Goal: Information Seeking & Learning: Compare options

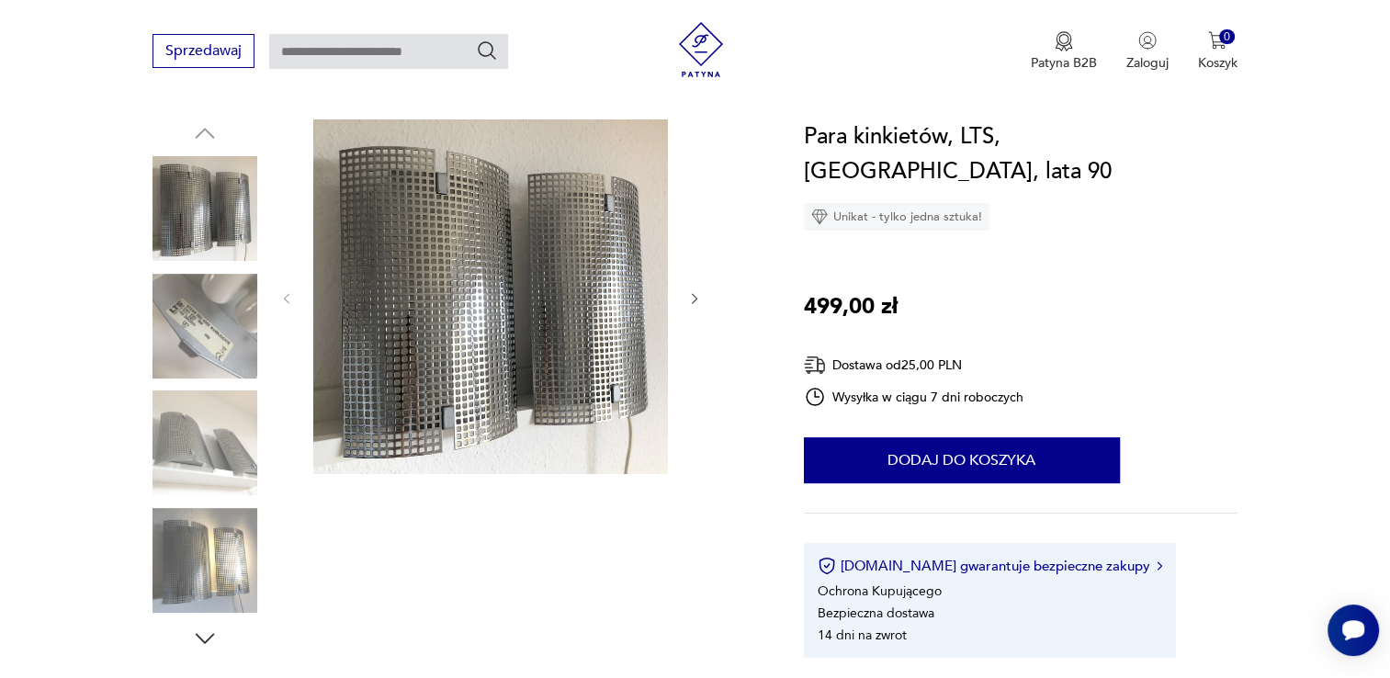
click at [246, 556] on img at bounding box center [204, 560] width 105 height 105
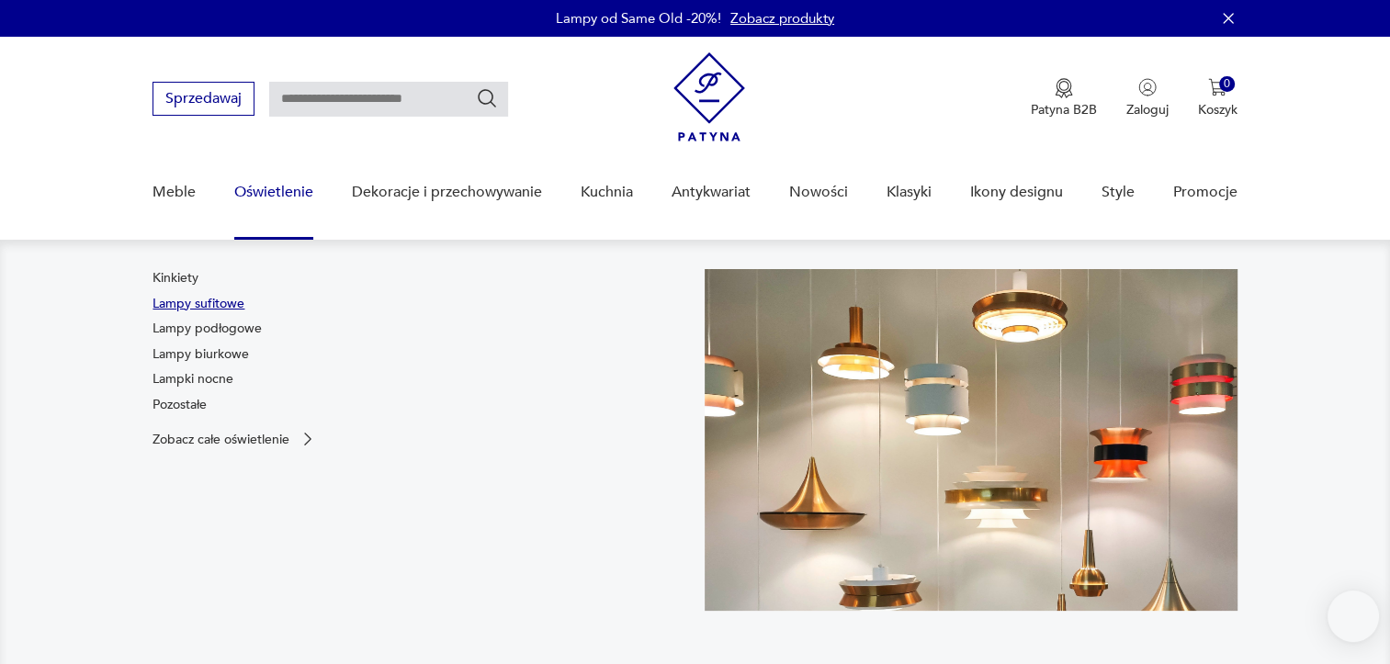
click at [225, 306] on link "Lampy sufitowe" at bounding box center [198, 304] width 92 height 18
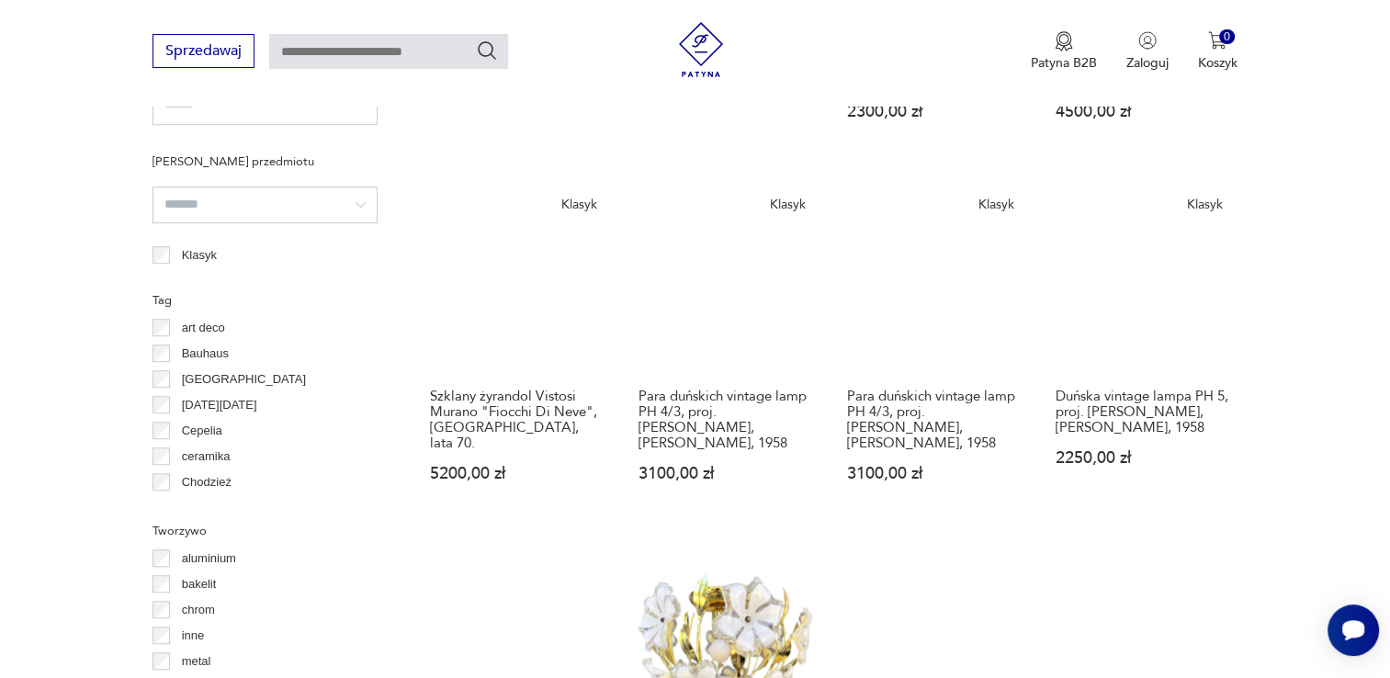
scroll to position [1772, 0]
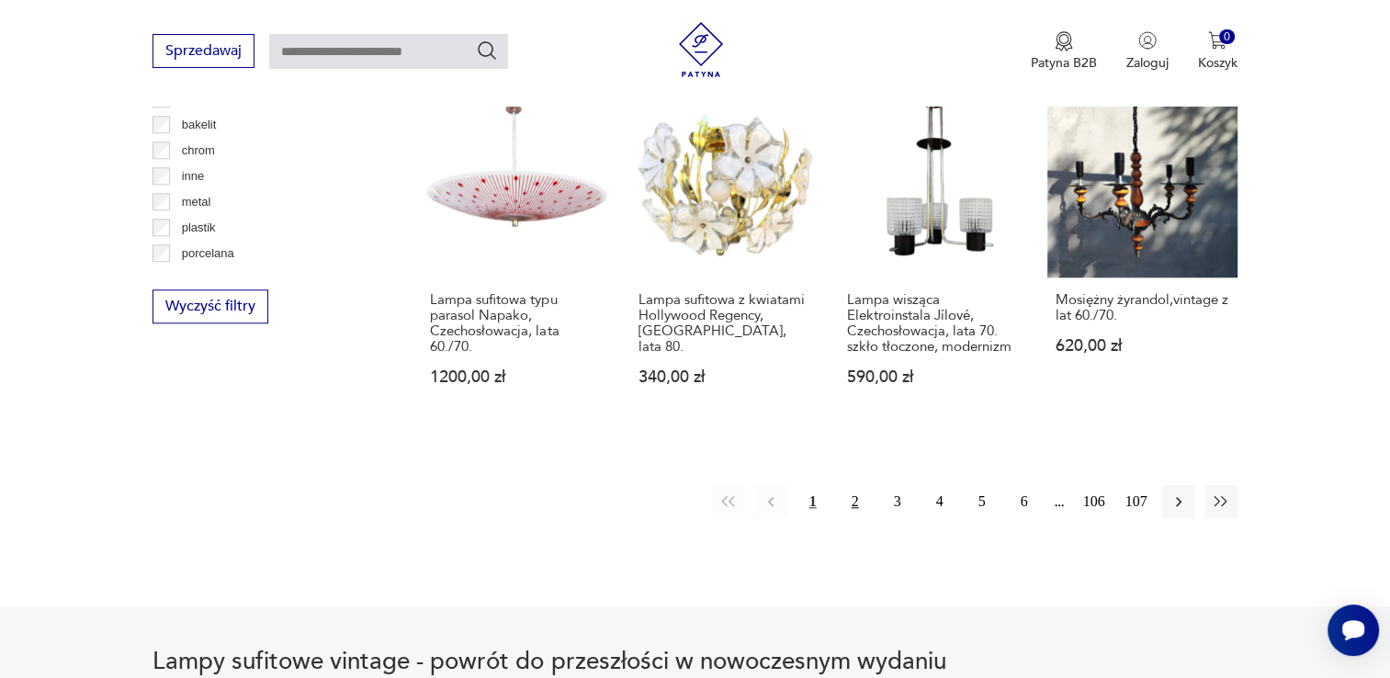
click at [855, 494] on button "2" at bounding box center [855, 501] width 33 height 33
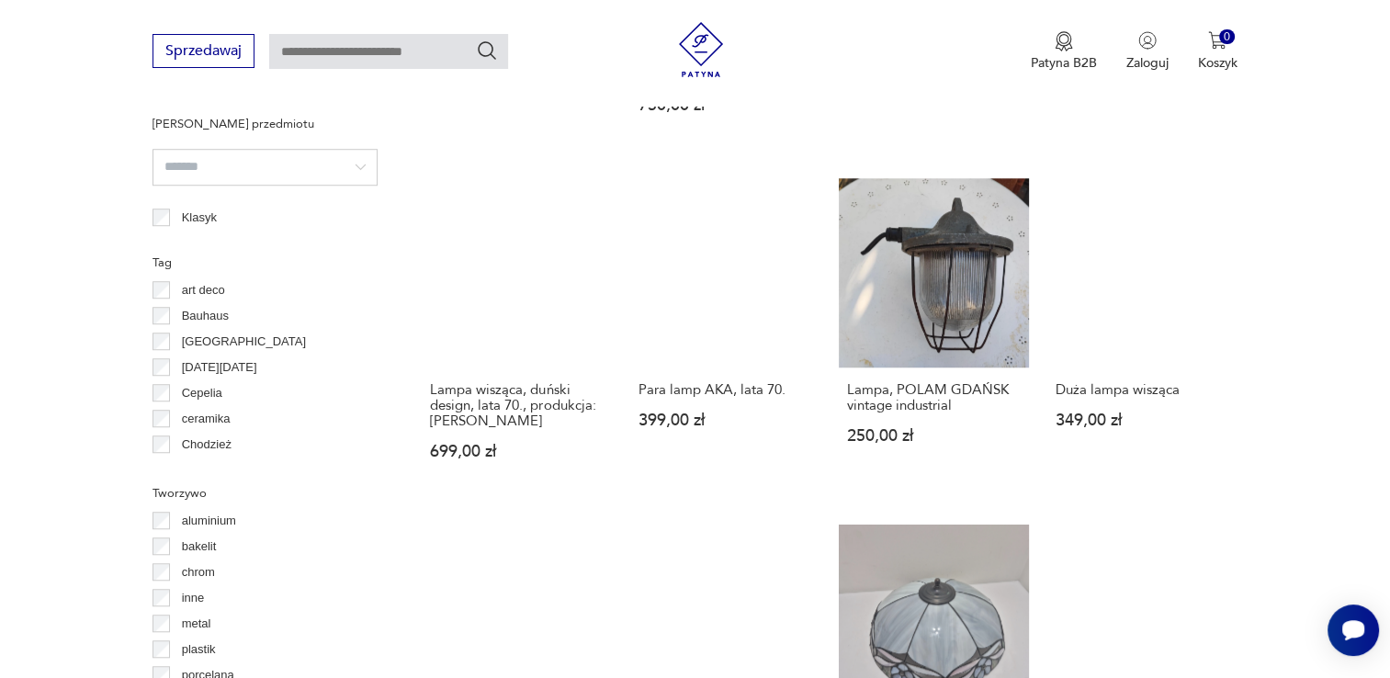
scroll to position [1626, 0]
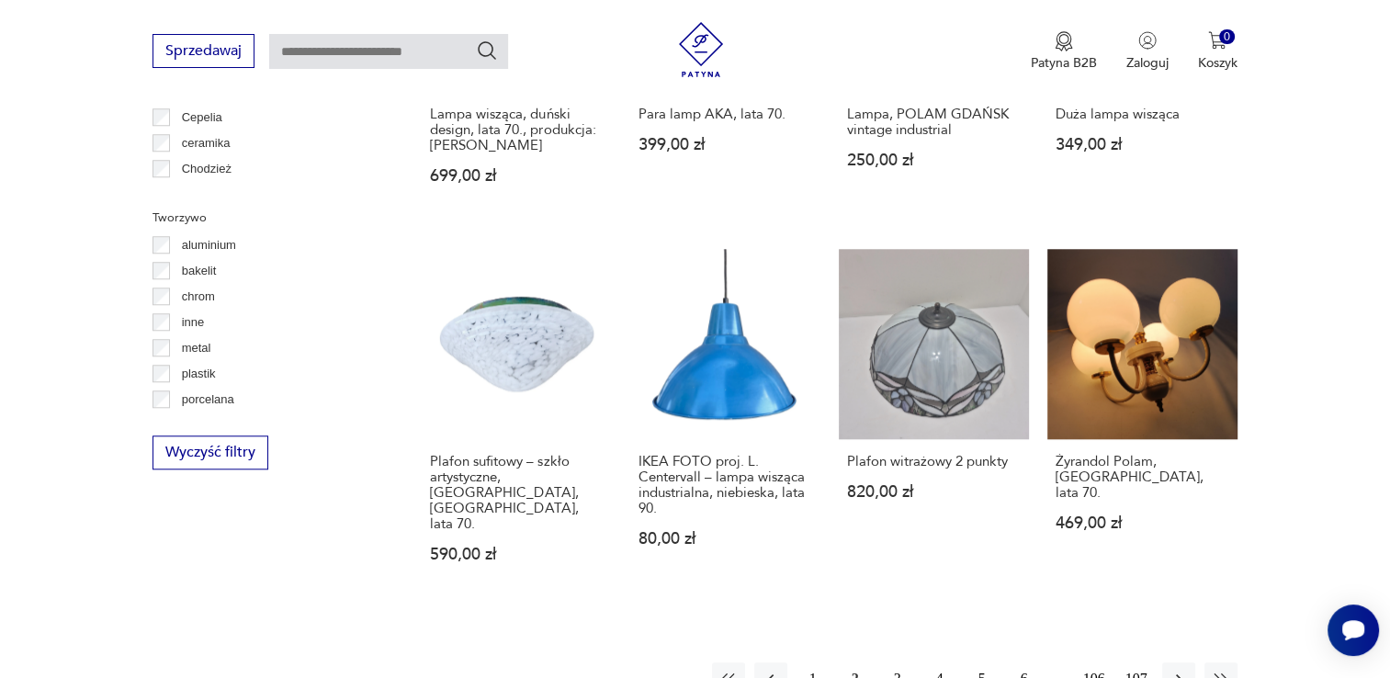
click at [896, 662] on button "3" at bounding box center [897, 678] width 33 height 33
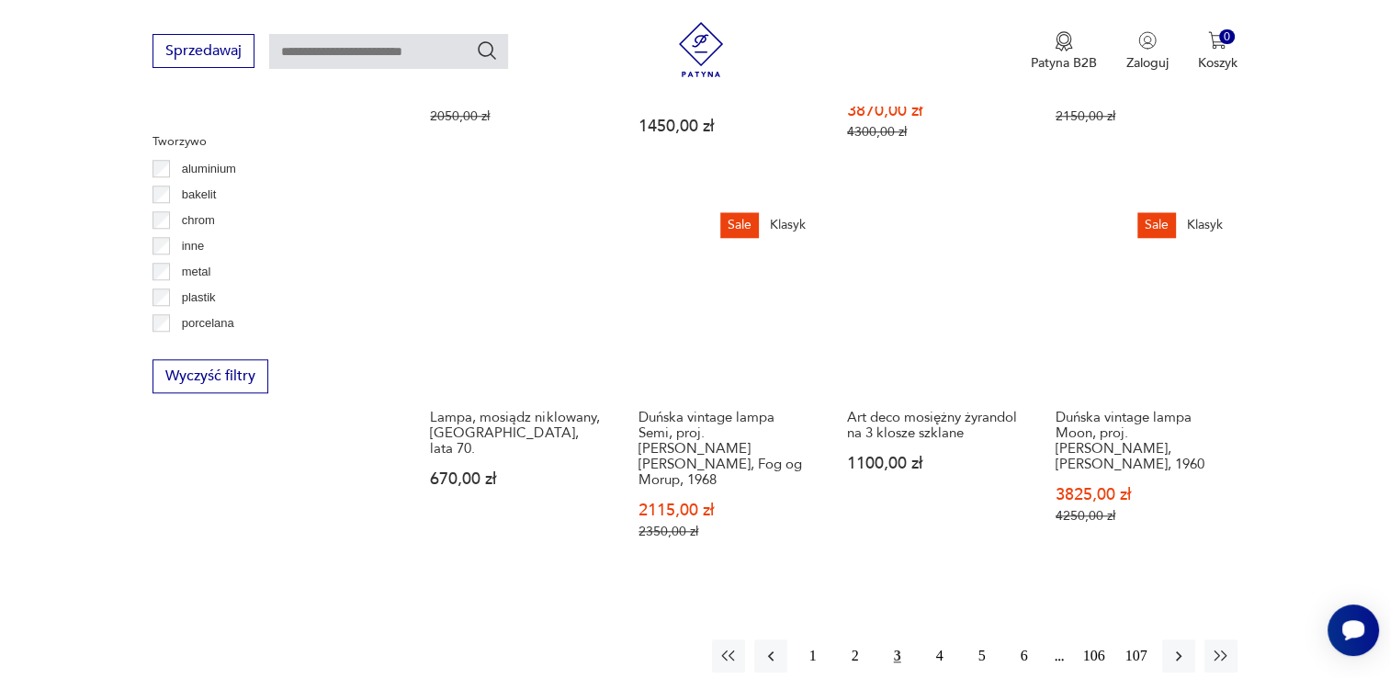
scroll to position [1994, 0]
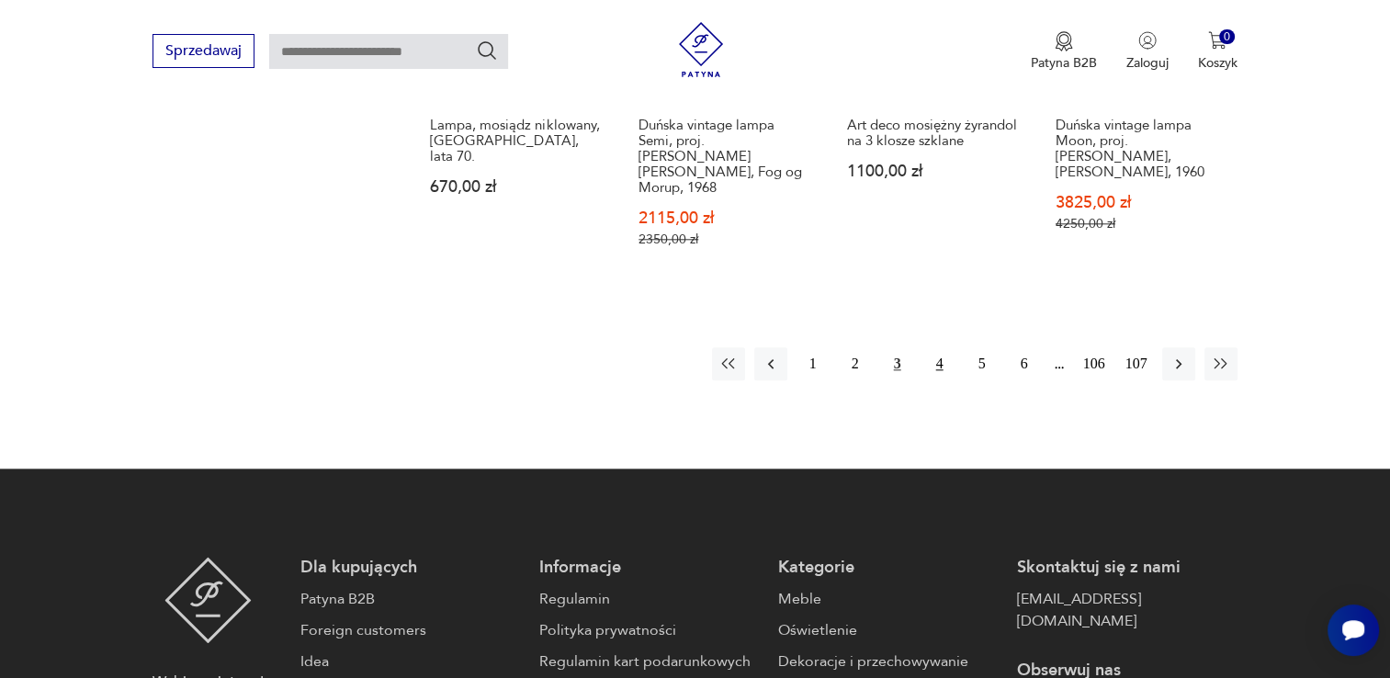
click at [940, 347] on button "4" at bounding box center [939, 363] width 33 height 33
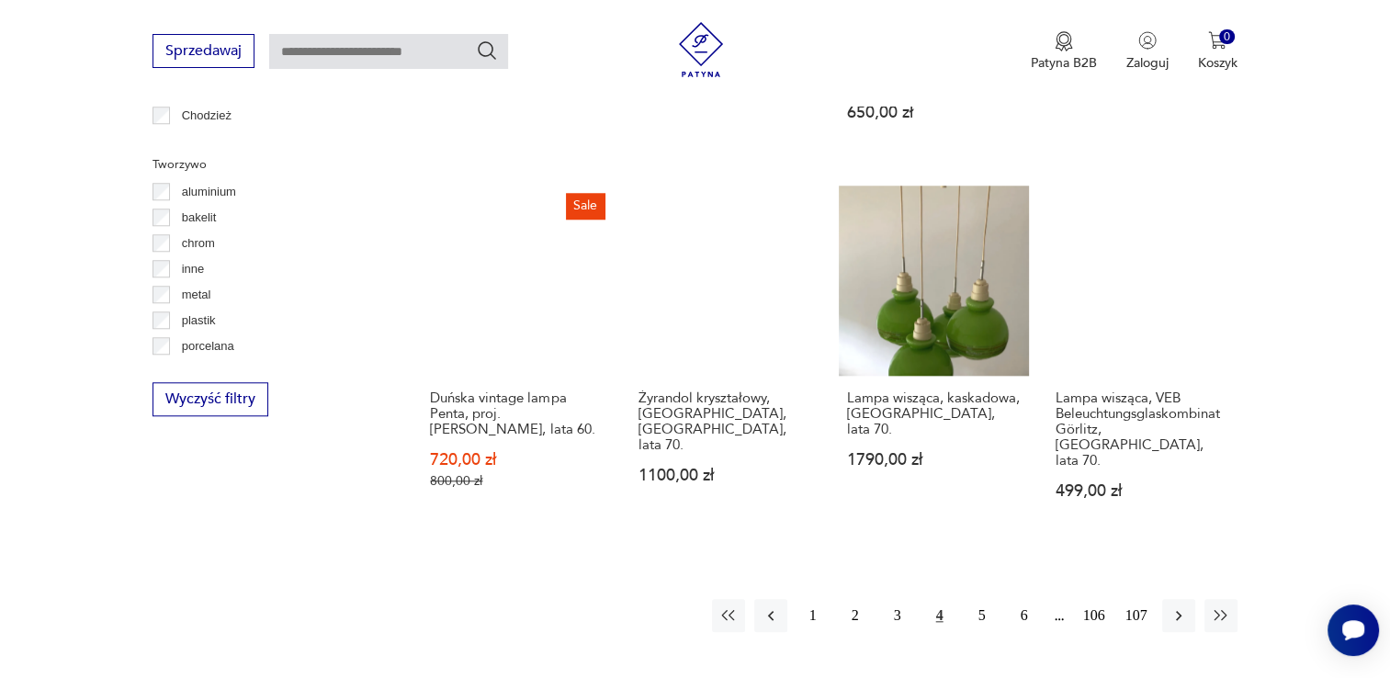
scroll to position [1809, 0]
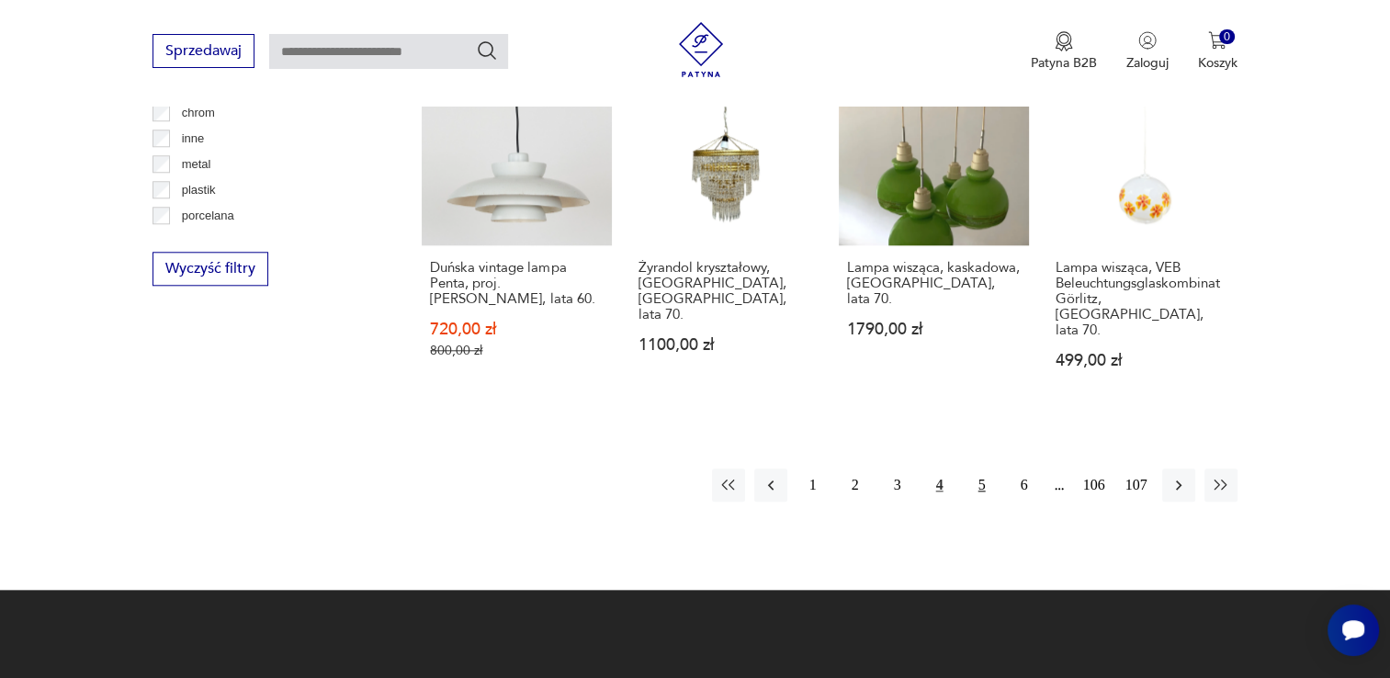
click at [975, 468] on button "5" at bounding box center [981, 484] width 33 height 33
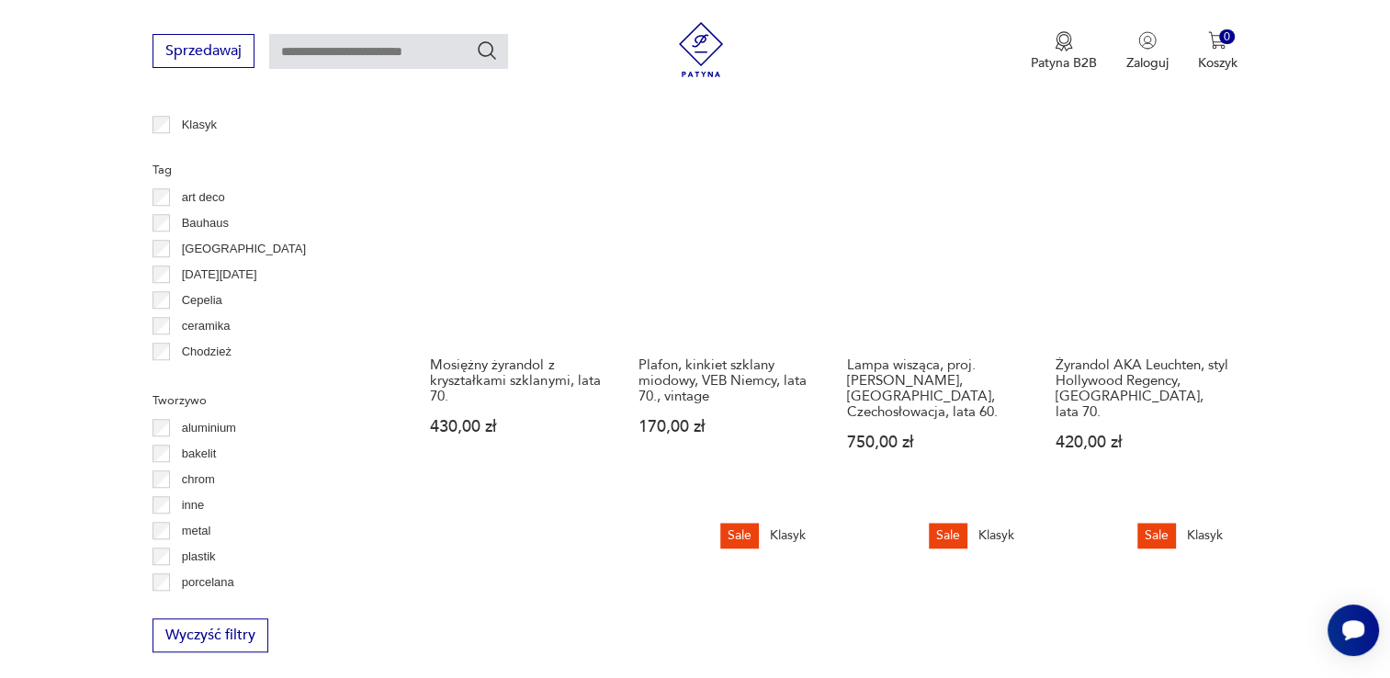
scroll to position [1902, 0]
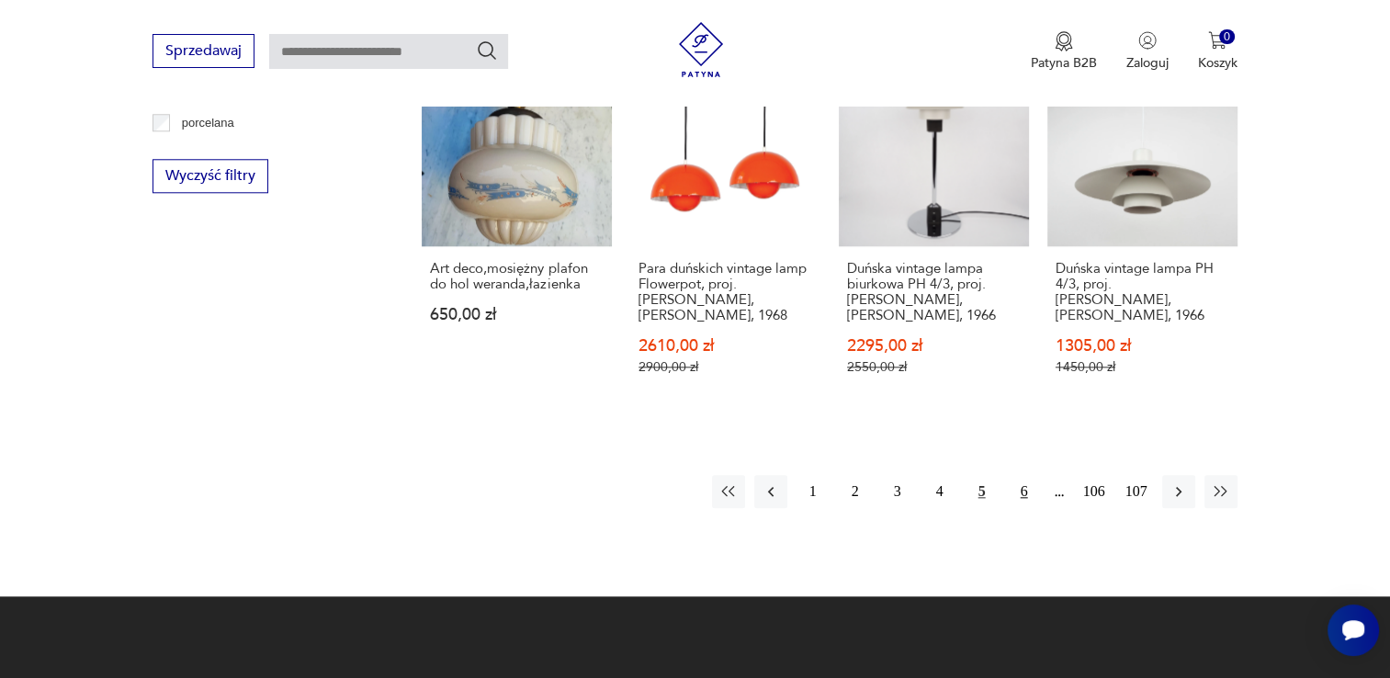
click at [1029, 475] on button "6" at bounding box center [1023, 491] width 33 height 33
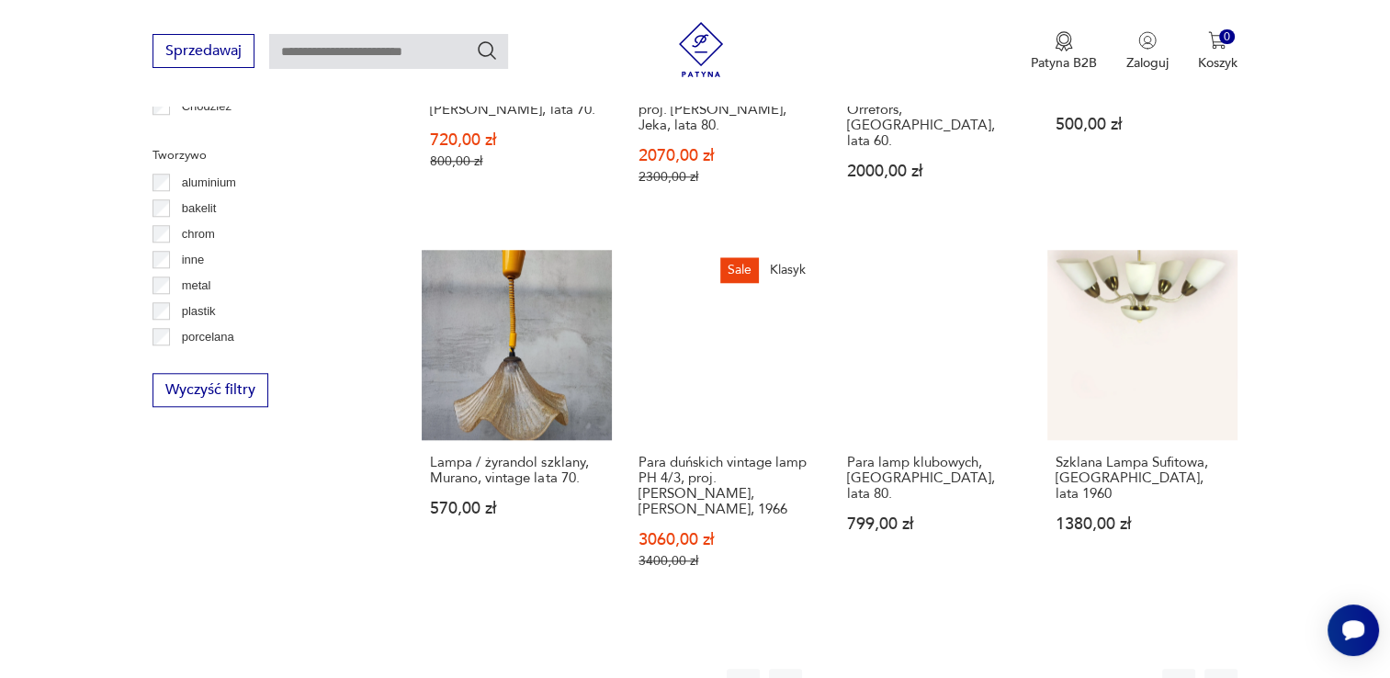
scroll to position [1717, 0]
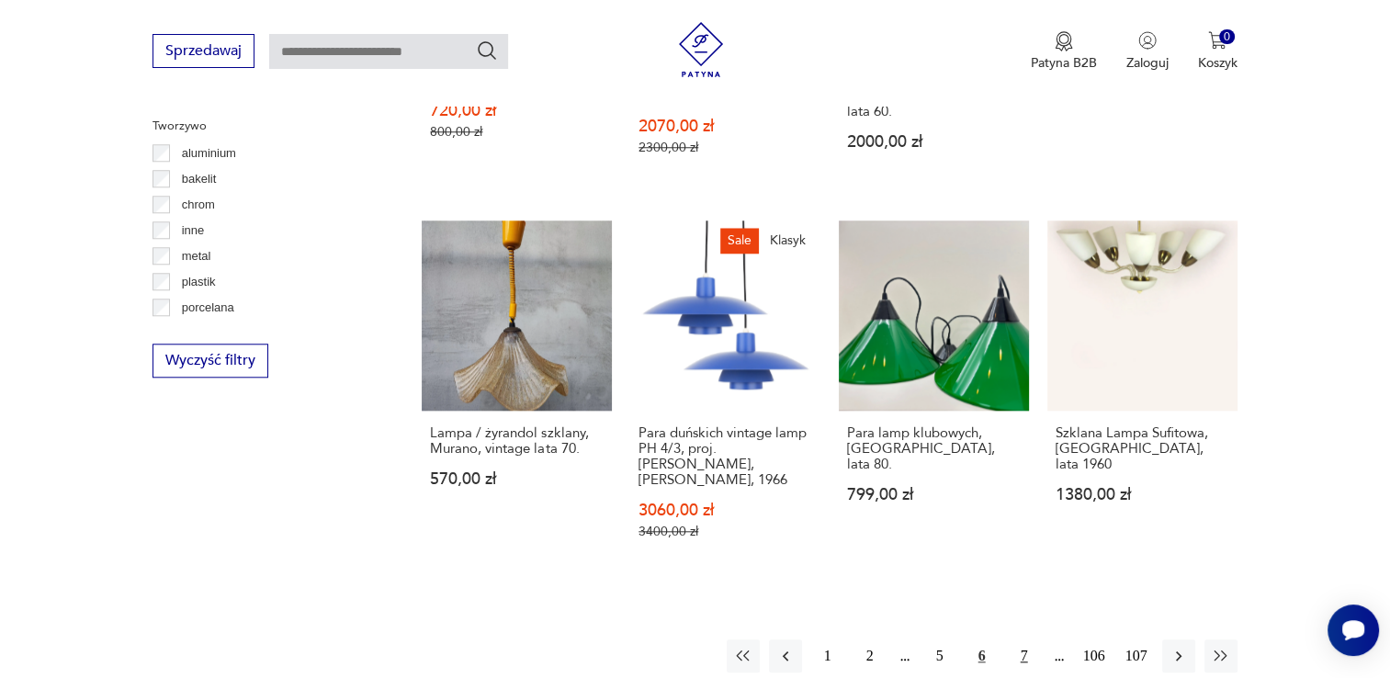
click at [1025, 639] on button "7" at bounding box center [1023, 655] width 33 height 33
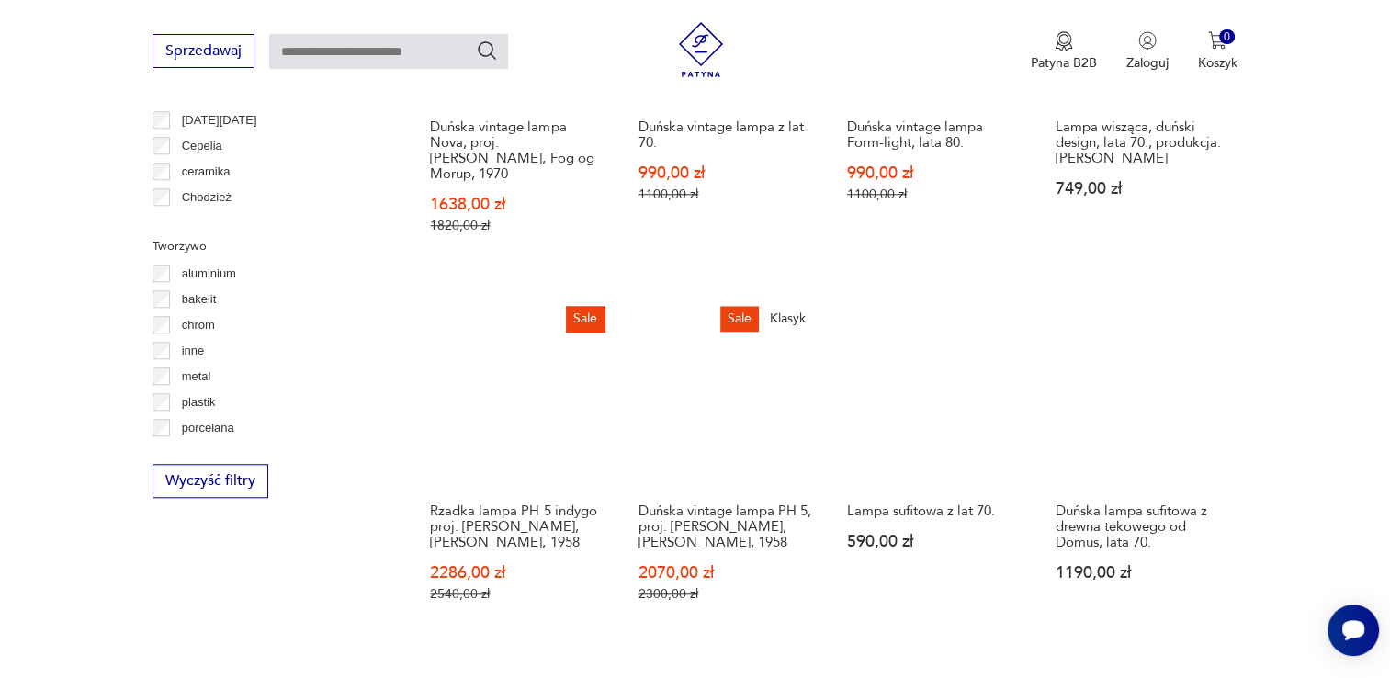
scroll to position [1626, 0]
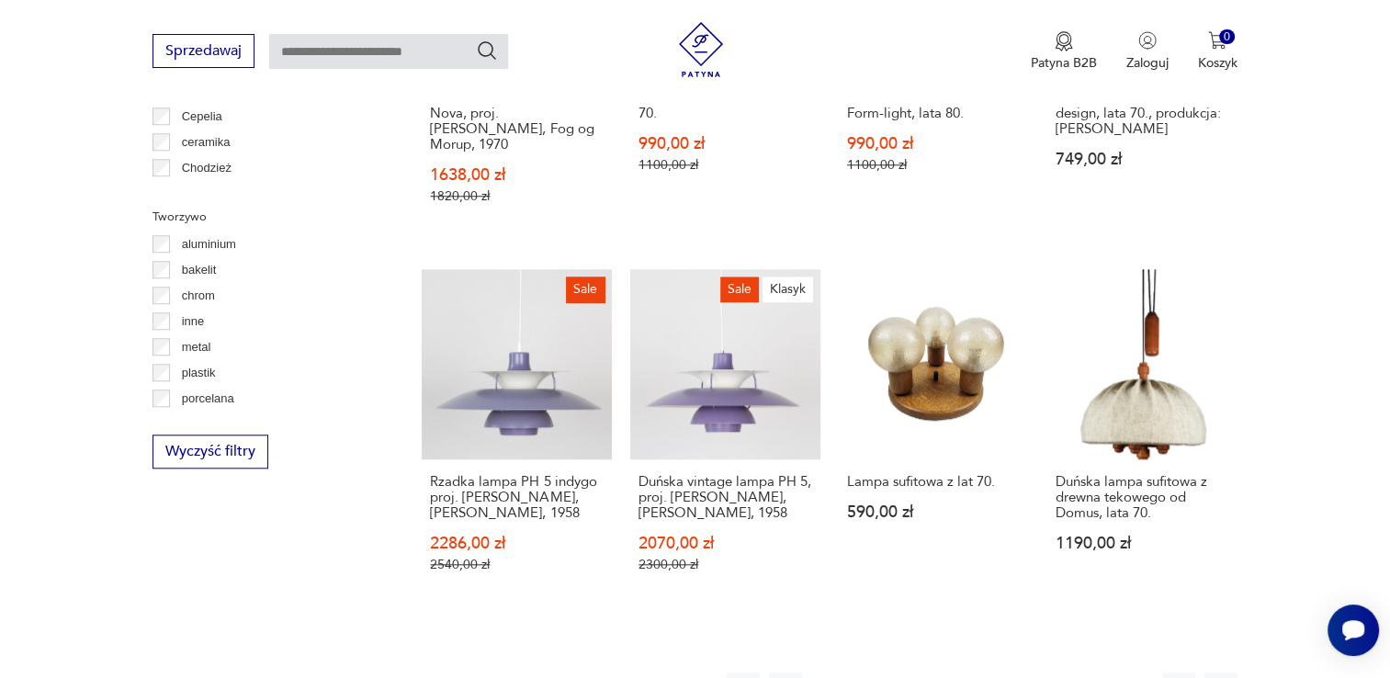
click at [1022, 672] on button "8" at bounding box center [1023, 688] width 33 height 33
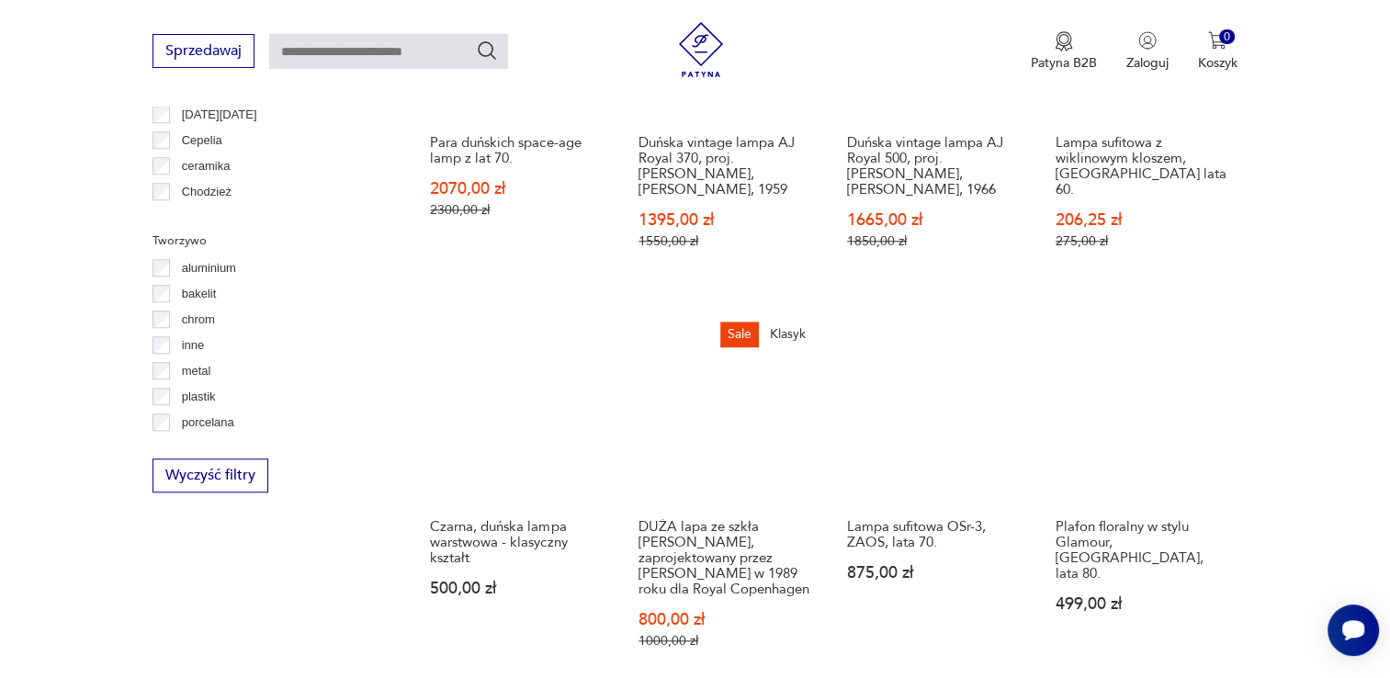
scroll to position [1717, 0]
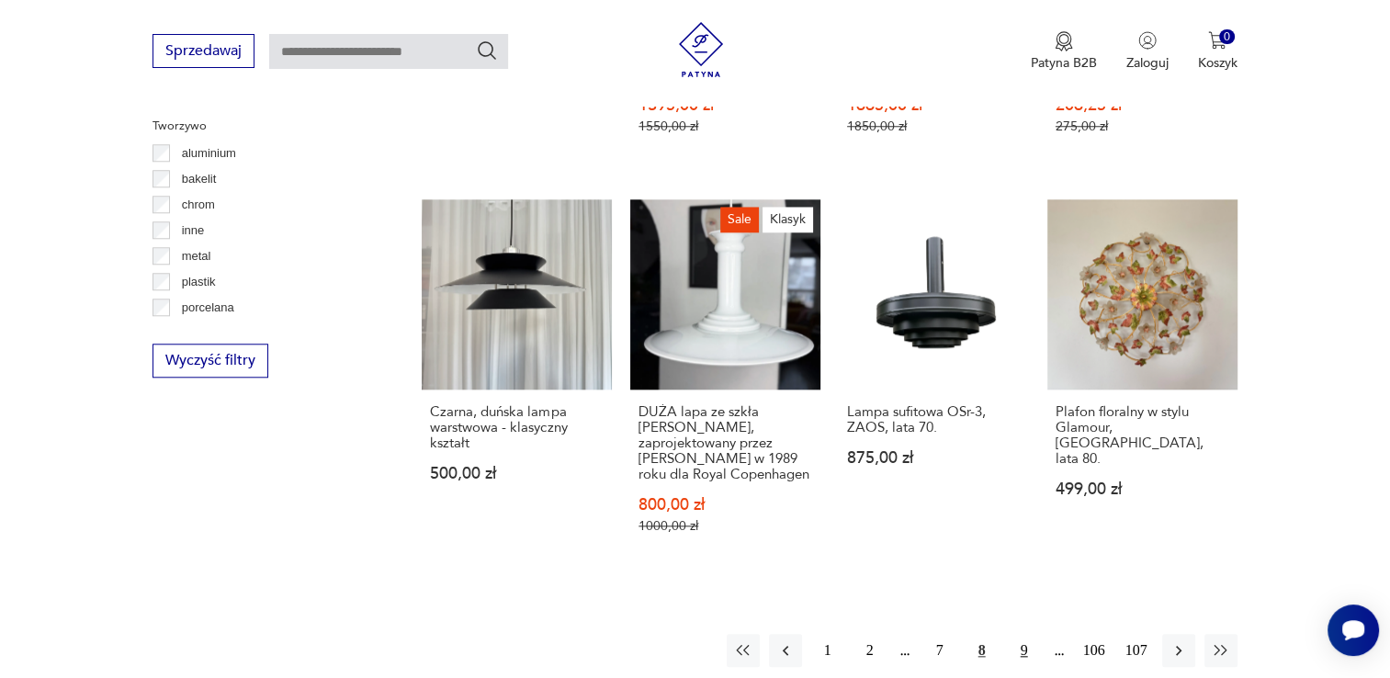
click at [1023, 634] on button "9" at bounding box center [1023, 650] width 33 height 33
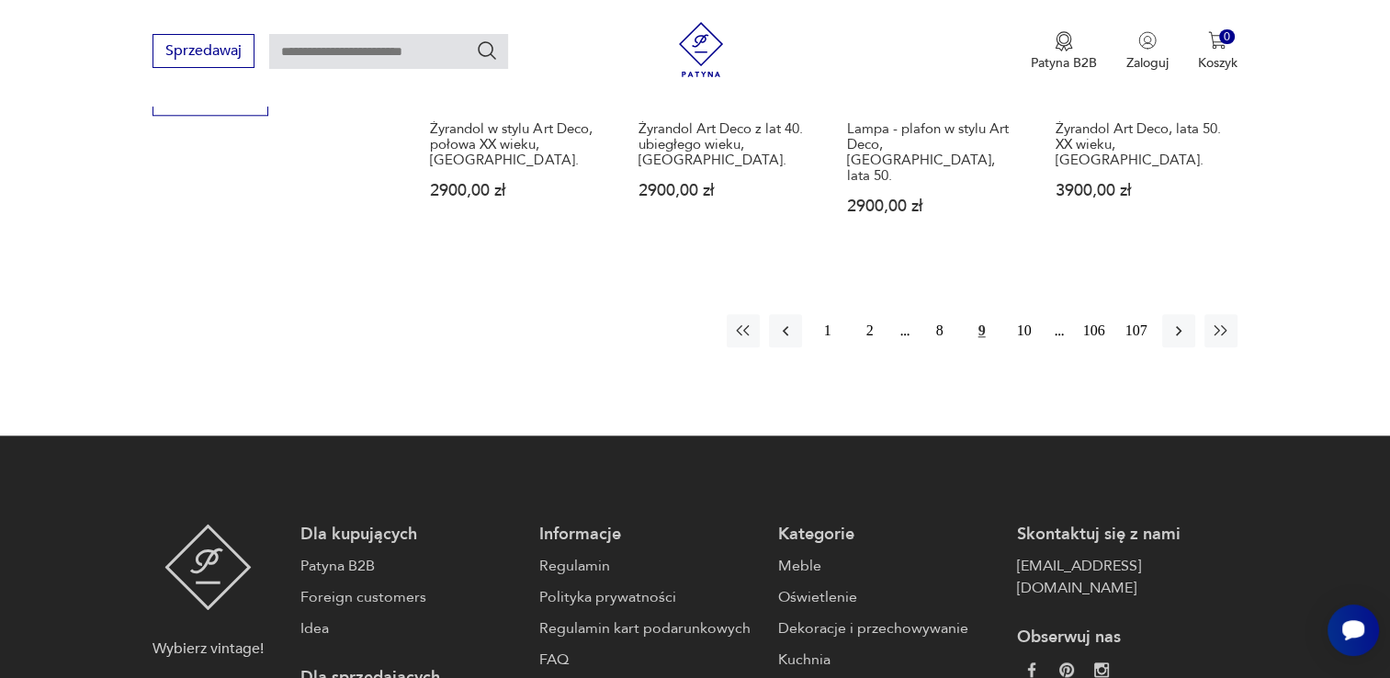
scroll to position [2086, 0]
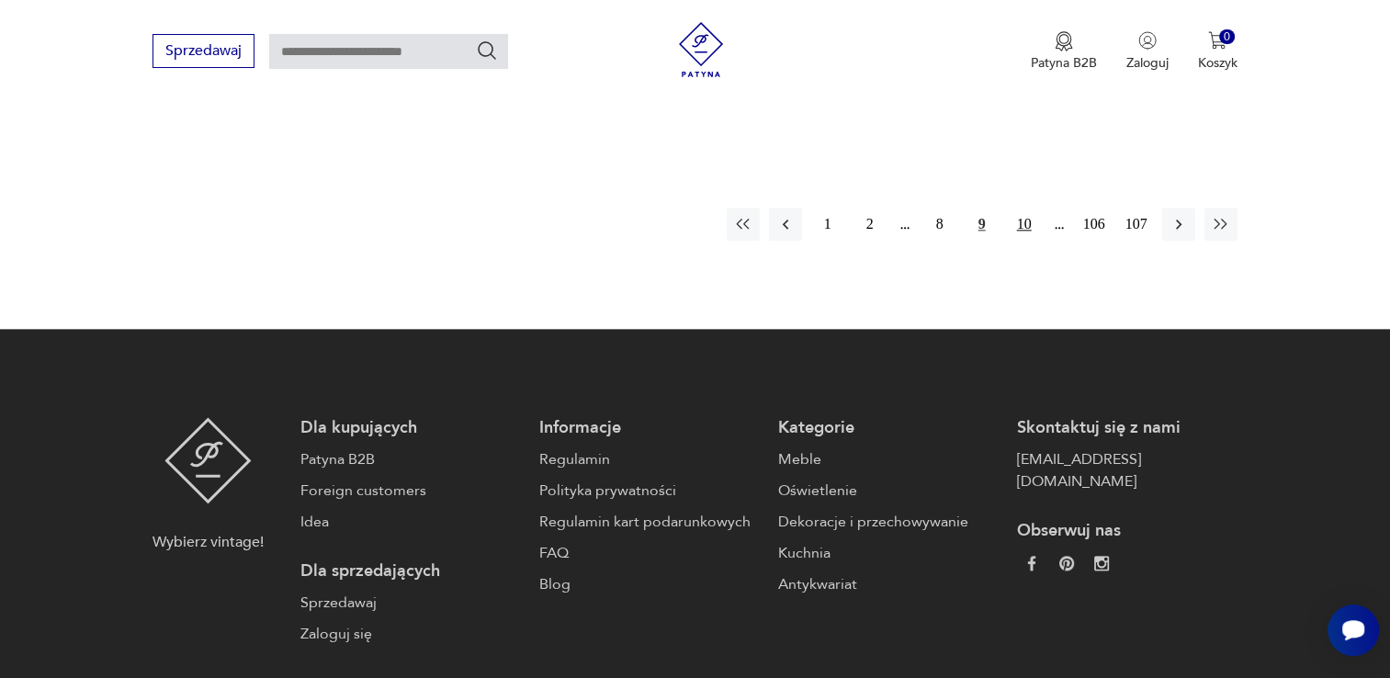
click at [1019, 208] on button "10" at bounding box center [1023, 224] width 33 height 33
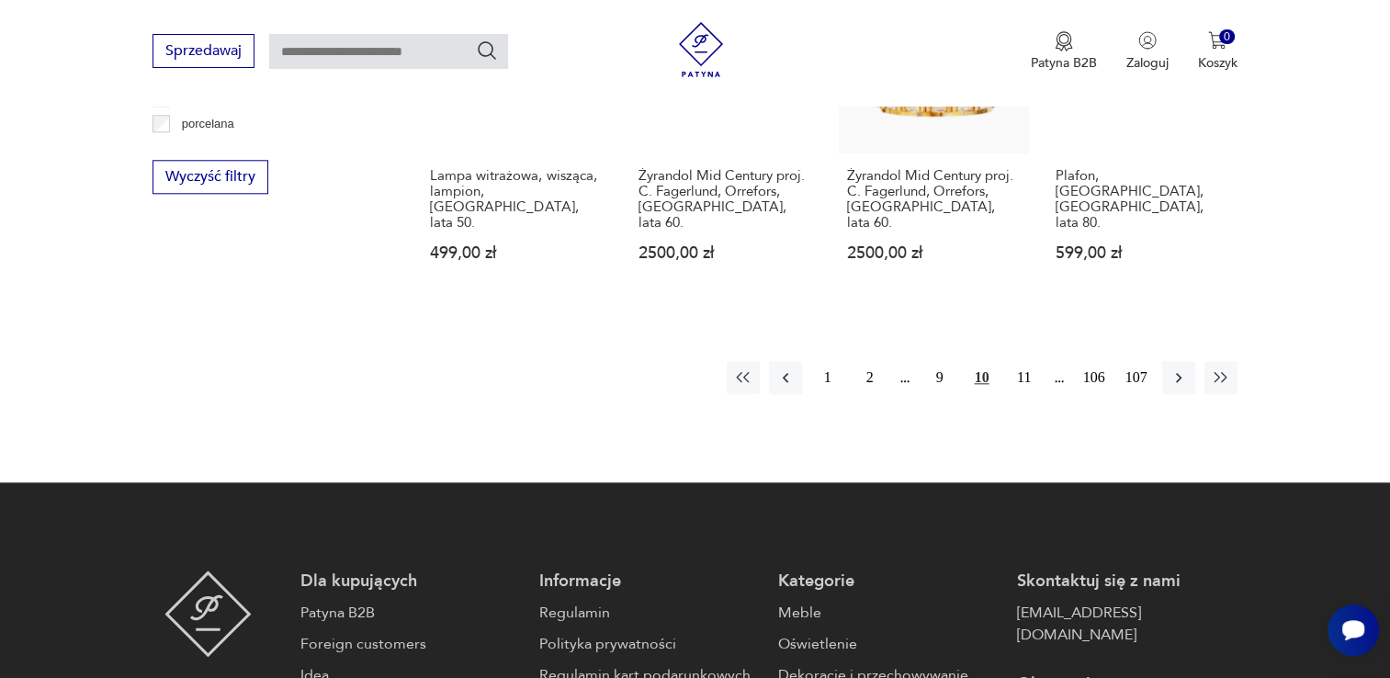
scroll to position [1717, 0]
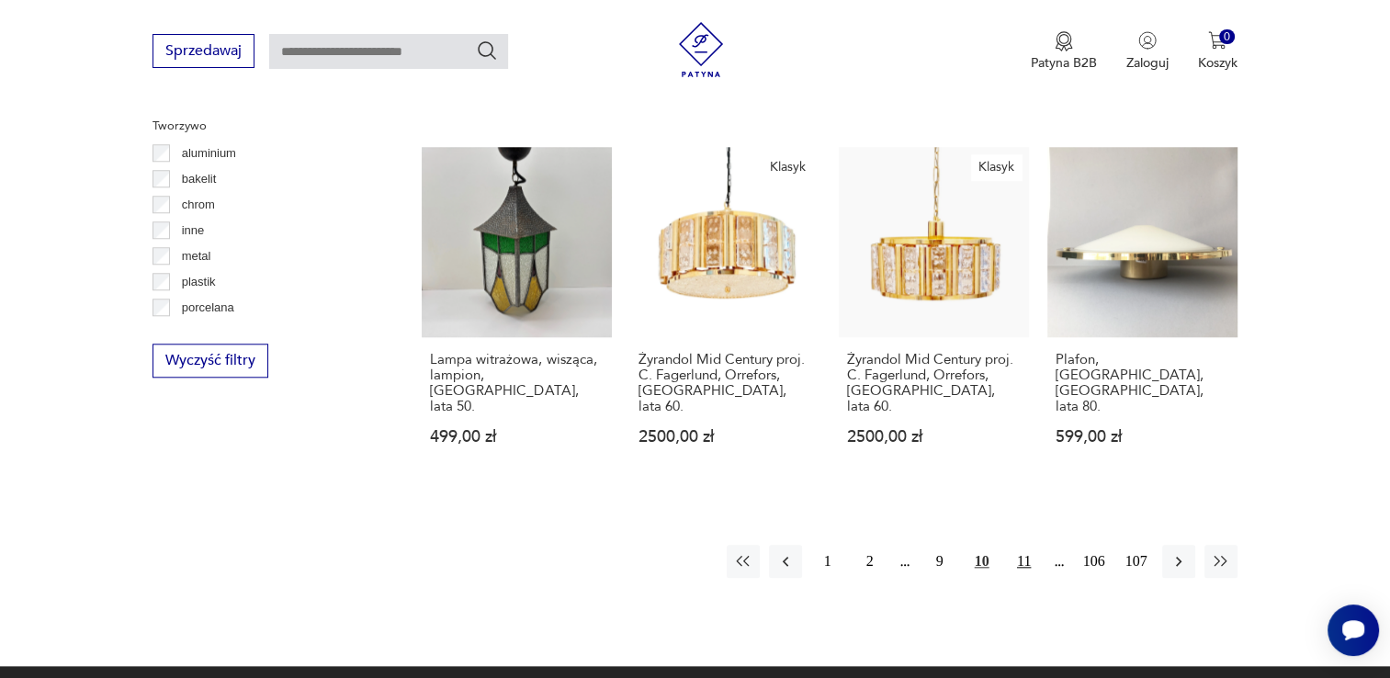
click at [1019, 545] on button "11" at bounding box center [1023, 561] width 33 height 33
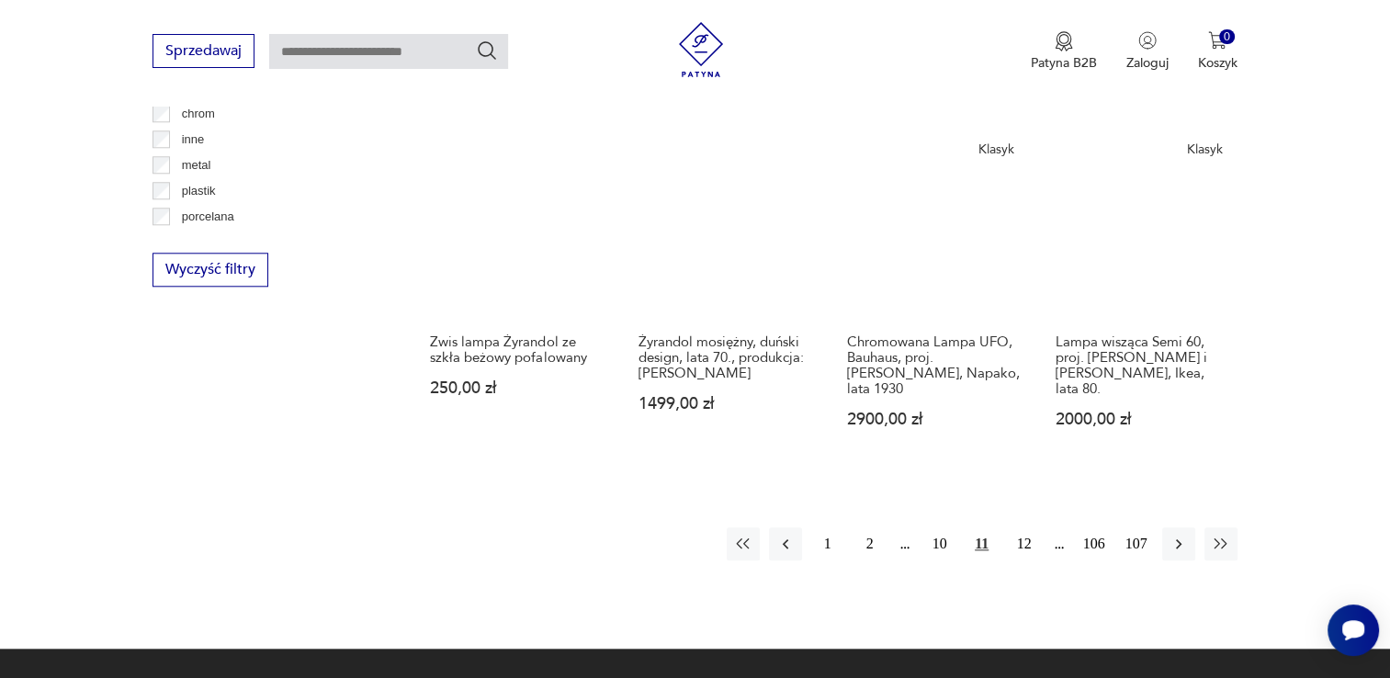
scroll to position [1810, 0]
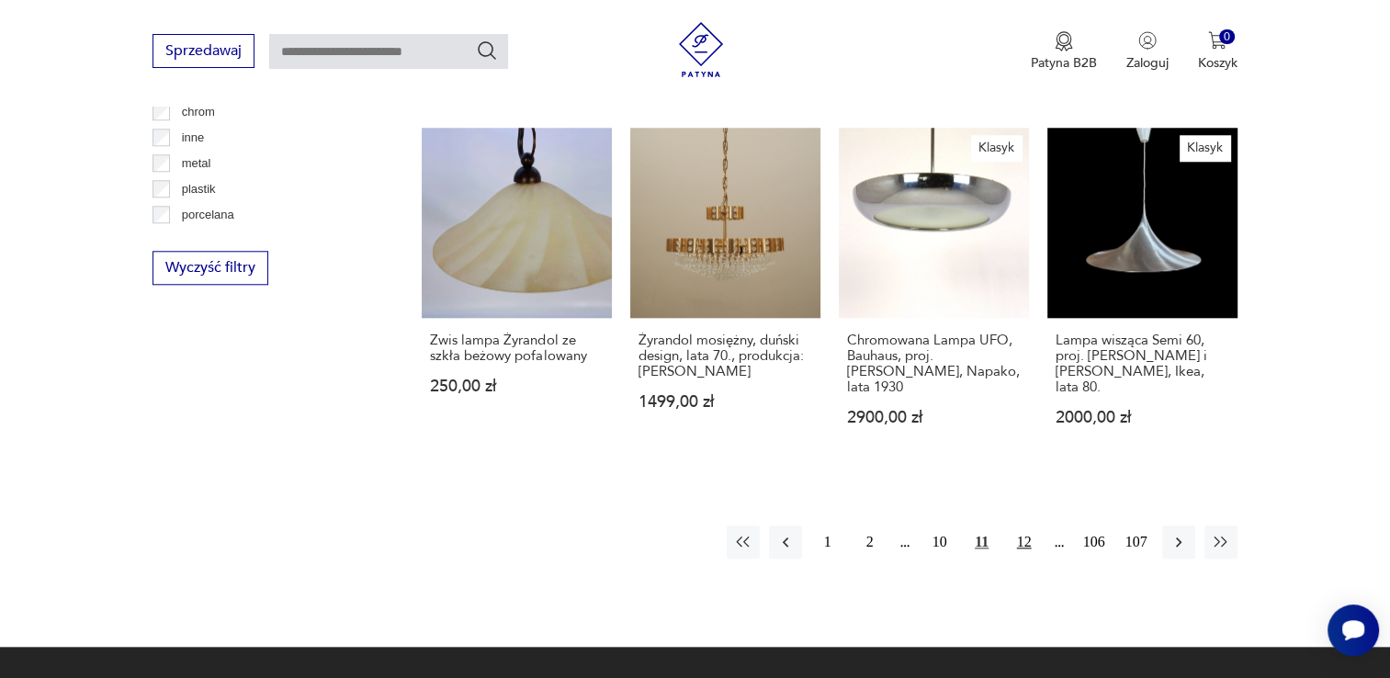
click at [1027, 525] on button "12" at bounding box center [1023, 541] width 33 height 33
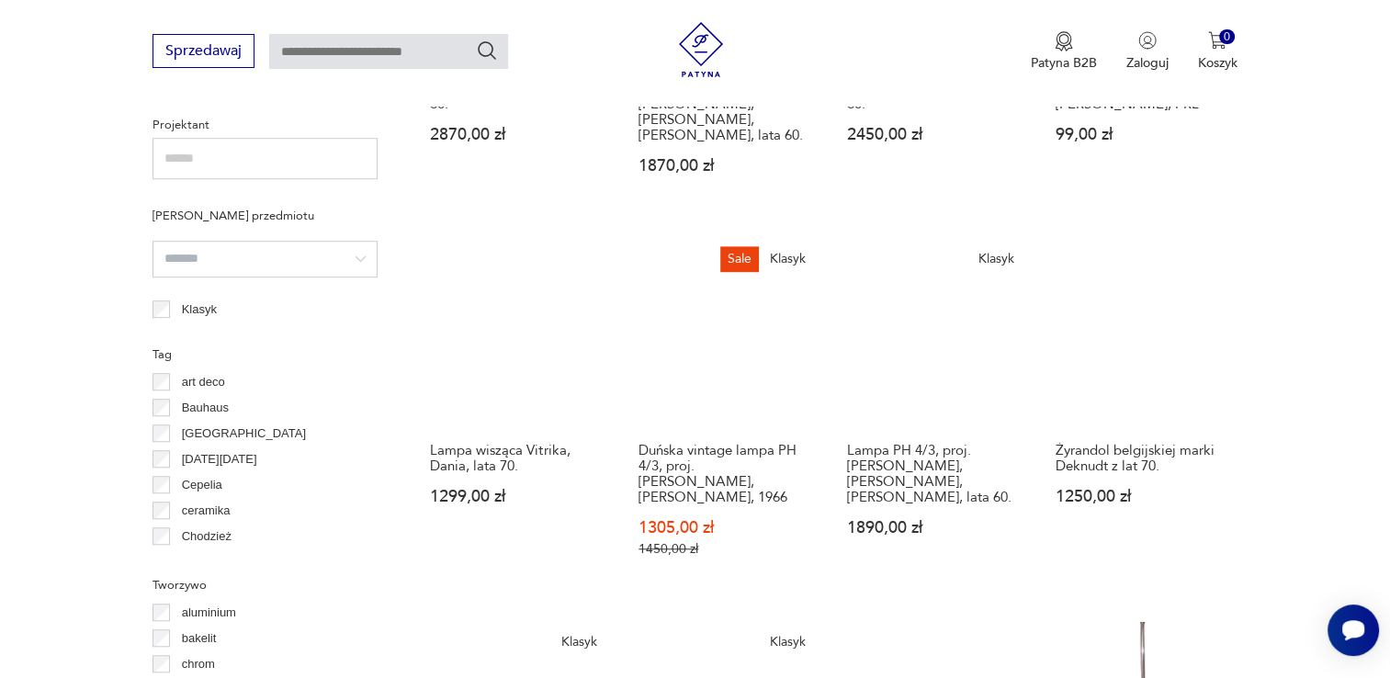
scroll to position [1626, 0]
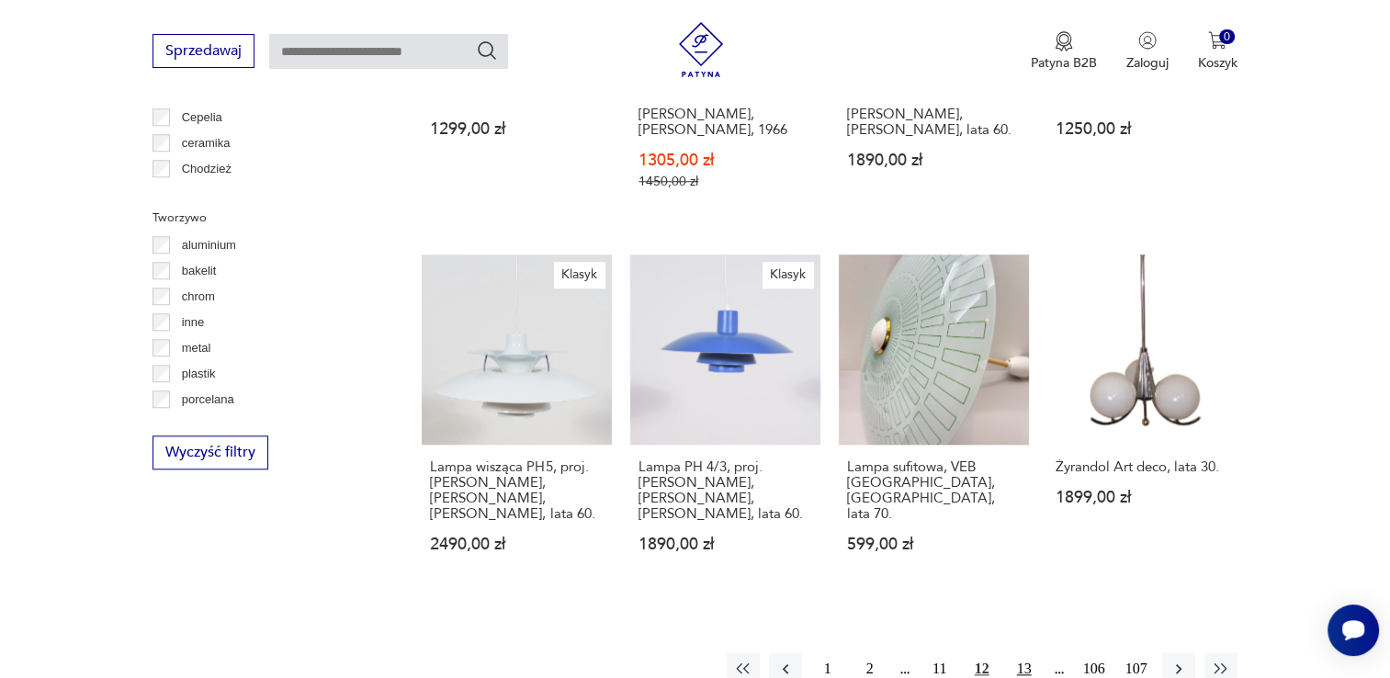
click at [1025, 652] on button "13" at bounding box center [1023, 668] width 33 height 33
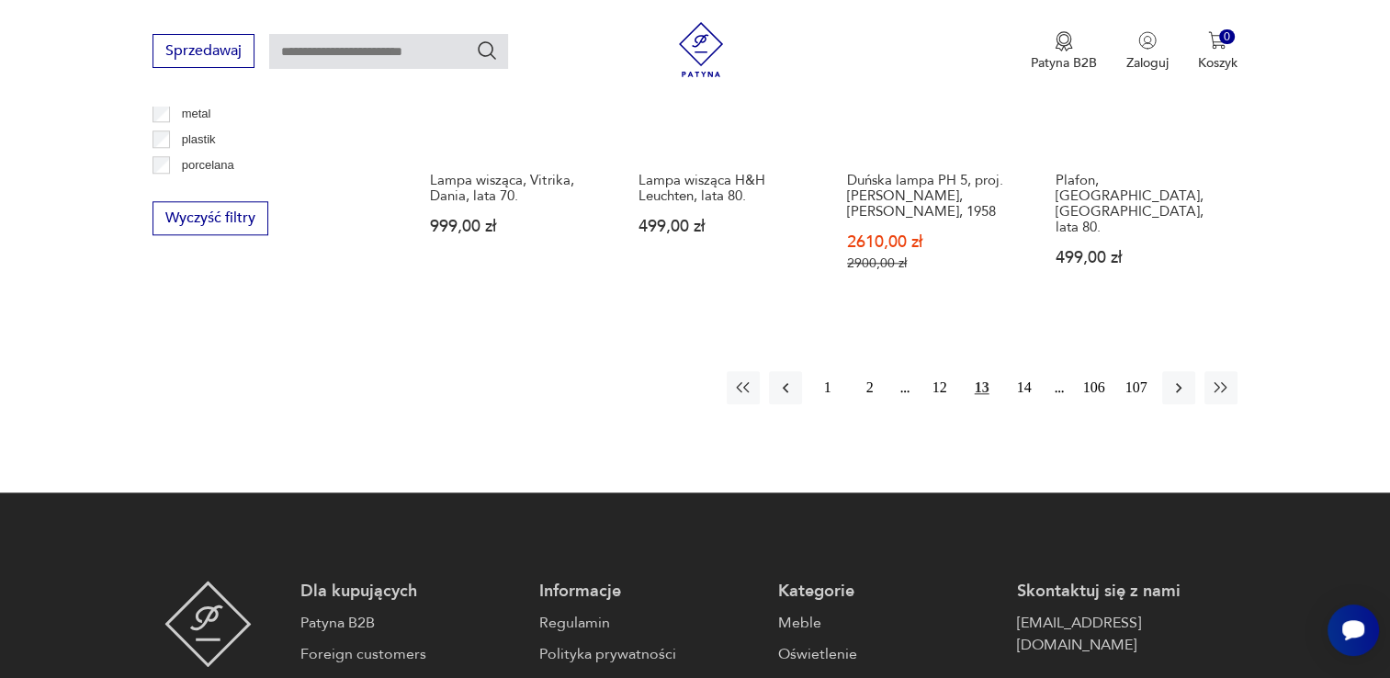
scroll to position [1902, 0]
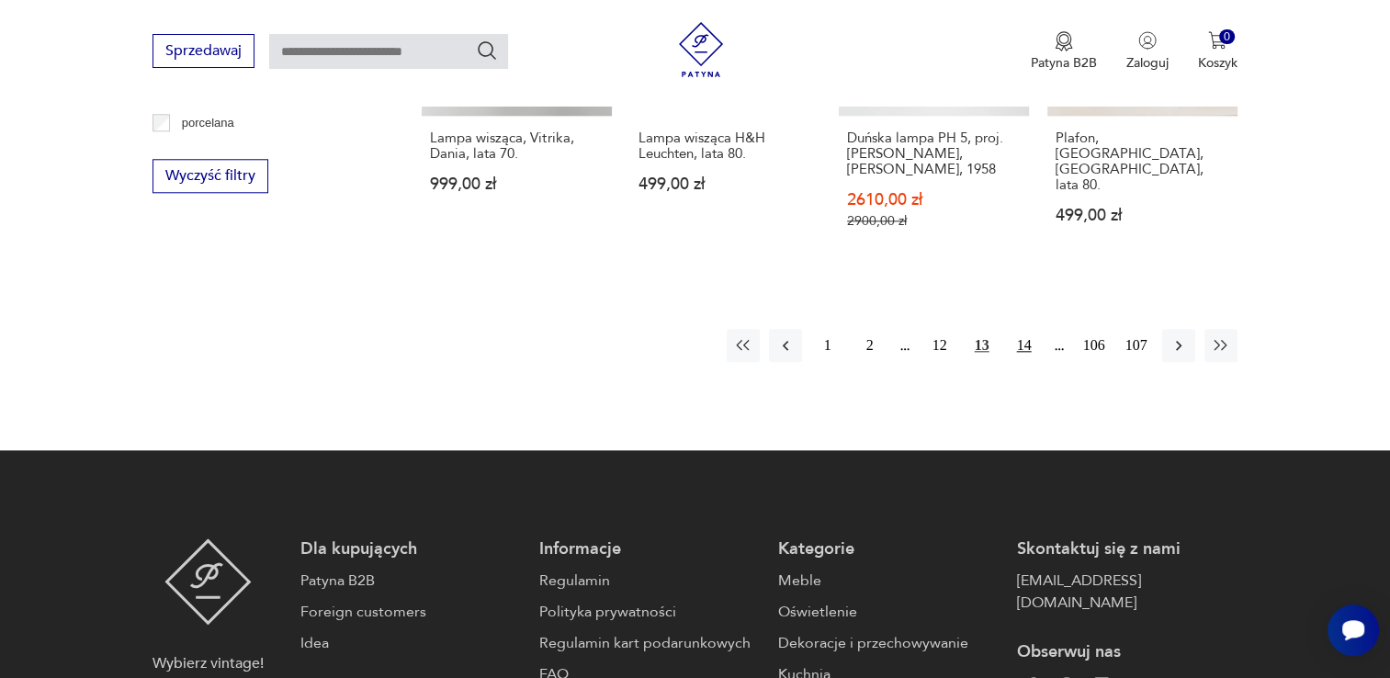
click at [1030, 329] on button "14" at bounding box center [1023, 345] width 33 height 33
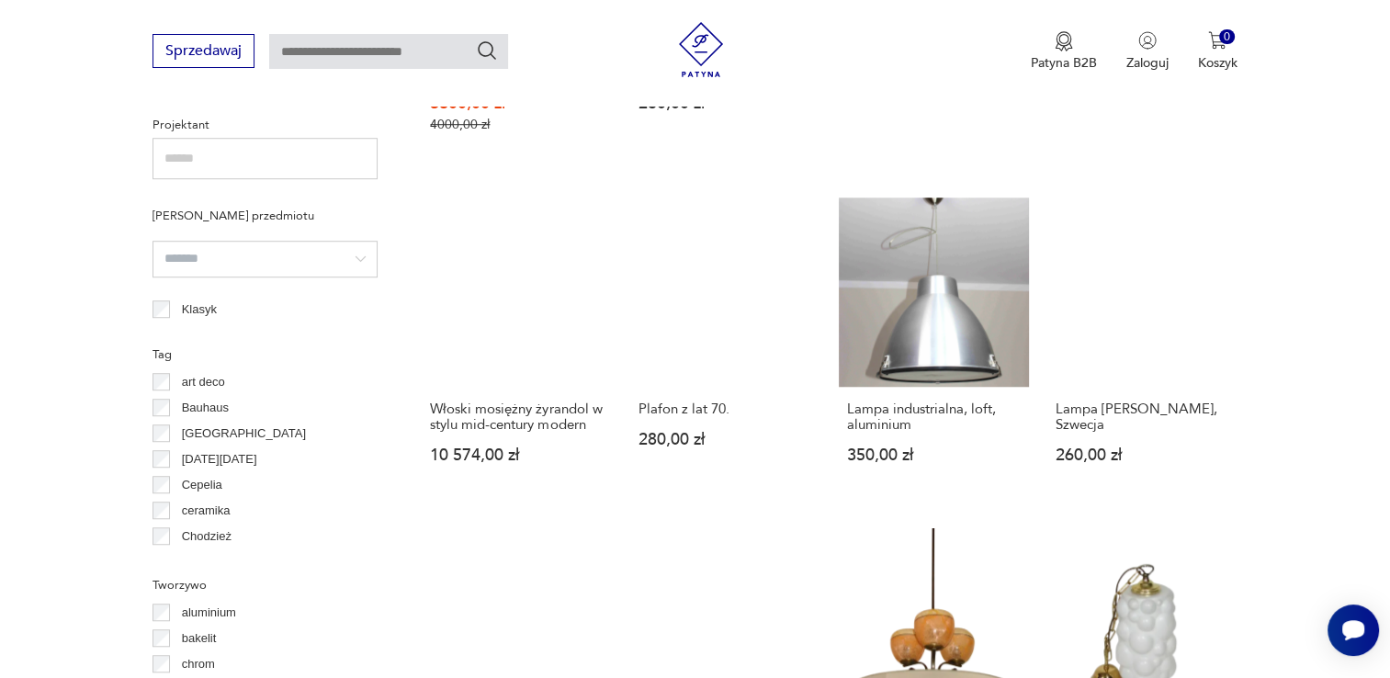
scroll to position [1534, 0]
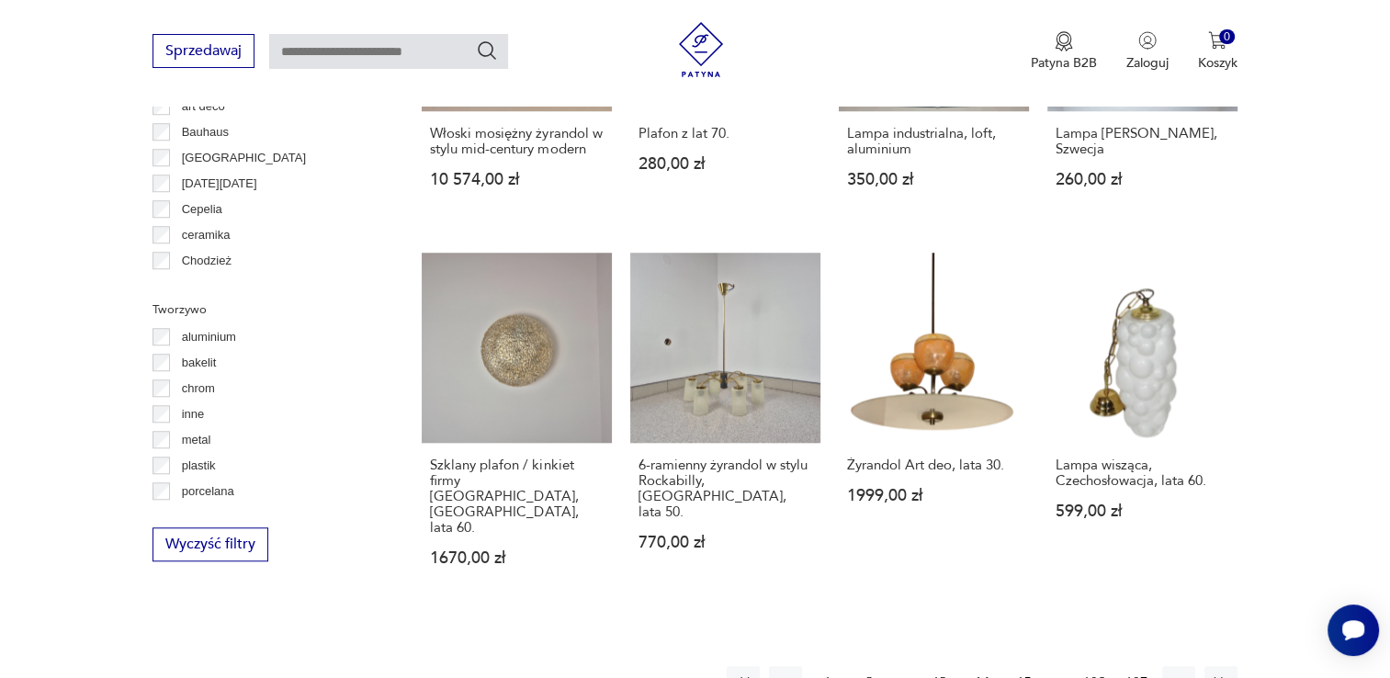
click at [1014, 666] on button "15" at bounding box center [1023, 682] width 33 height 33
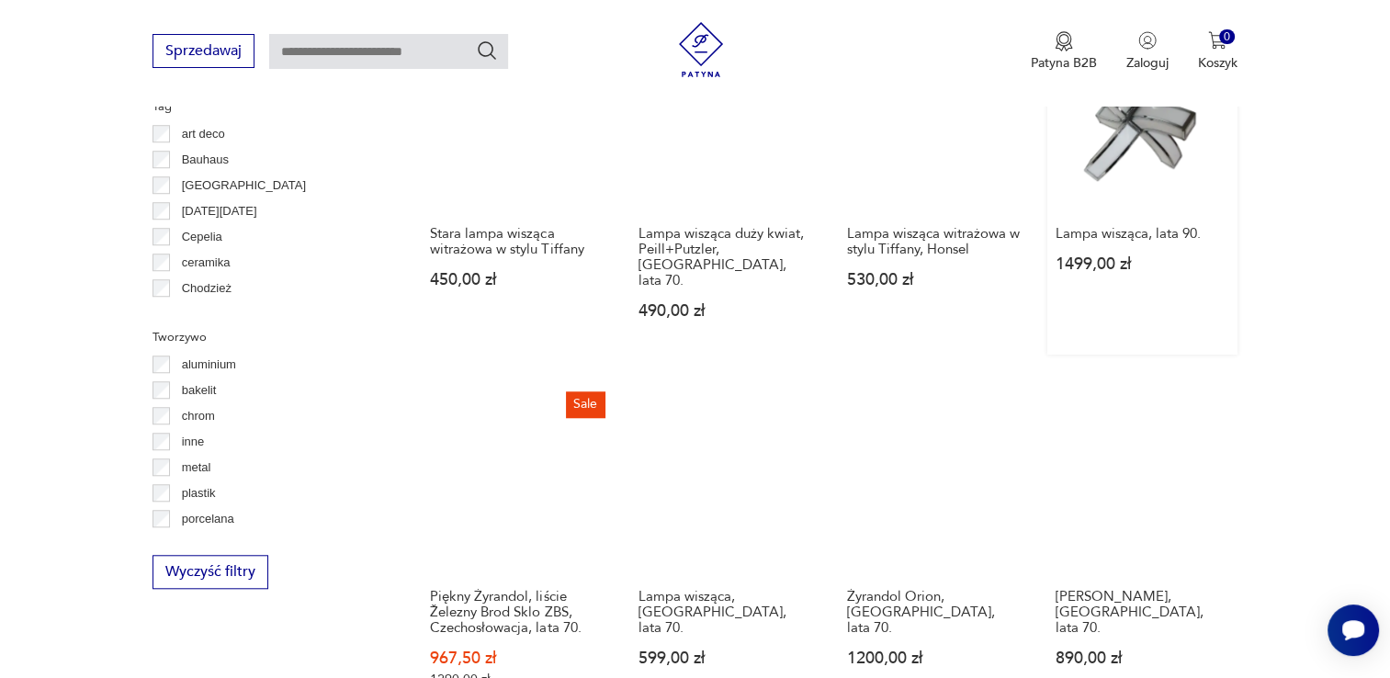
scroll to position [1626, 0]
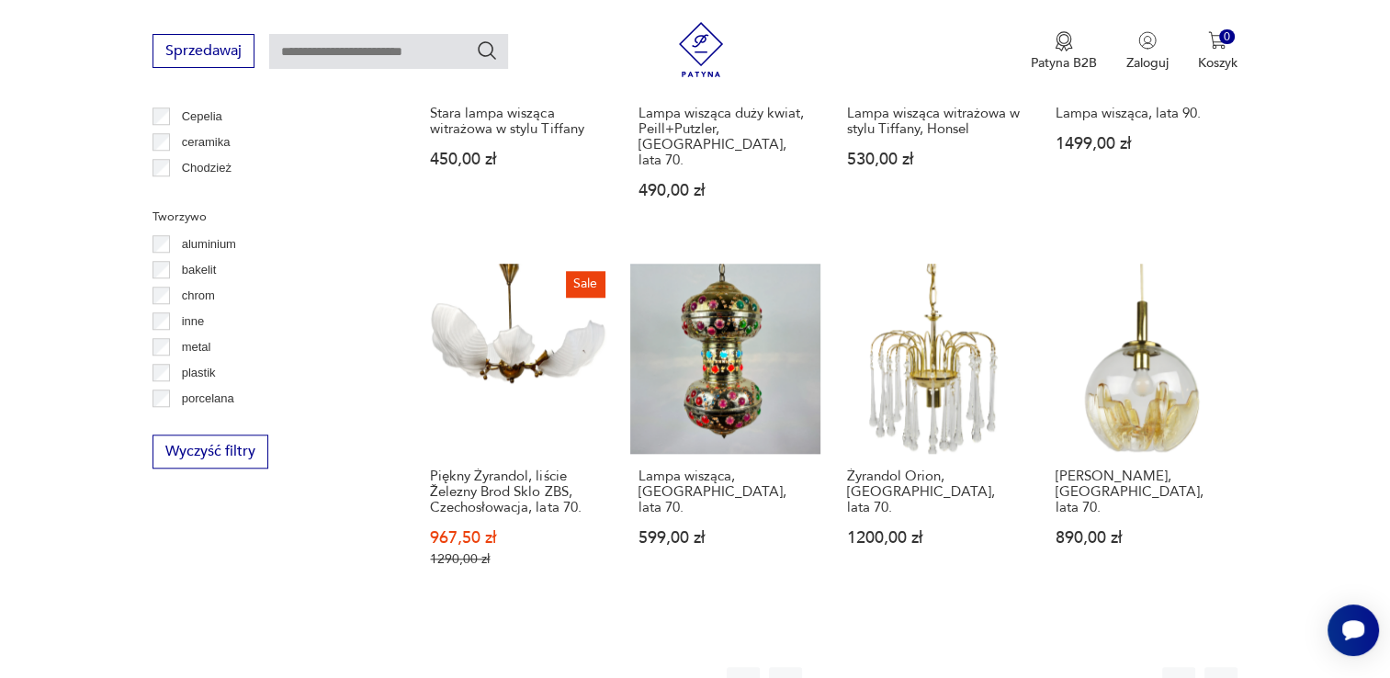
click at [1021, 667] on button "16" at bounding box center [1023, 683] width 33 height 33
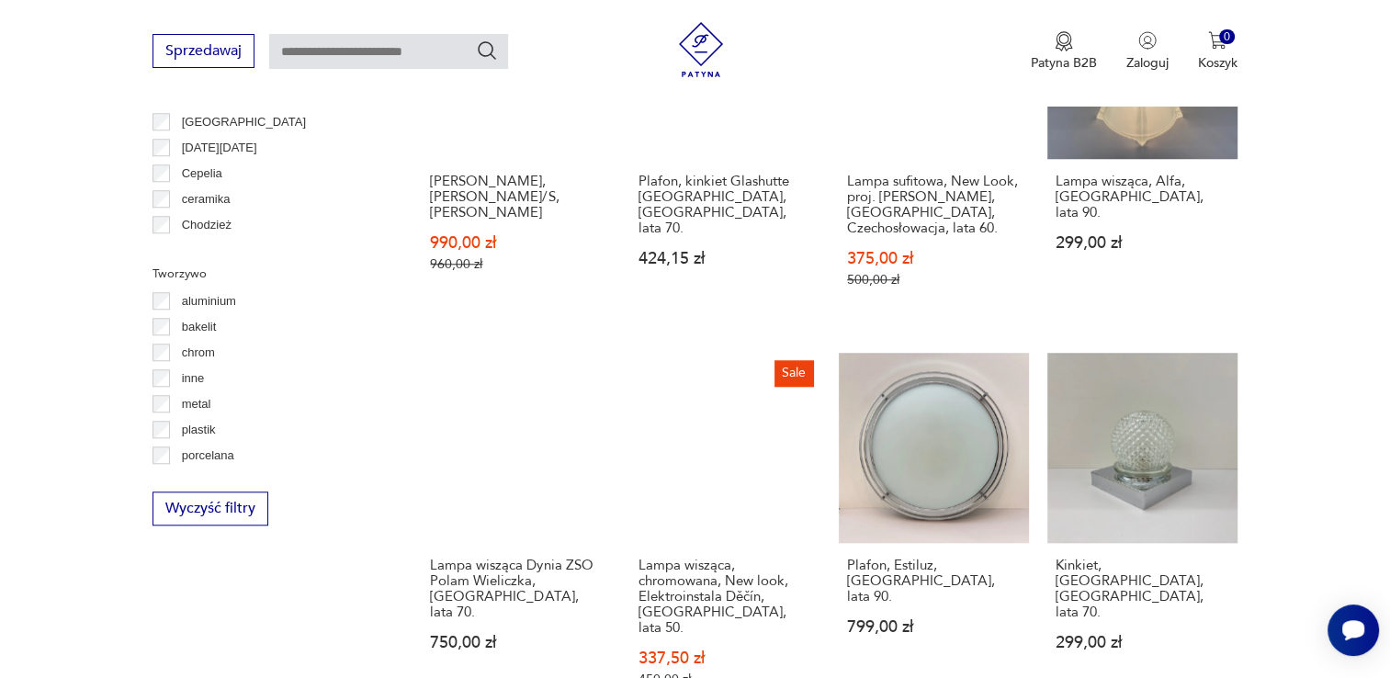
scroll to position [1717, 0]
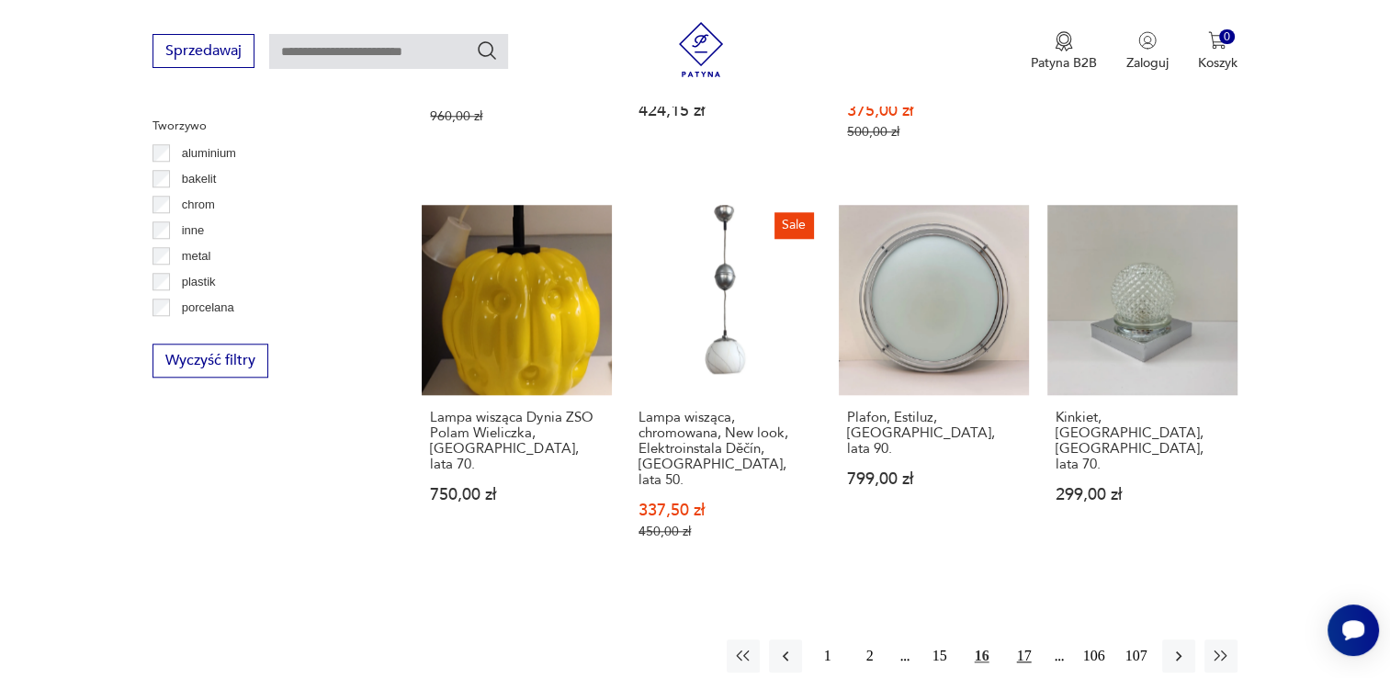
click at [1021, 639] on button "17" at bounding box center [1023, 655] width 33 height 33
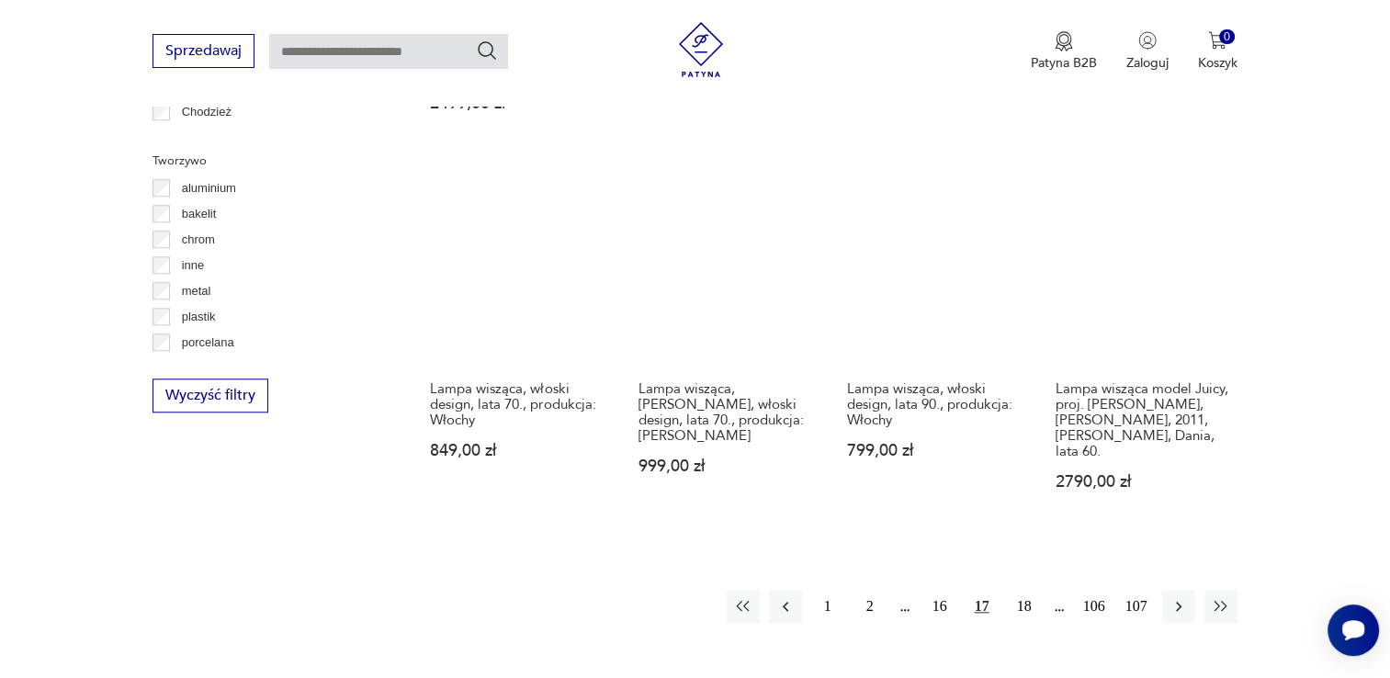
scroll to position [1810, 0]
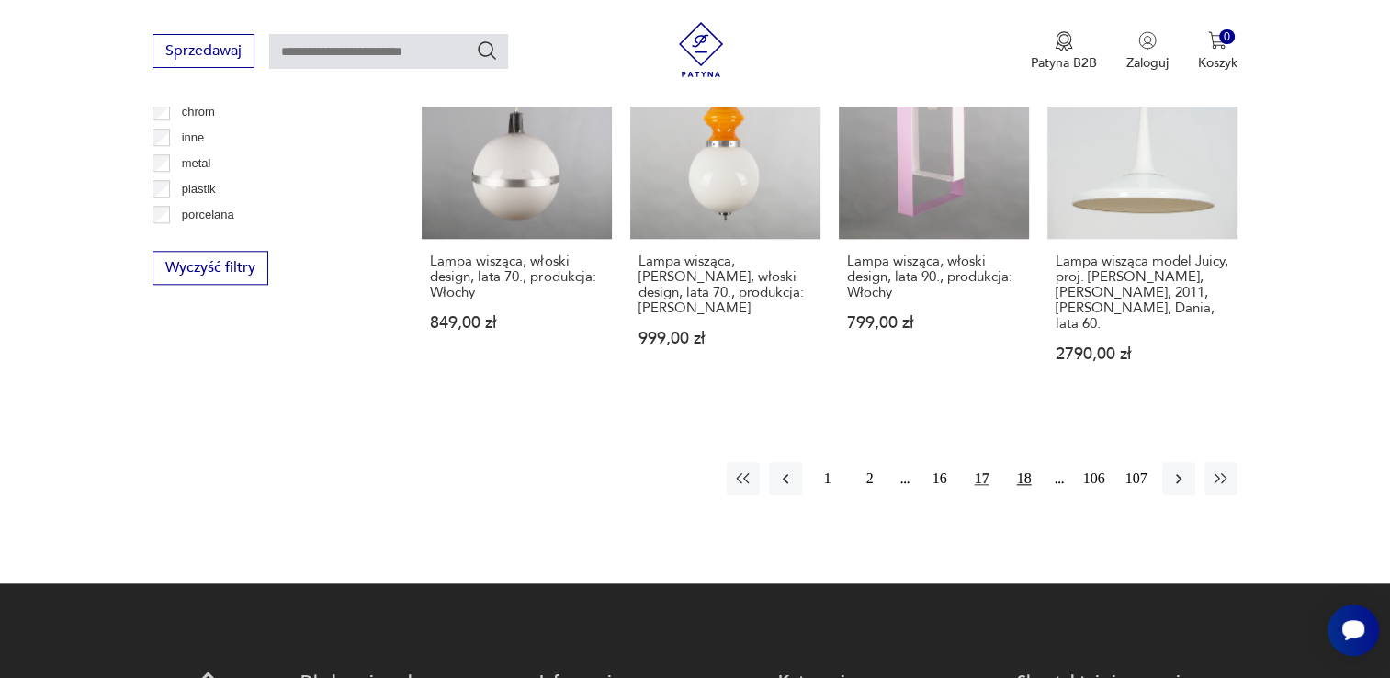
click at [1021, 462] on button "18" at bounding box center [1023, 478] width 33 height 33
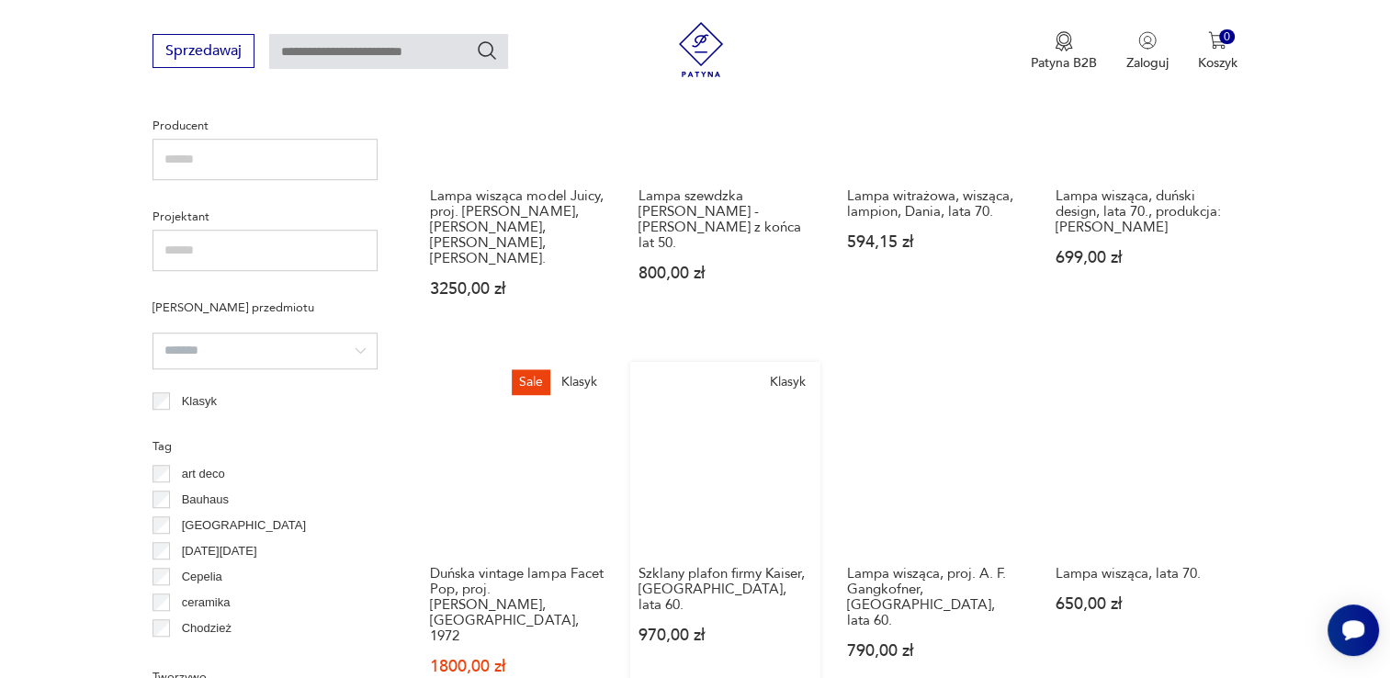
scroll to position [1626, 0]
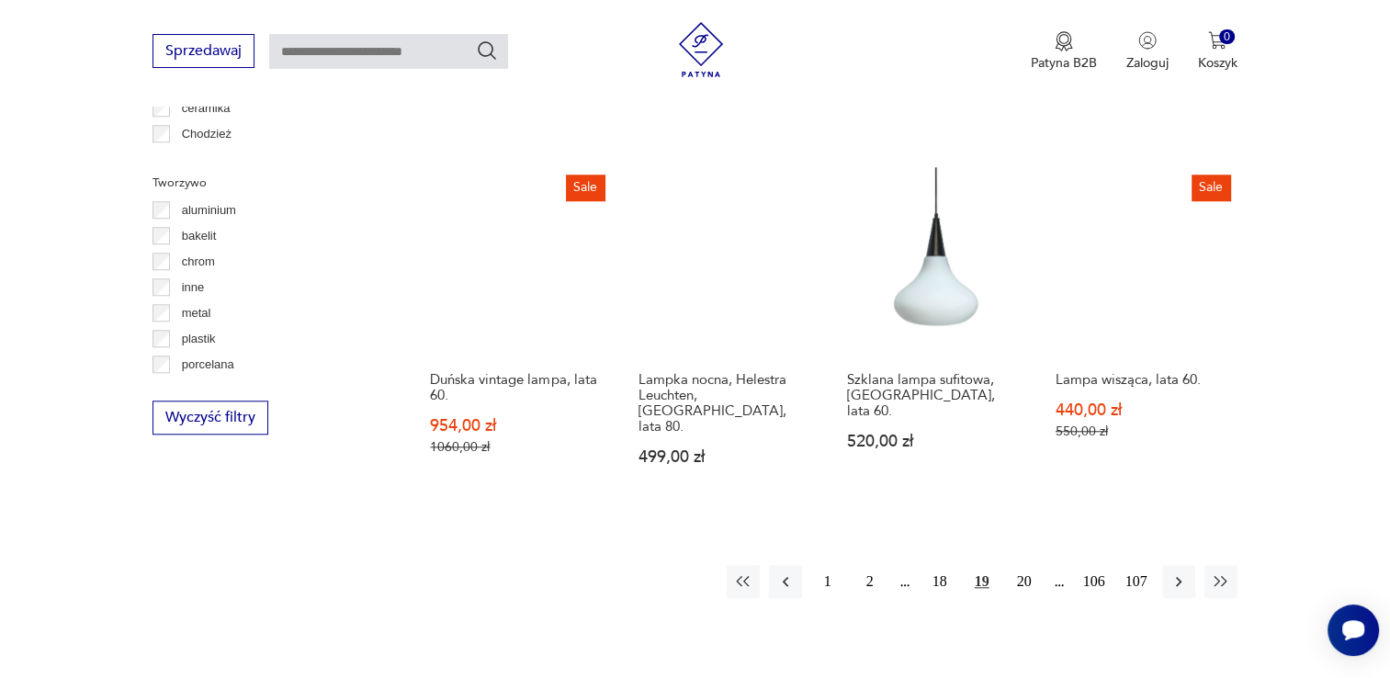
scroll to position [1810, 0]
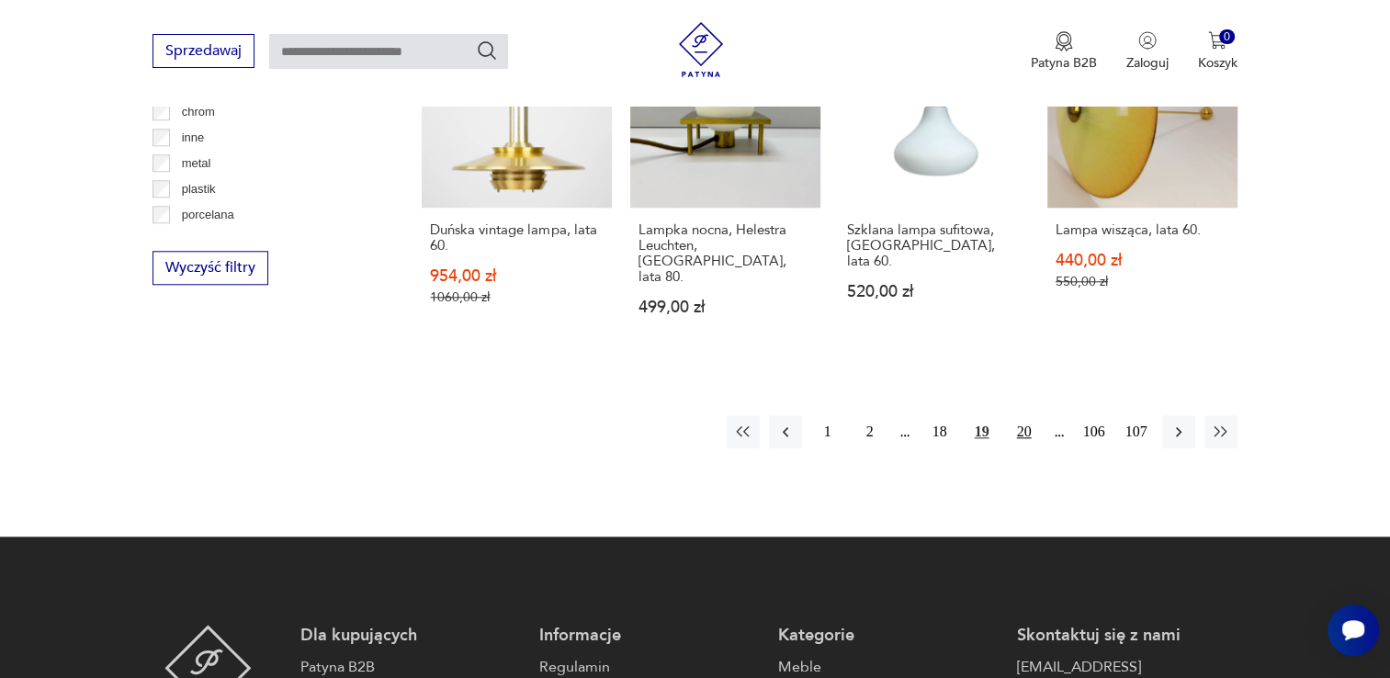
click at [1032, 415] on button "20" at bounding box center [1023, 431] width 33 height 33
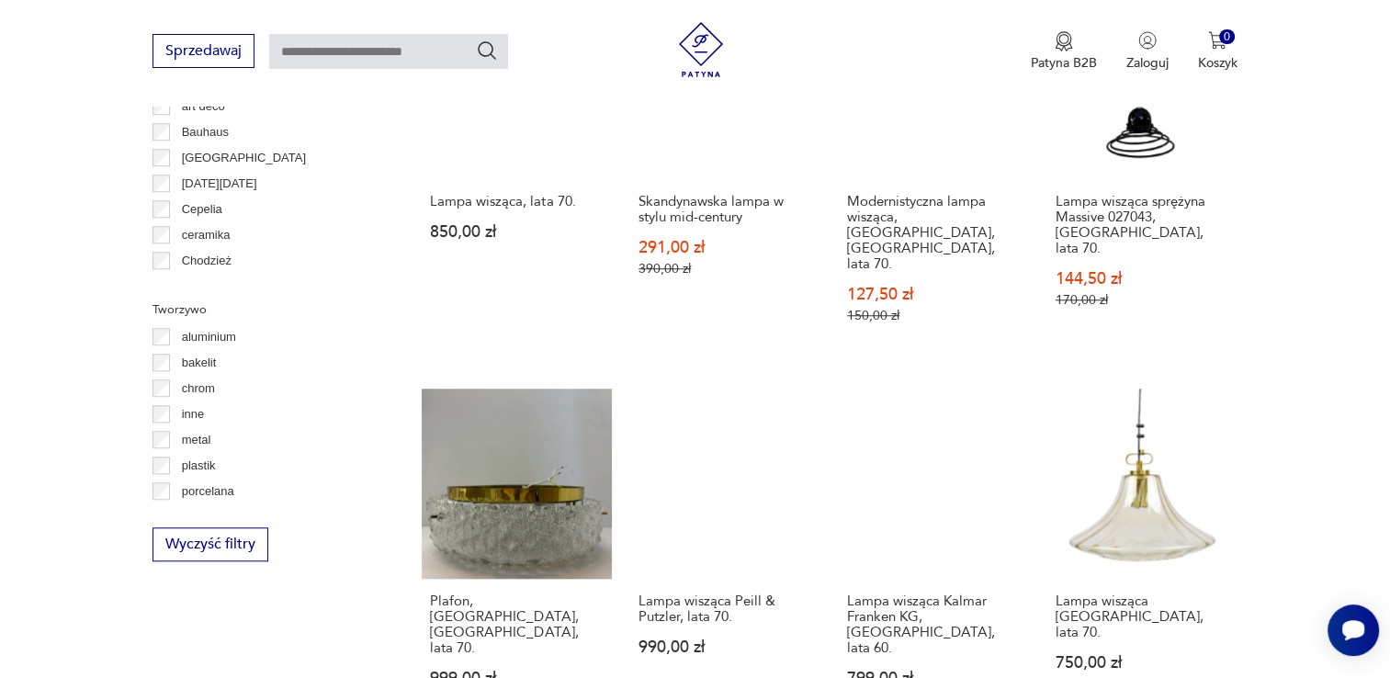
scroll to position [1901, 0]
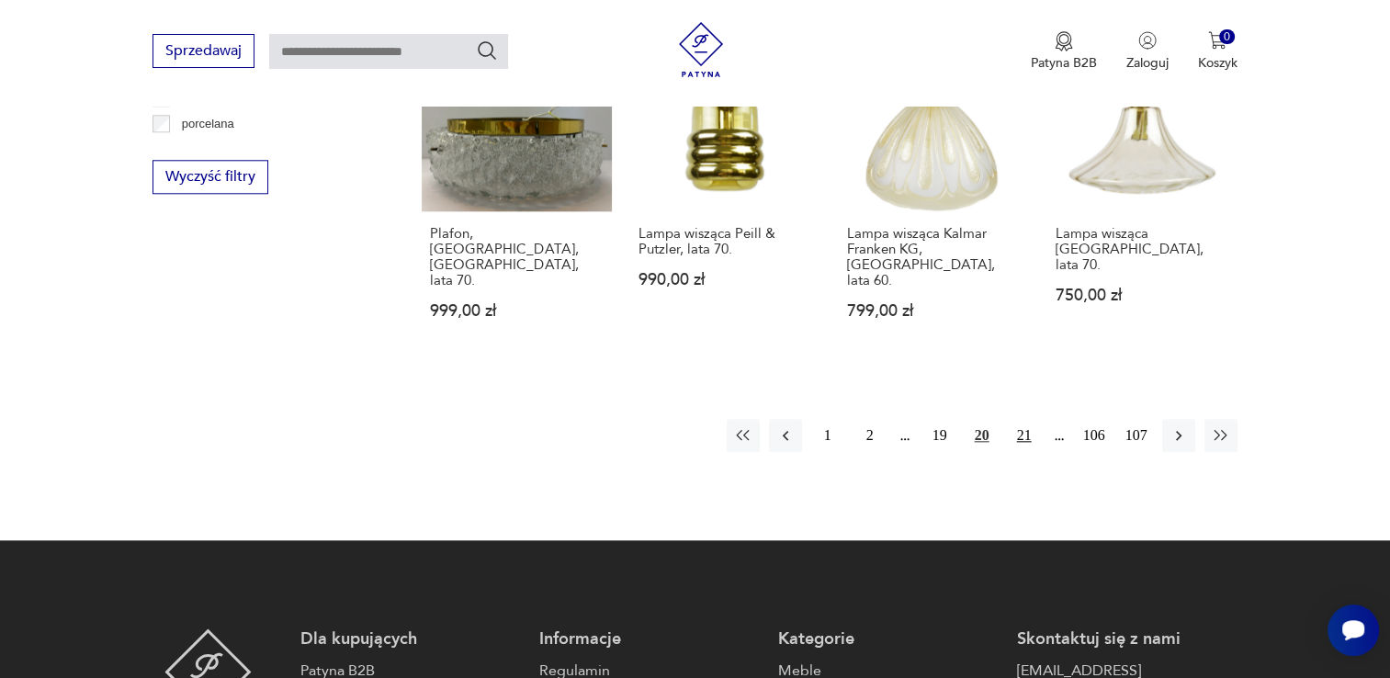
click at [1015, 419] on button "21" at bounding box center [1023, 435] width 33 height 33
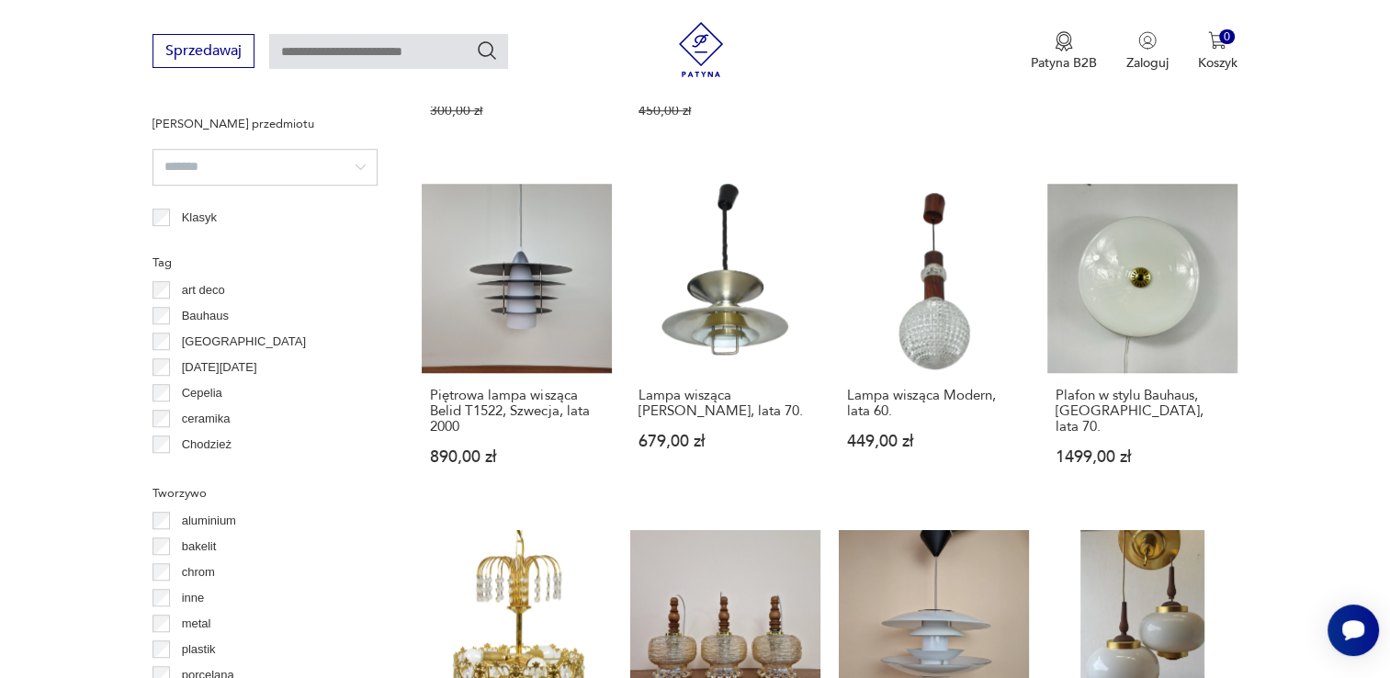
scroll to position [1717, 0]
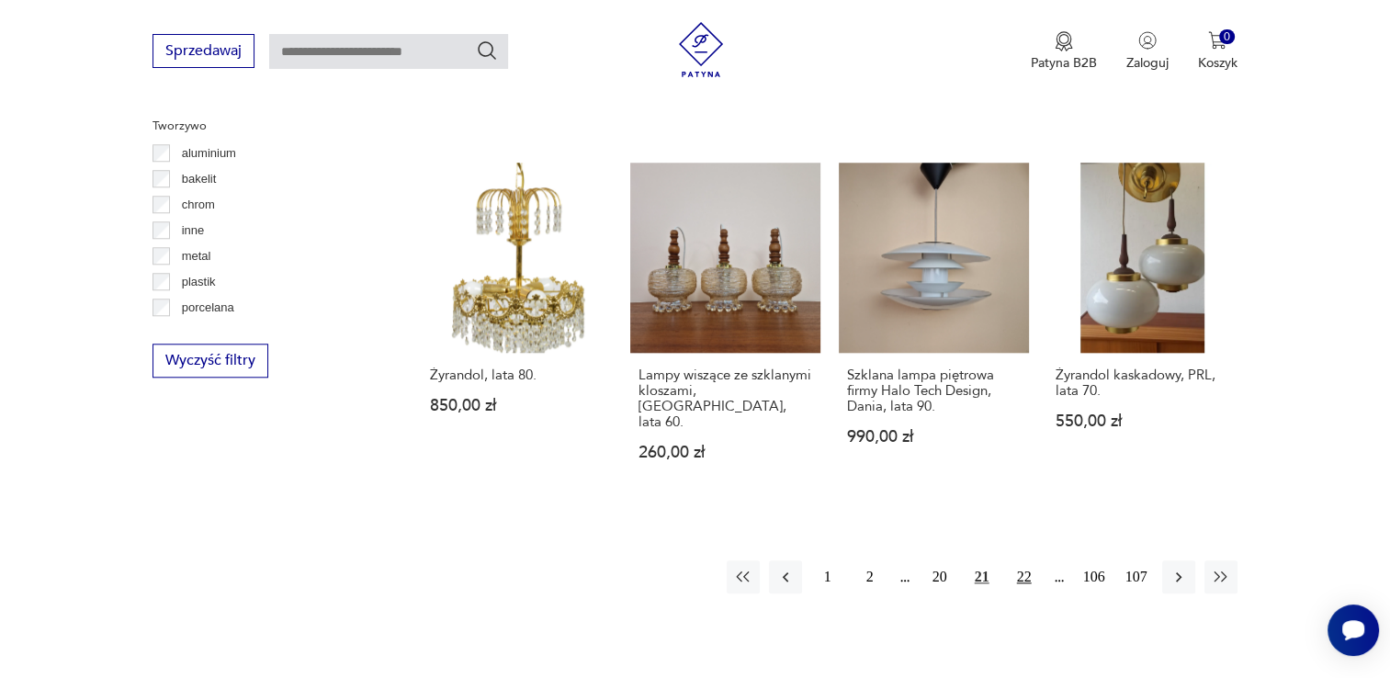
click at [1021, 560] on button "22" at bounding box center [1023, 576] width 33 height 33
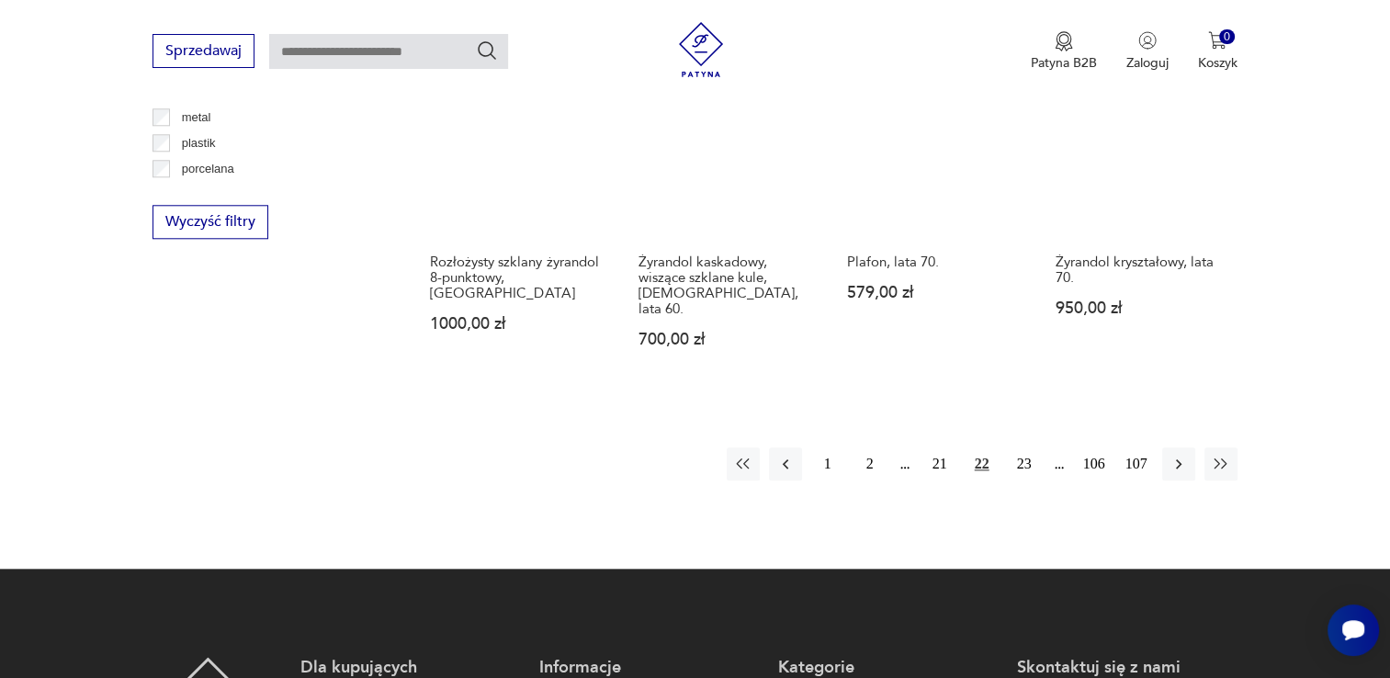
scroll to position [1902, 0]
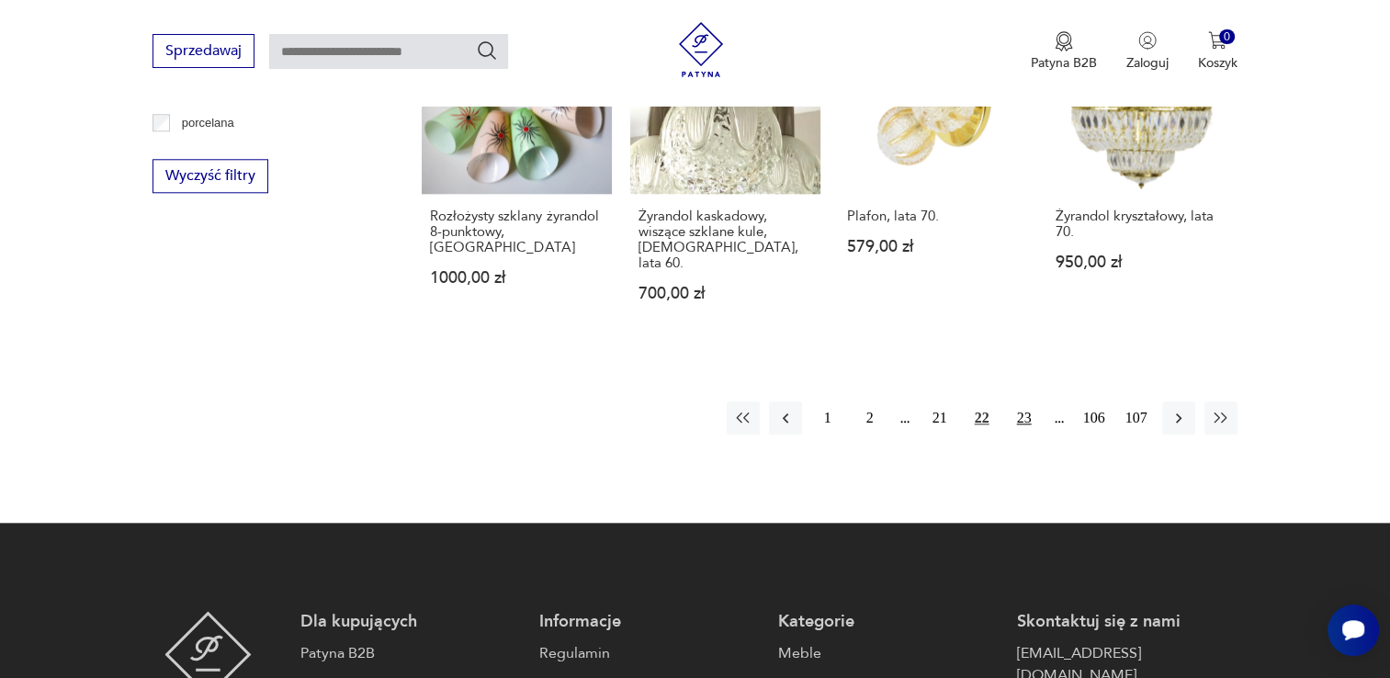
click at [1029, 401] on button "23" at bounding box center [1023, 417] width 33 height 33
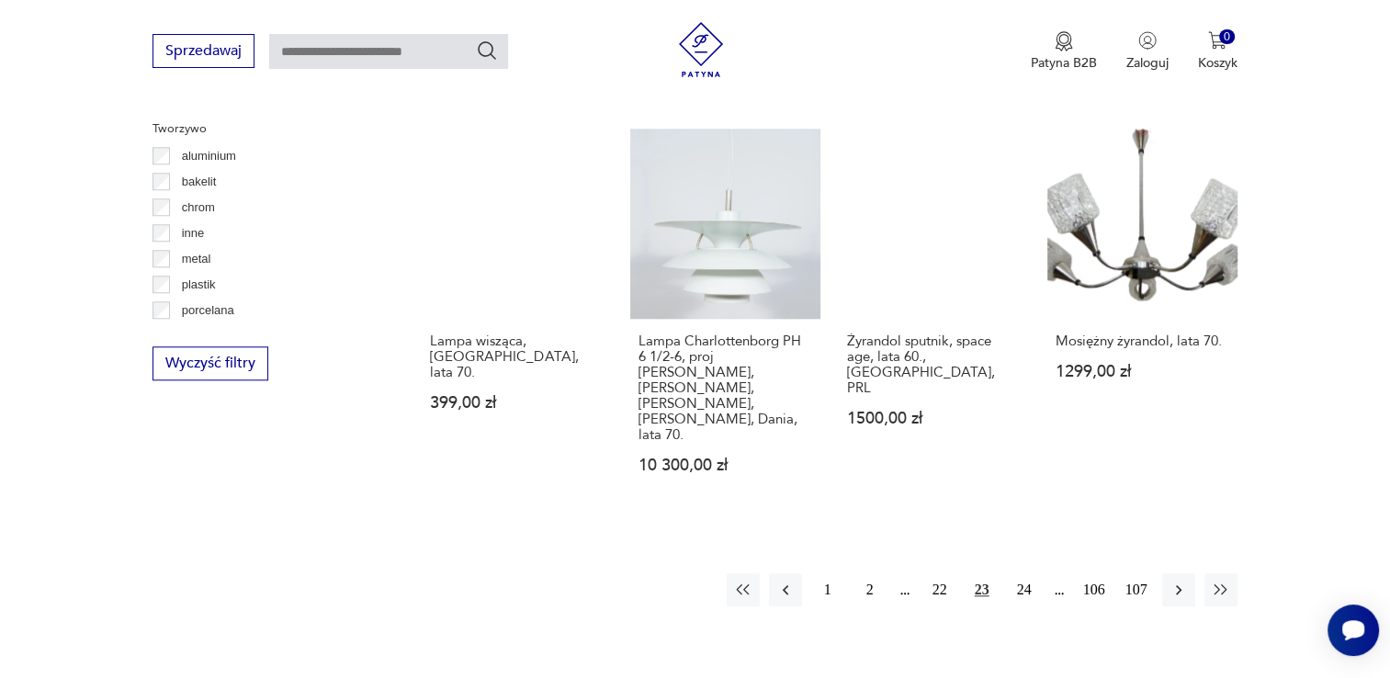
scroll to position [1809, 0]
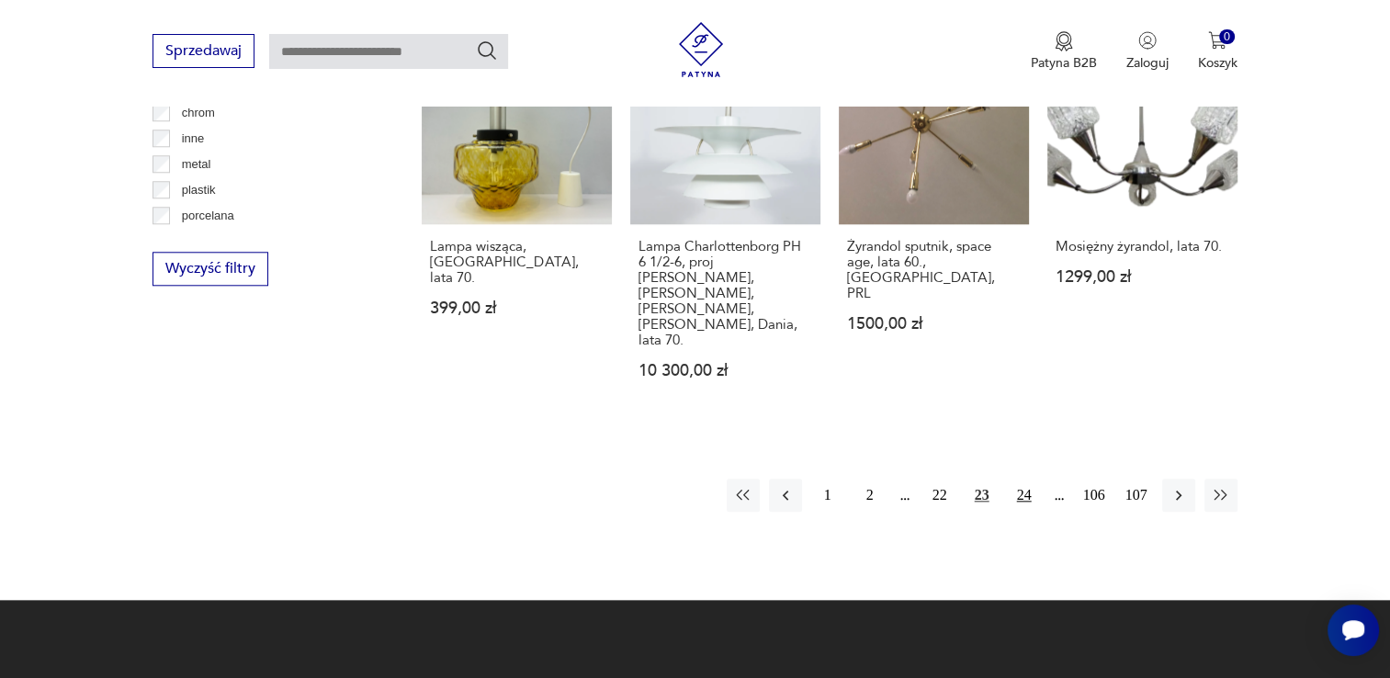
click at [1012, 478] on button "24" at bounding box center [1023, 494] width 33 height 33
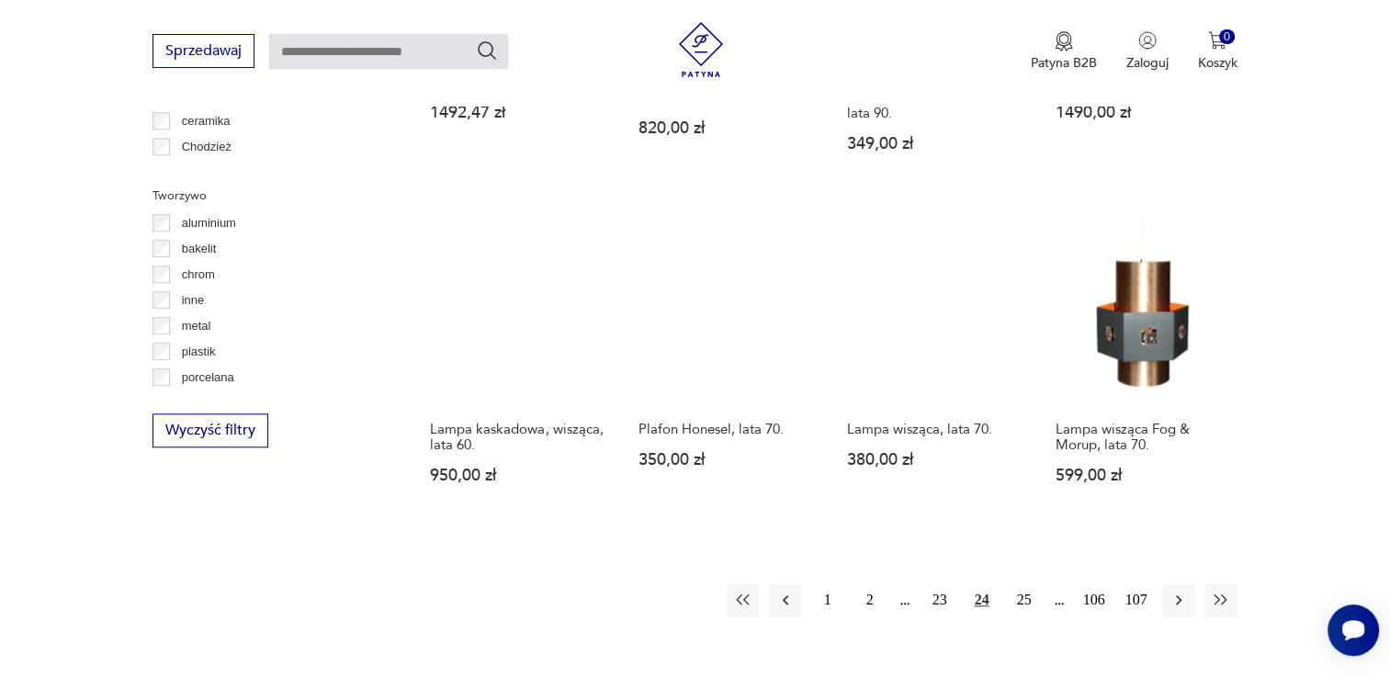
scroll to position [1718, 0]
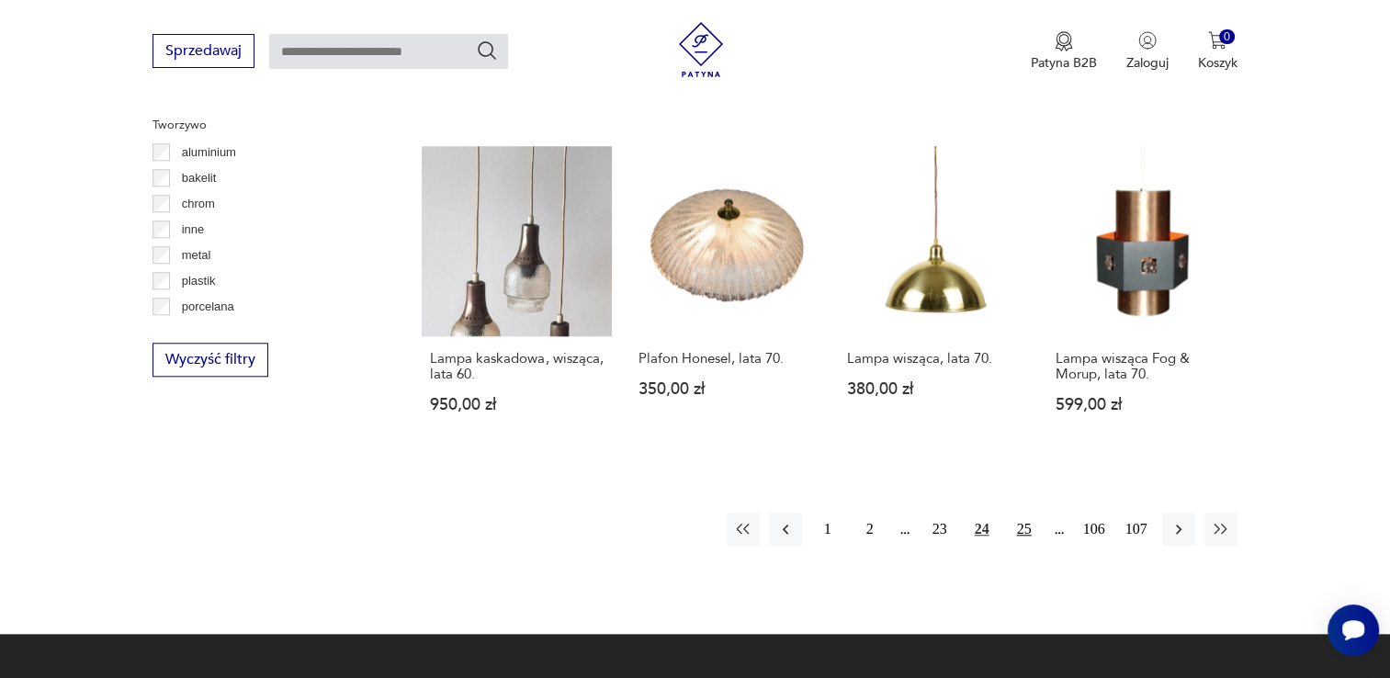
click at [1023, 512] on button "25" at bounding box center [1023, 528] width 33 height 33
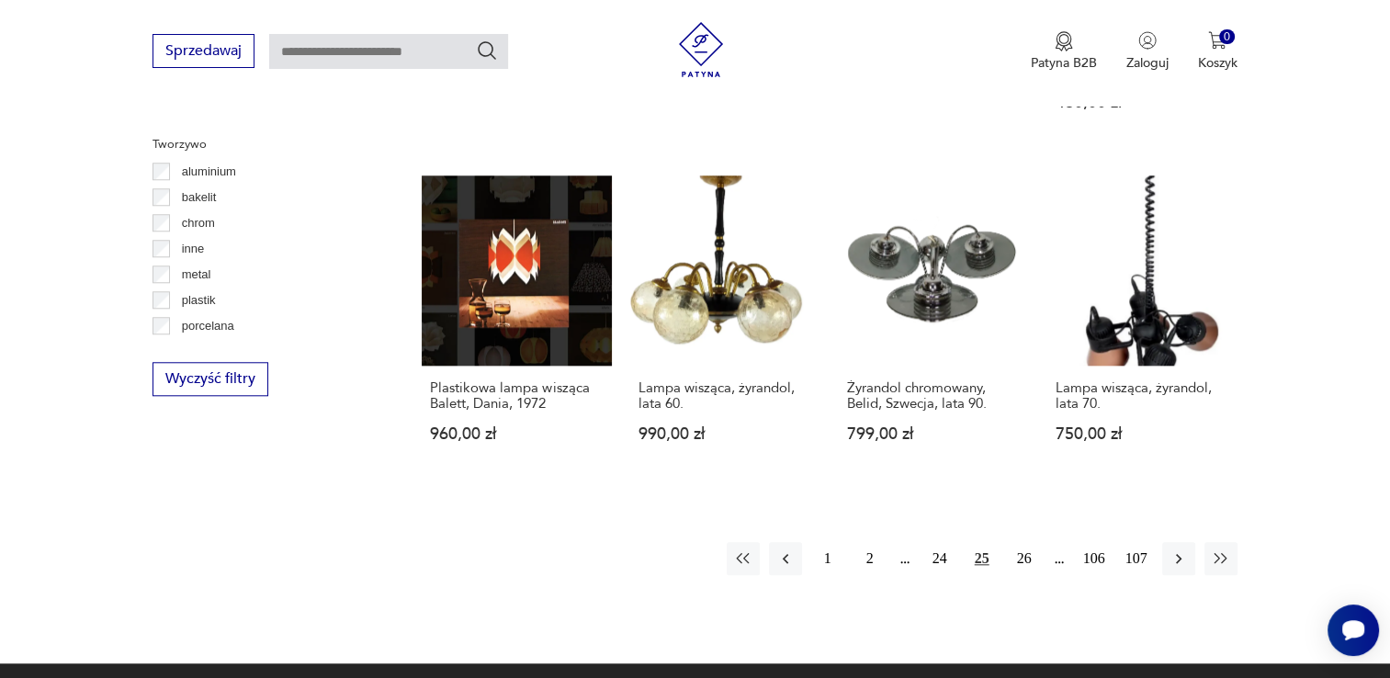
scroll to position [1809, 0]
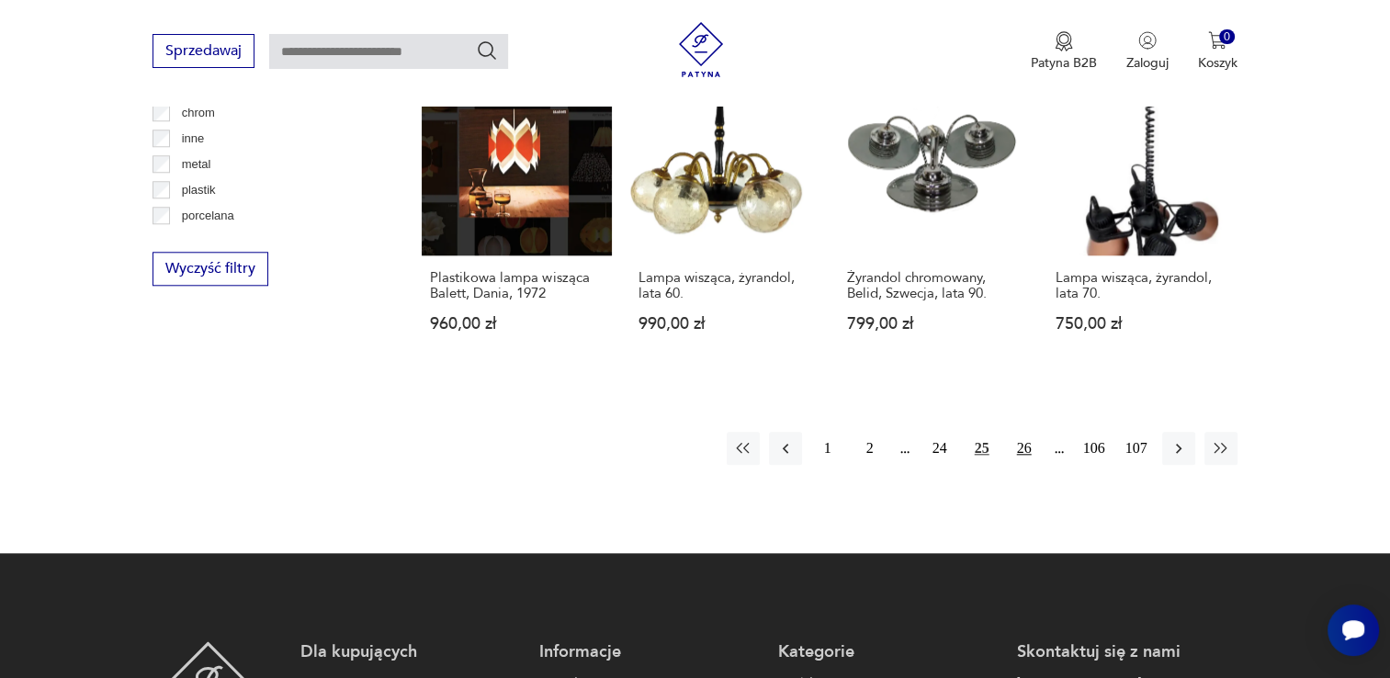
click at [1018, 432] on button "26" at bounding box center [1023, 448] width 33 height 33
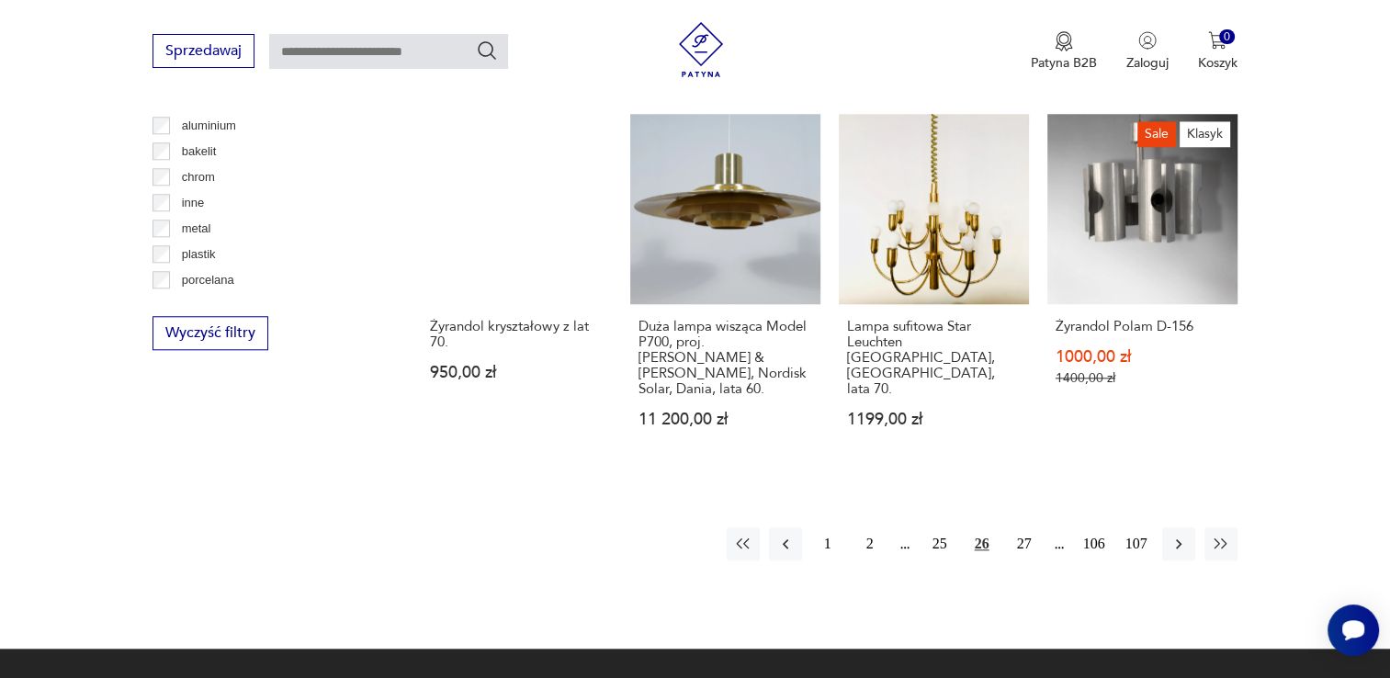
scroll to position [1718, 0]
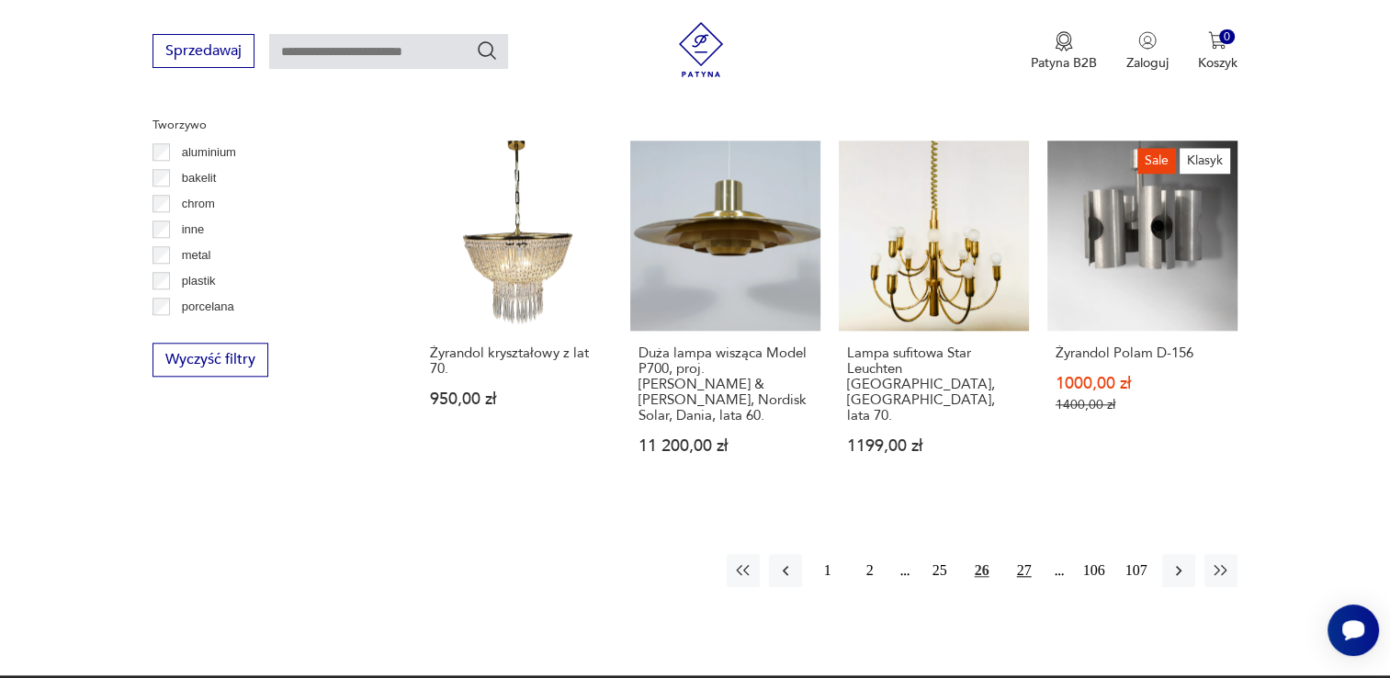
click at [1015, 554] on button "27" at bounding box center [1023, 570] width 33 height 33
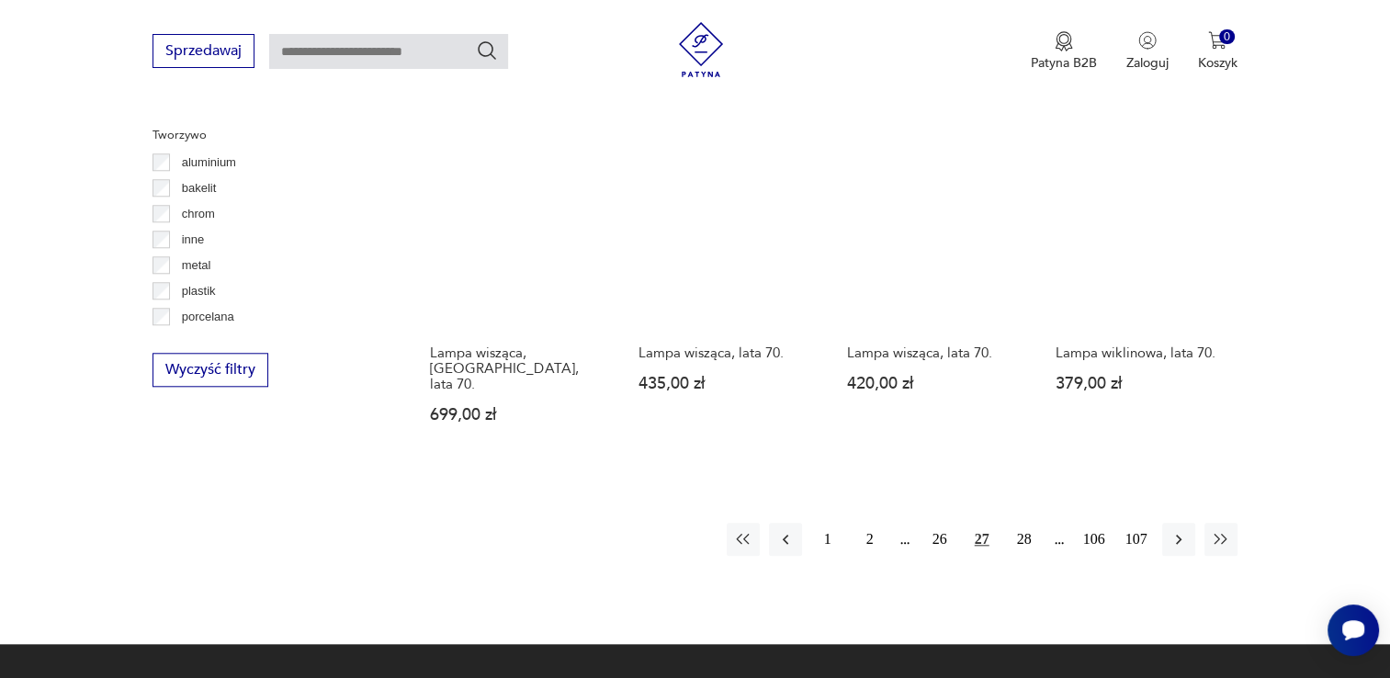
scroll to position [1717, 0]
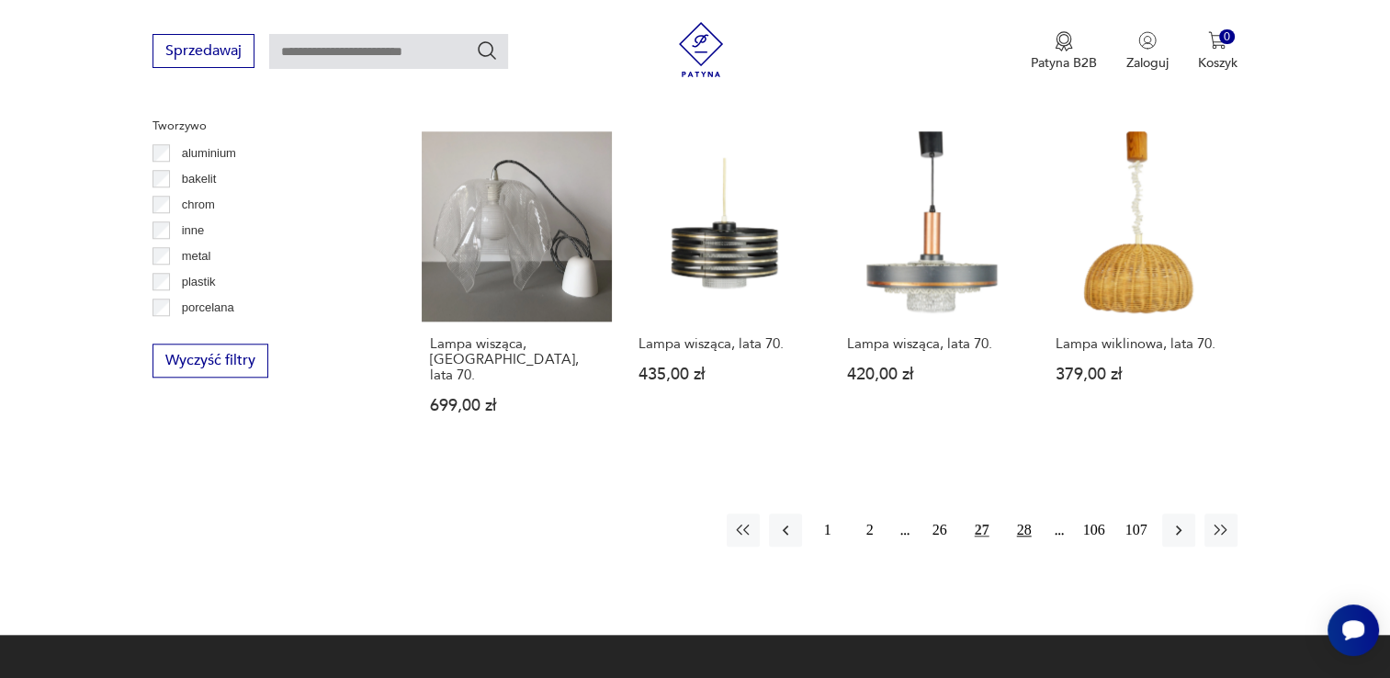
click at [1010, 513] on button "28" at bounding box center [1023, 529] width 33 height 33
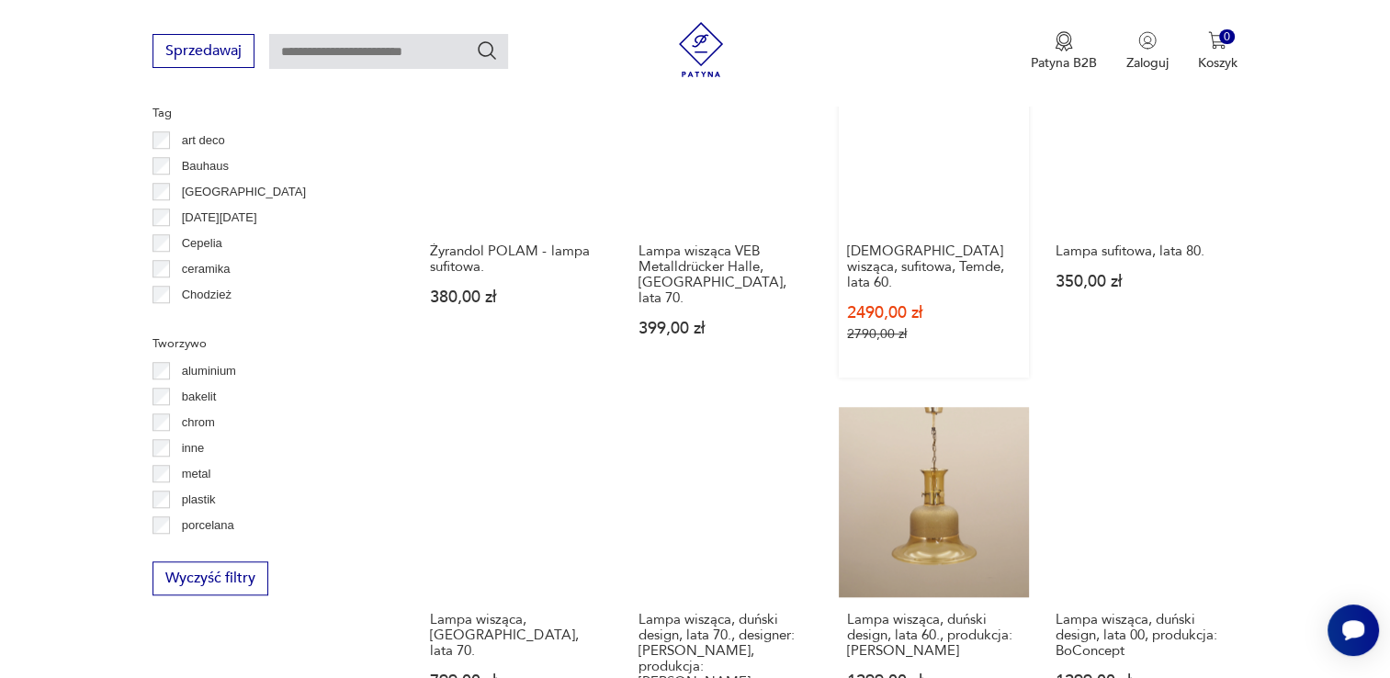
scroll to position [1626, 0]
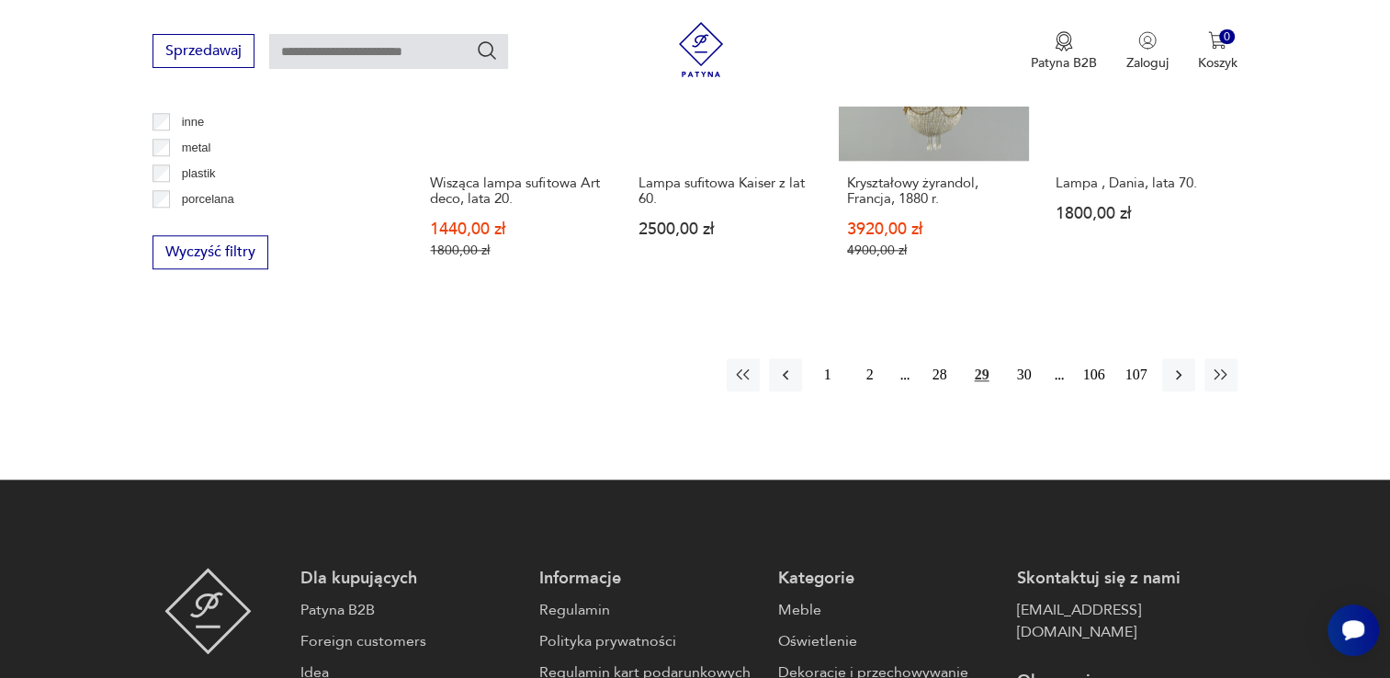
scroll to position [1901, 0]
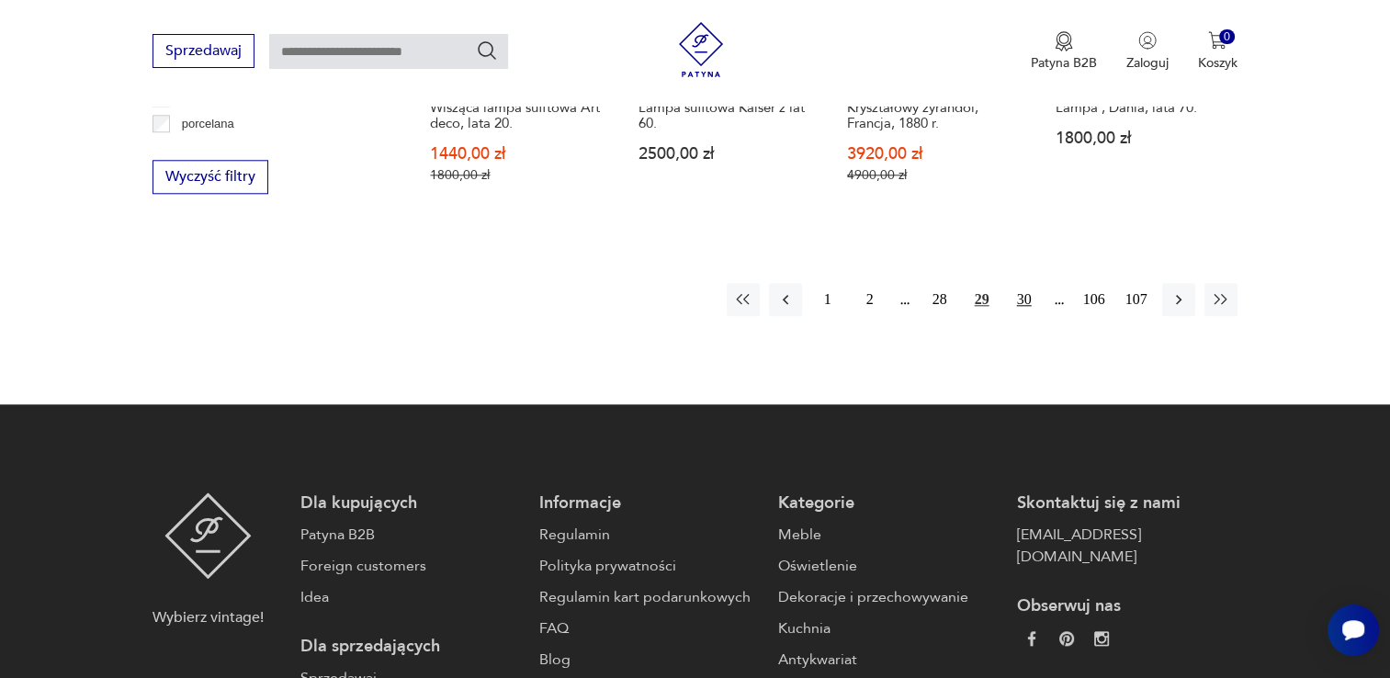
click at [1019, 285] on button "30" at bounding box center [1023, 299] width 33 height 33
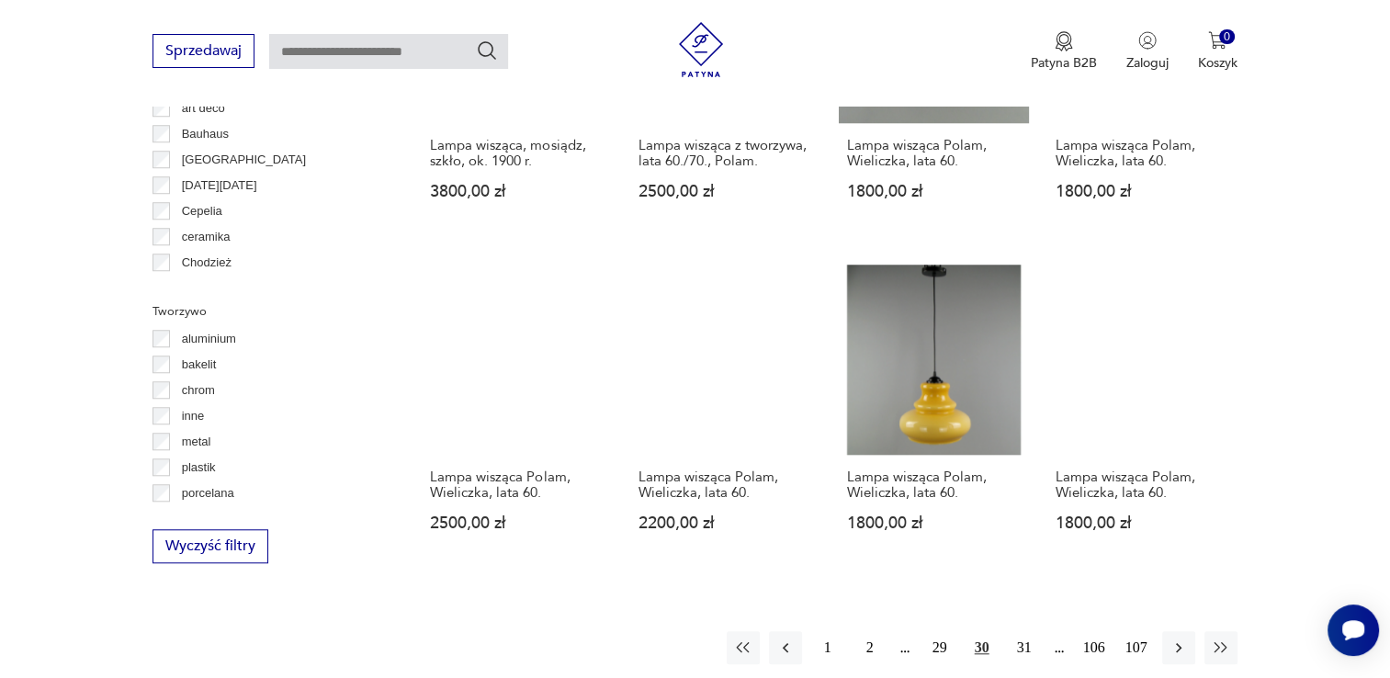
scroll to position [1626, 0]
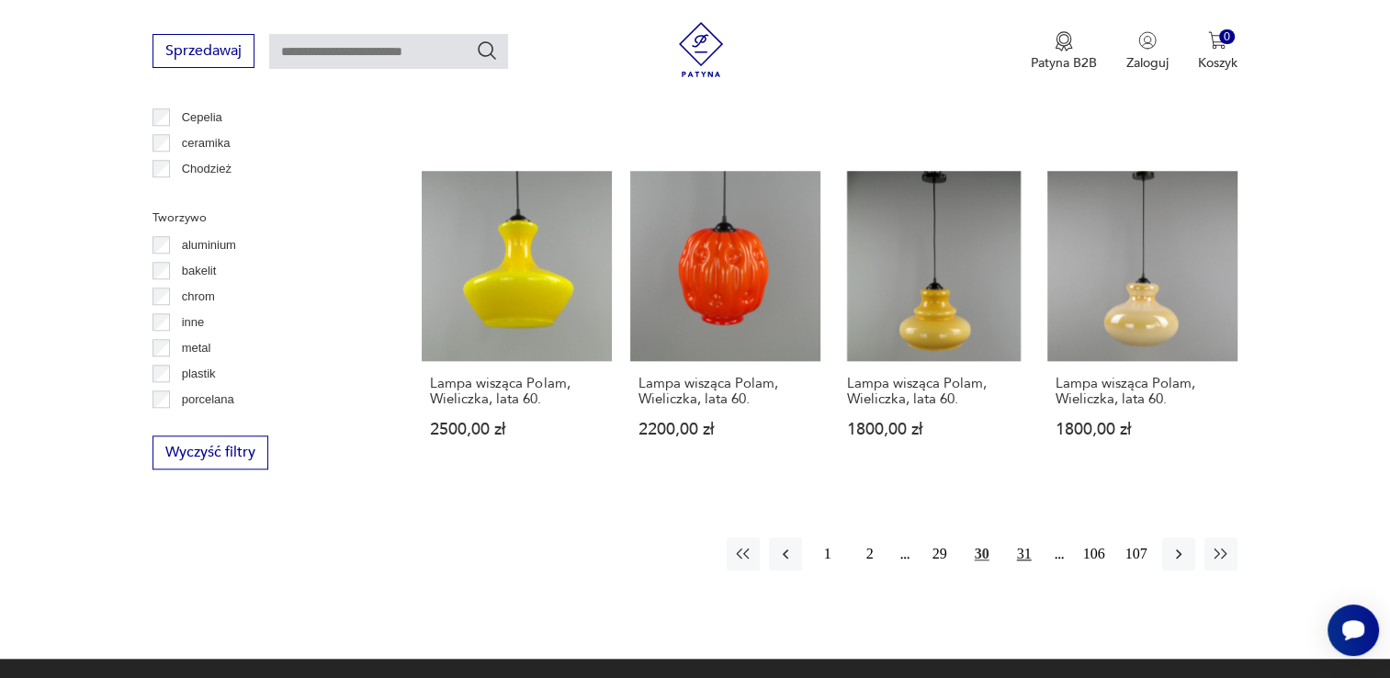
click at [1030, 537] on button "31" at bounding box center [1023, 553] width 33 height 33
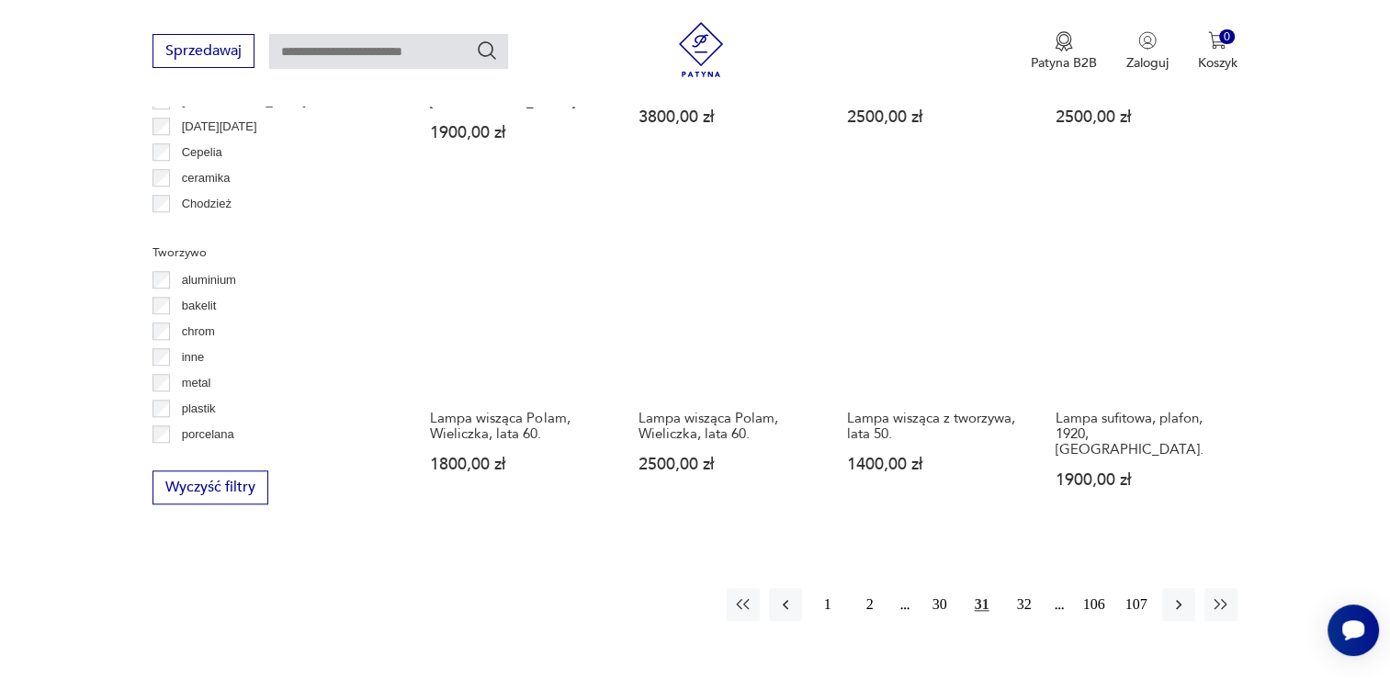
scroll to position [1718, 0]
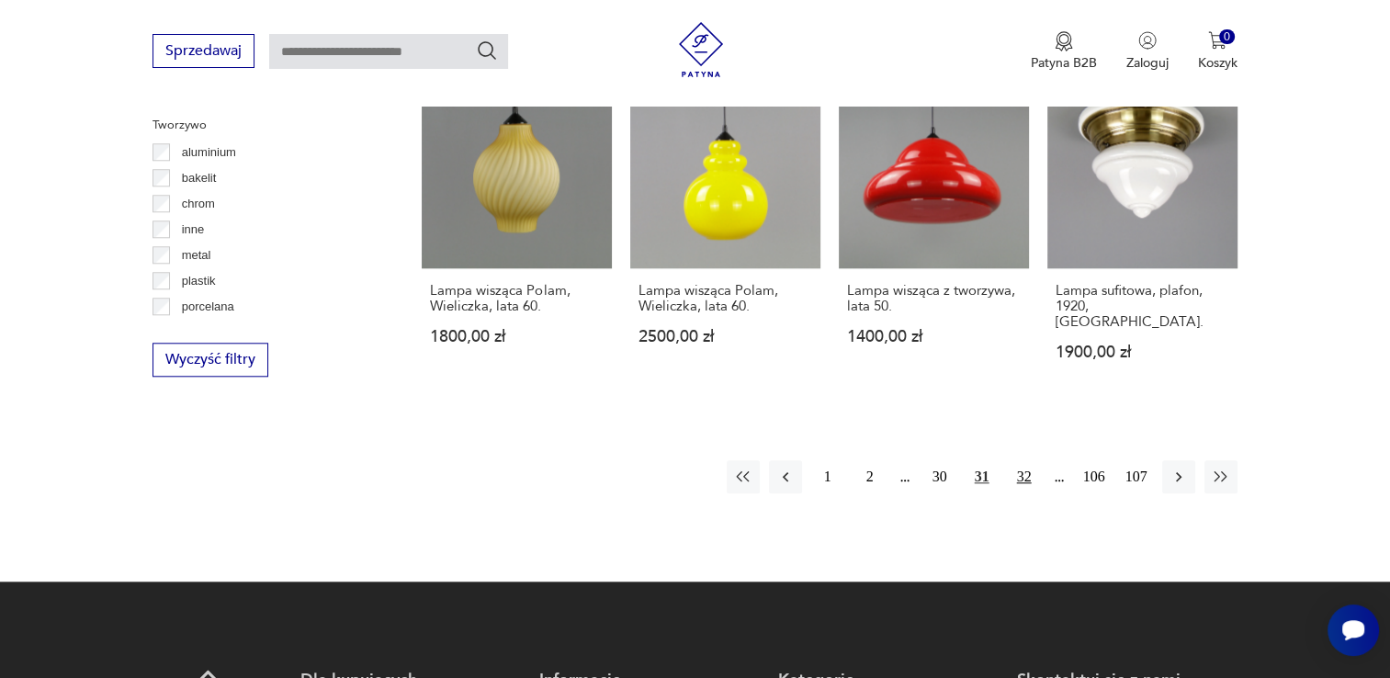
click at [1024, 460] on button "32" at bounding box center [1023, 476] width 33 height 33
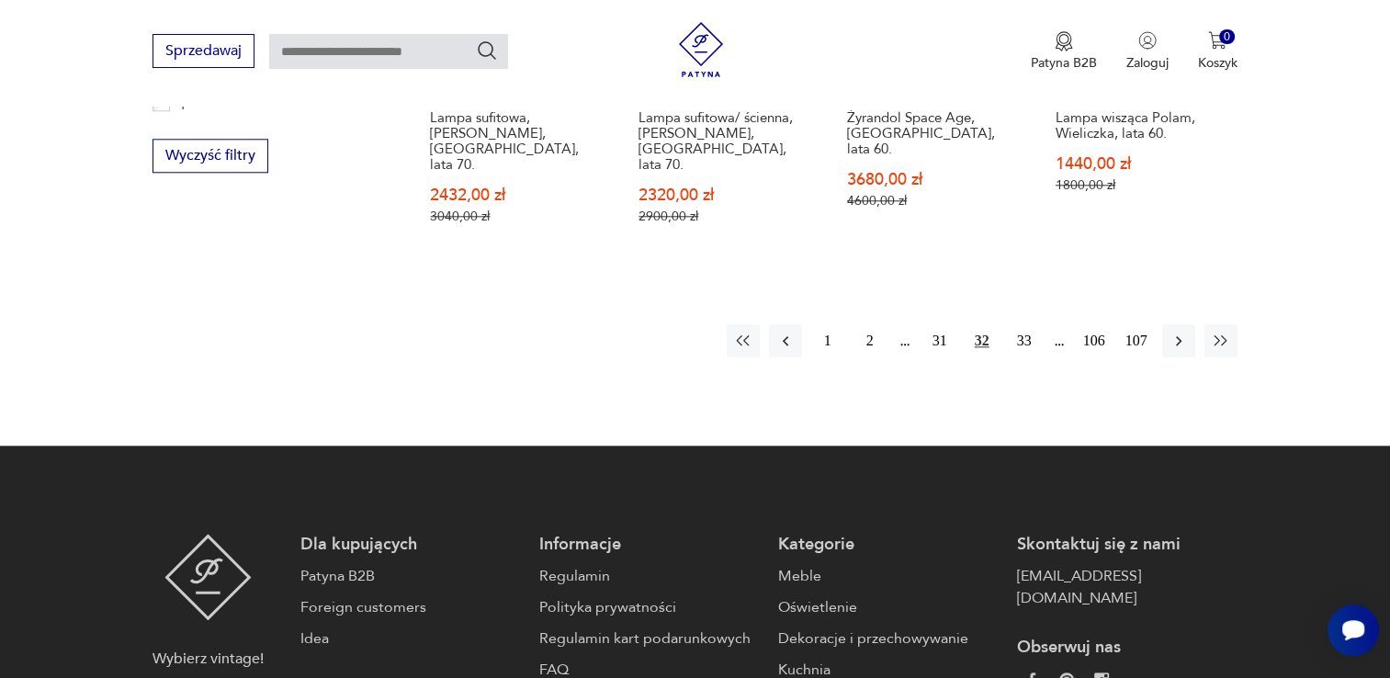
scroll to position [1993, 0]
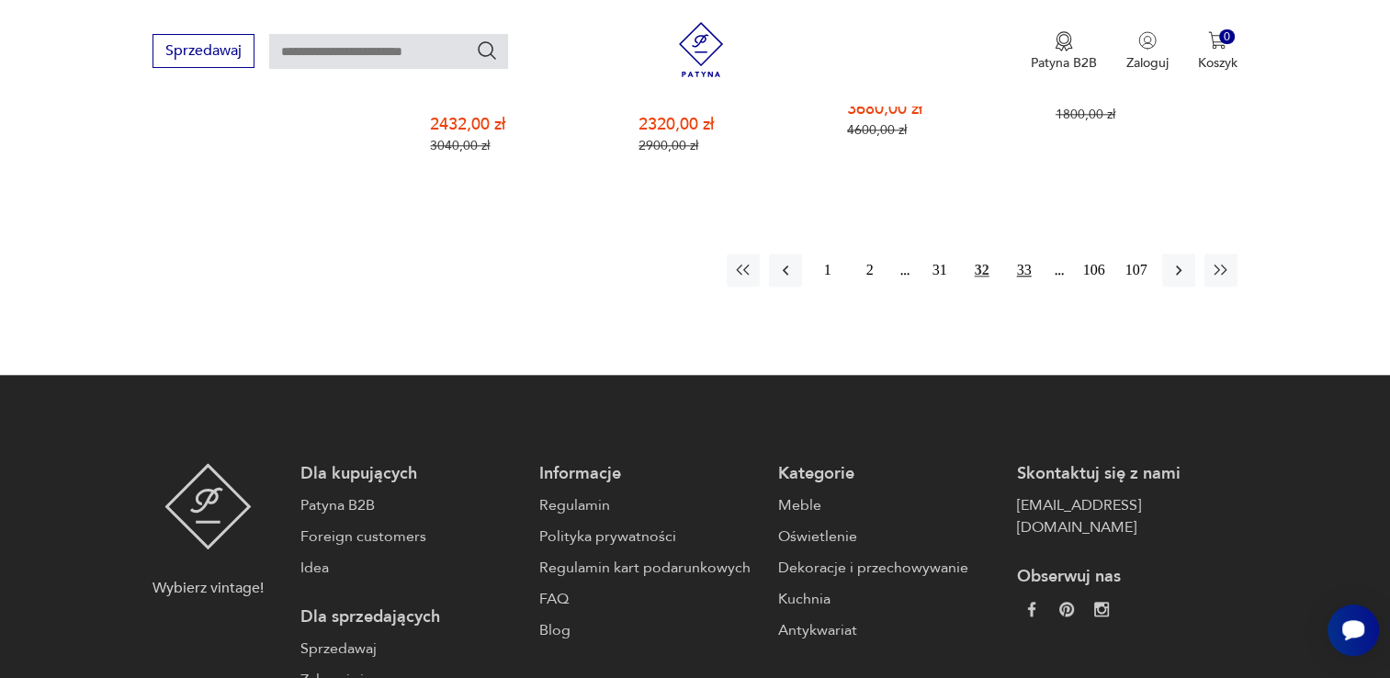
click at [1022, 253] on button "33" at bounding box center [1023, 269] width 33 height 33
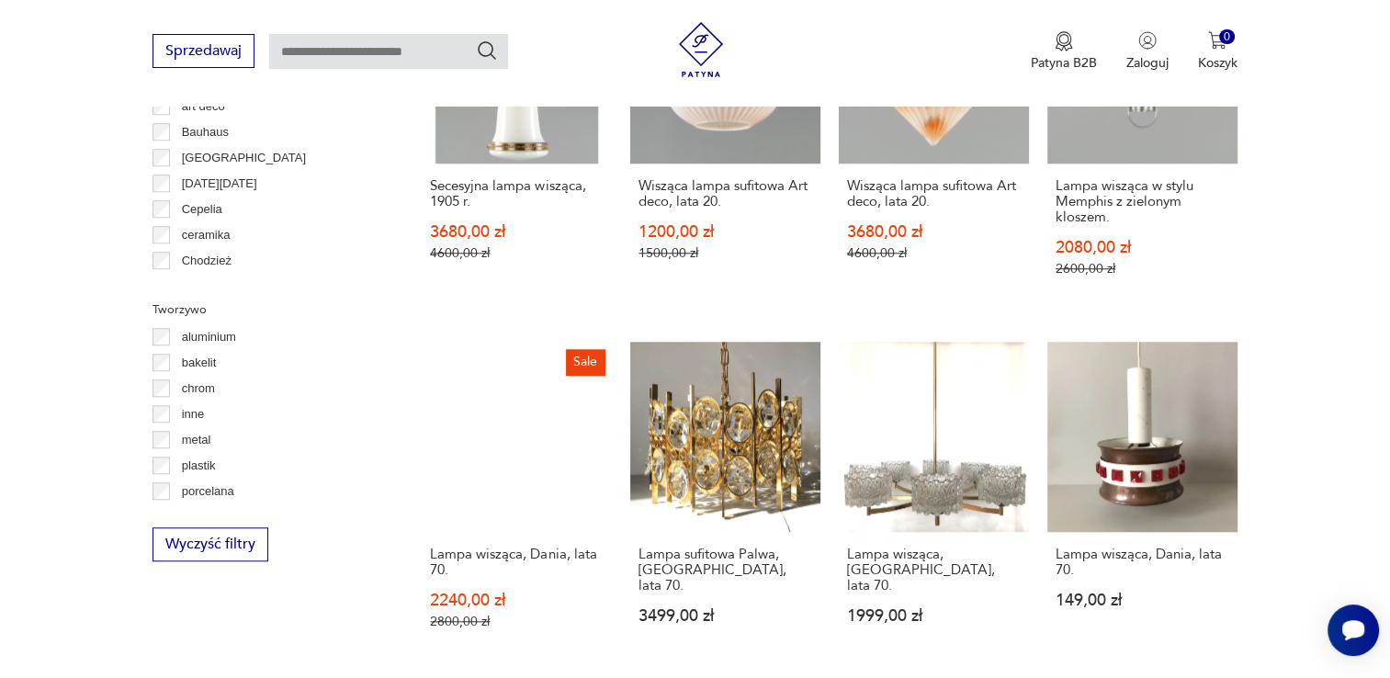
scroll to position [1717, 0]
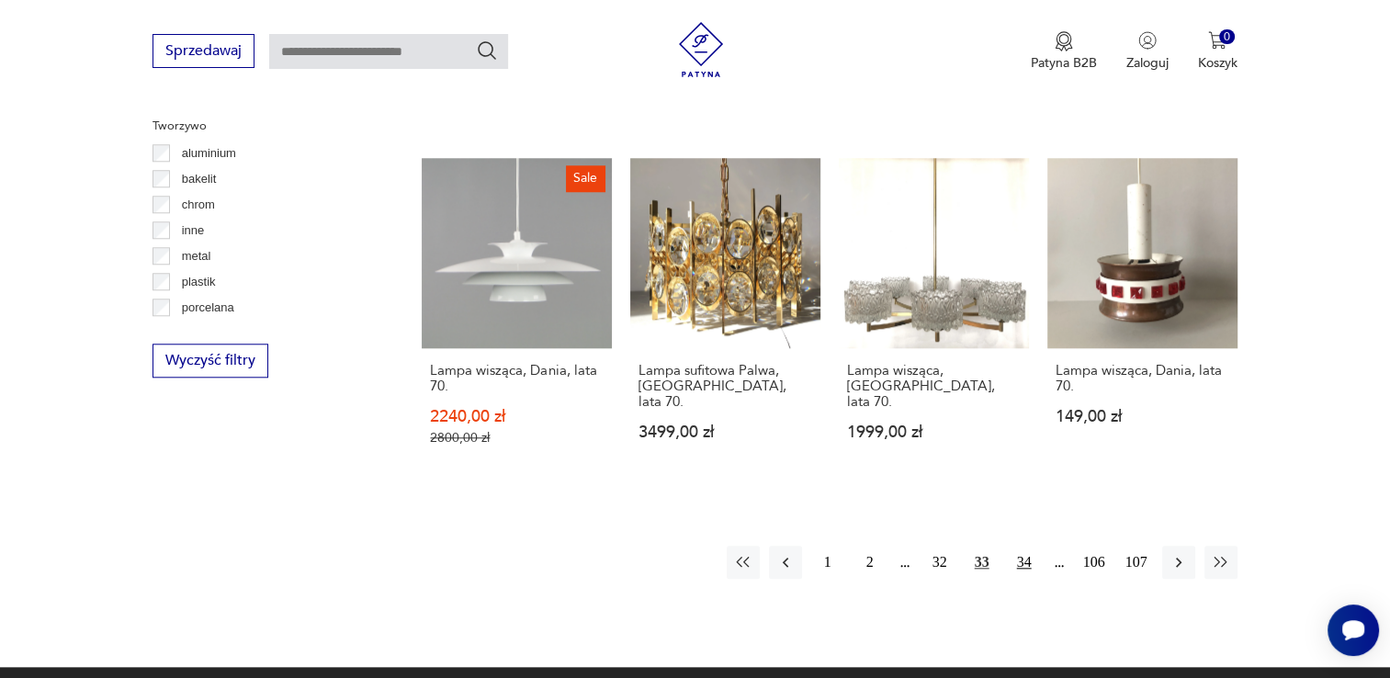
click at [1019, 546] on button "34" at bounding box center [1023, 562] width 33 height 33
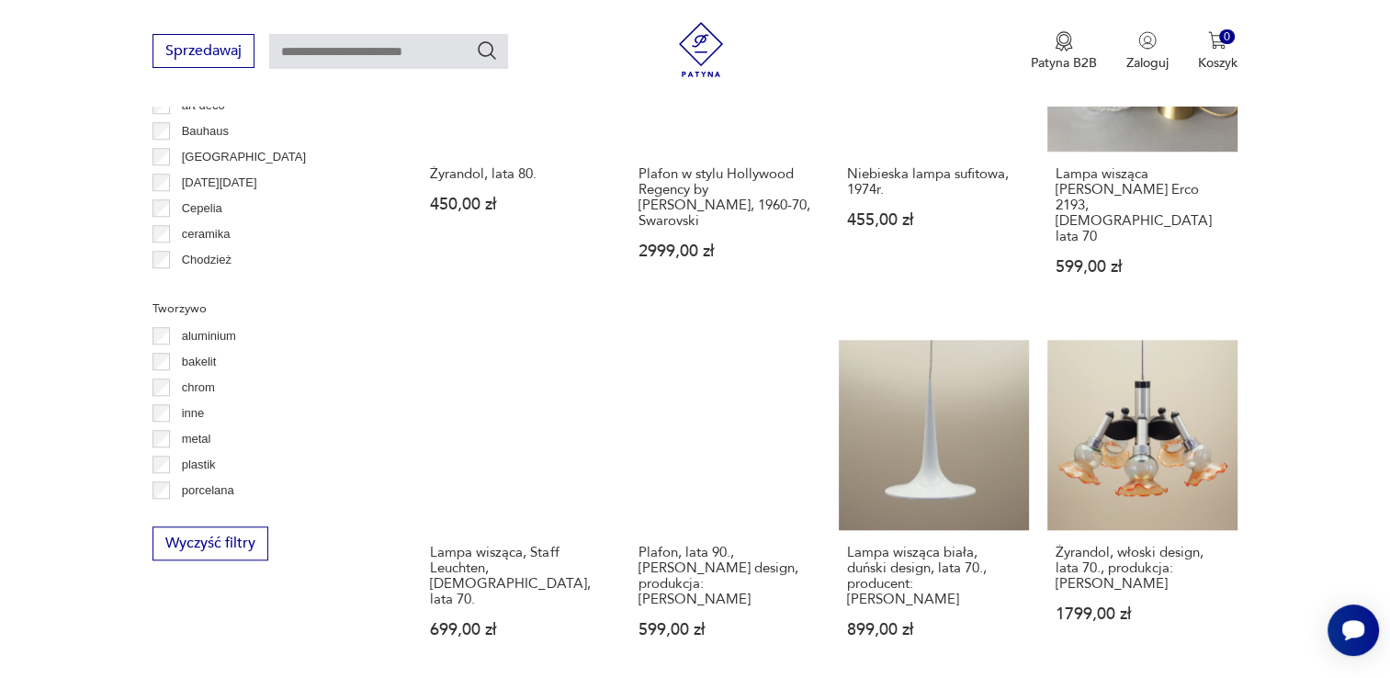
scroll to position [1718, 0]
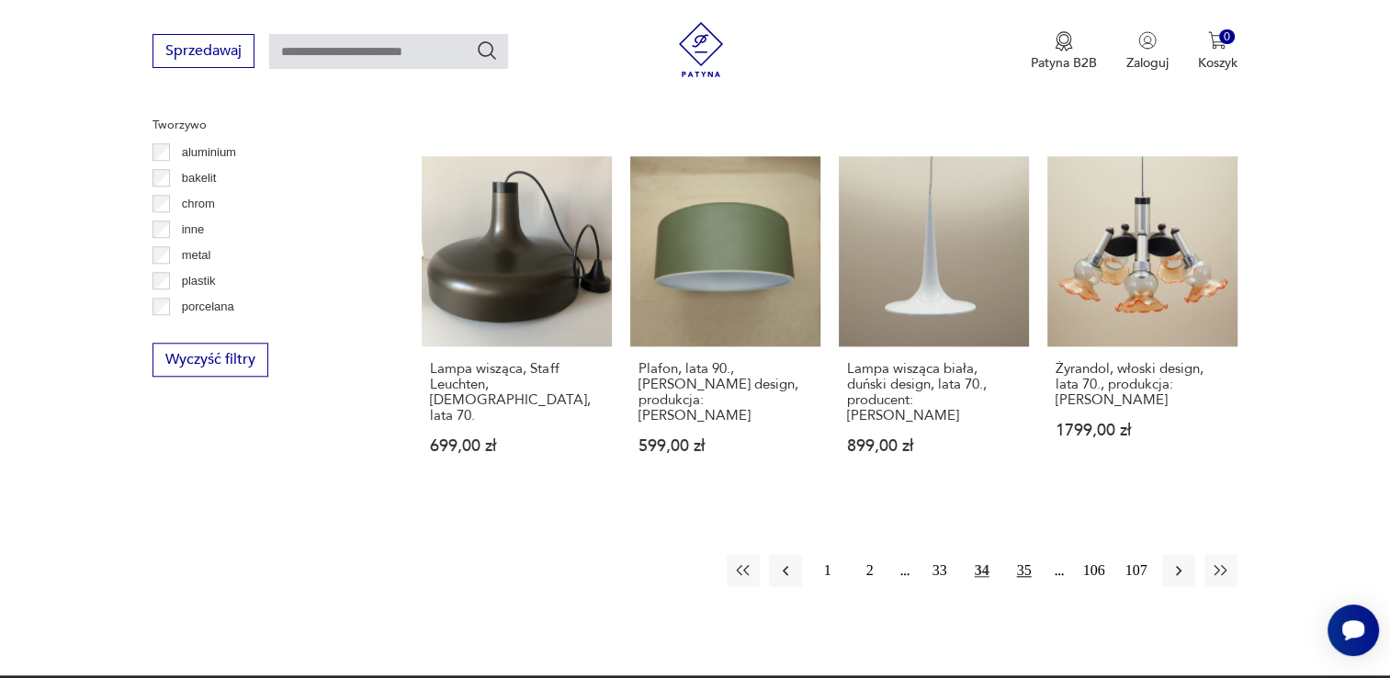
click at [1018, 554] on button "35" at bounding box center [1023, 570] width 33 height 33
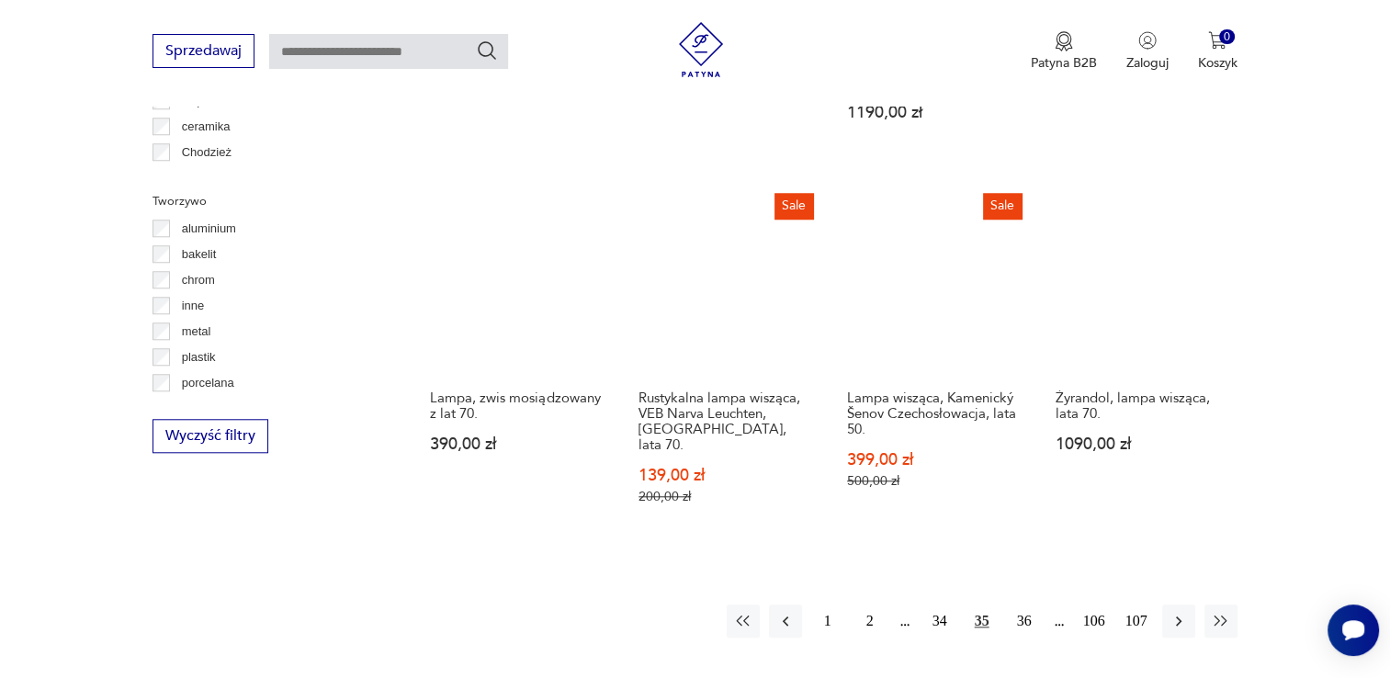
scroll to position [1717, 0]
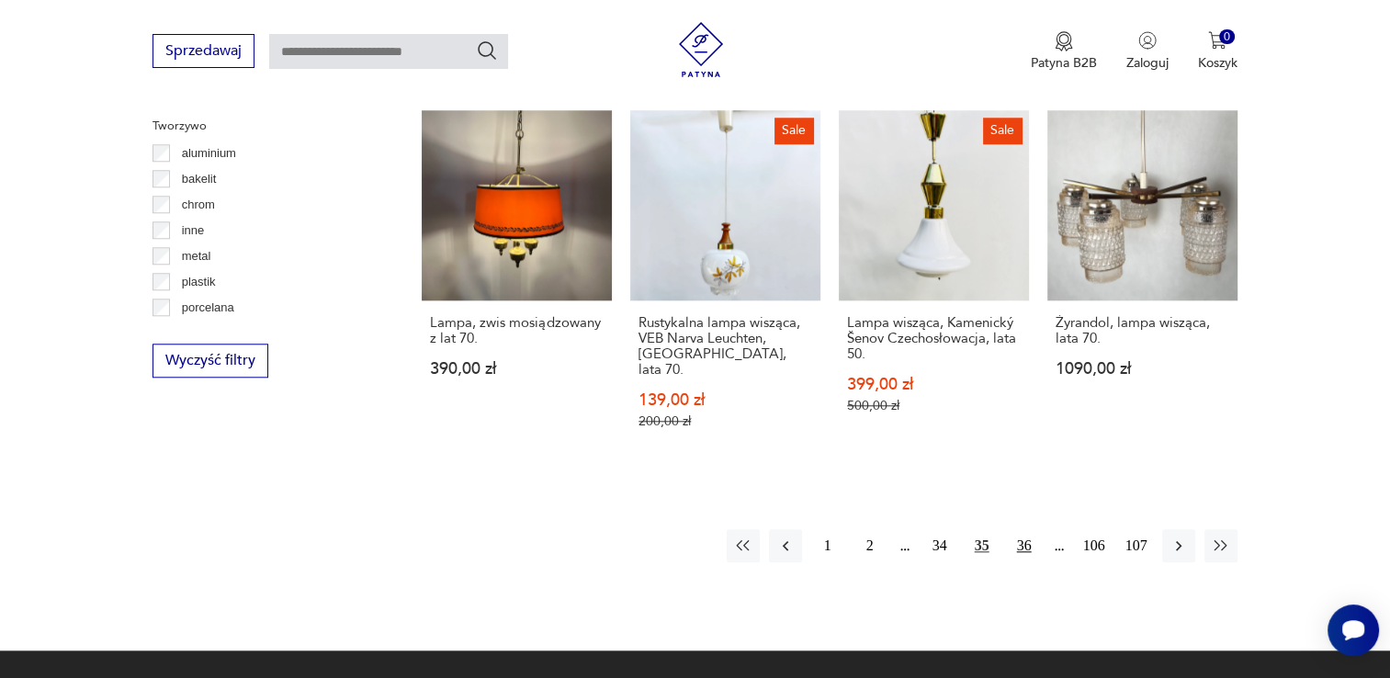
click at [1028, 529] on button "36" at bounding box center [1023, 545] width 33 height 33
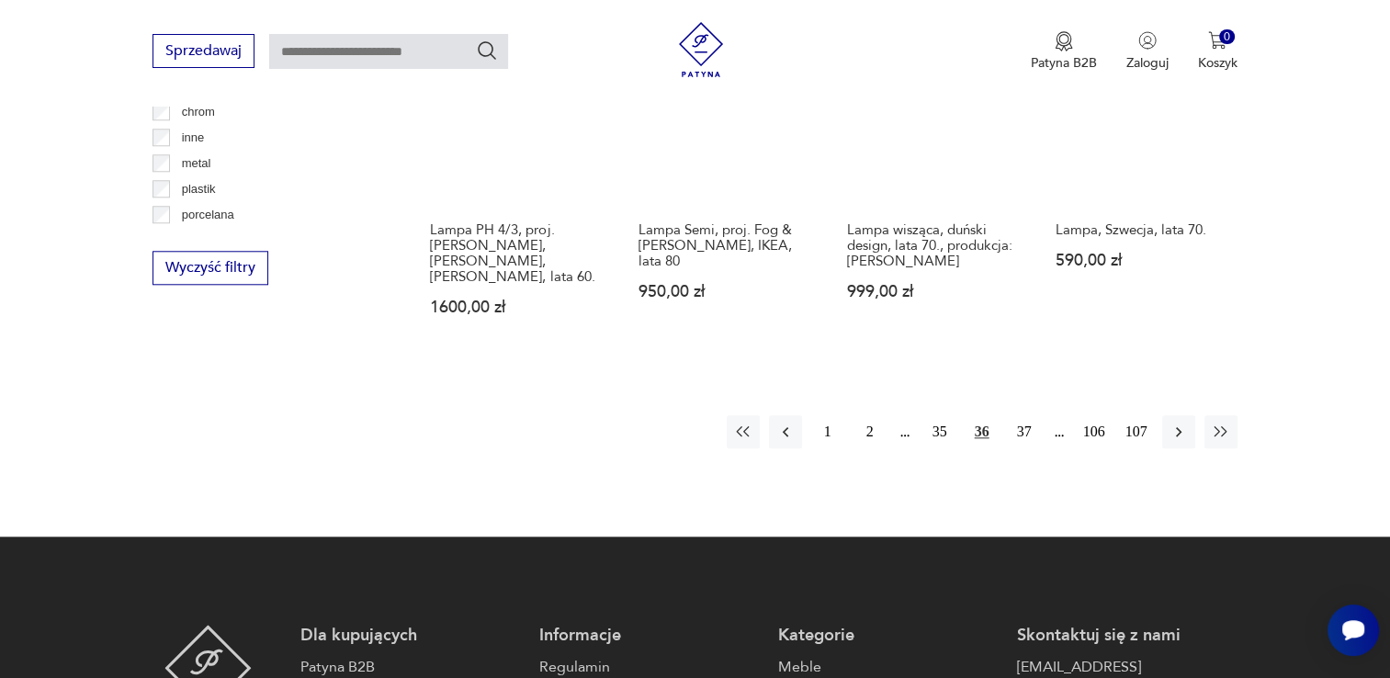
scroll to position [1626, 0]
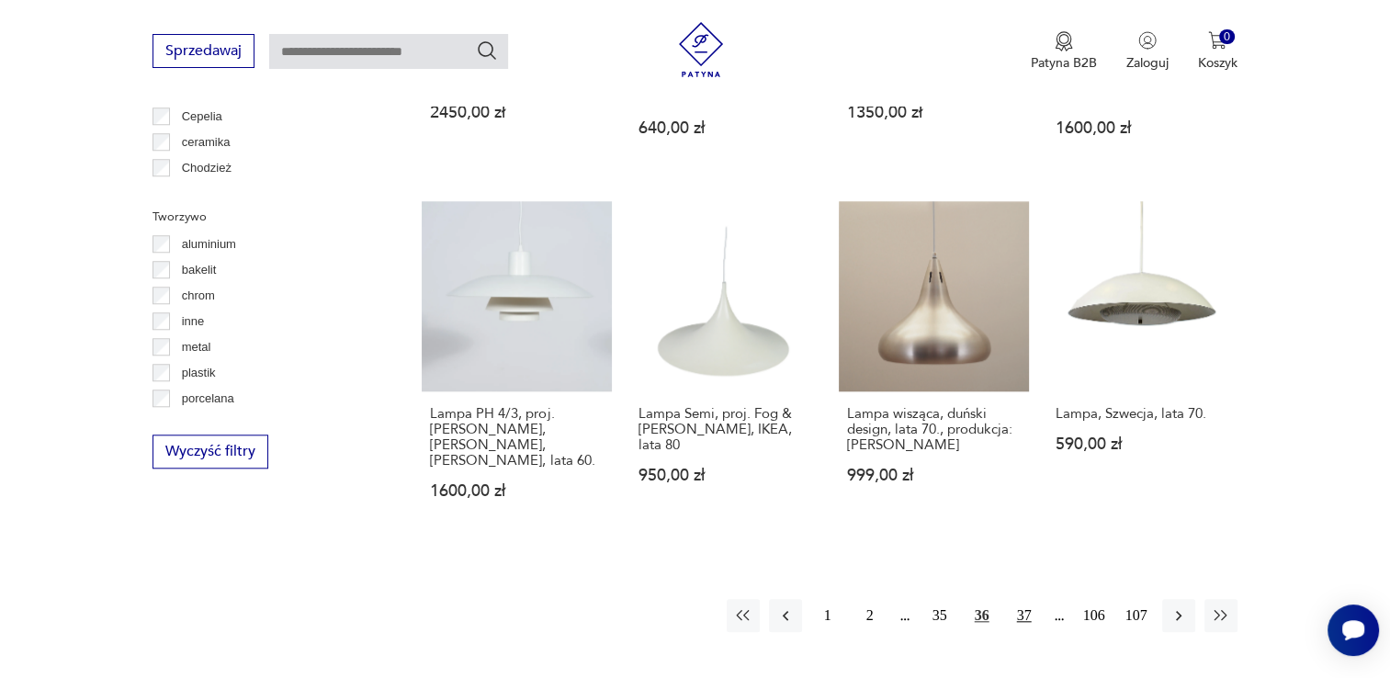
click at [1014, 599] on button "37" at bounding box center [1023, 615] width 33 height 33
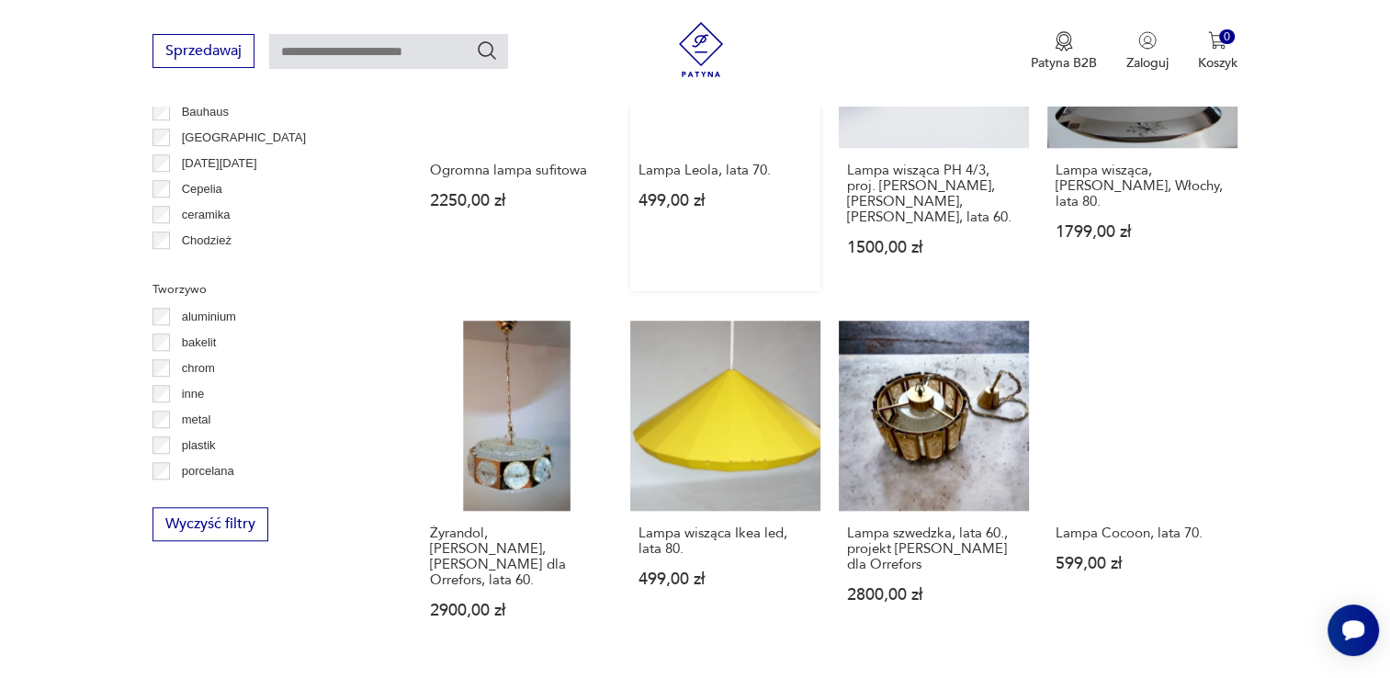
scroll to position [1717, 0]
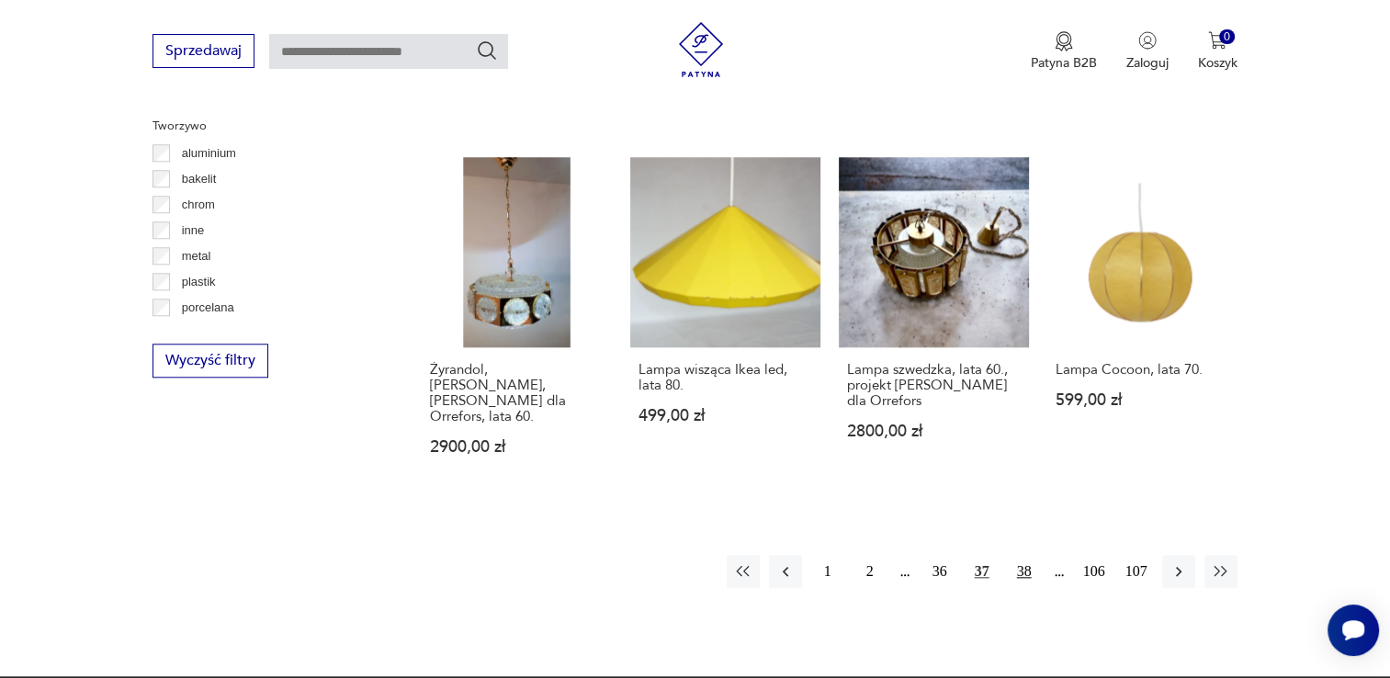
click at [1023, 555] on button "38" at bounding box center [1023, 571] width 33 height 33
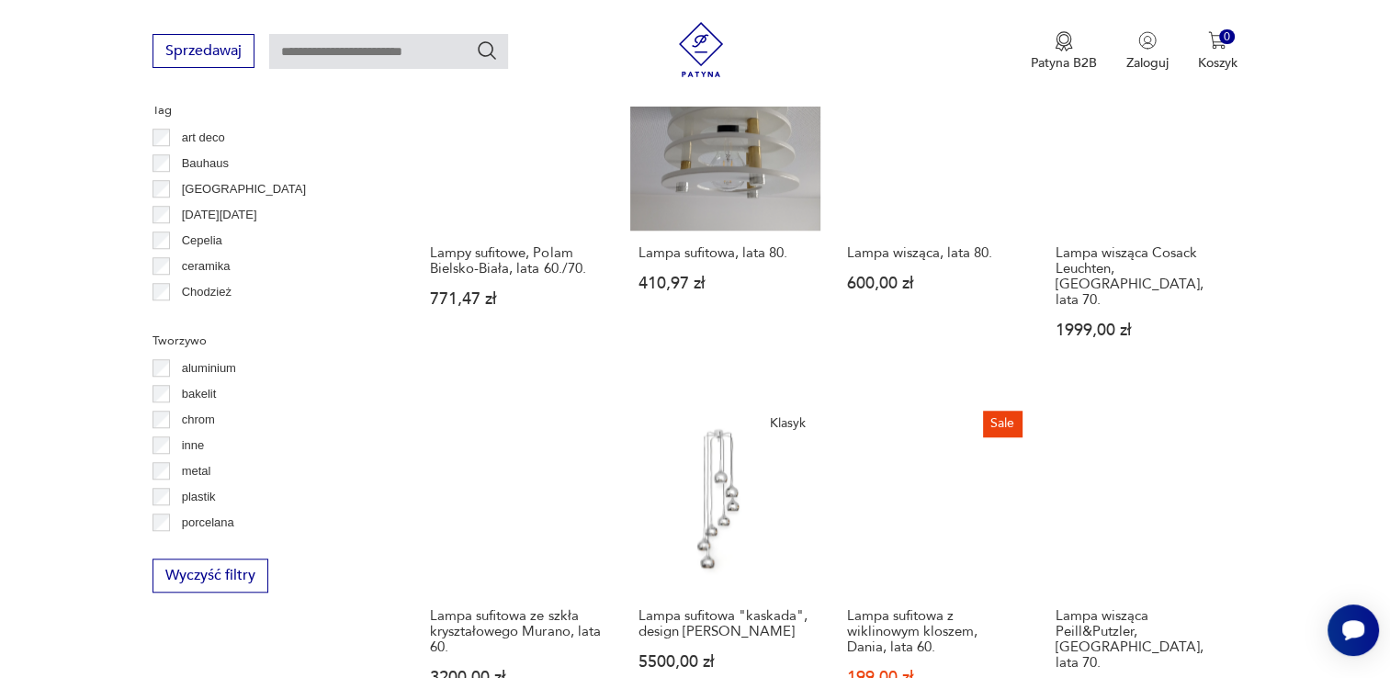
scroll to position [1626, 0]
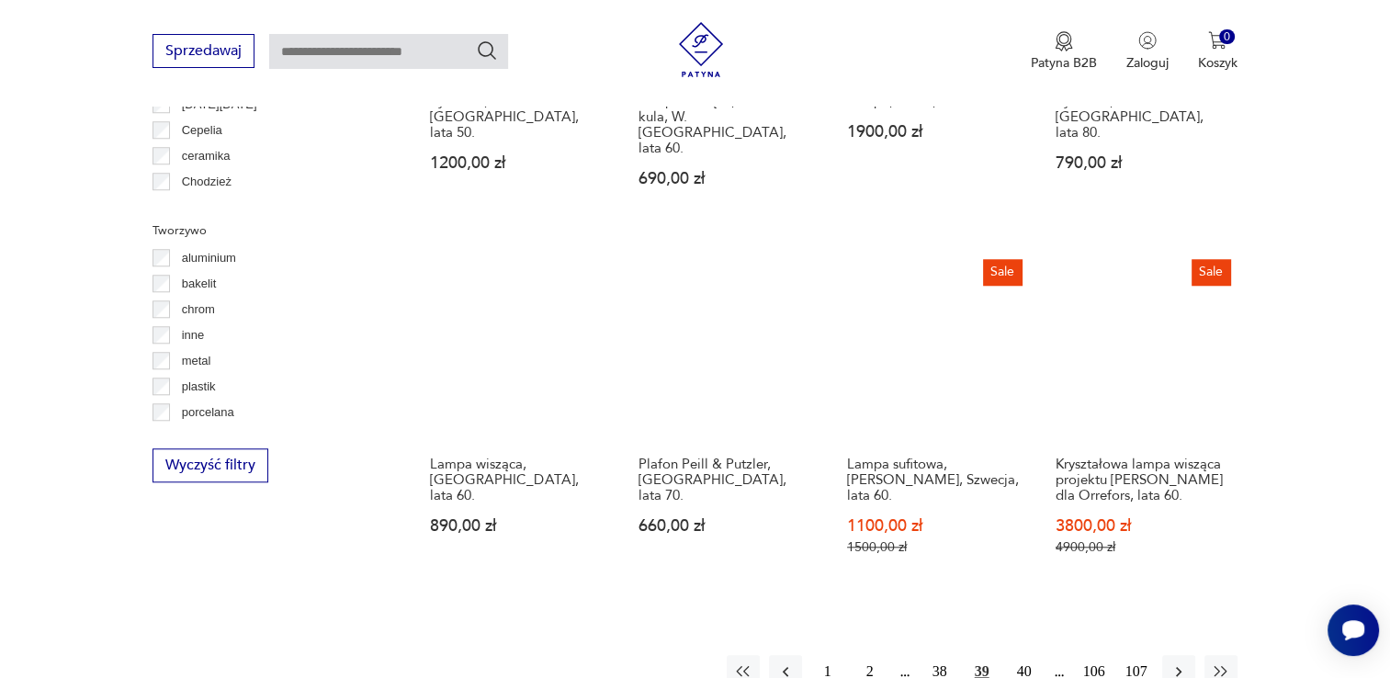
scroll to position [1901, 0]
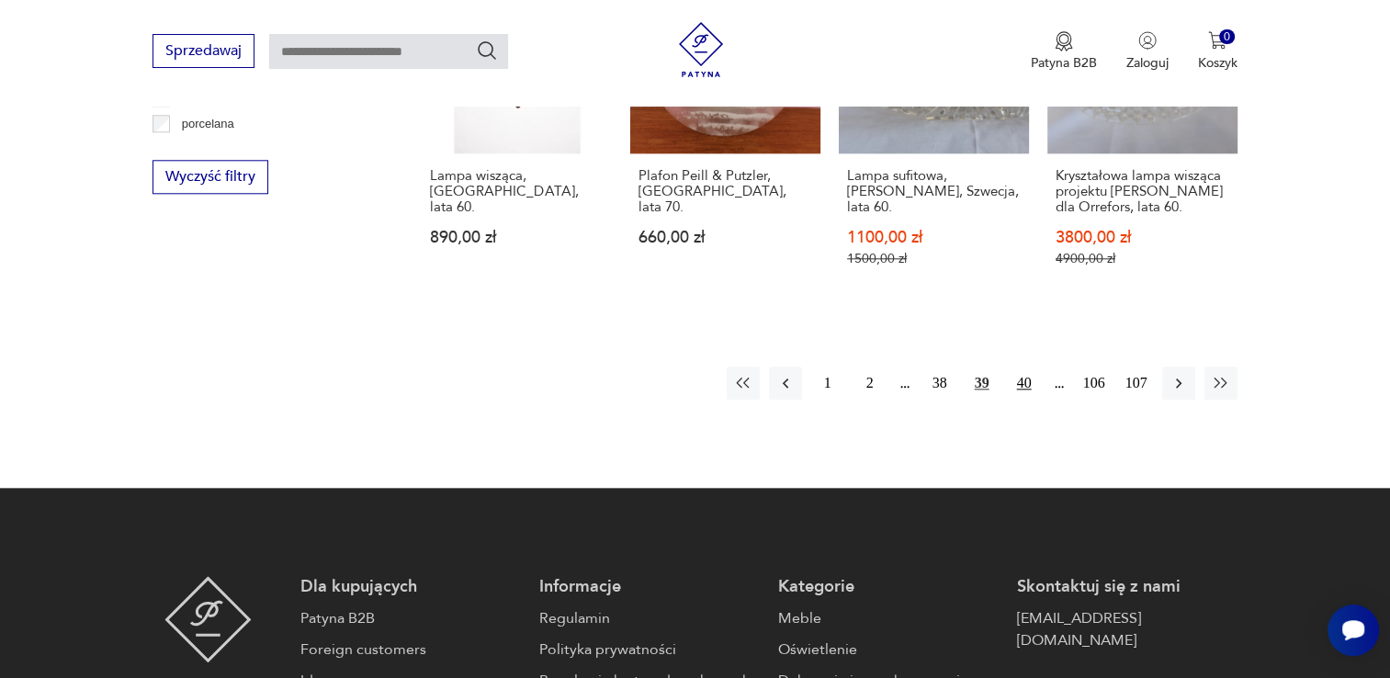
click at [1025, 366] on button "40" at bounding box center [1023, 382] width 33 height 33
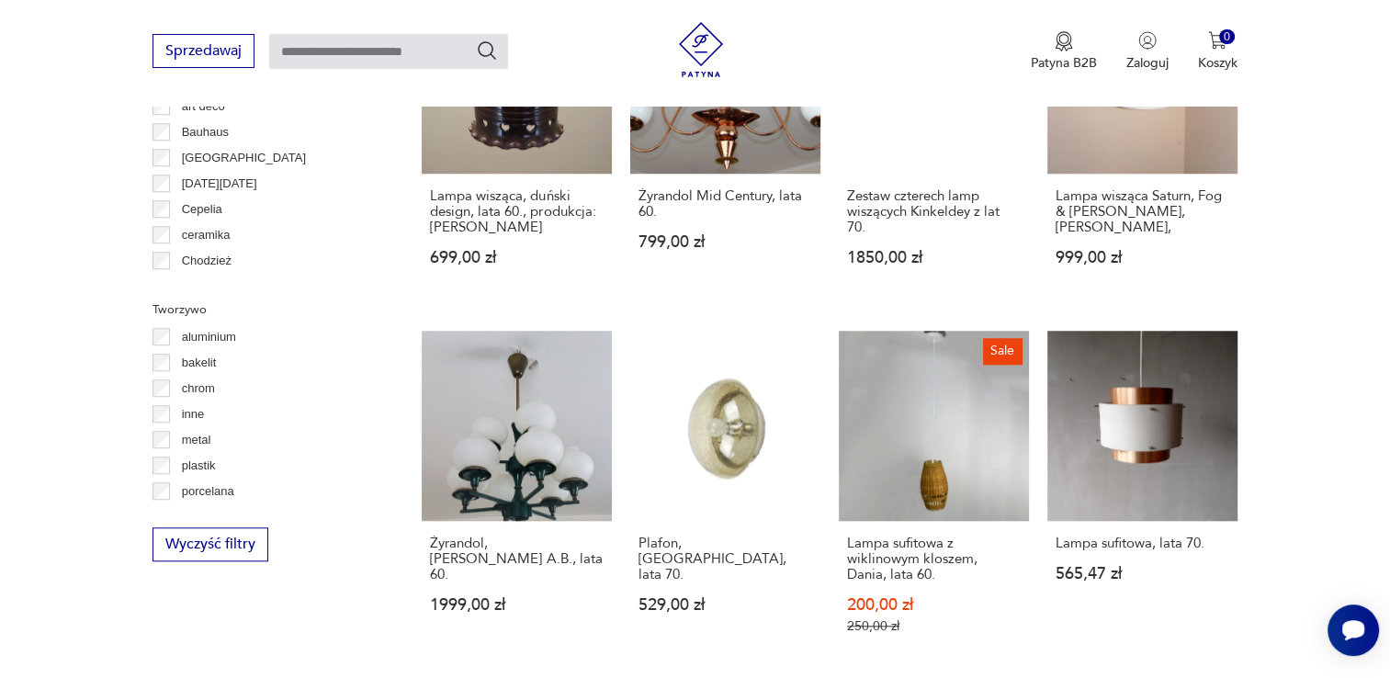
scroll to position [1901, 0]
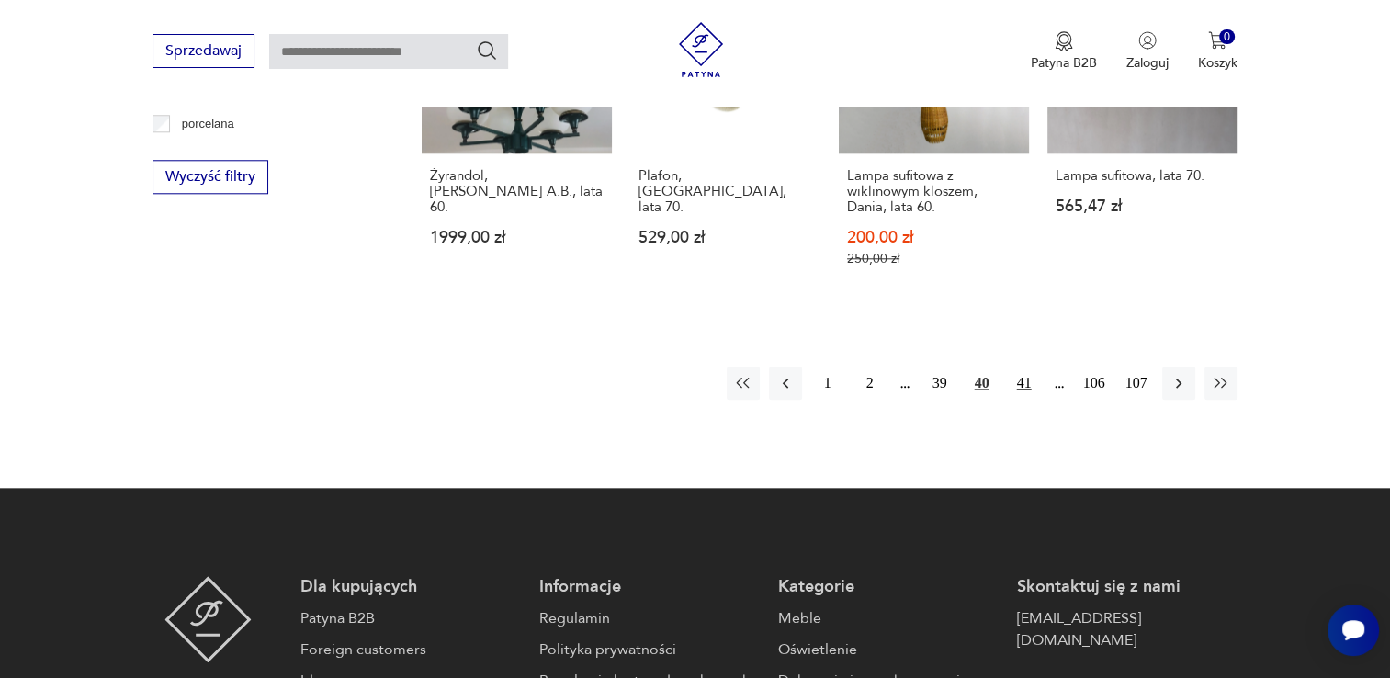
click at [1035, 366] on button "41" at bounding box center [1023, 382] width 33 height 33
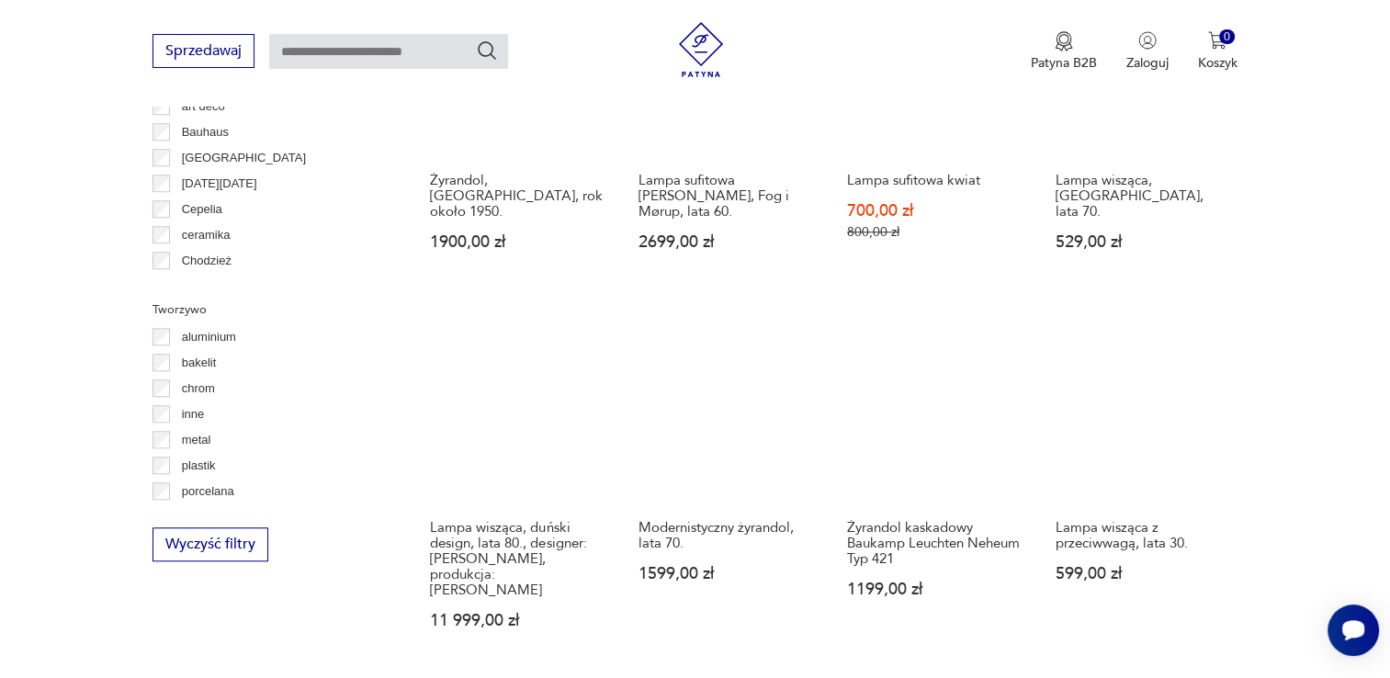
scroll to position [1993, 0]
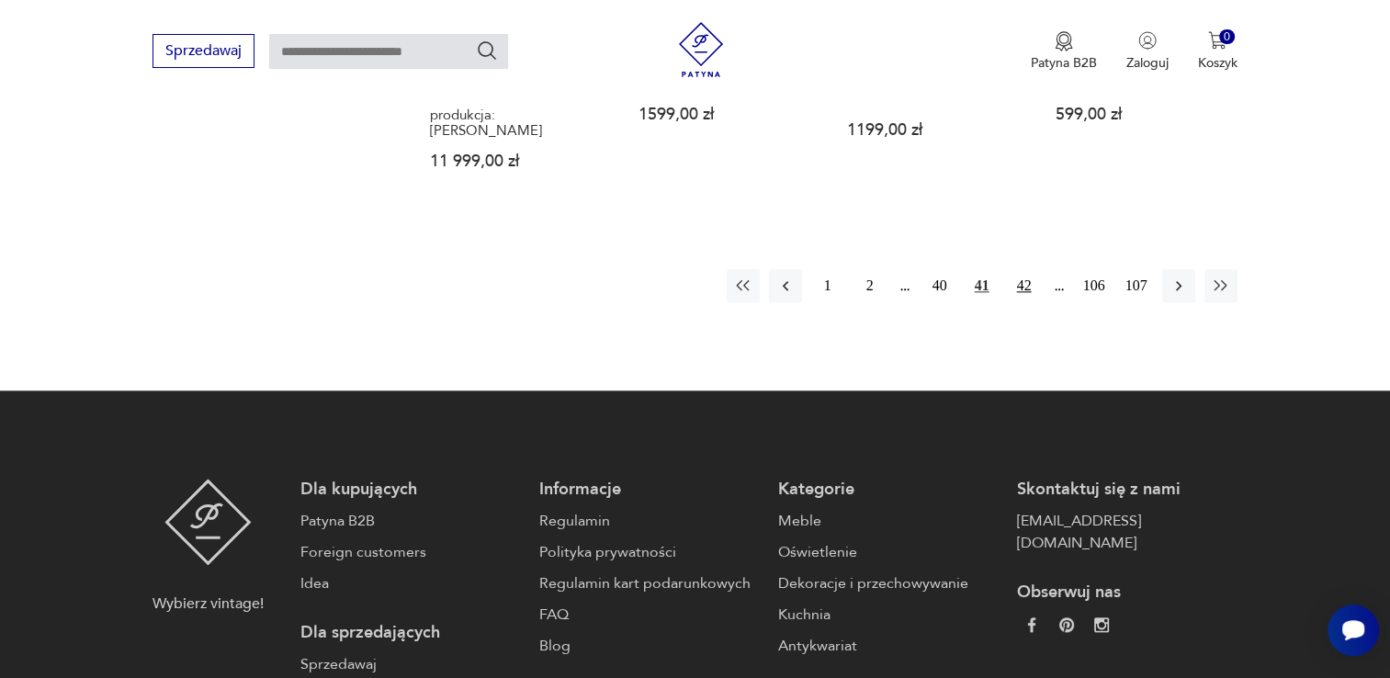
click at [1021, 269] on button "42" at bounding box center [1023, 285] width 33 height 33
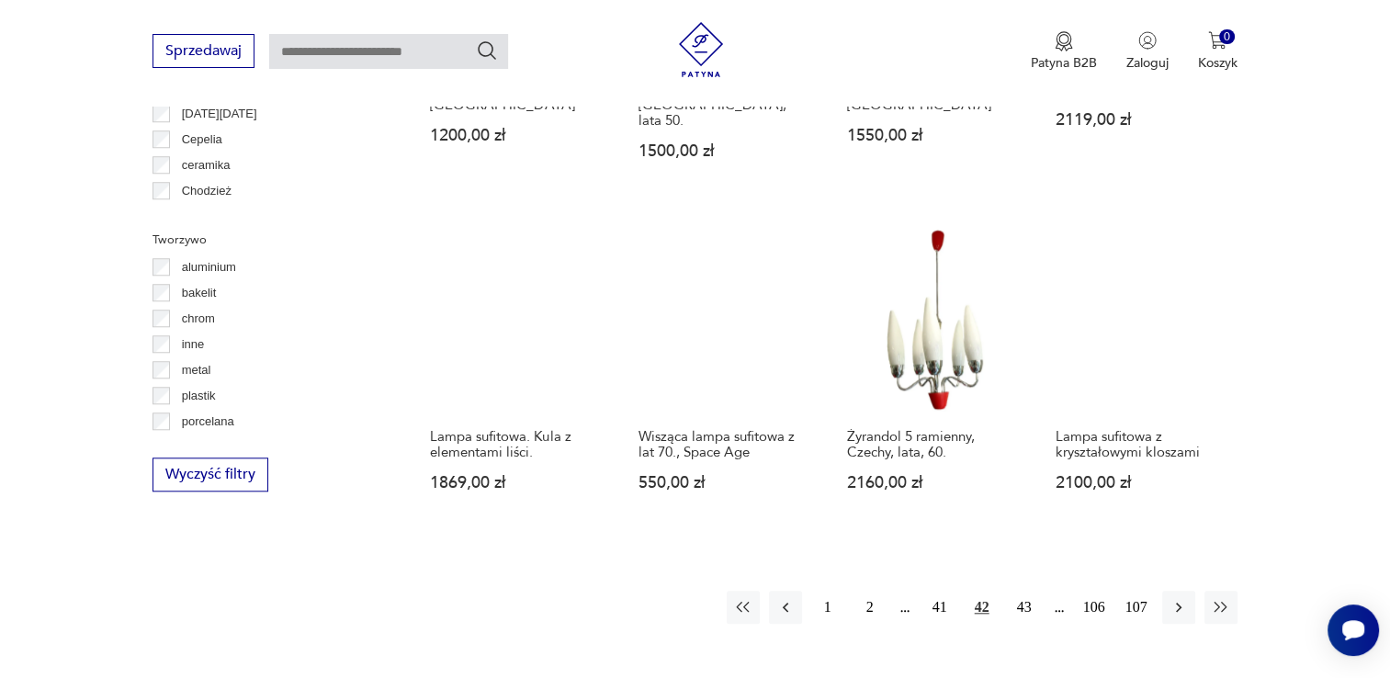
scroll to position [1626, 0]
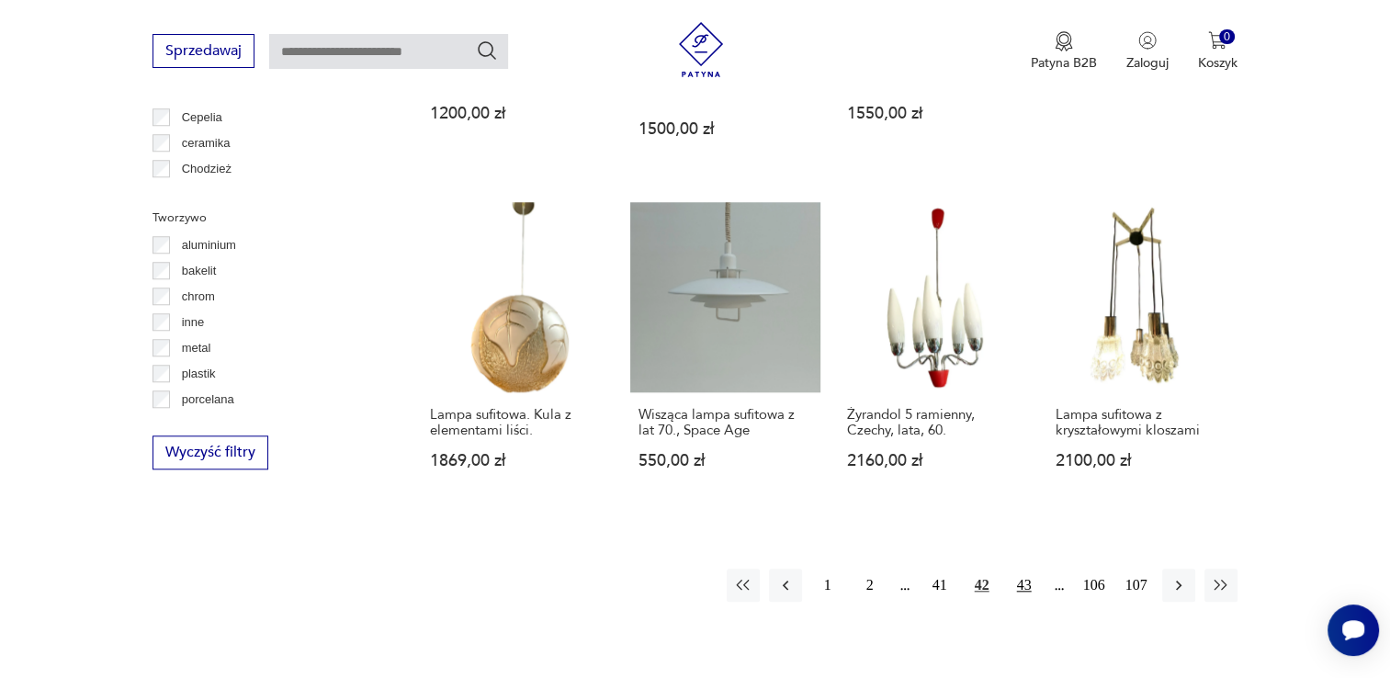
click at [1022, 568] on button "43" at bounding box center [1023, 584] width 33 height 33
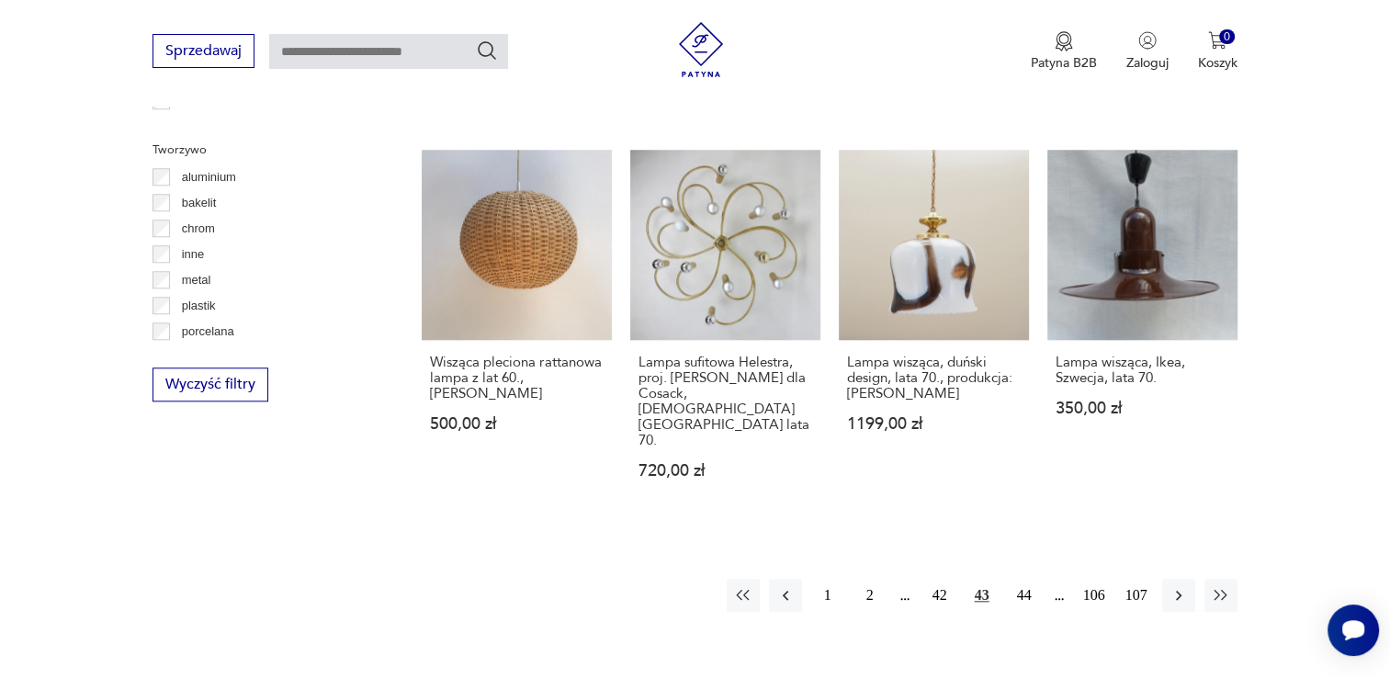
scroll to position [1718, 0]
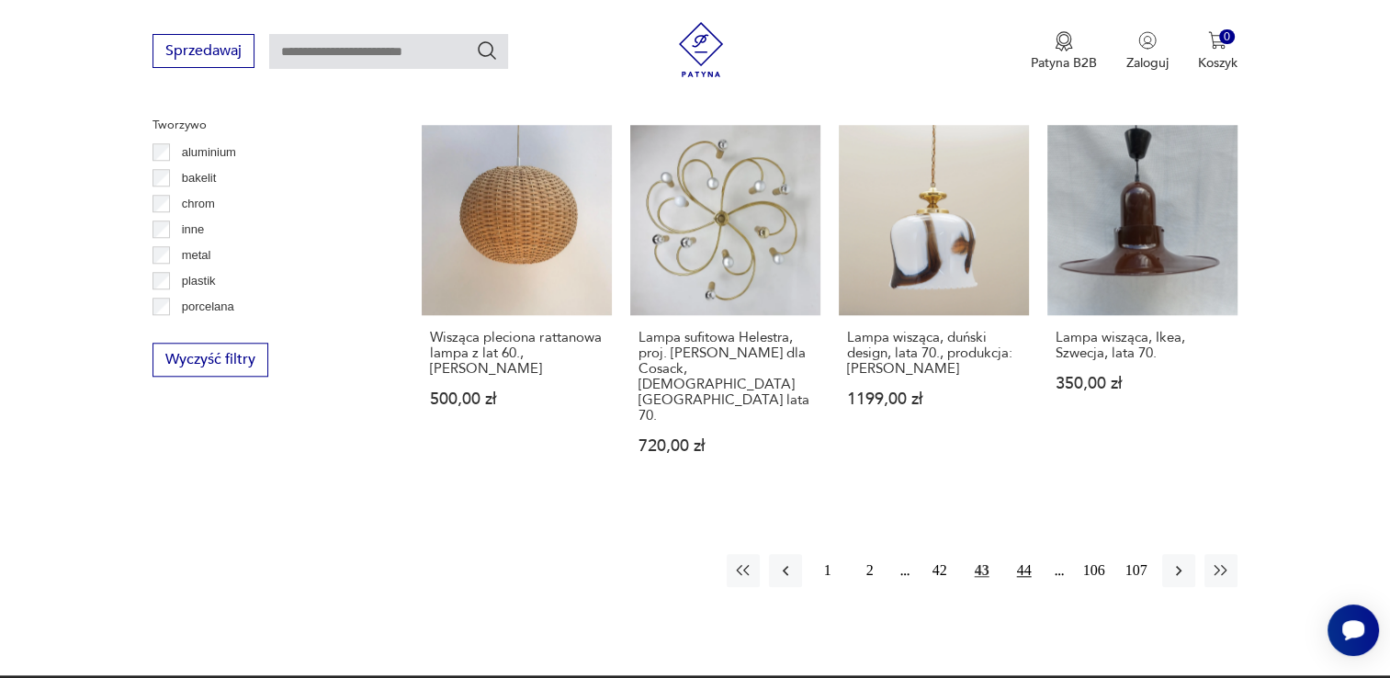
click at [1019, 554] on button "44" at bounding box center [1023, 570] width 33 height 33
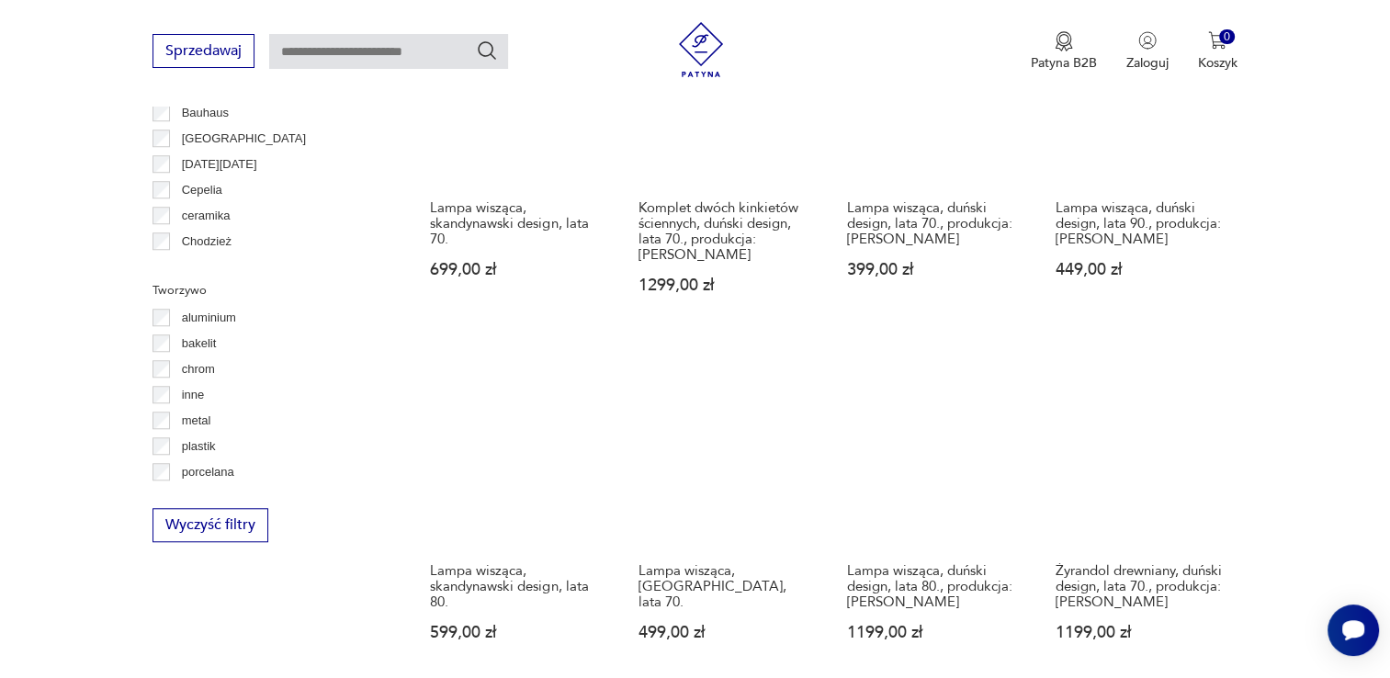
scroll to position [1717, 0]
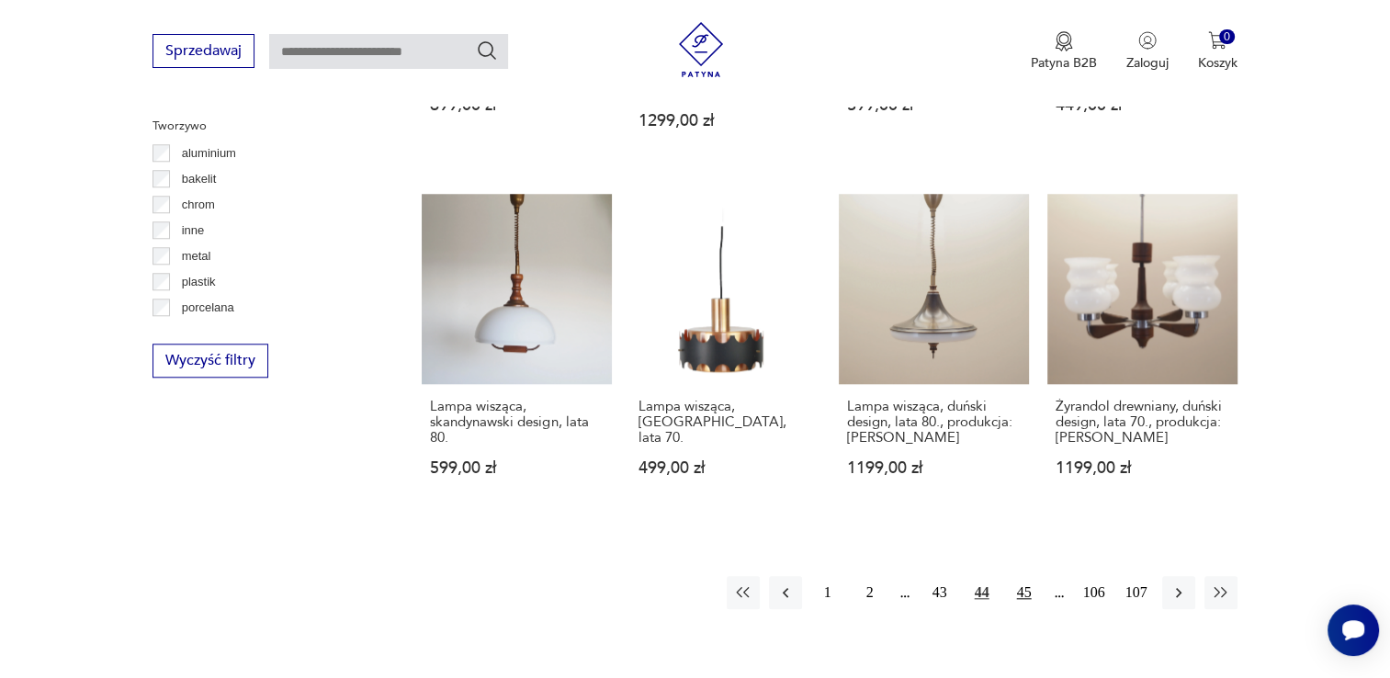
click at [1035, 576] on button "45" at bounding box center [1023, 592] width 33 height 33
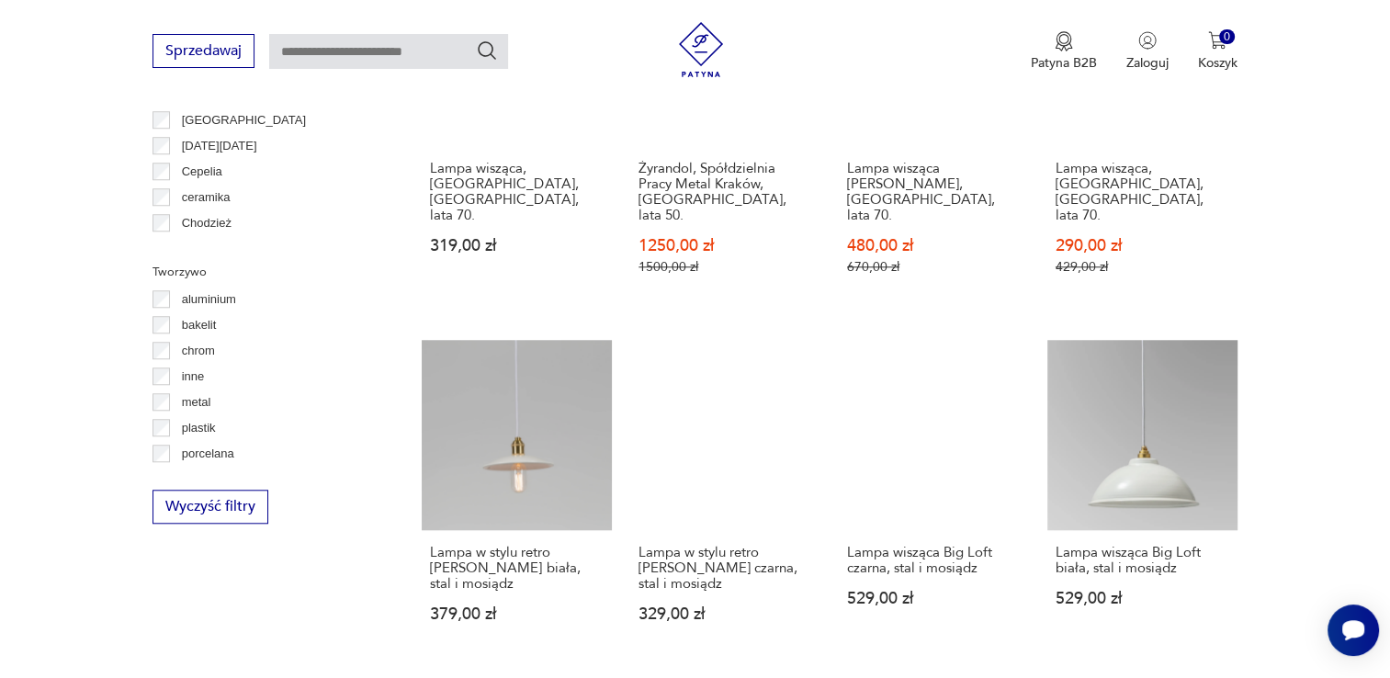
scroll to position [1810, 0]
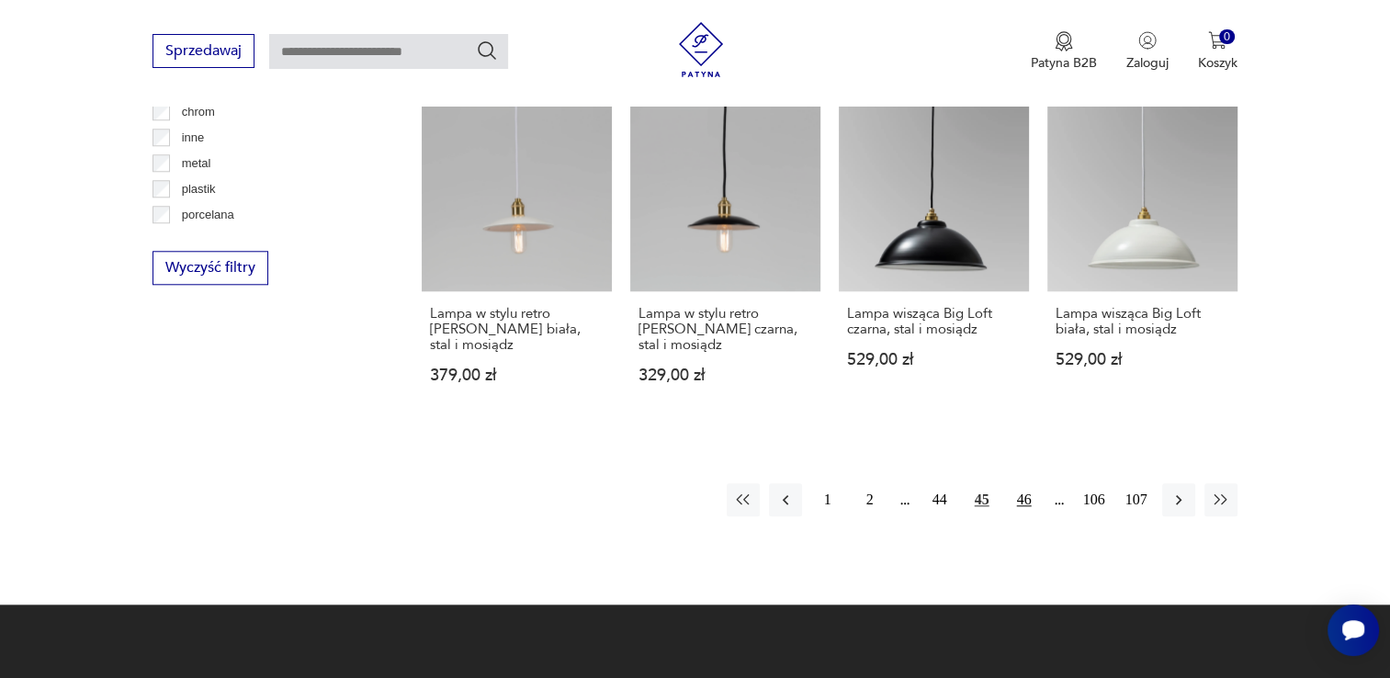
click at [1015, 483] on button "46" at bounding box center [1023, 499] width 33 height 33
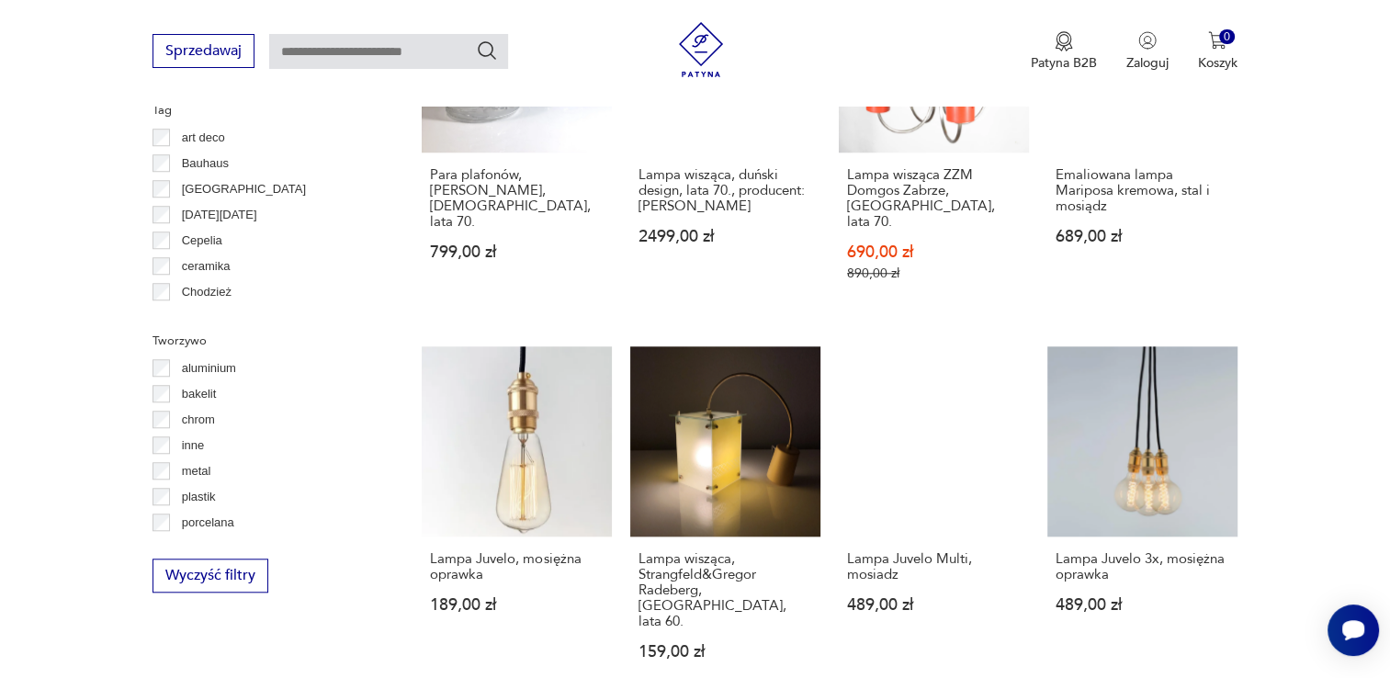
scroll to position [1626, 0]
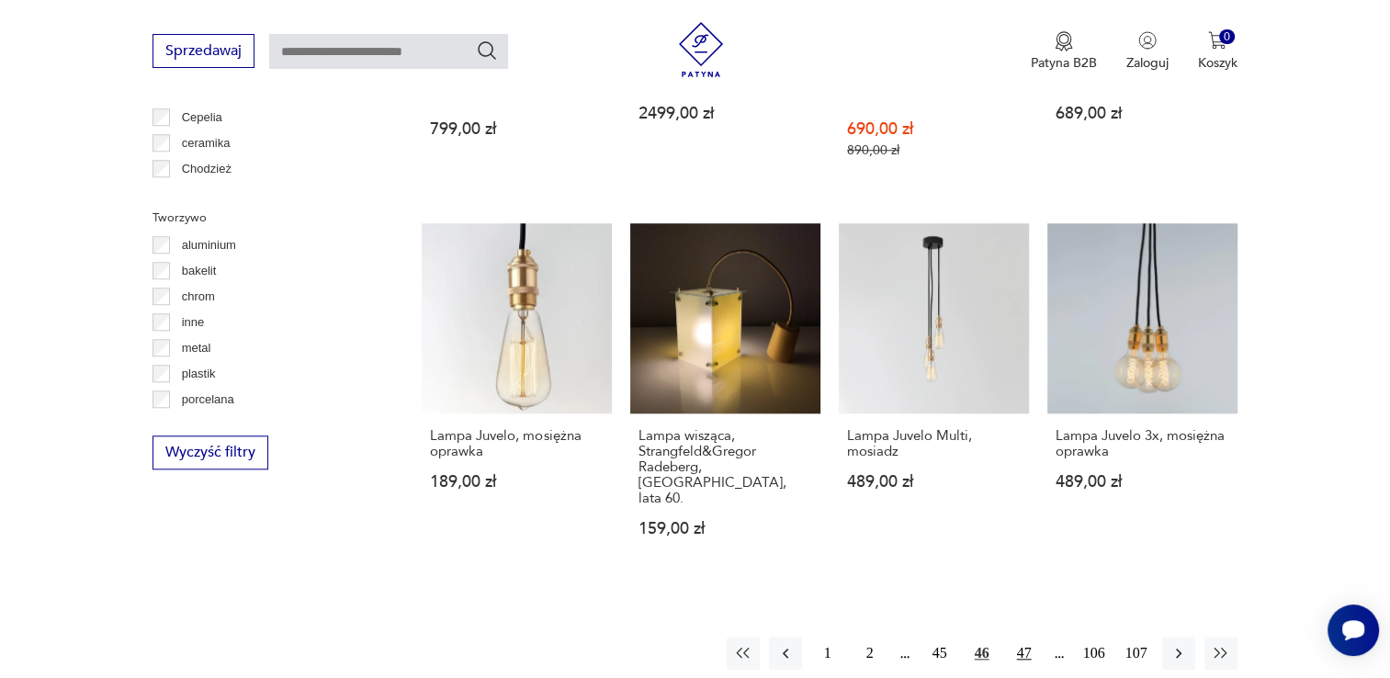
click at [1016, 636] on button "47" at bounding box center [1023, 652] width 33 height 33
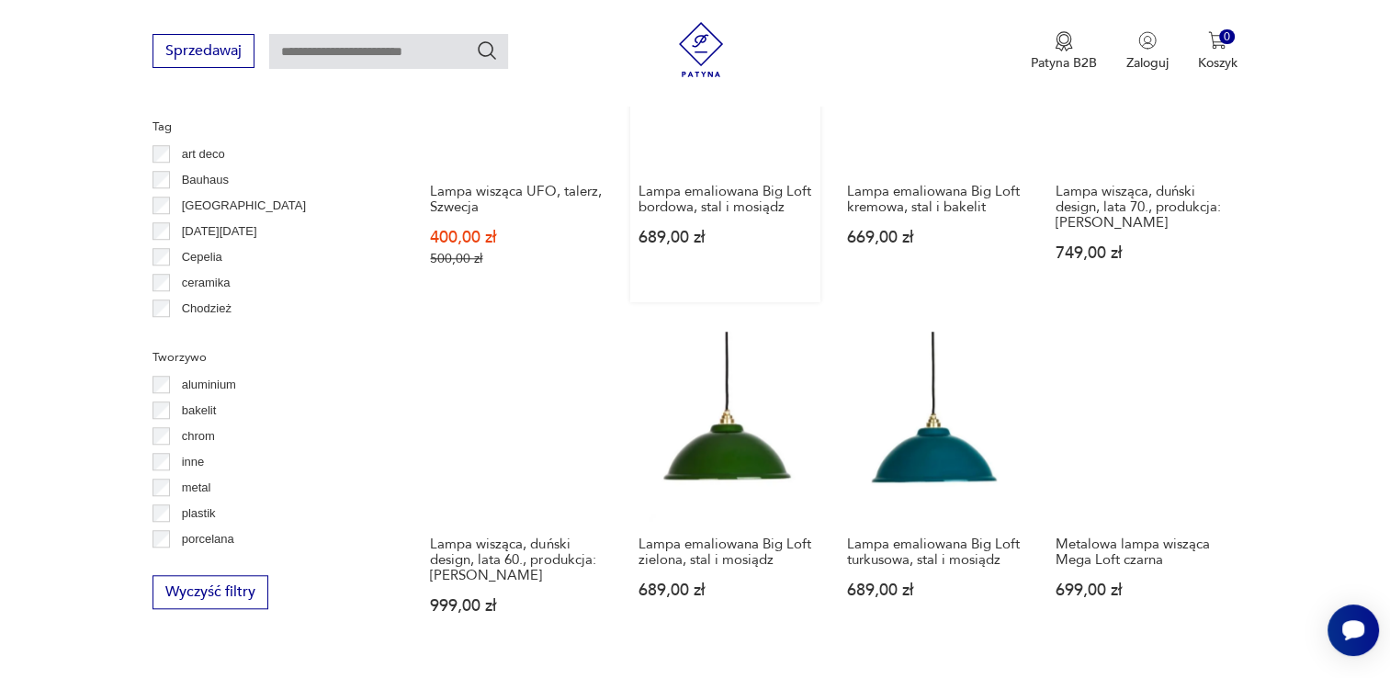
scroll to position [1718, 0]
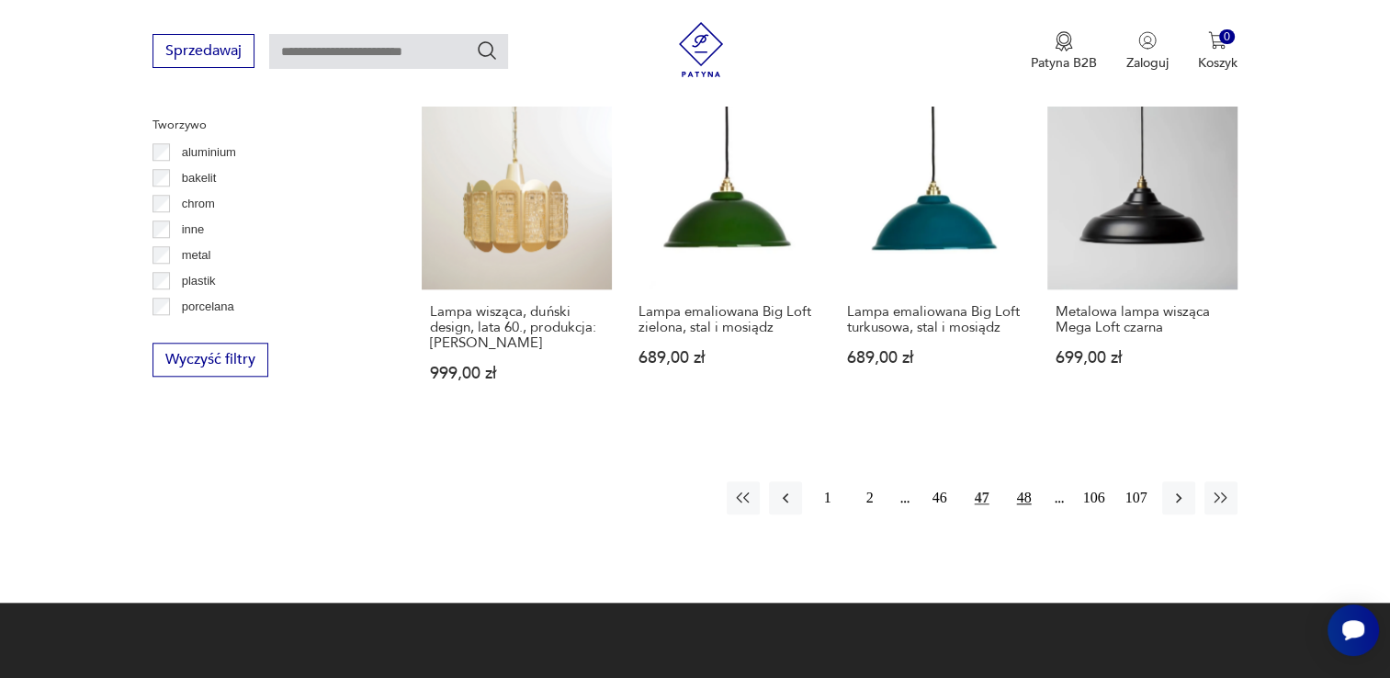
click at [1014, 481] on button "48" at bounding box center [1023, 497] width 33 height 33
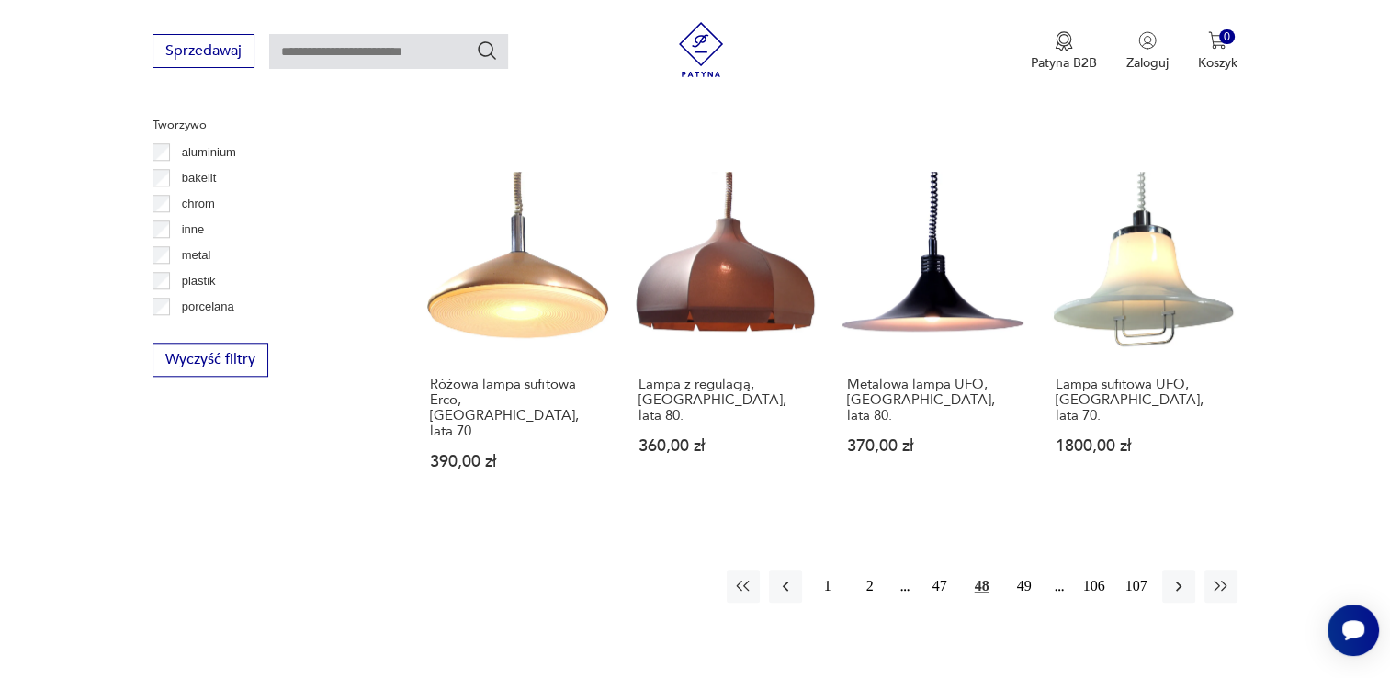
scroll to position [1717, 0]
click at [715, 219] on link "Lampa z regulacją, Niemcy, lata 80. 360,00 zł" at bounding box center [725, 339] width 190 height 333
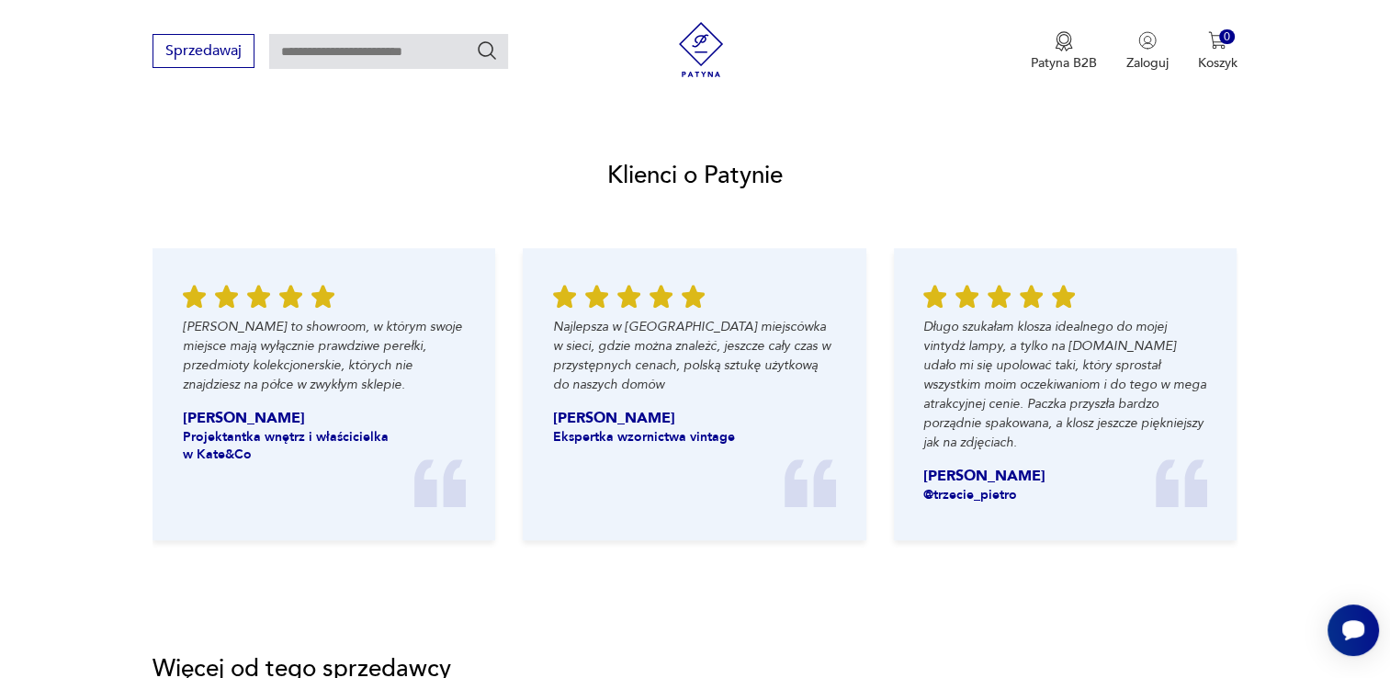
scroll to position [1378, 0]
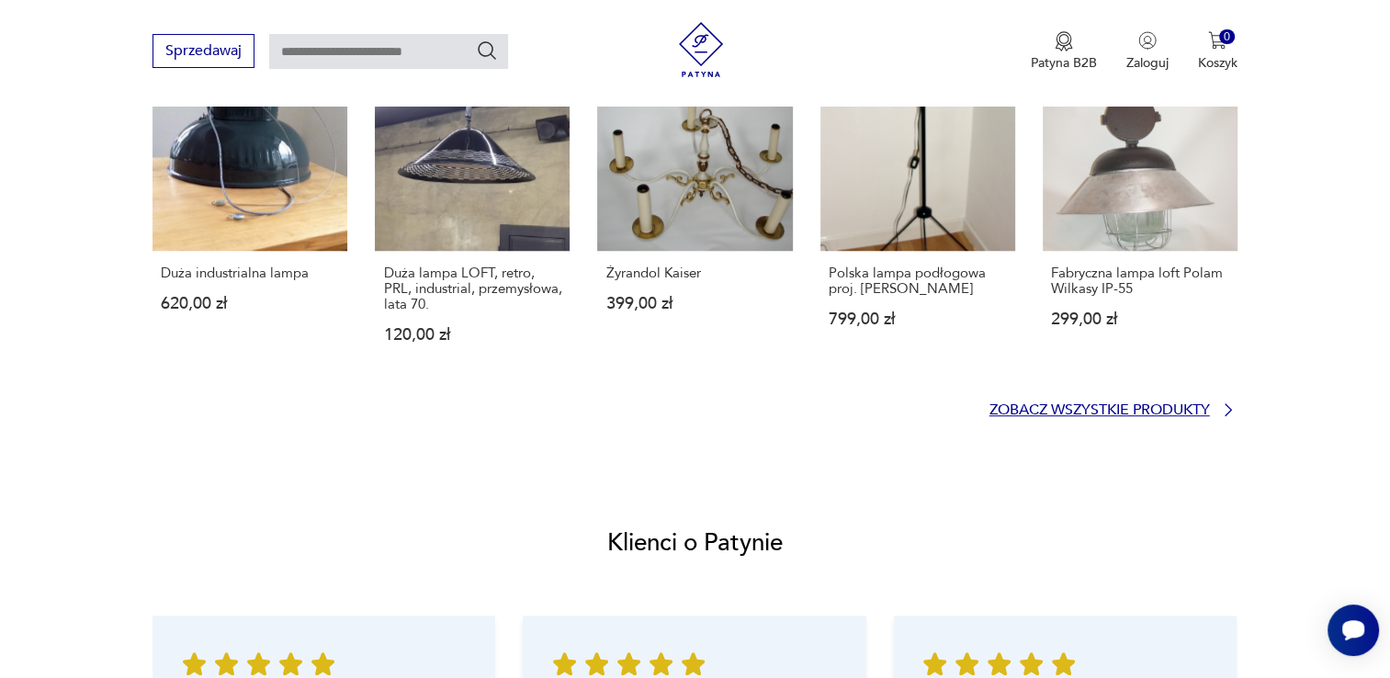
click at [1208, 410] on p "Zobacz wszystkie produkty" at bounding box center [1099, 410] width 220 height 12
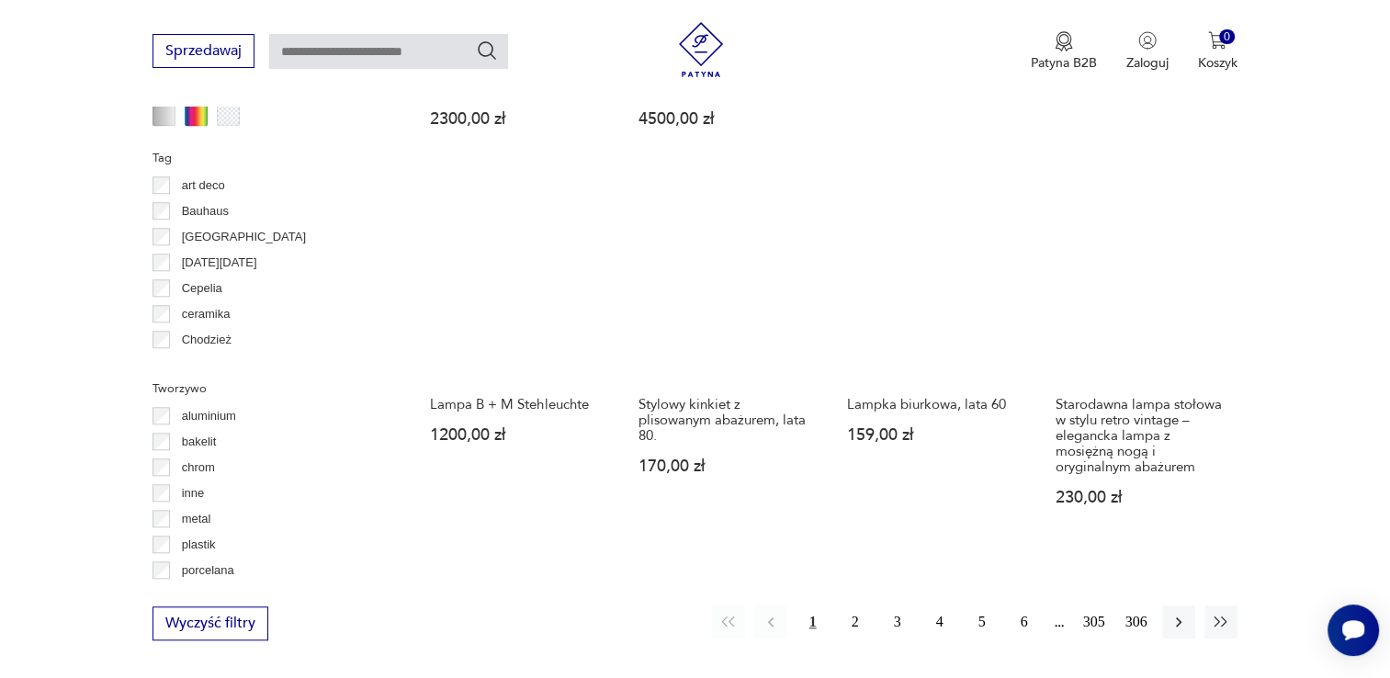
scroll to position [1835, 0]
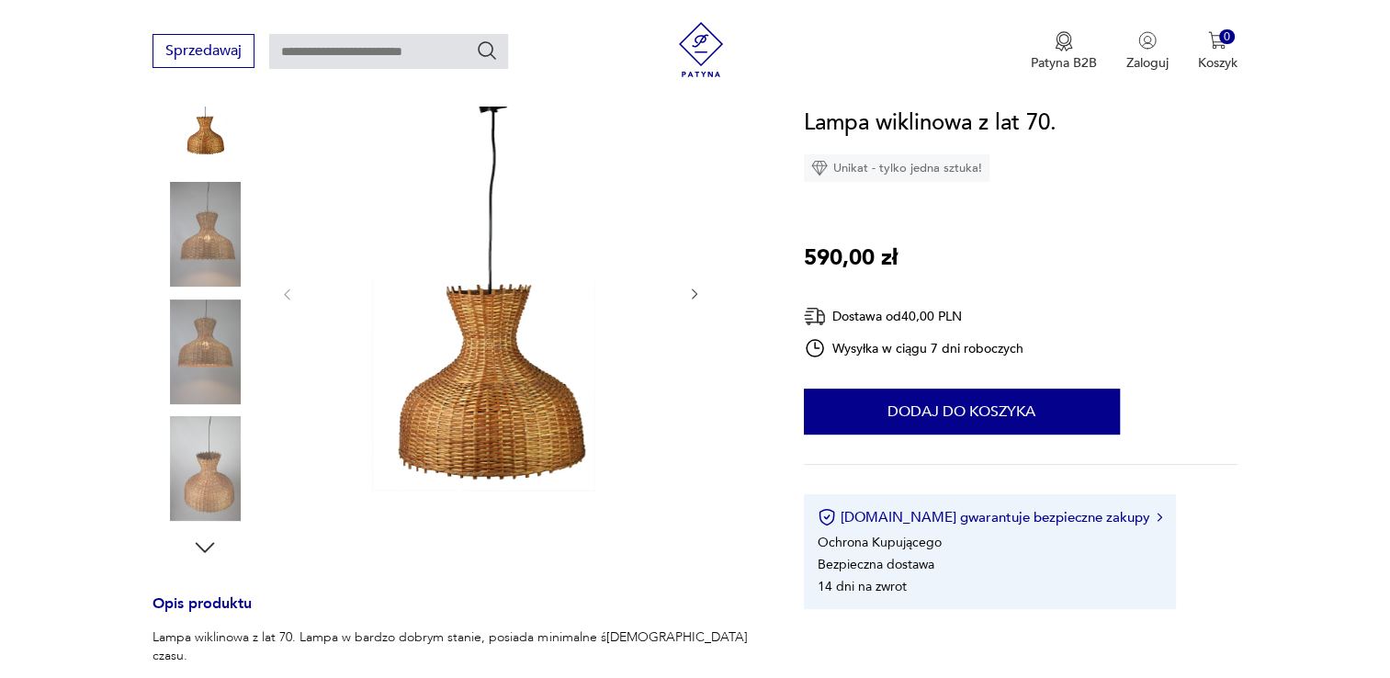
click at [690, 294] on icon "button" at bounding box center [695, 295] width 16 height 16
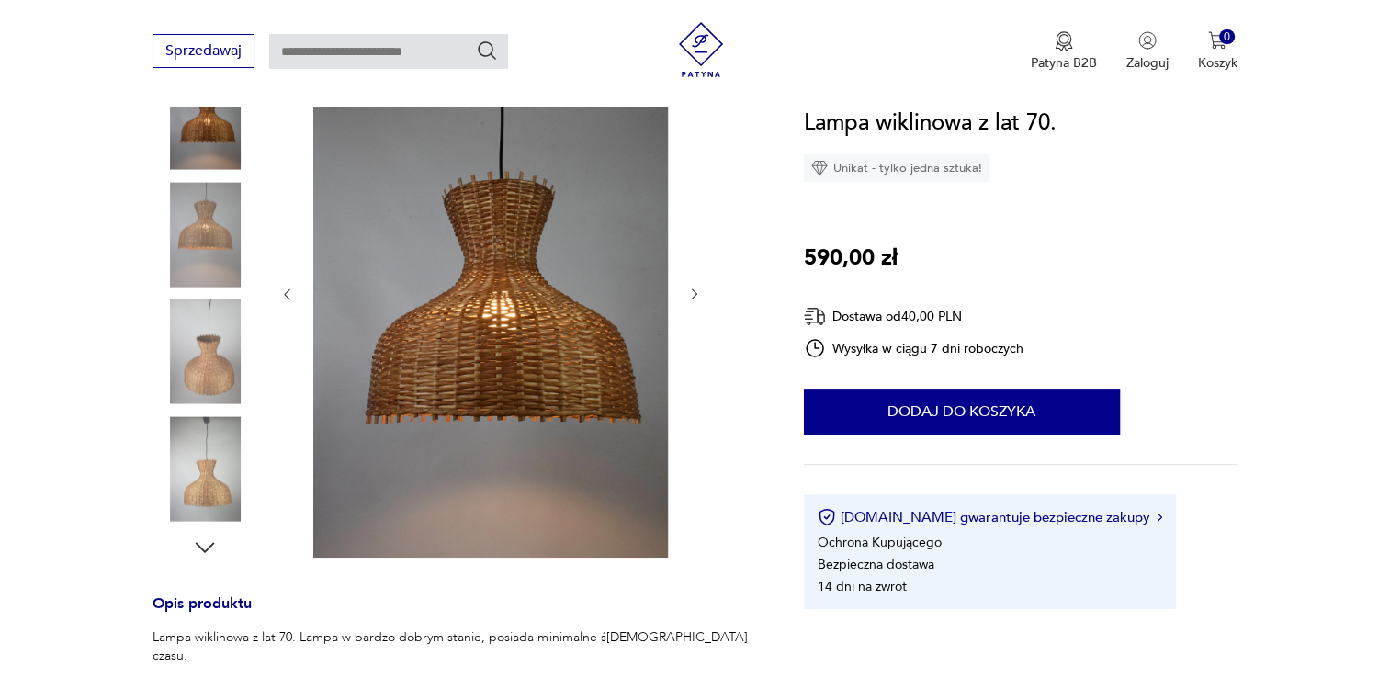
click at [691, 294] on icon "button" at bounding box center [695, 295] width 16 height 16
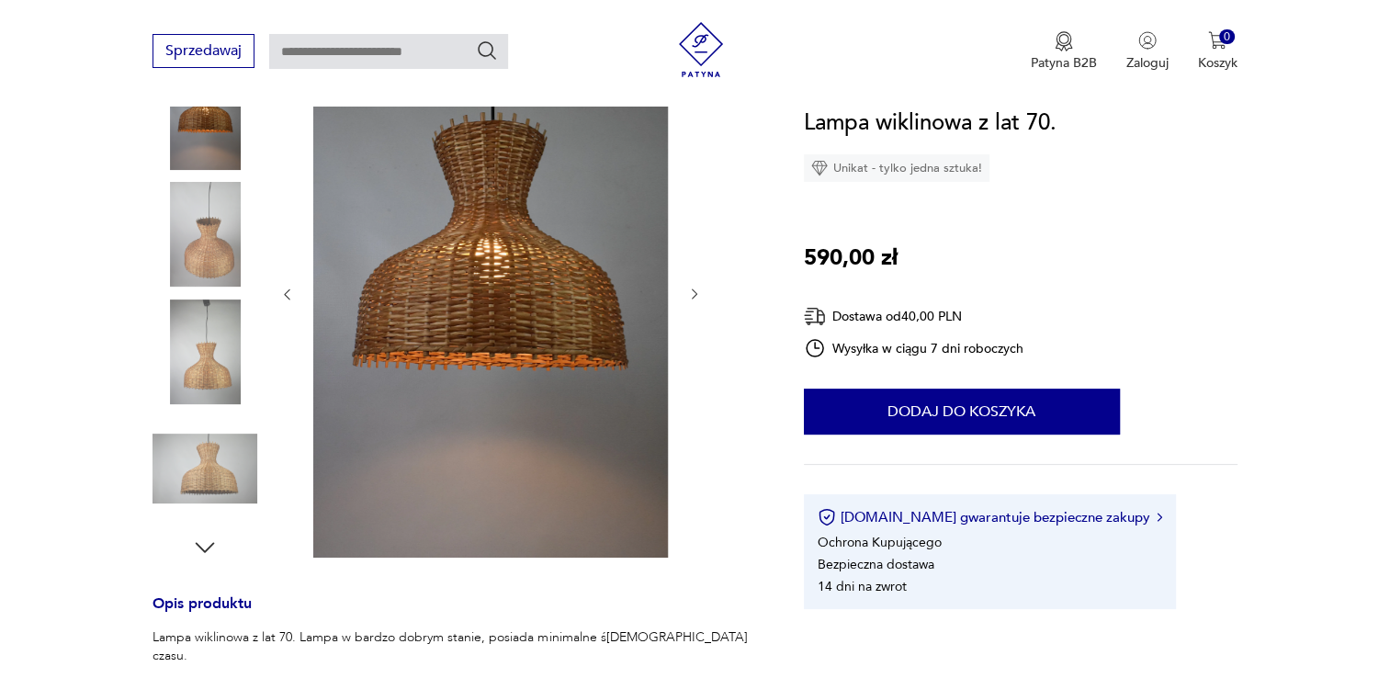
click at [691, 294] on icon "button" at bounding box center [695, 295] width 16 height 16
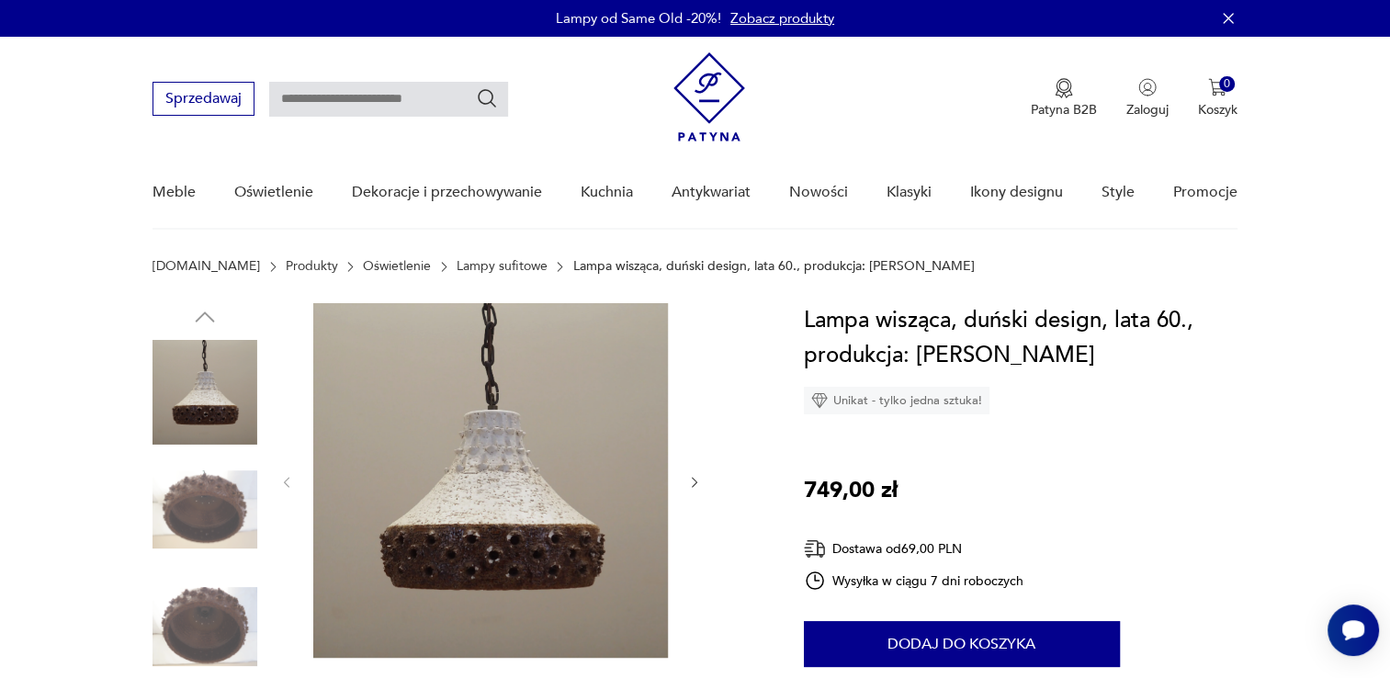
click at [694, 488] on icon "button" at bounding box center [695, 483] width 16 height 16
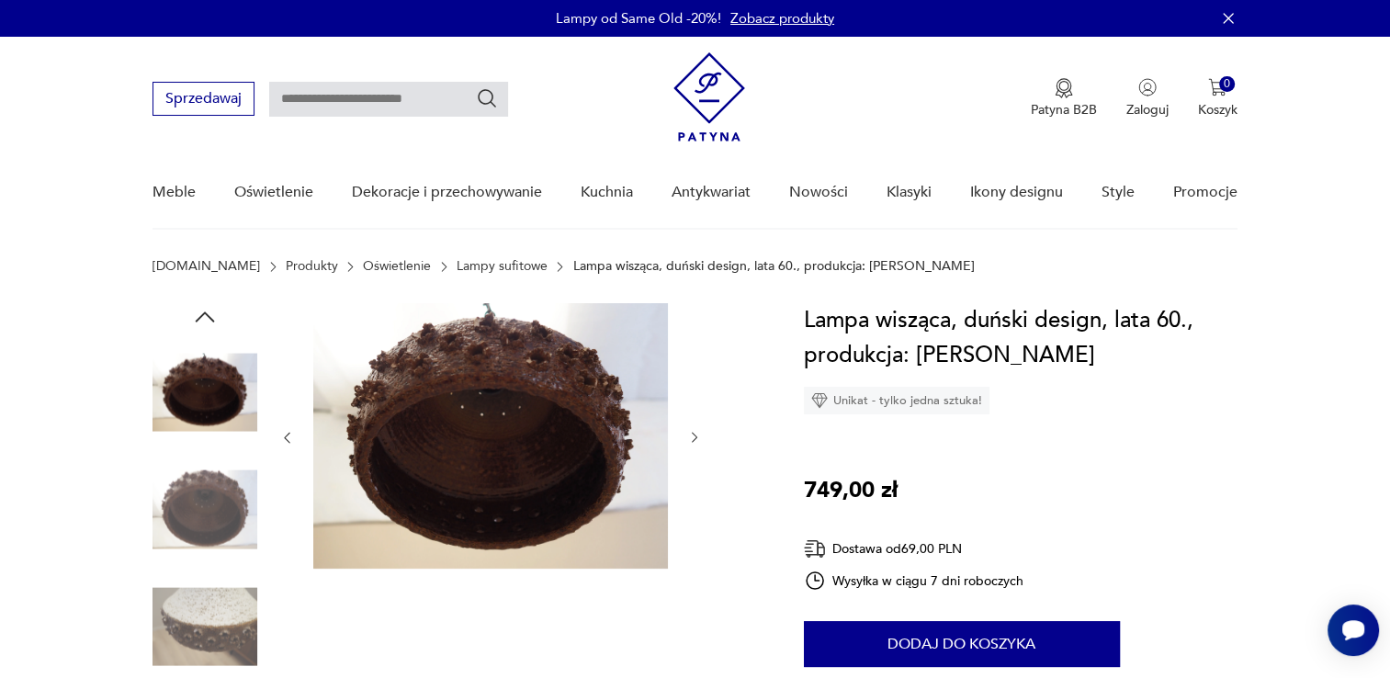
click at [693, 439] on icon "button" at bounding box center [695, 438] width 16 height 16
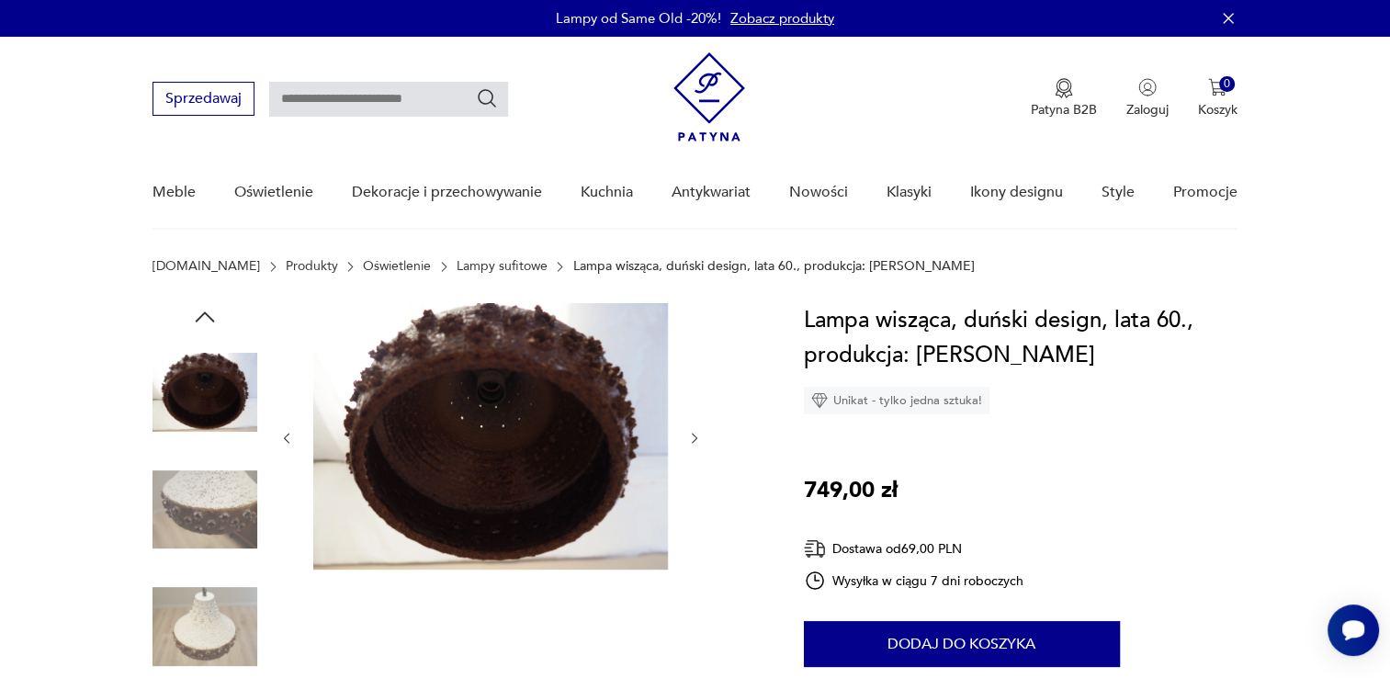
click at [693, 439] on icon "button" at bounding box center [695, 439] width 16 height 16
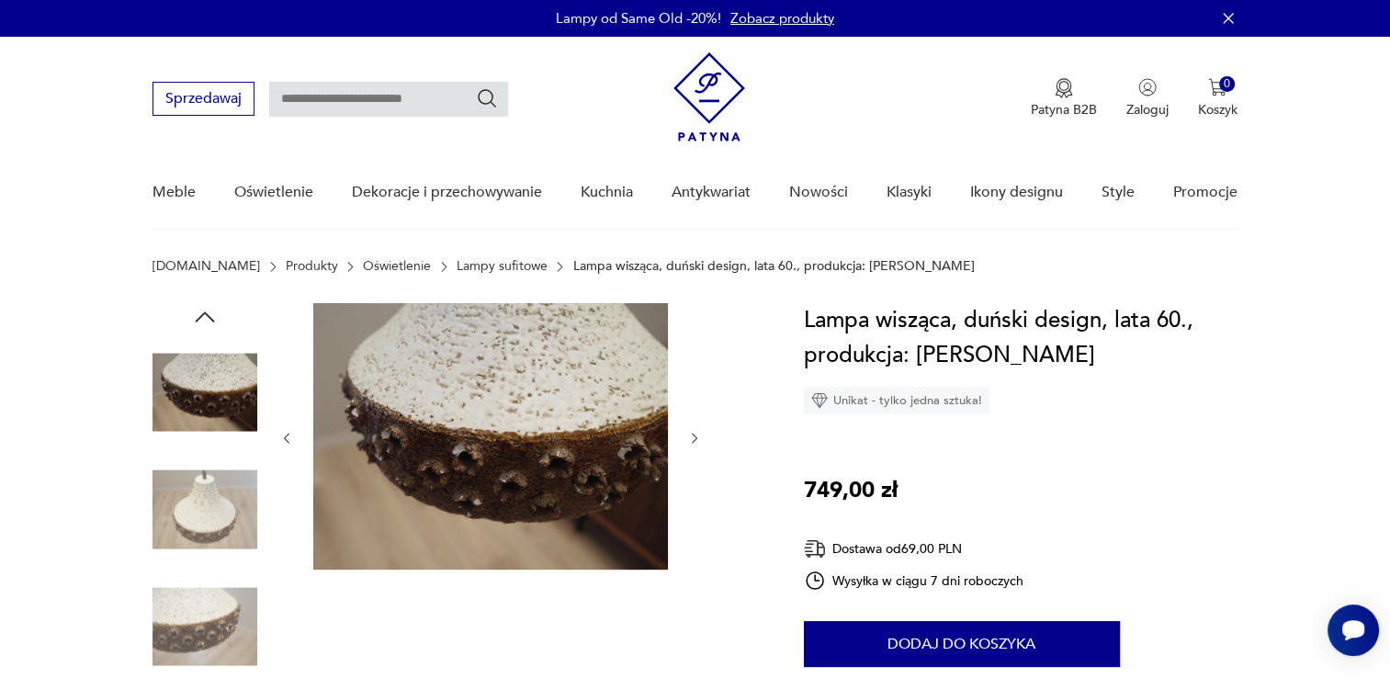
click at [693, 439] on icon "button" at bounding box center [695, 439] width 16 height 16
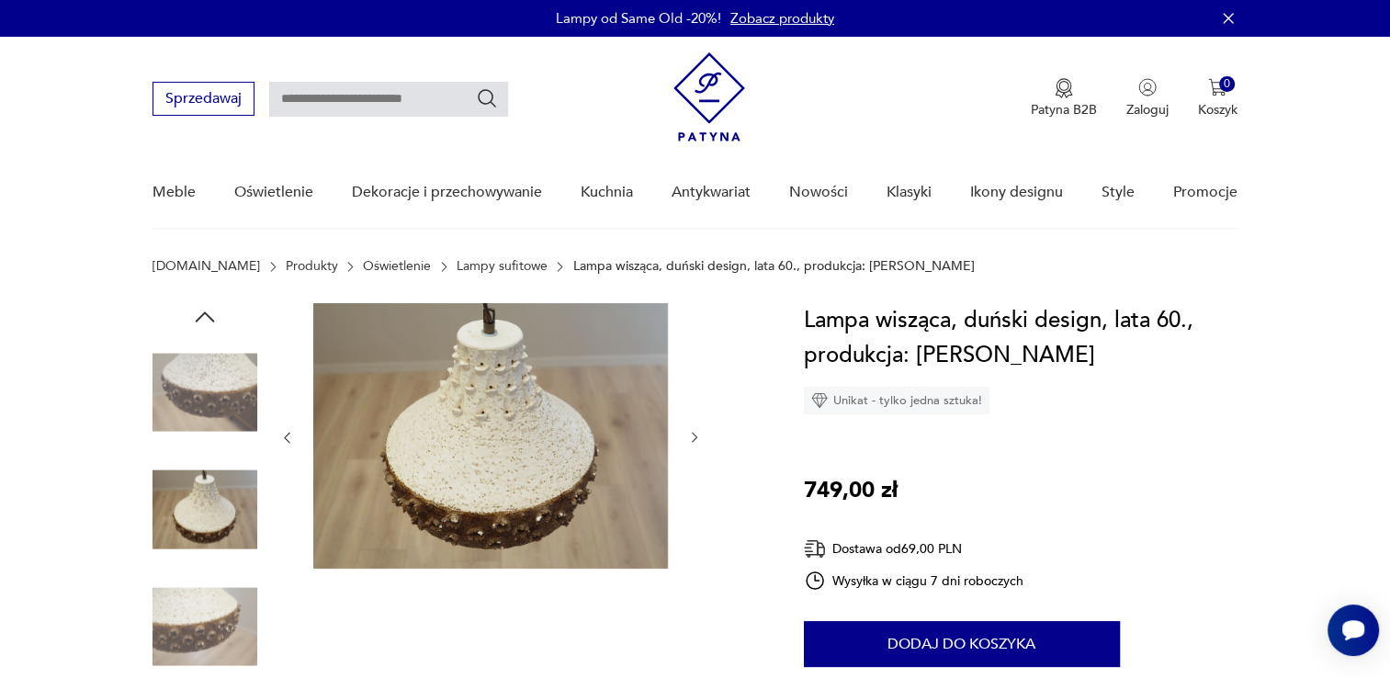
click at [693, 439] on icon "button" at bounding box center [695, 438] width 16 height 16
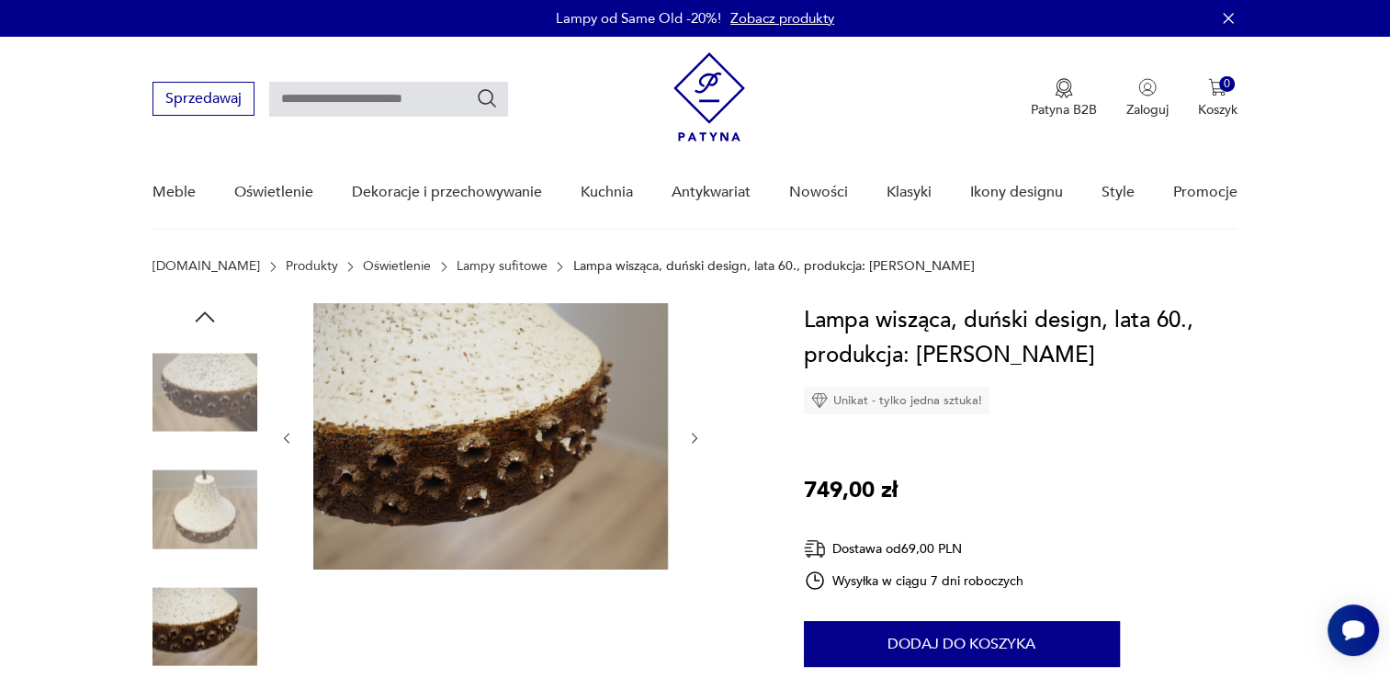
click at [693, 439] on icon "button" at bounding box center [695, 439] width 16 height 16
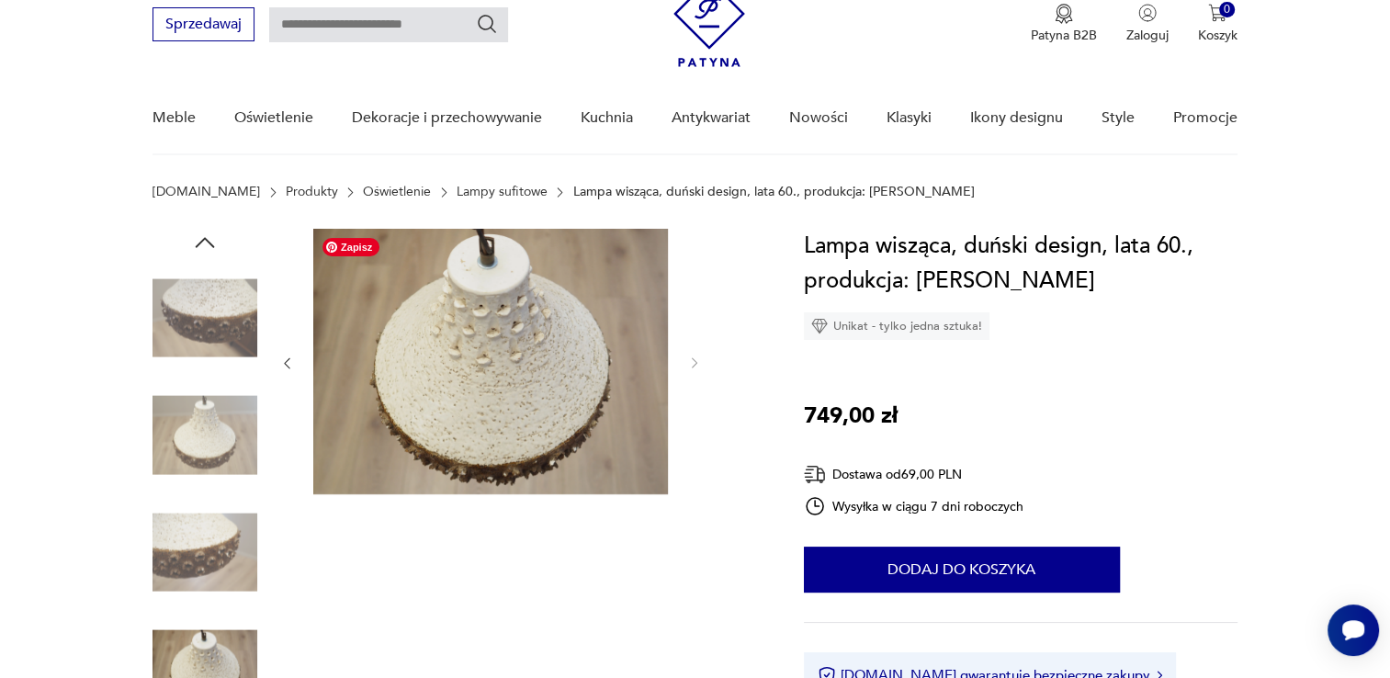
scroll to position [184, 0]
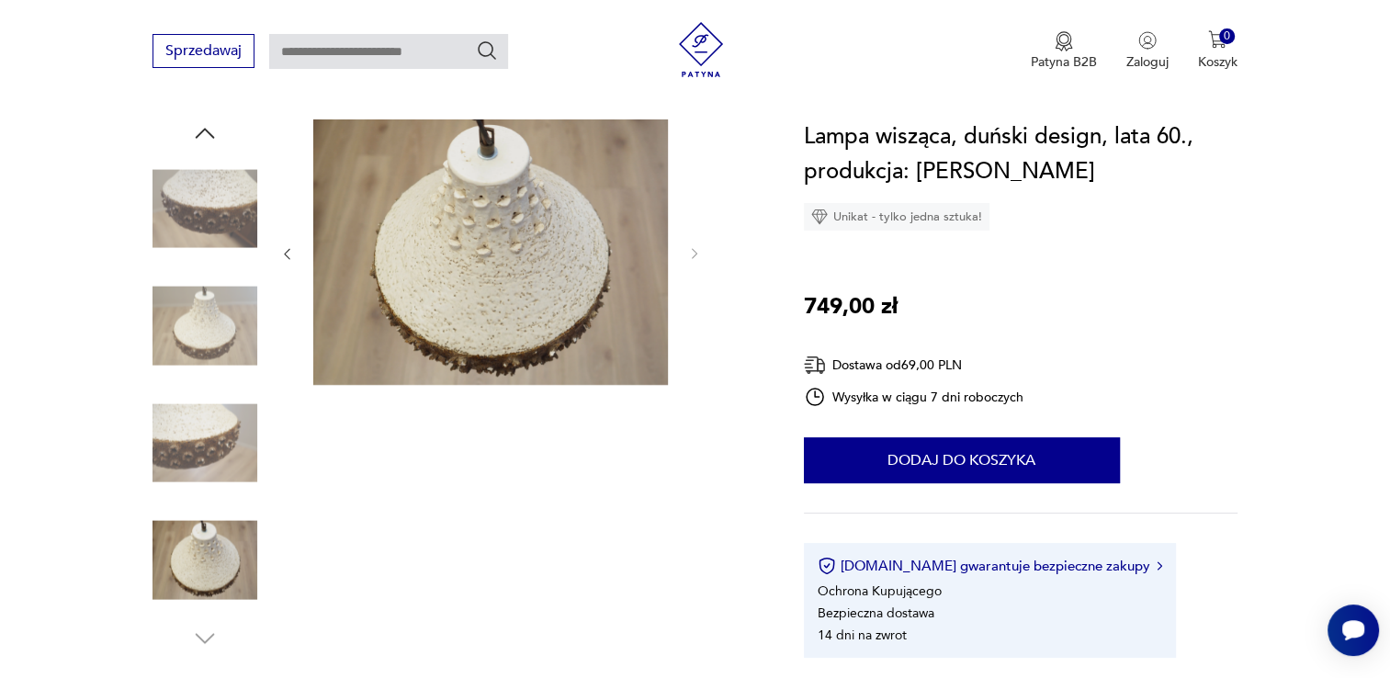
click at [242, 214] on img at bounding box center [204, 208] width 105 height 105
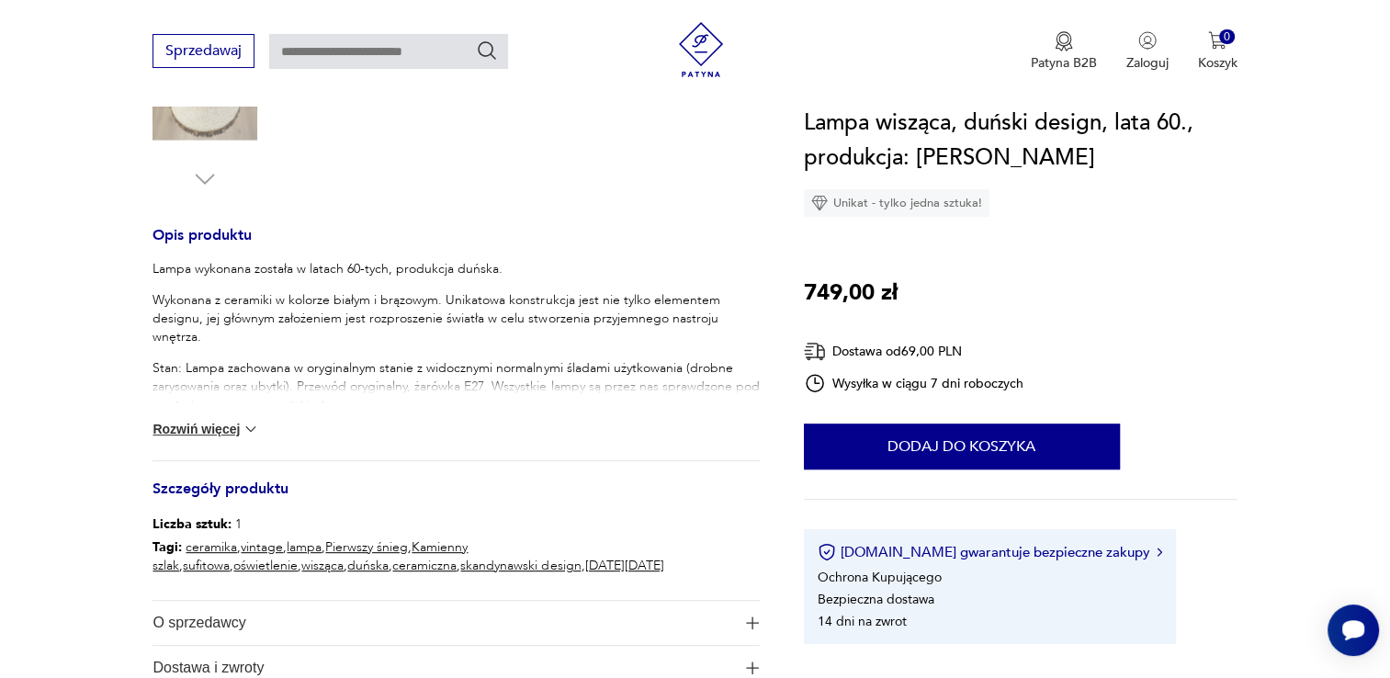
scroll to position [735, 0]
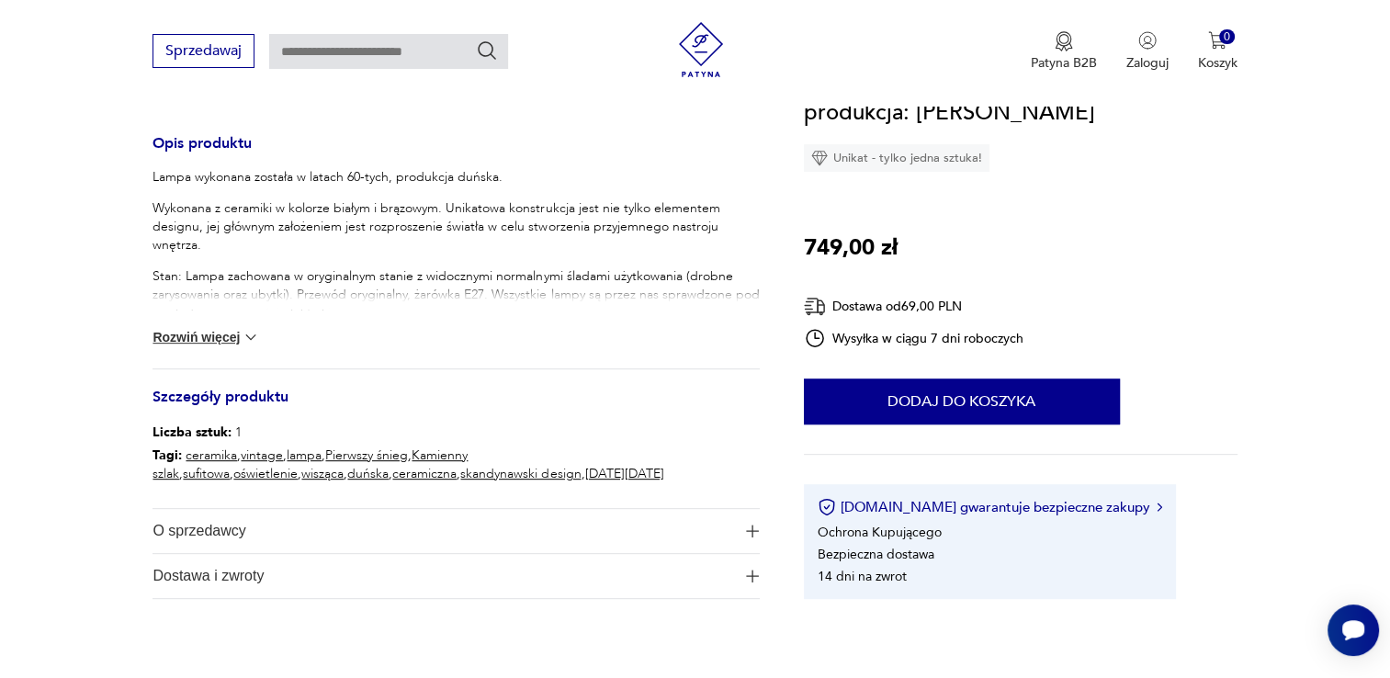
click at [218, 333] on button "Rozwiń więcej" at bounding box center [205, 337] width 107 height 18
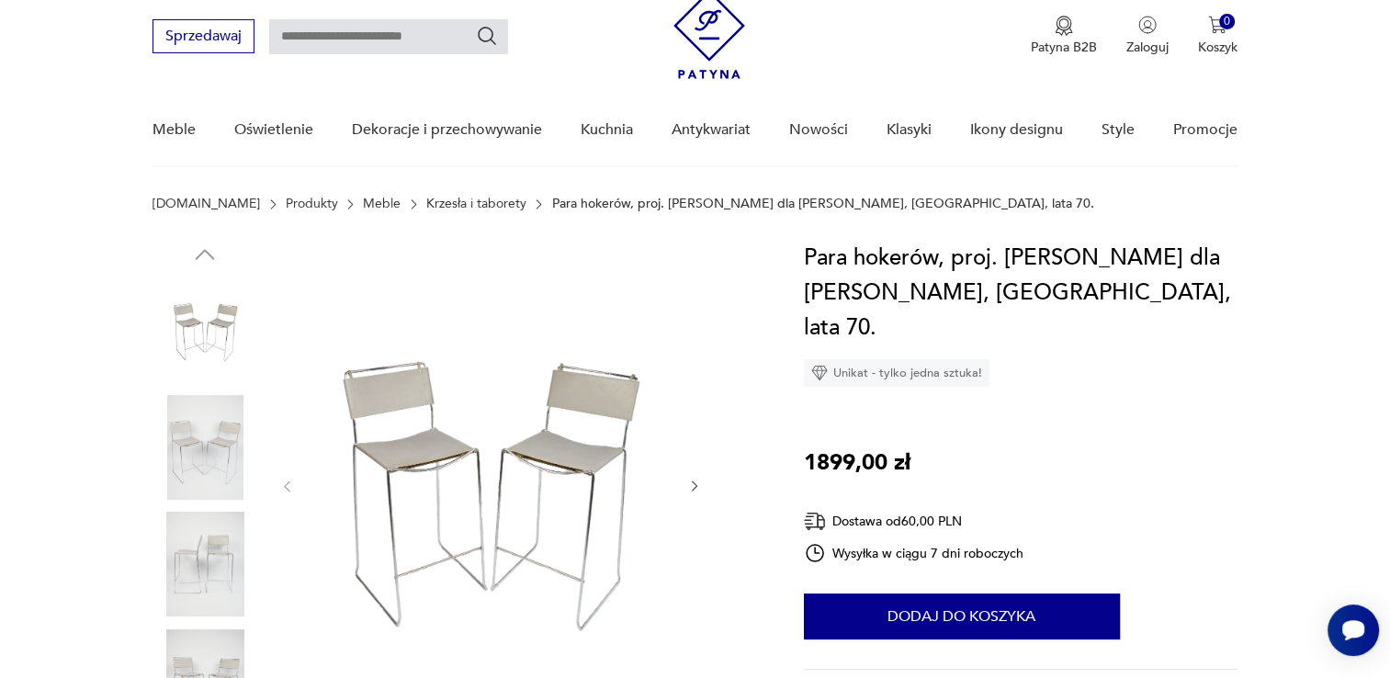
scroll to position [92, 0]
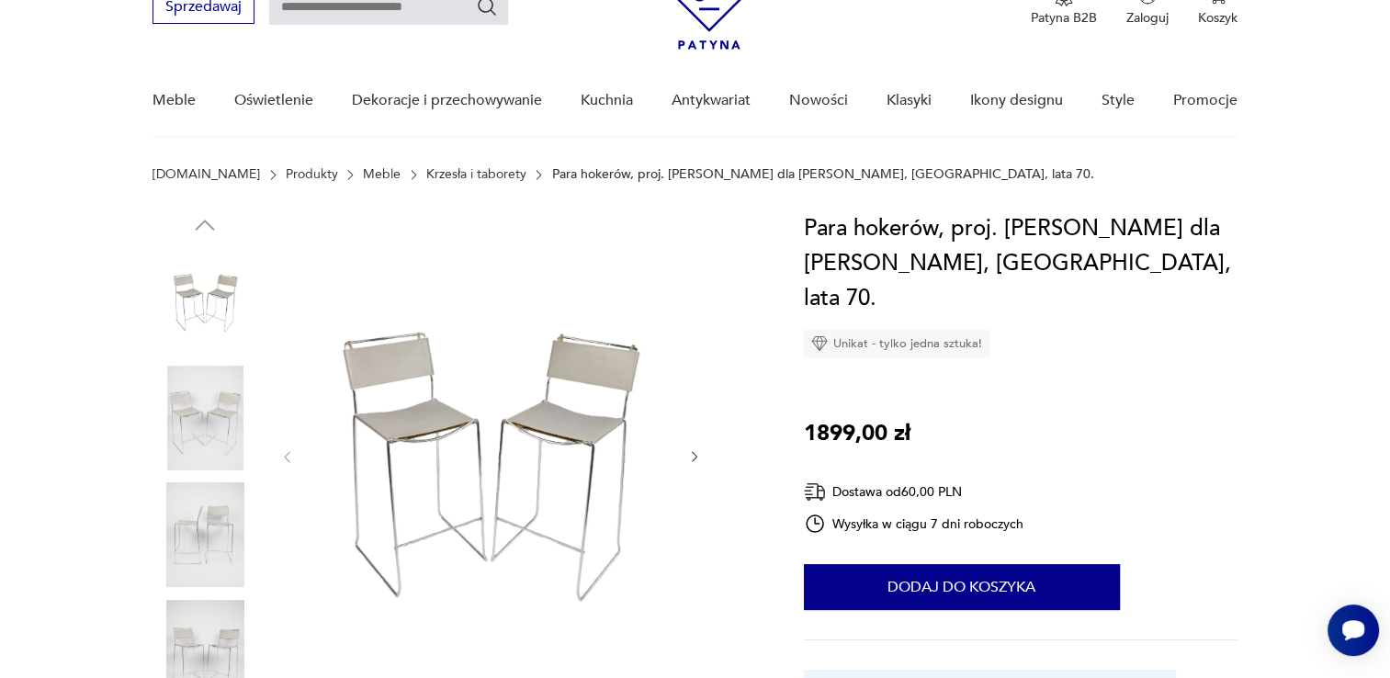
click at [698, 453] on icon "button" at bounding box center [695, 457] width 16 height 16
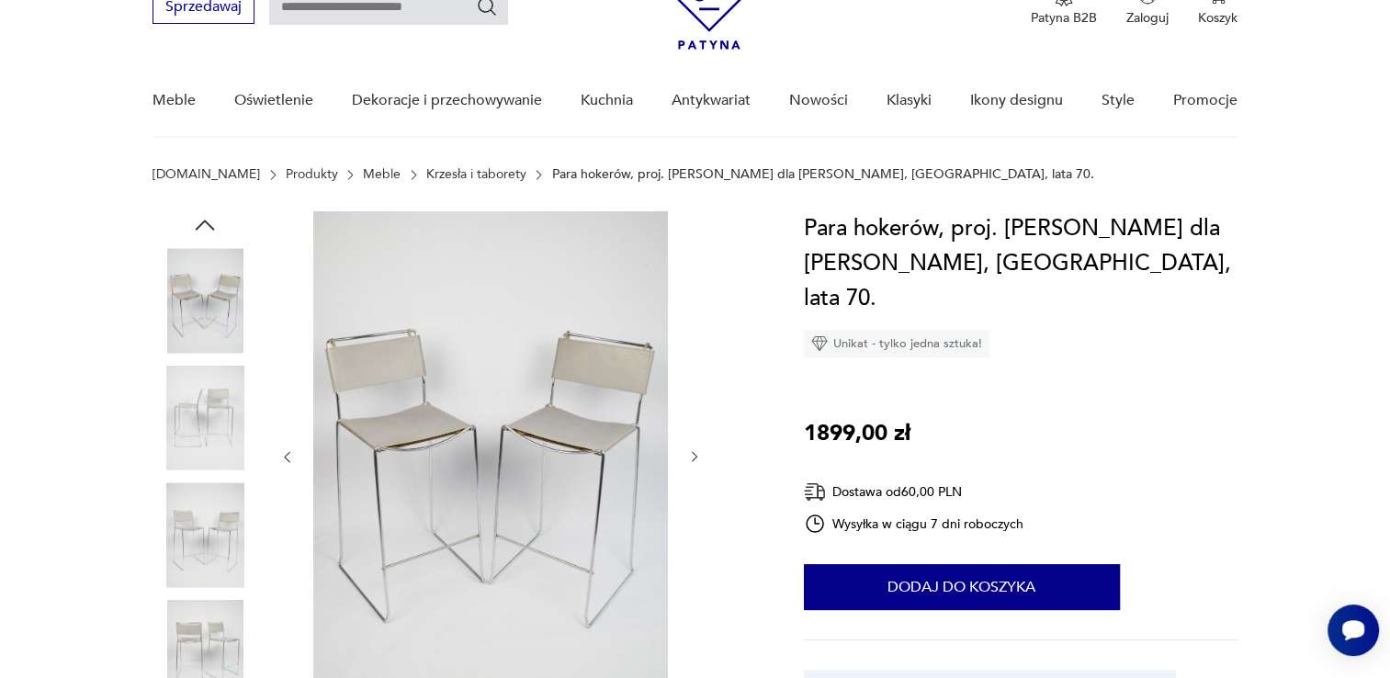
click at [698, 453] on icon "button" at bounding box center [695, 457] width 16 height 16
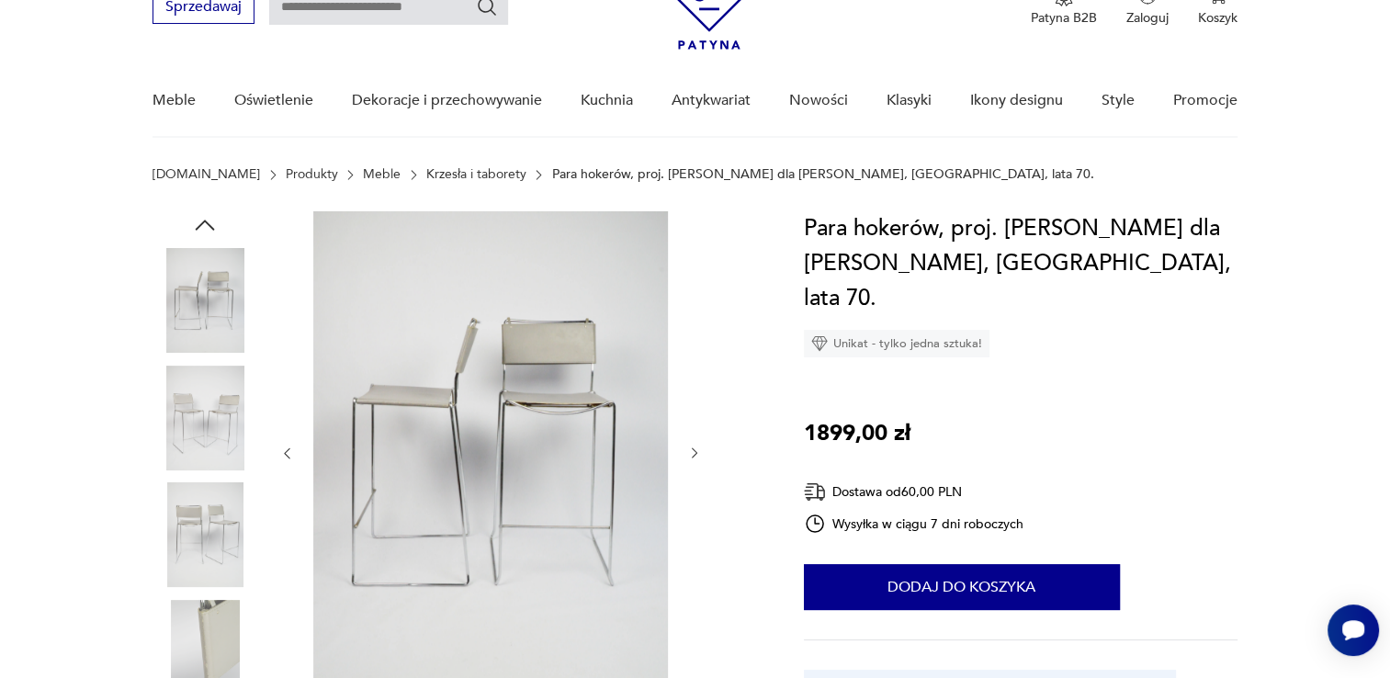
click at [698, 453] on icon "button" at bounding box center [695, 453] width 16 height 16
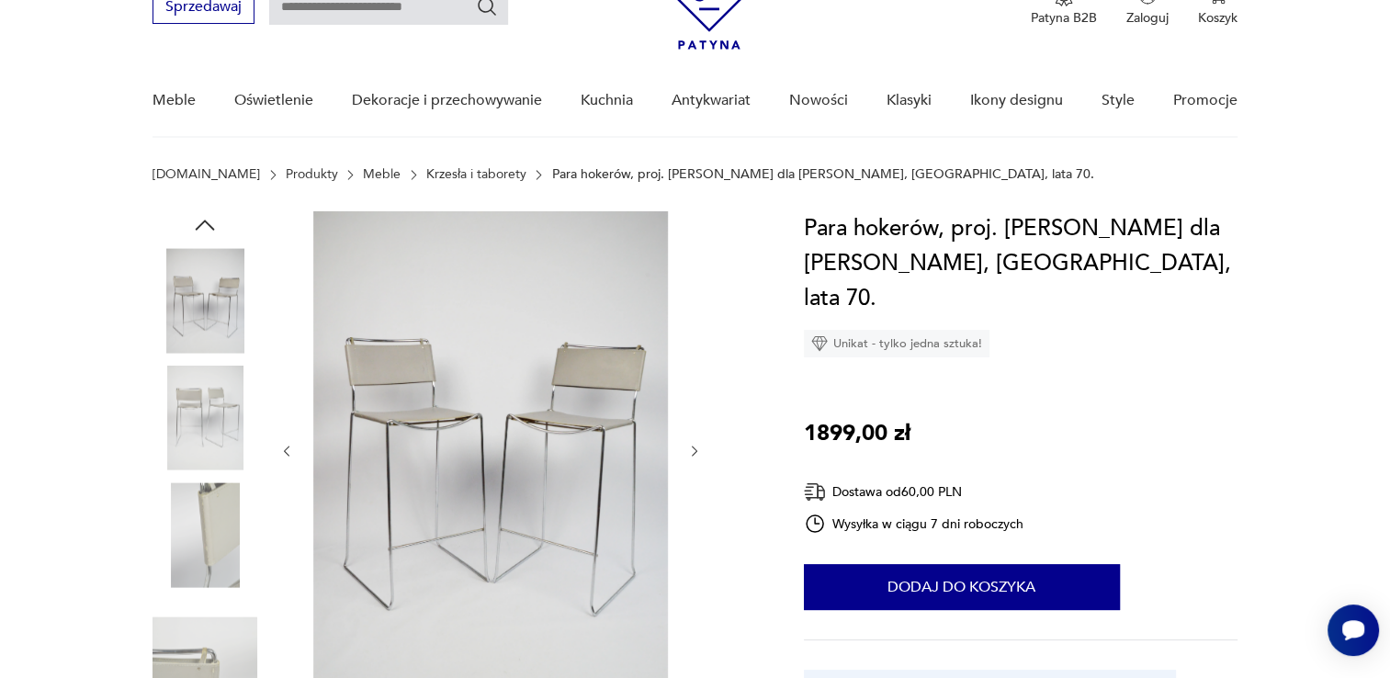
click at [698, 453] on icon "button" at bounding box center [695, 452] width 16 height 16
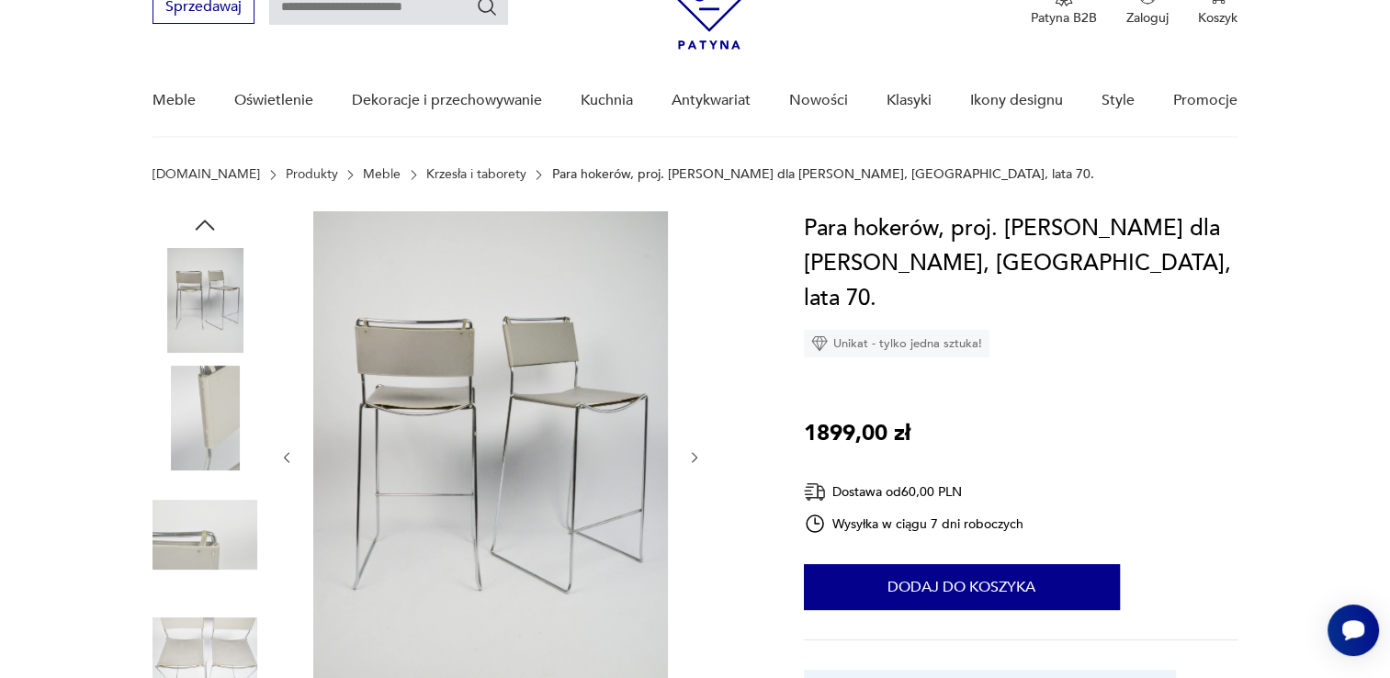
click at [698, 453] on icon "button" at bounding box center [695, 458] width 16 height 16
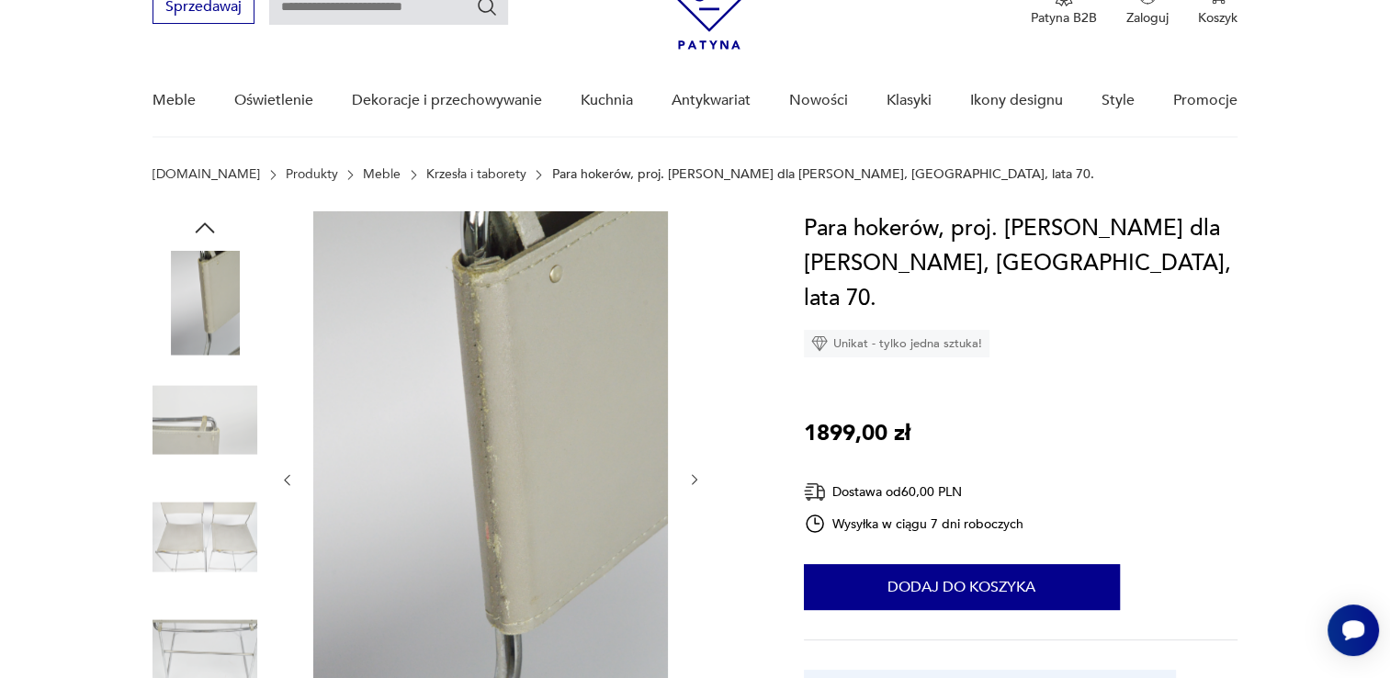
click at [698, 453] on div at bounding box center [490, 479] width 422 height 537
click at [698, 479] on icon "button" at bounding box center [695, 480] width 16 height 16
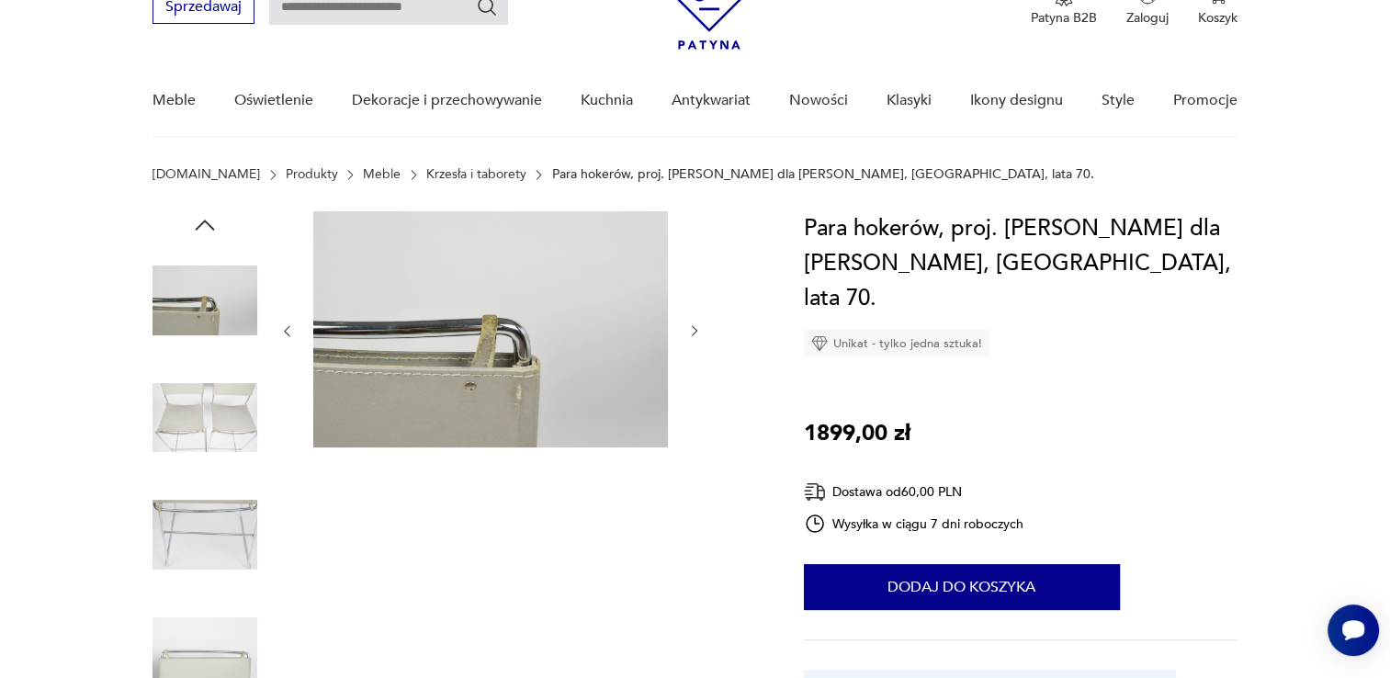
click at [702, 333] on div at bounding box center [455, 477] width 606 height 533
click at [698, 332] on icon "button" at bounding box center [695, 331] width 16 height 16
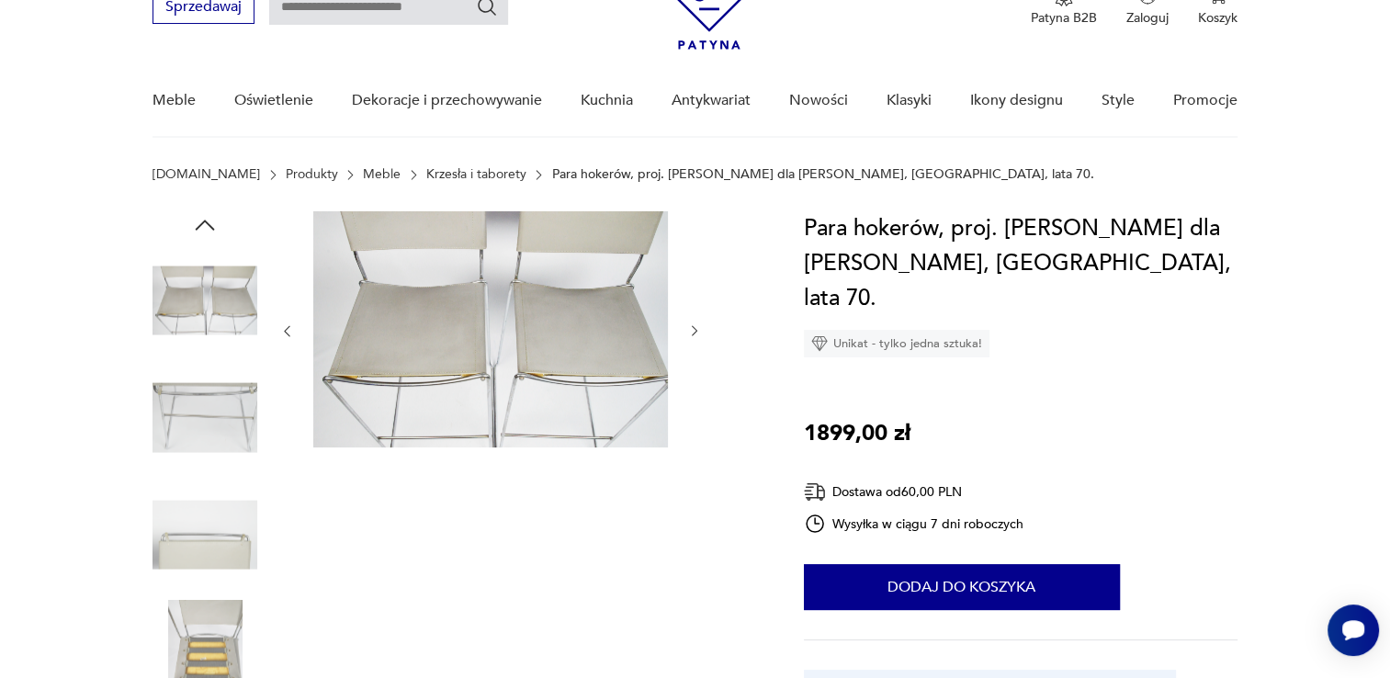
click at [698, 332] on icon "button" at bounding box center [695, 331] width 16 height 16
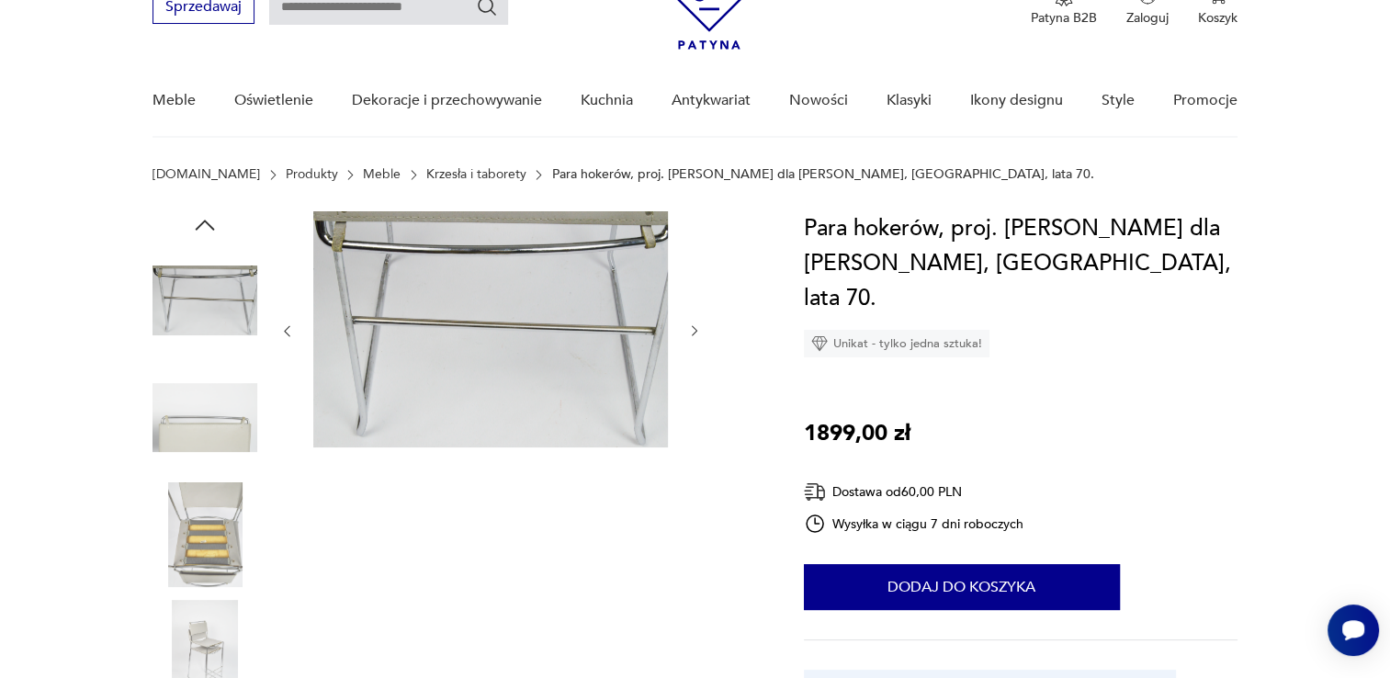
click at [698, 332] on icon "button" at bounding box center [695, 331] width 16 height 16
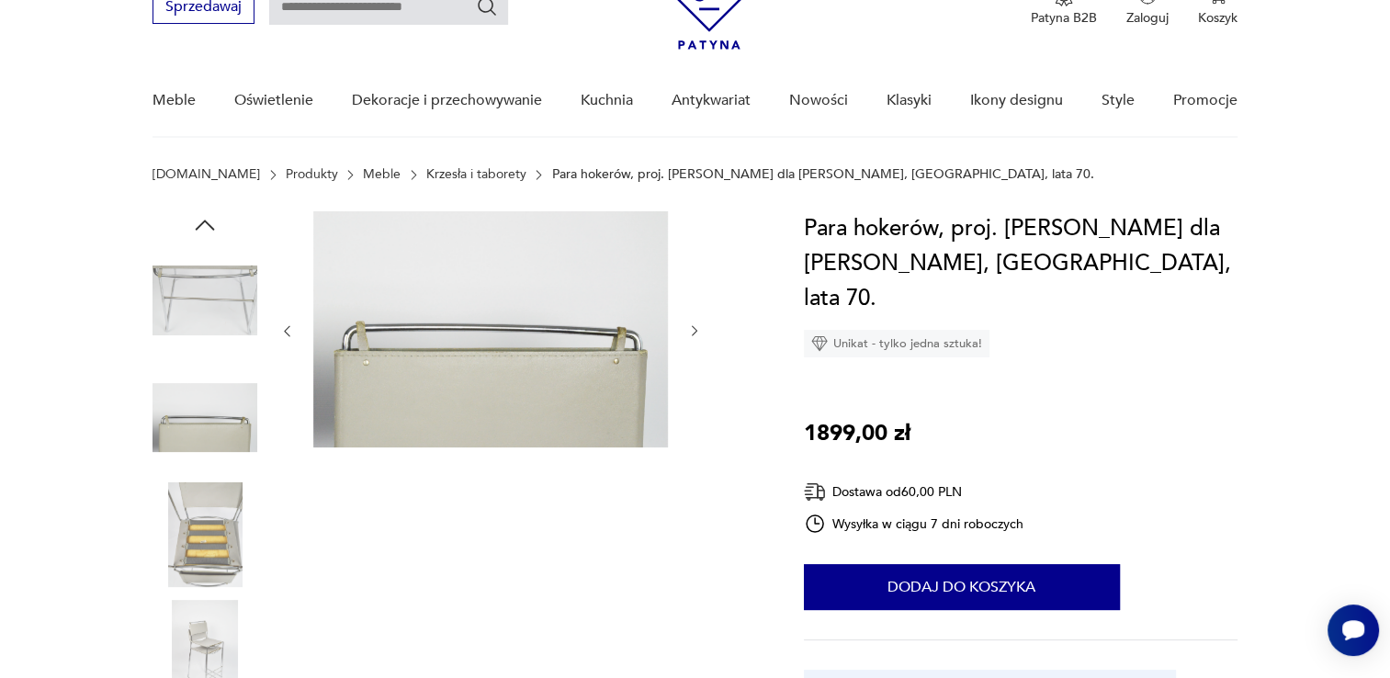
click at [698, 332] on icon "button" at bounding box center [695, 331] width 16 height 16
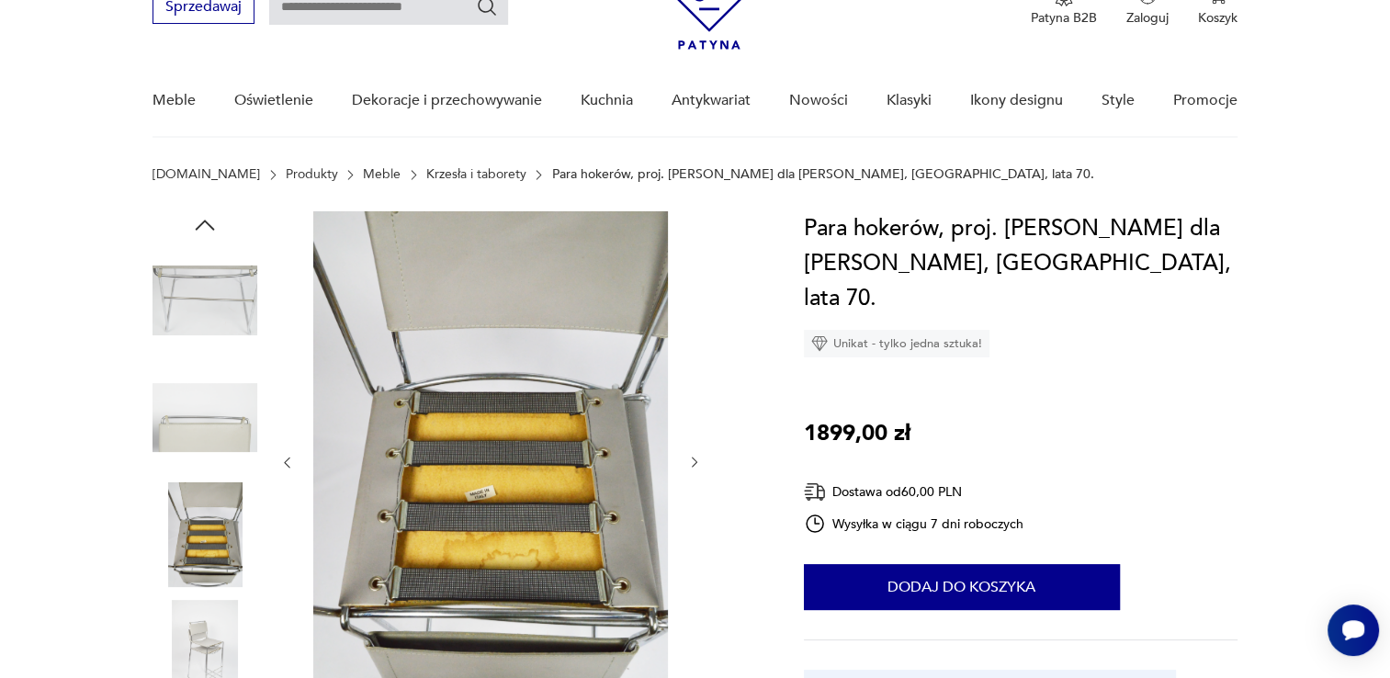
click at [698, 332] on div at bounding box center [490, 462] width 422 height 502
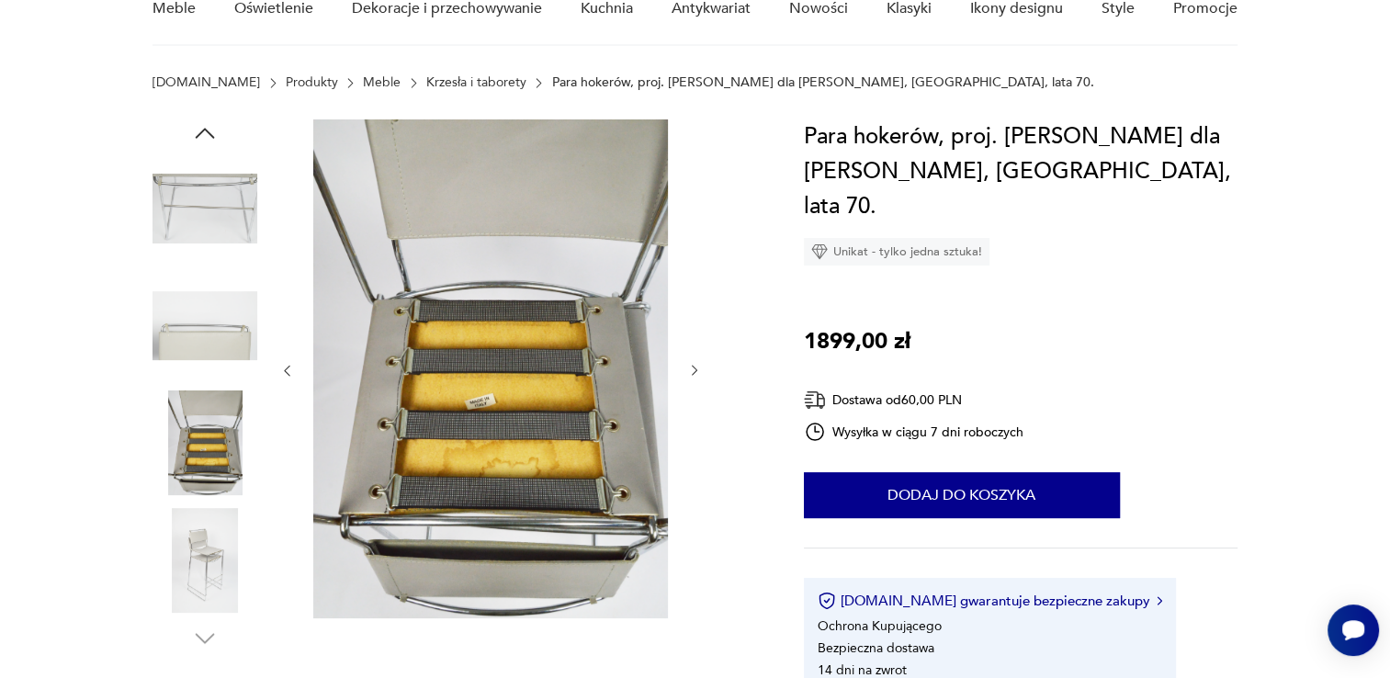
scroll to position [276, 0]
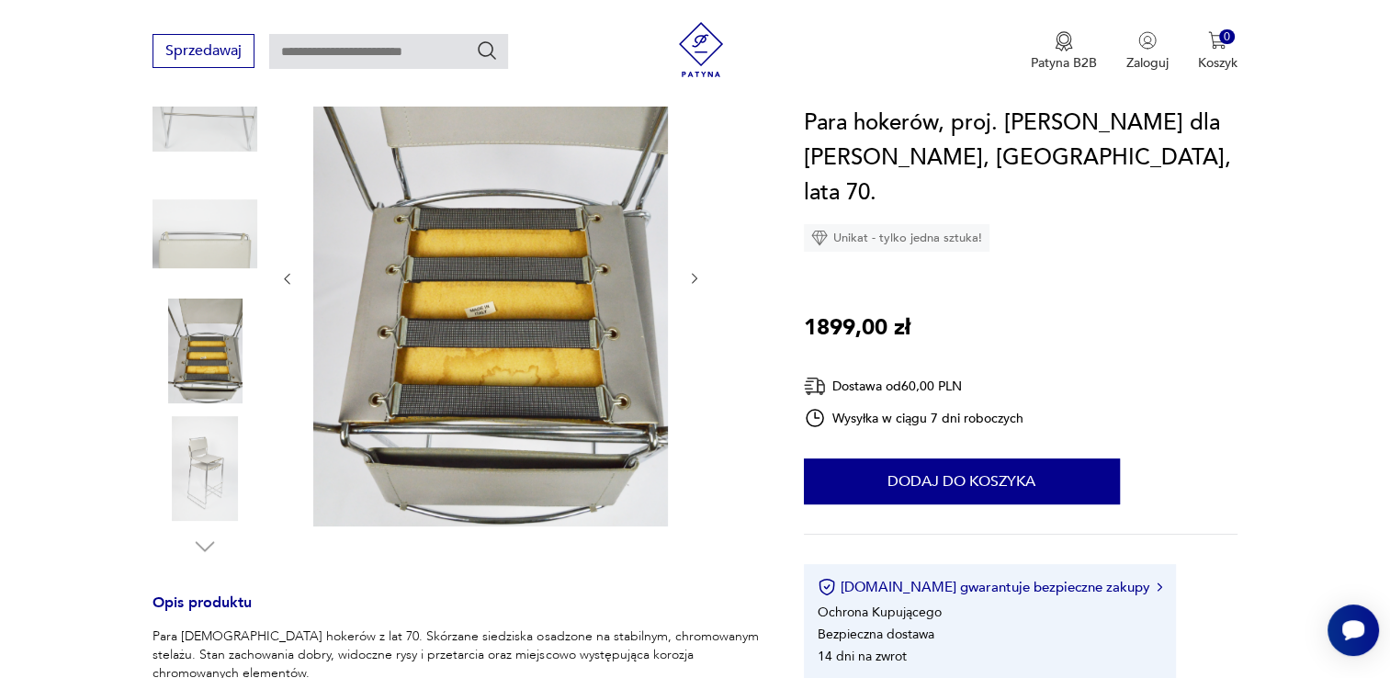
click at [703, 277] on div at bounding box center [455, 294] width 606 height 533
click at [691, 281] on icon "button" at bounding box center [695, 279] width 16 height 16
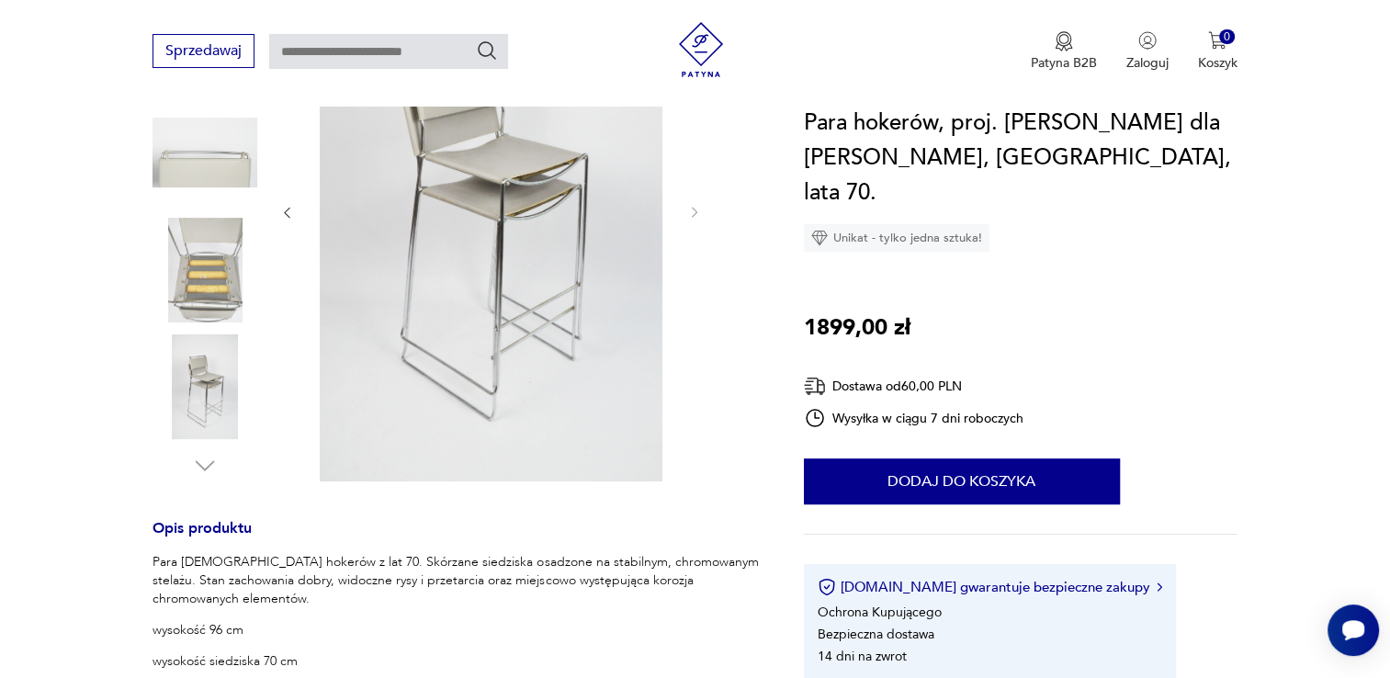
scroll to position [459, 0]
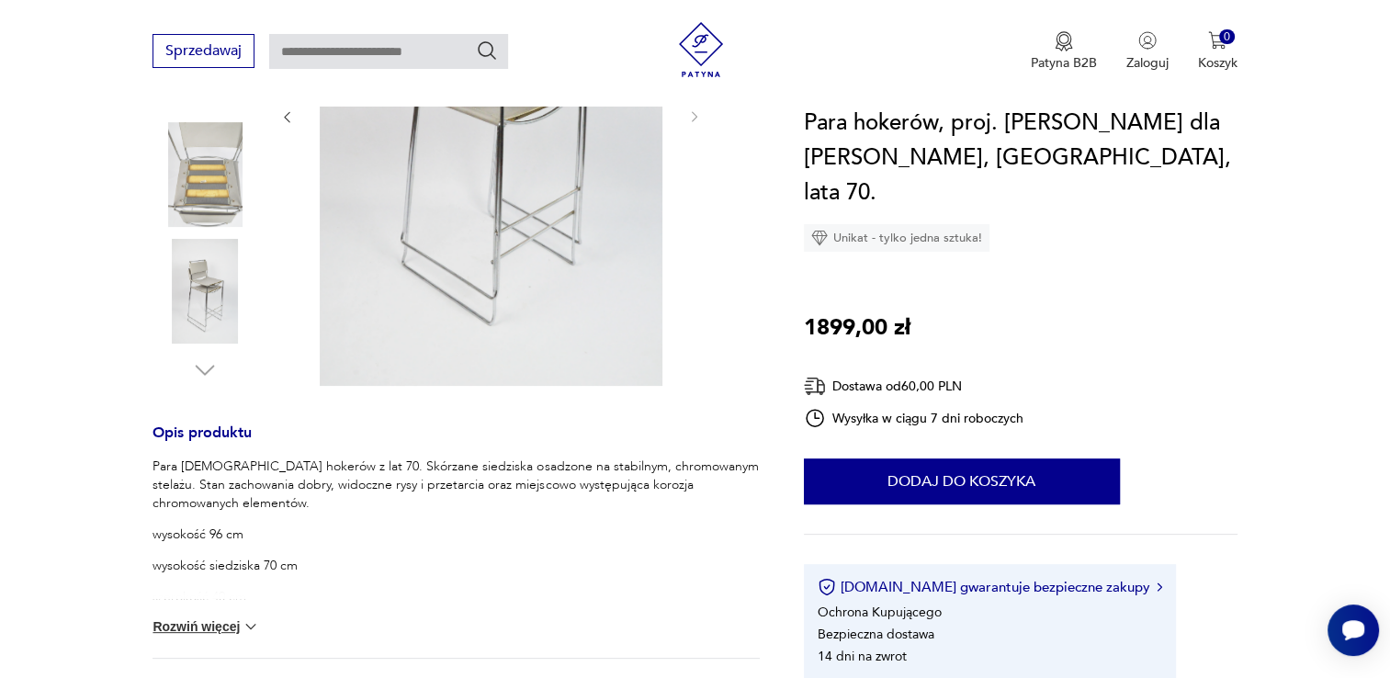
click at [235, 624] on button "Rozwiń więcej" at bounding box center [205, 626] width 107 height 18
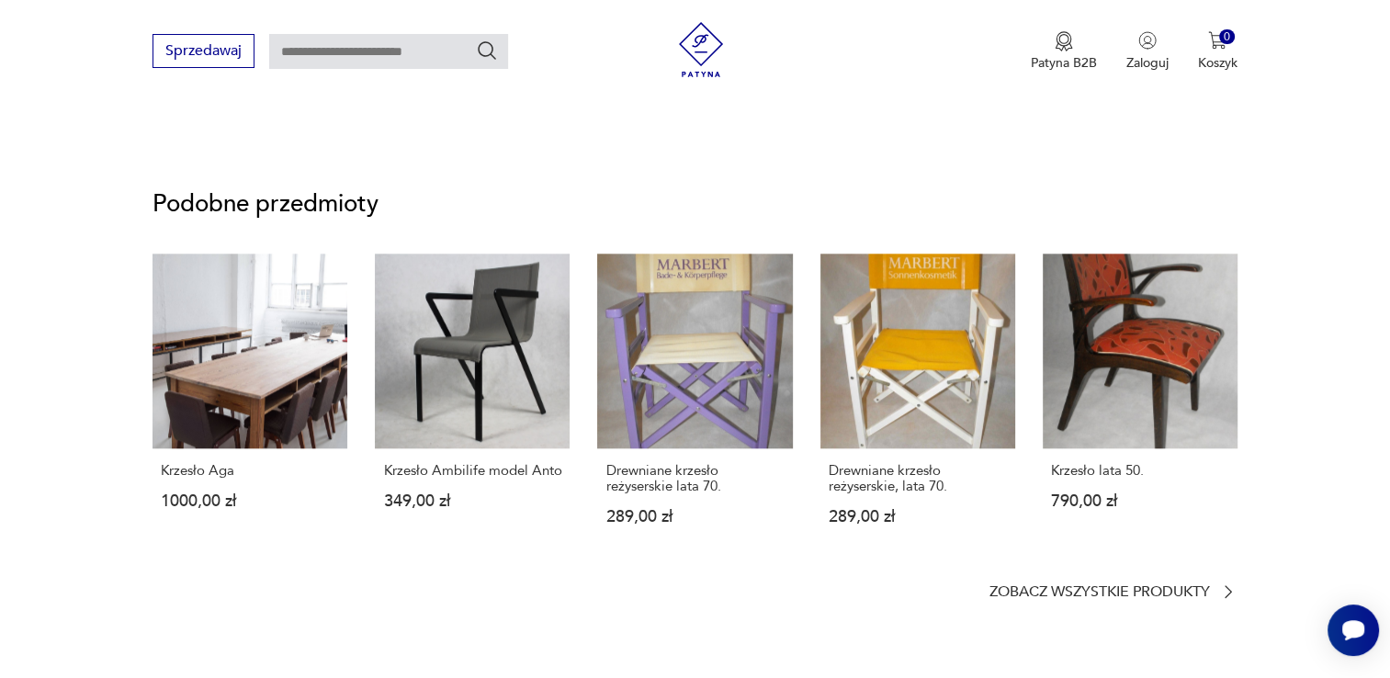
scroll to position [1653, 0]
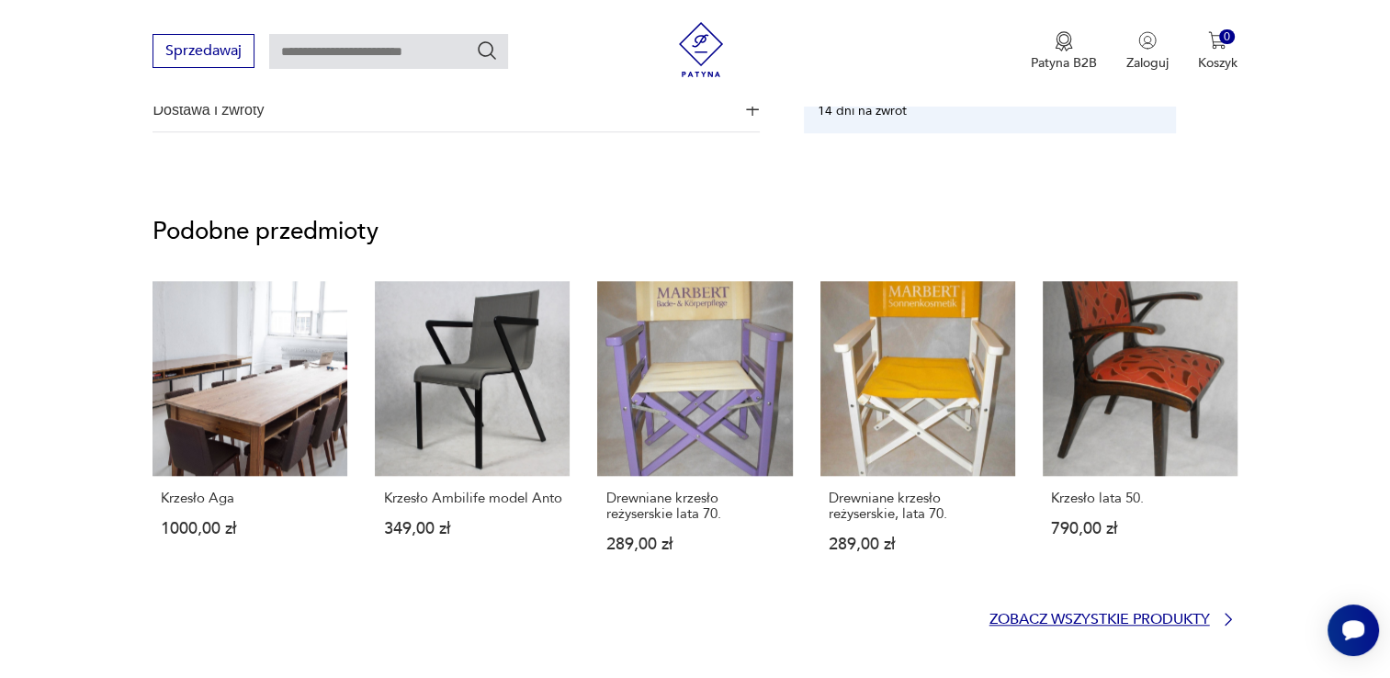
click at [1071, 613] on p "Zobacz wszystkie produkty" at bounding box center [1099, 619] width 220 height 12
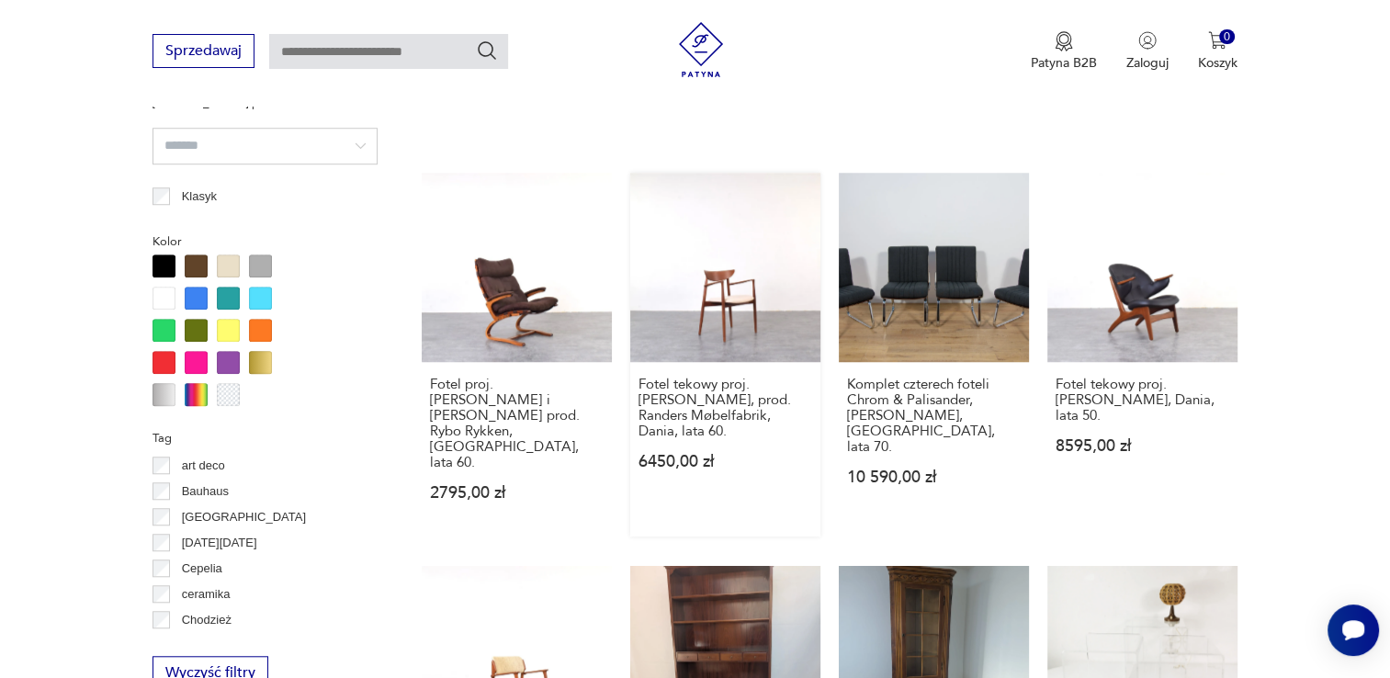
scroll to position [1772, 0]
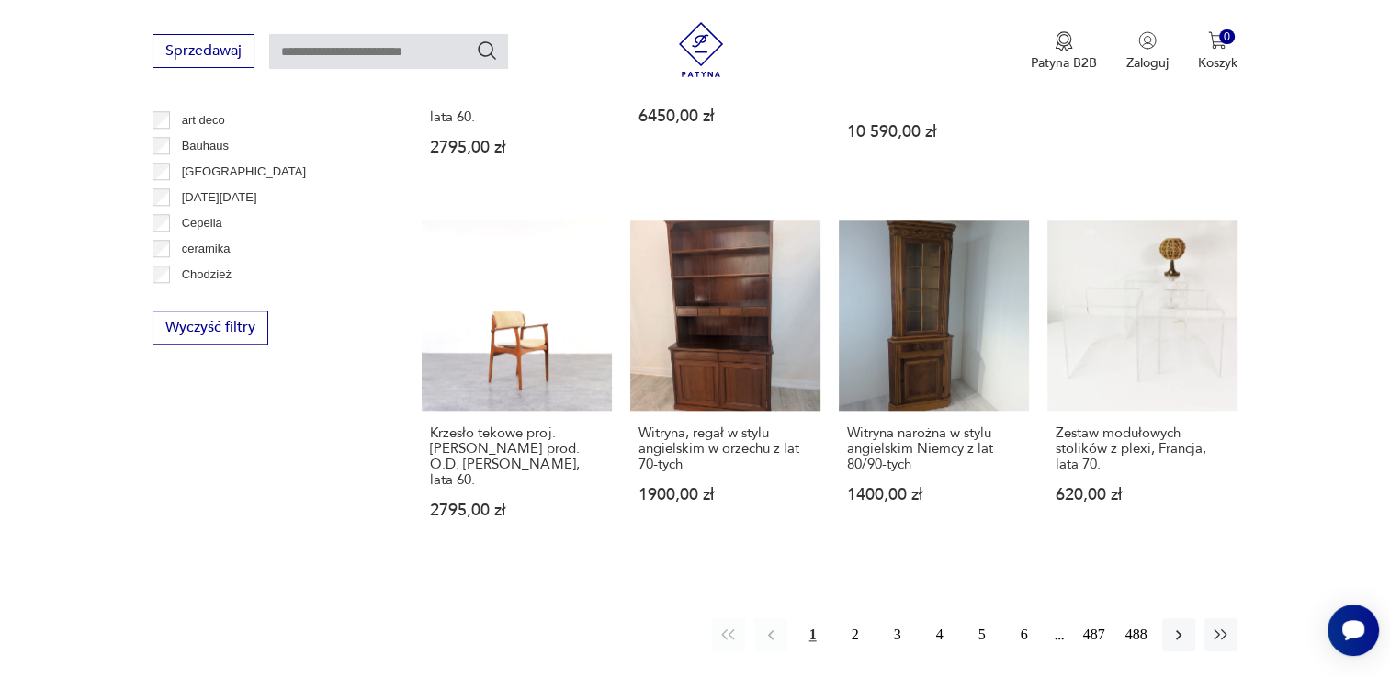
click at [353, 61] on input "text" at bounding box center [388, 51] width 239 height 35
type input "*****"
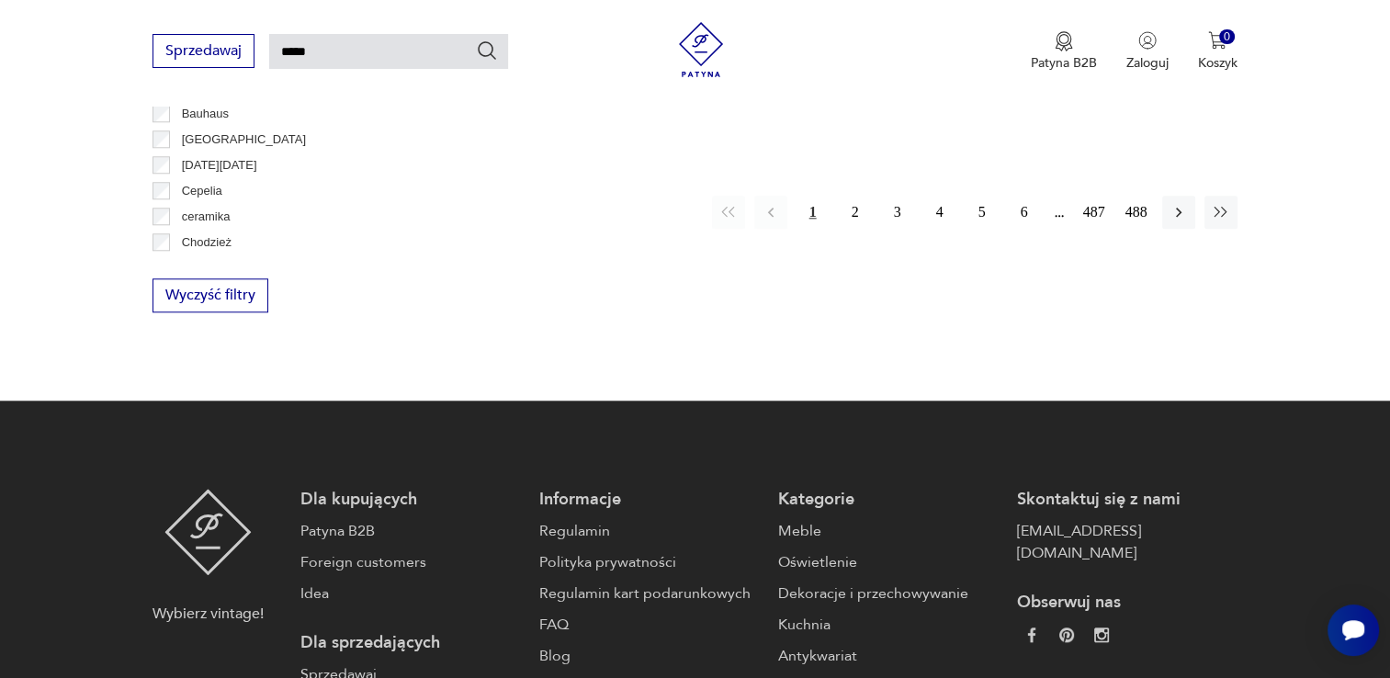
type input "*****"
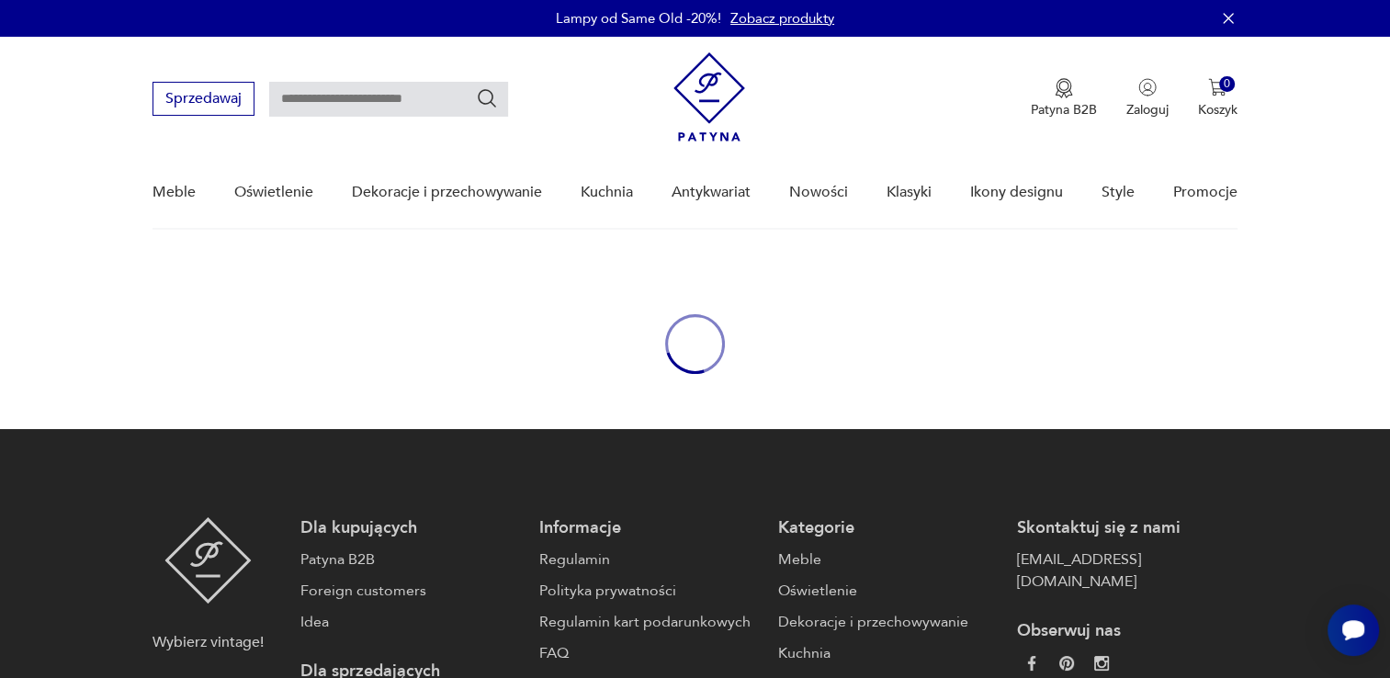
type input "*****"
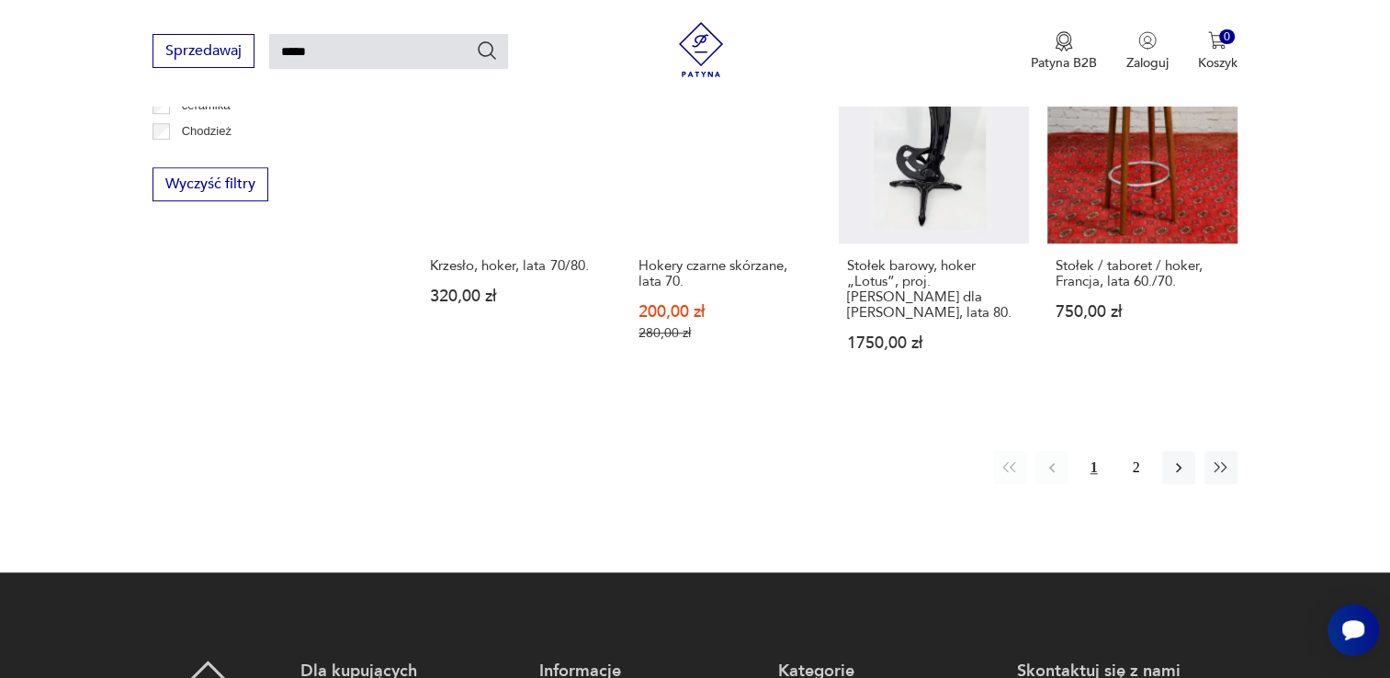
scroll to position [1523, 0]
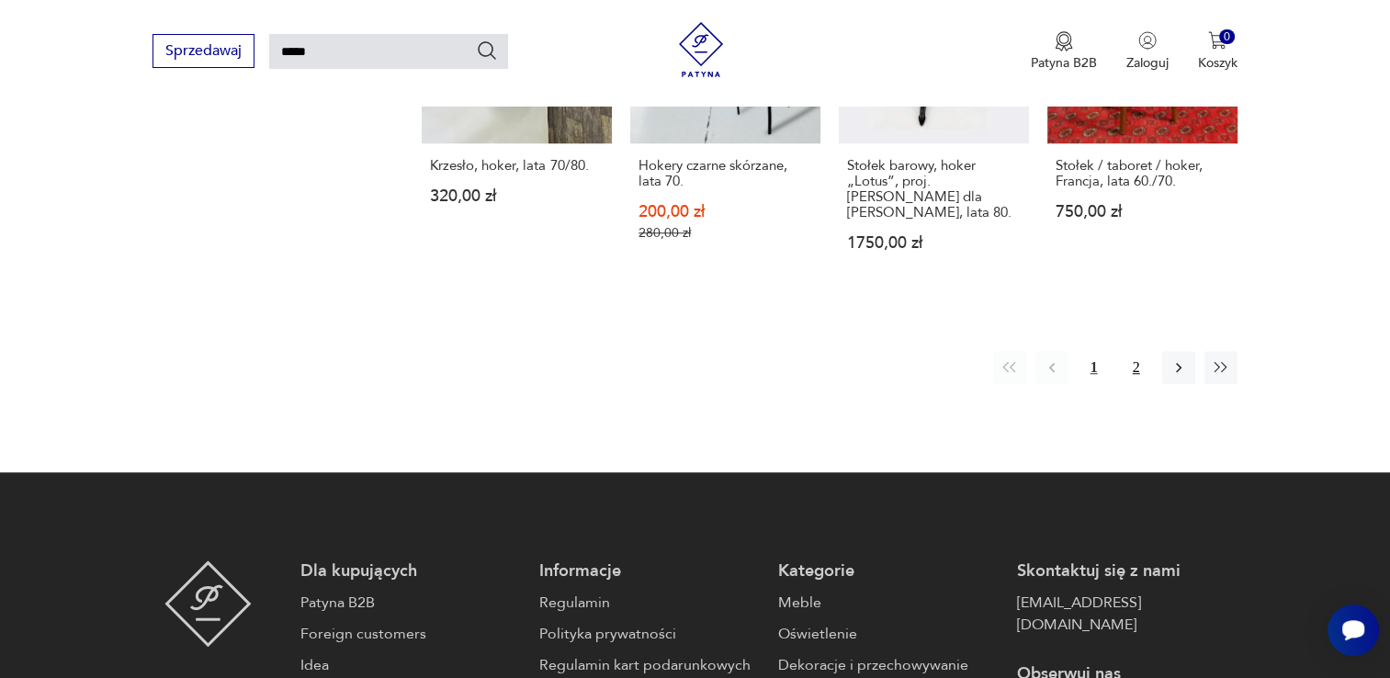
click at [1142, 355] on button "2" at bounding box center [1136, 367] width 33 height 33
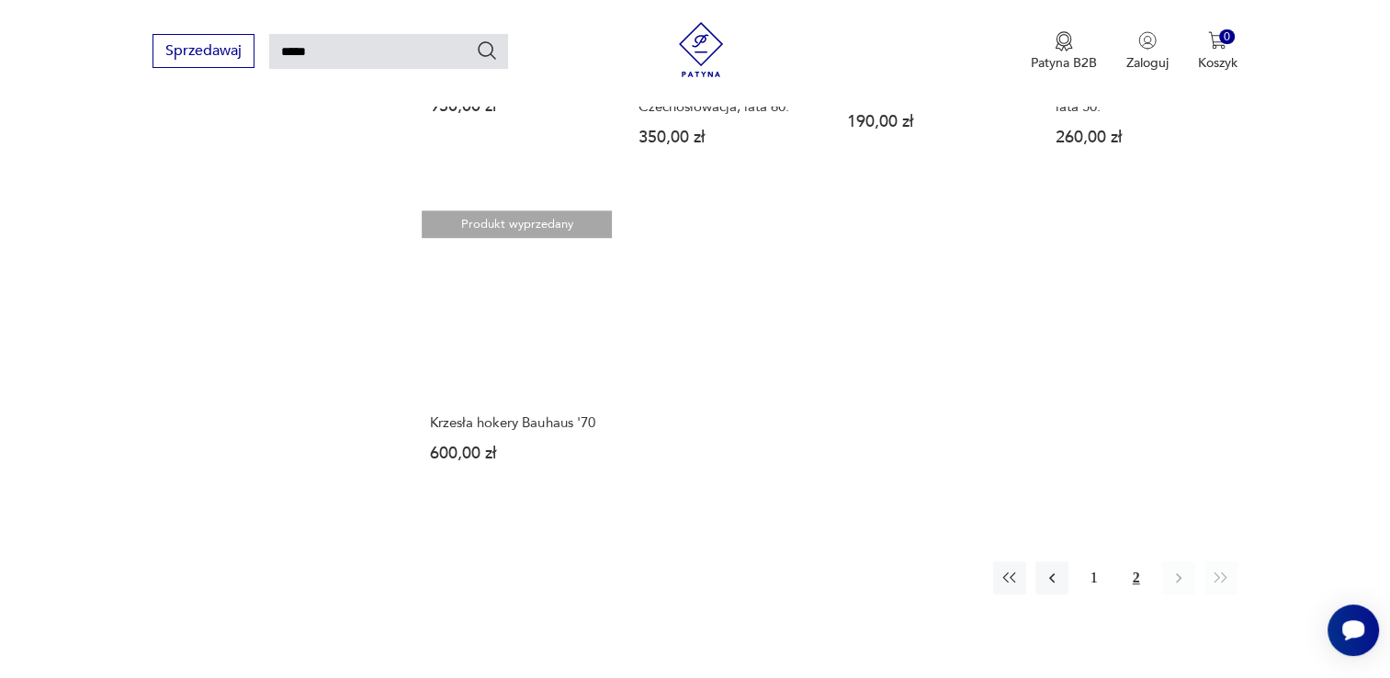
scroll to position [1102, 0]
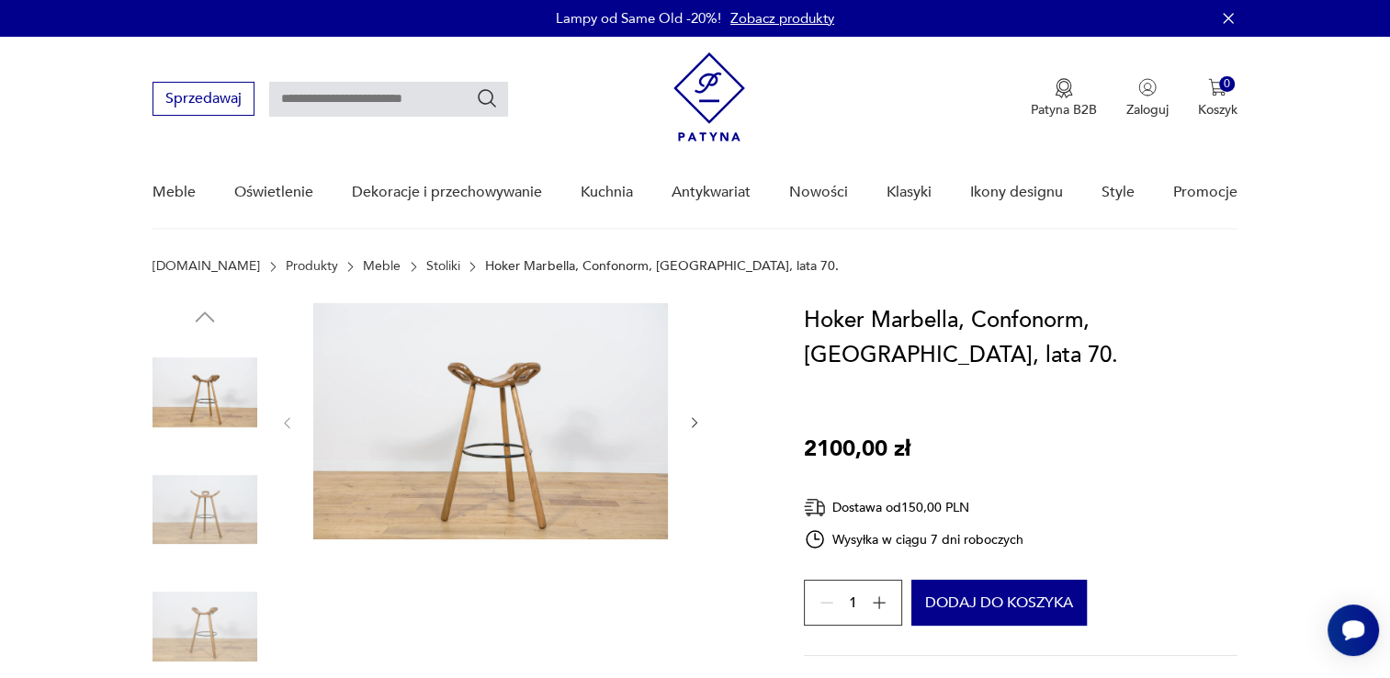
click at [693, 423] on icon "button" at bounding box center [695, 423] width 16 height 16
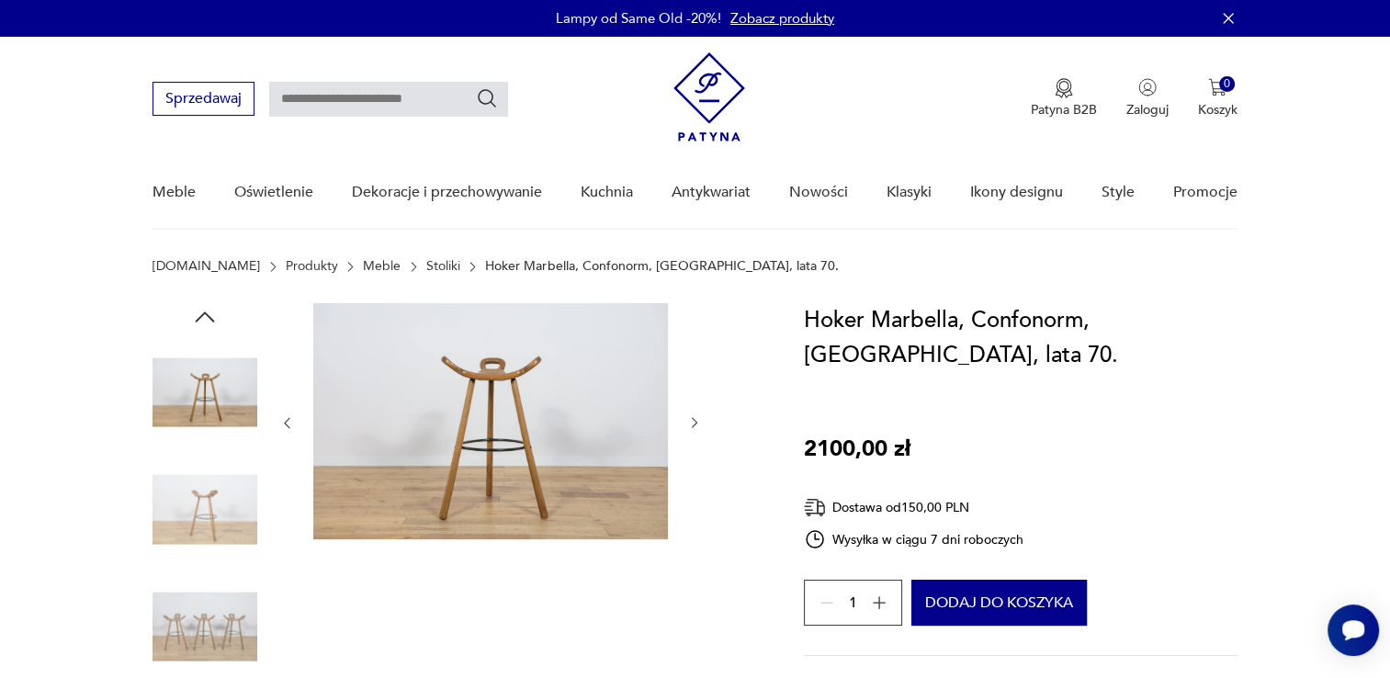
click at [693, 423] on icon "button" at bounding box center [695, 423] width 16 height 16
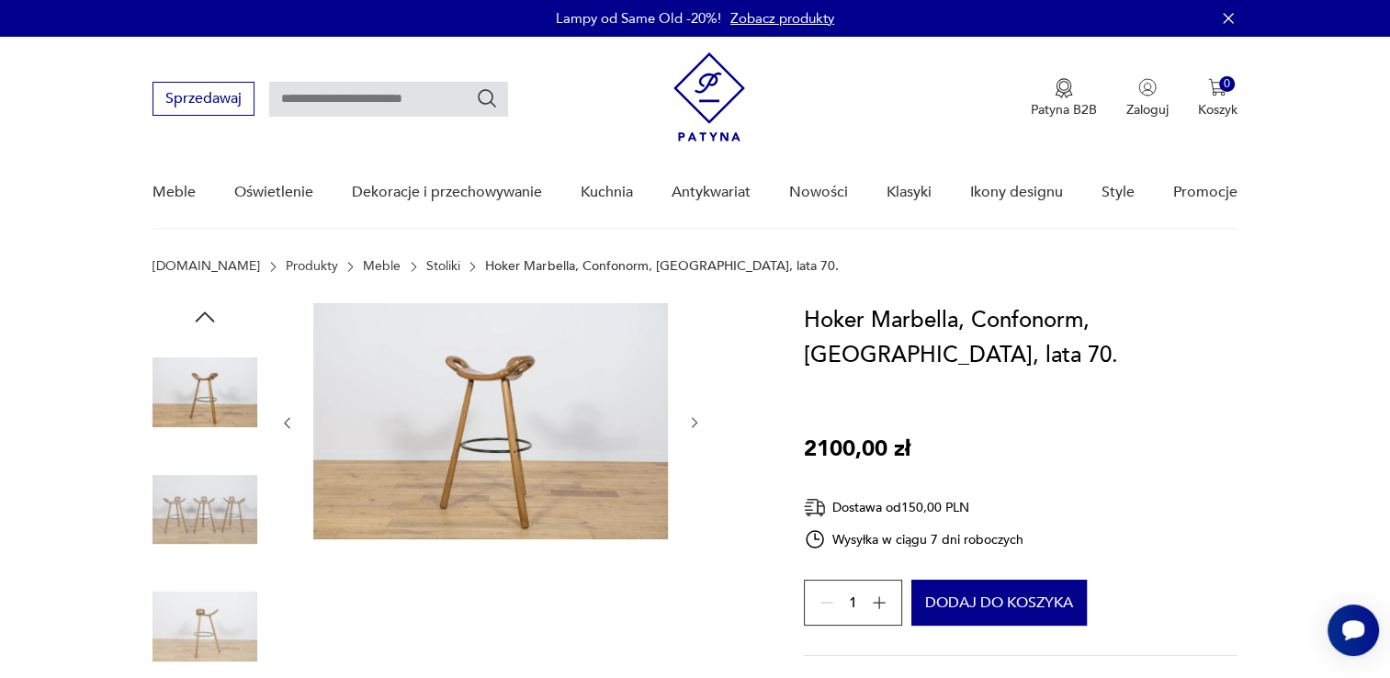
click at [693, 423] on icon "button" at bounding box center [695, 423] width 16 height 16
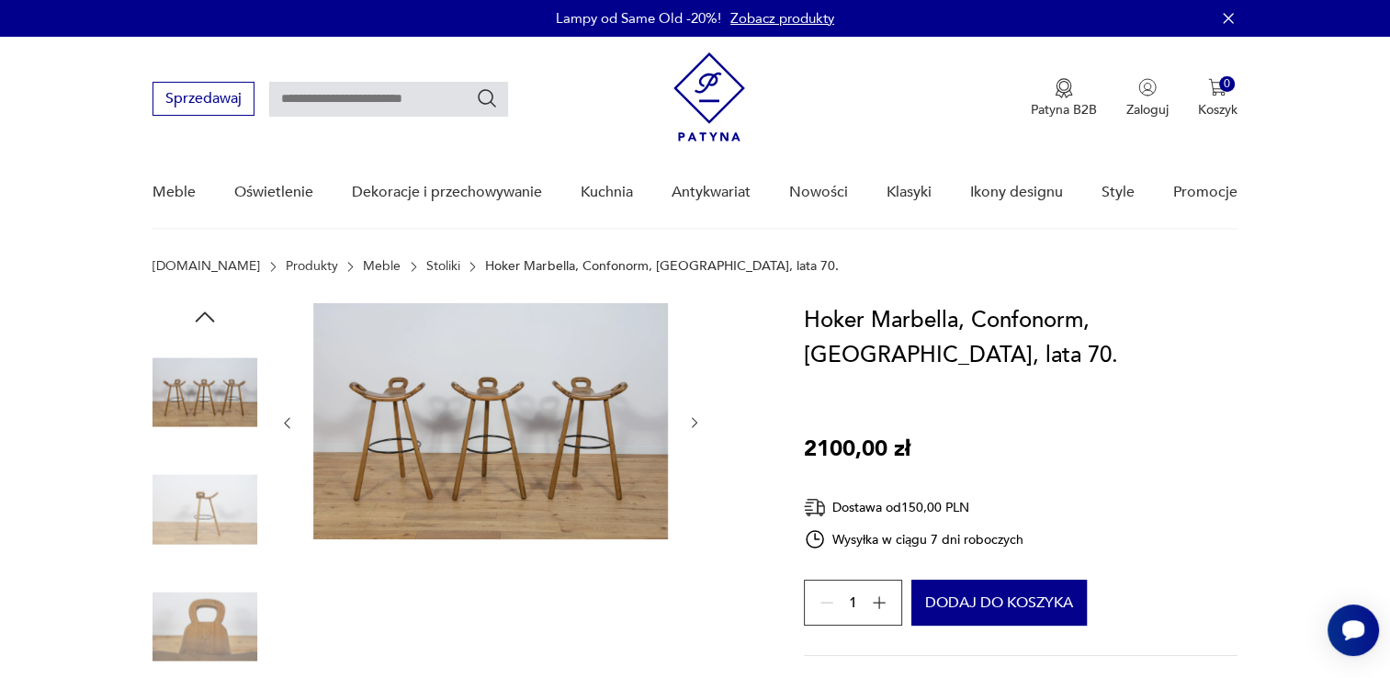
click at [693, 423] on icon "button" at bounding box center [695, 423] width 16 height 16
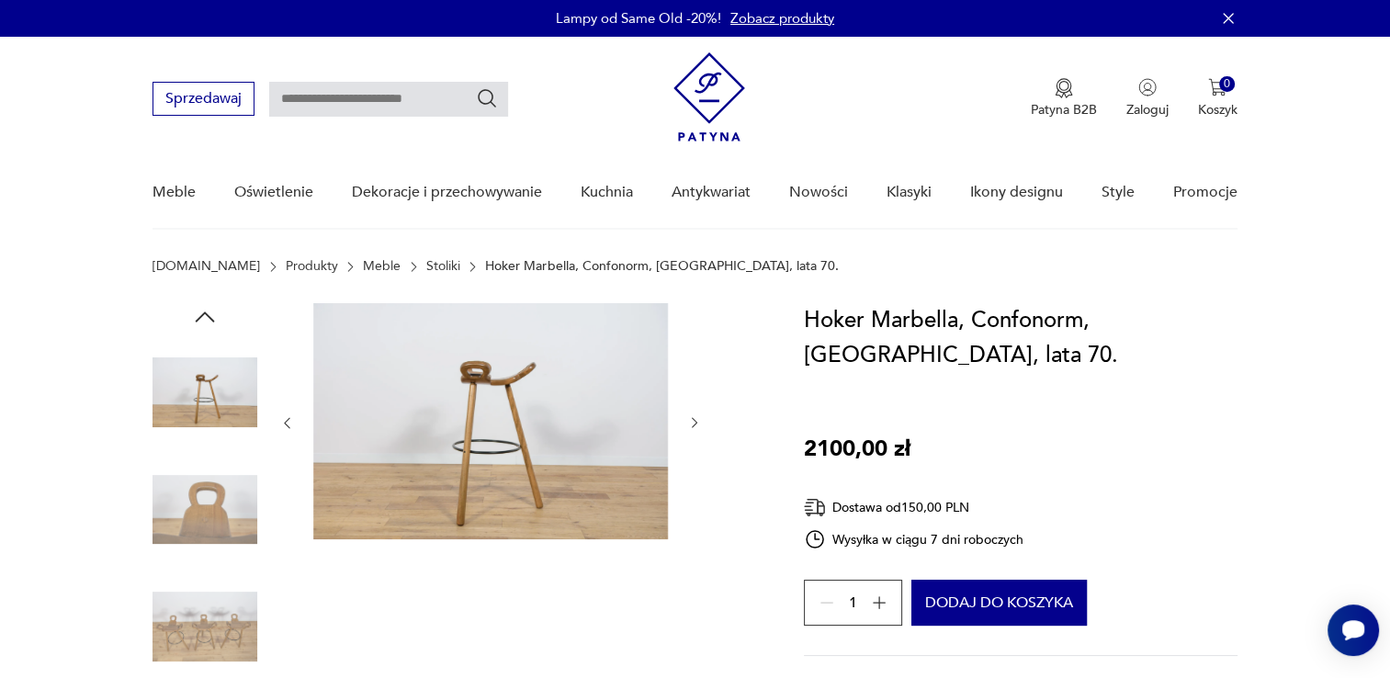
click at [693, 423] on icon "button" at bounding box center [695, 423] width 16 height 16
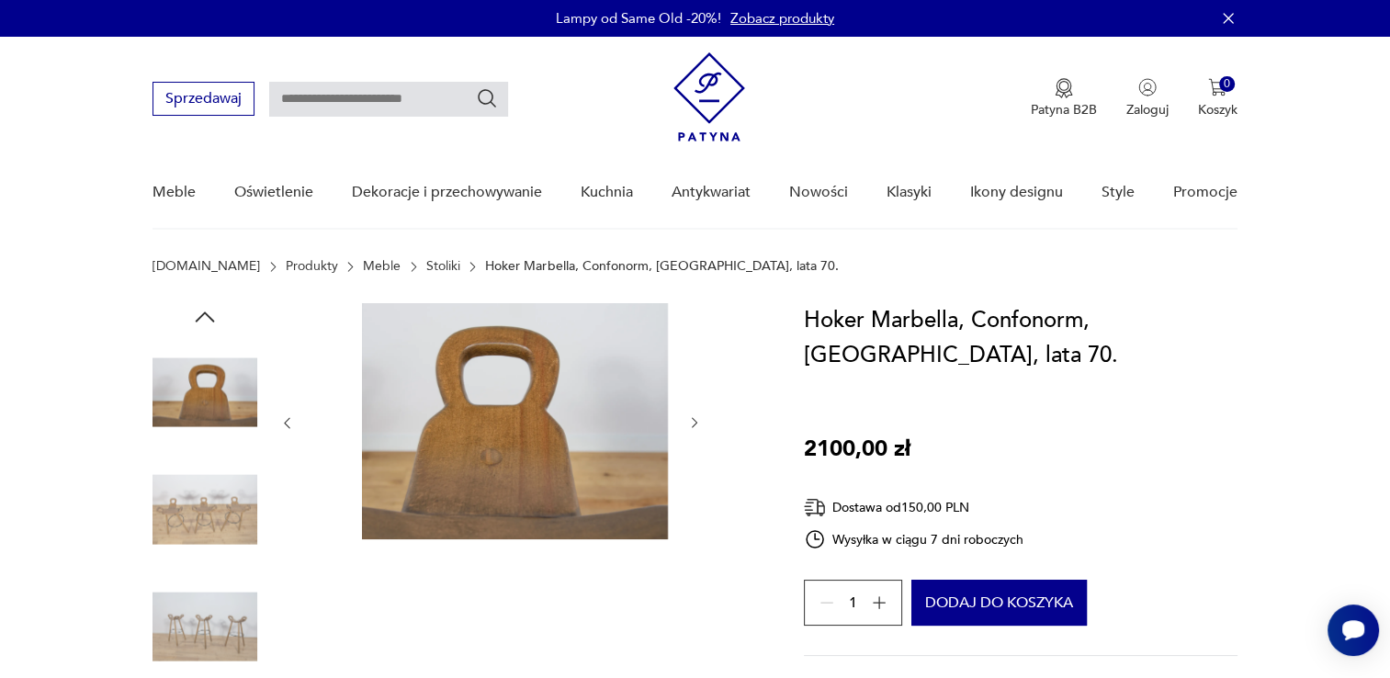
click at [693, 423] on icon "button" at bounding box center [695, 423] width 16 height 16
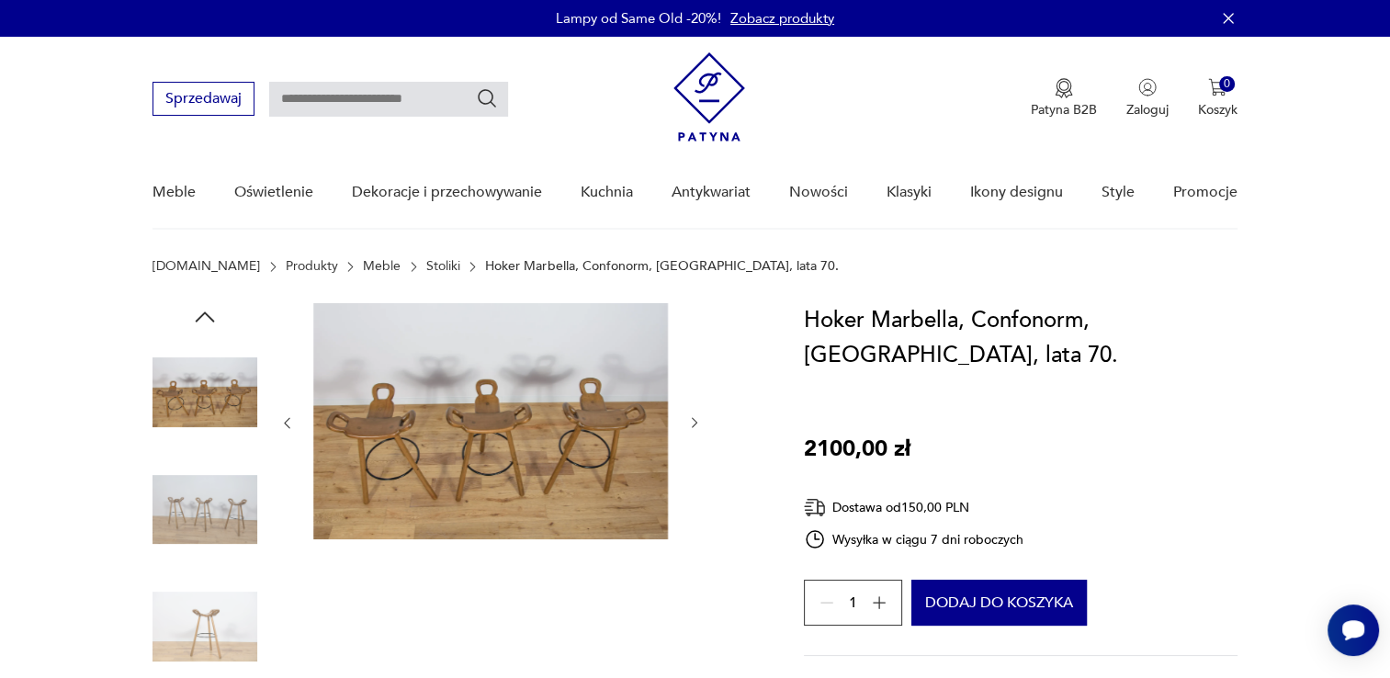
click at [693, 423] on icon "button" at bounding box center [695, 423] width 16 height 16
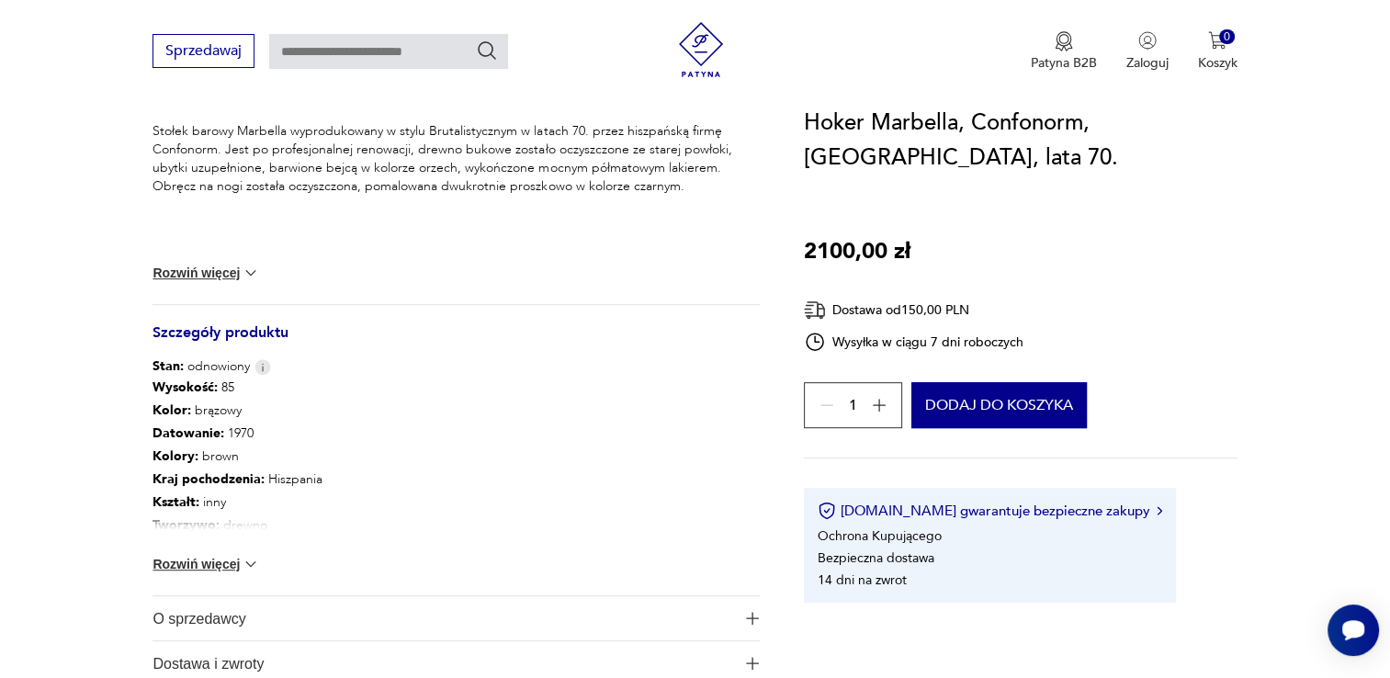
scroll to position [827, 0]
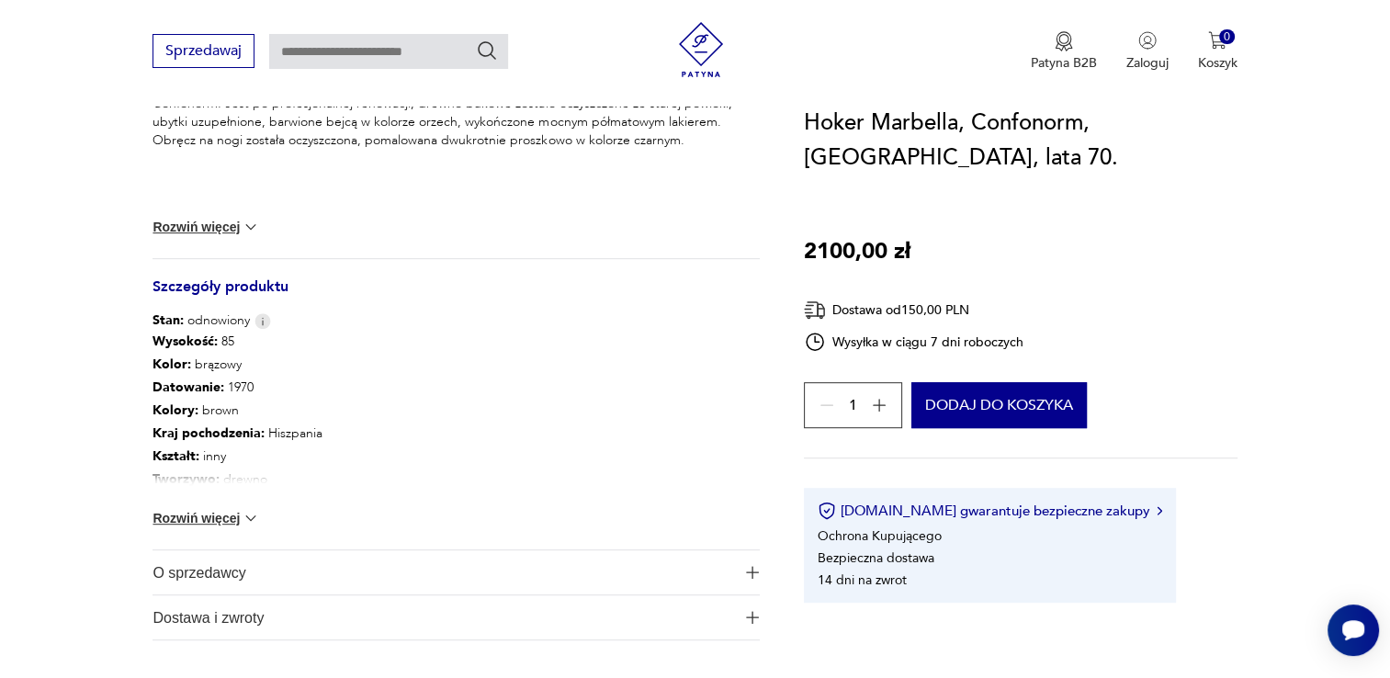
click at [244, 509] on img at bounding box center [251, 518] width 18 height 18
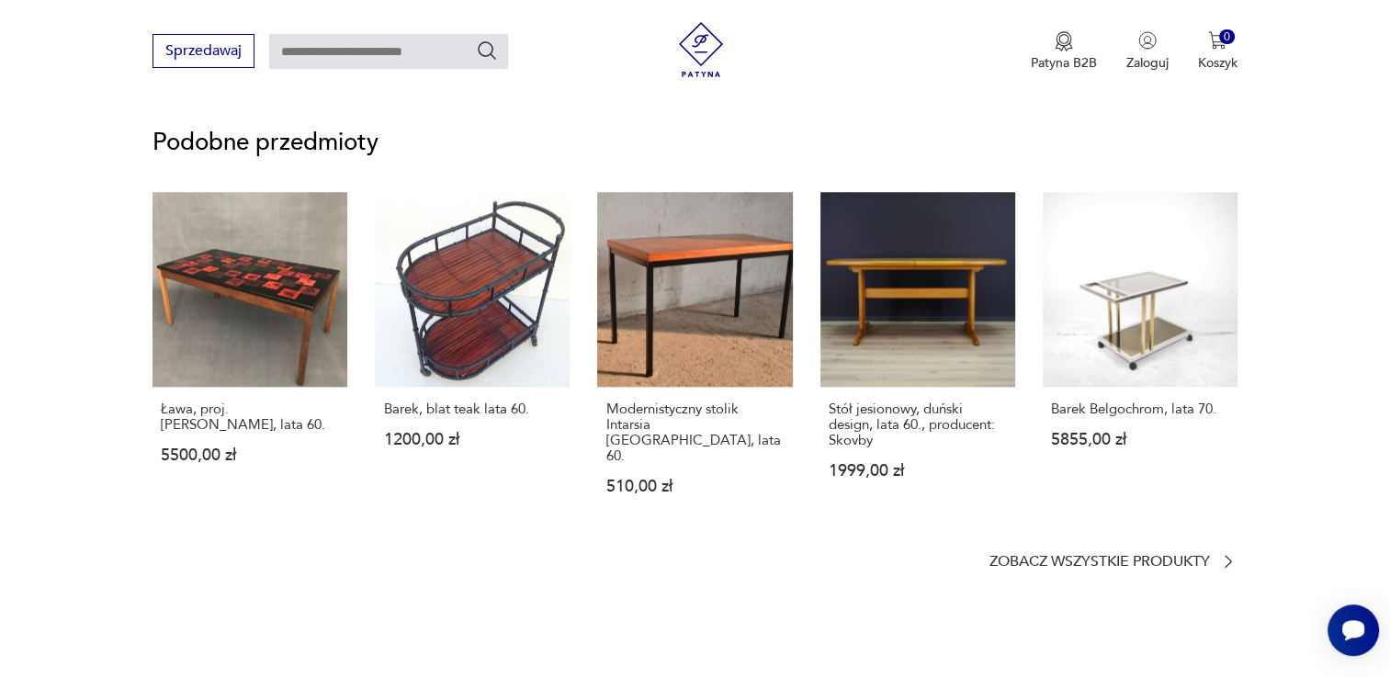
scroll to position [2020, 0]
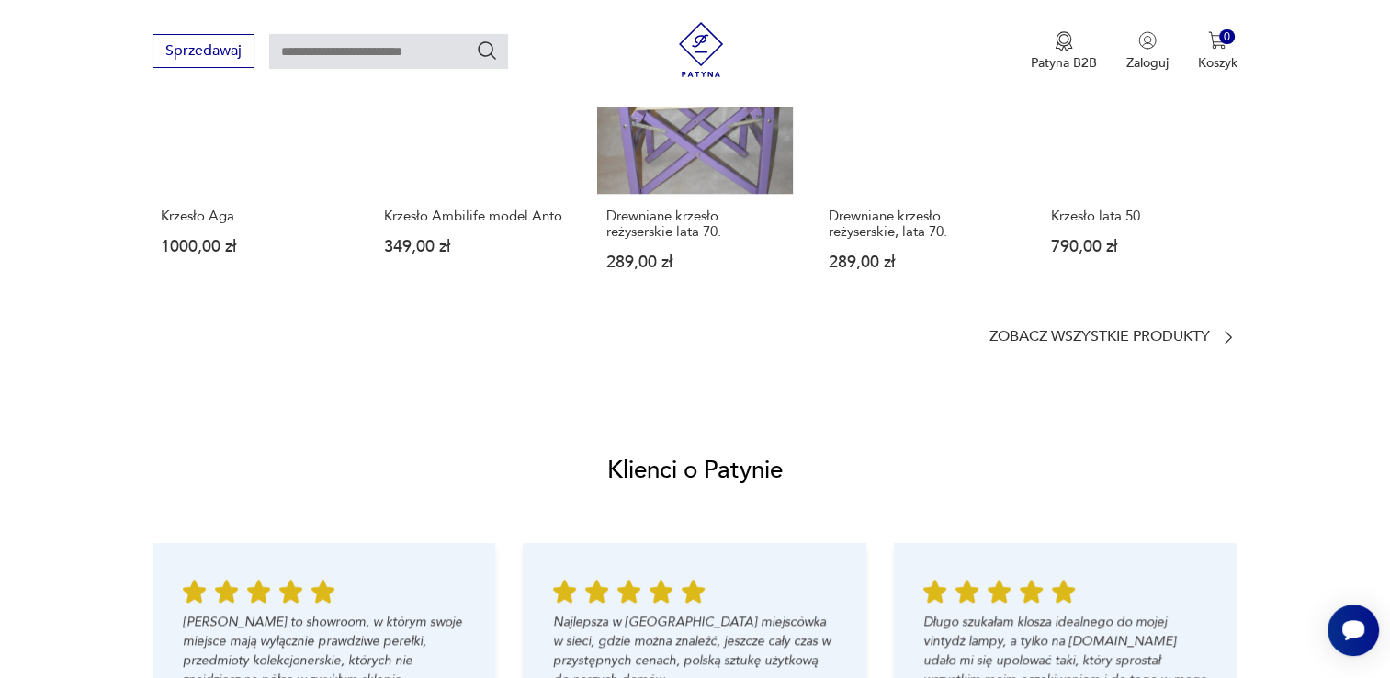
scroll to position [1378, 0]
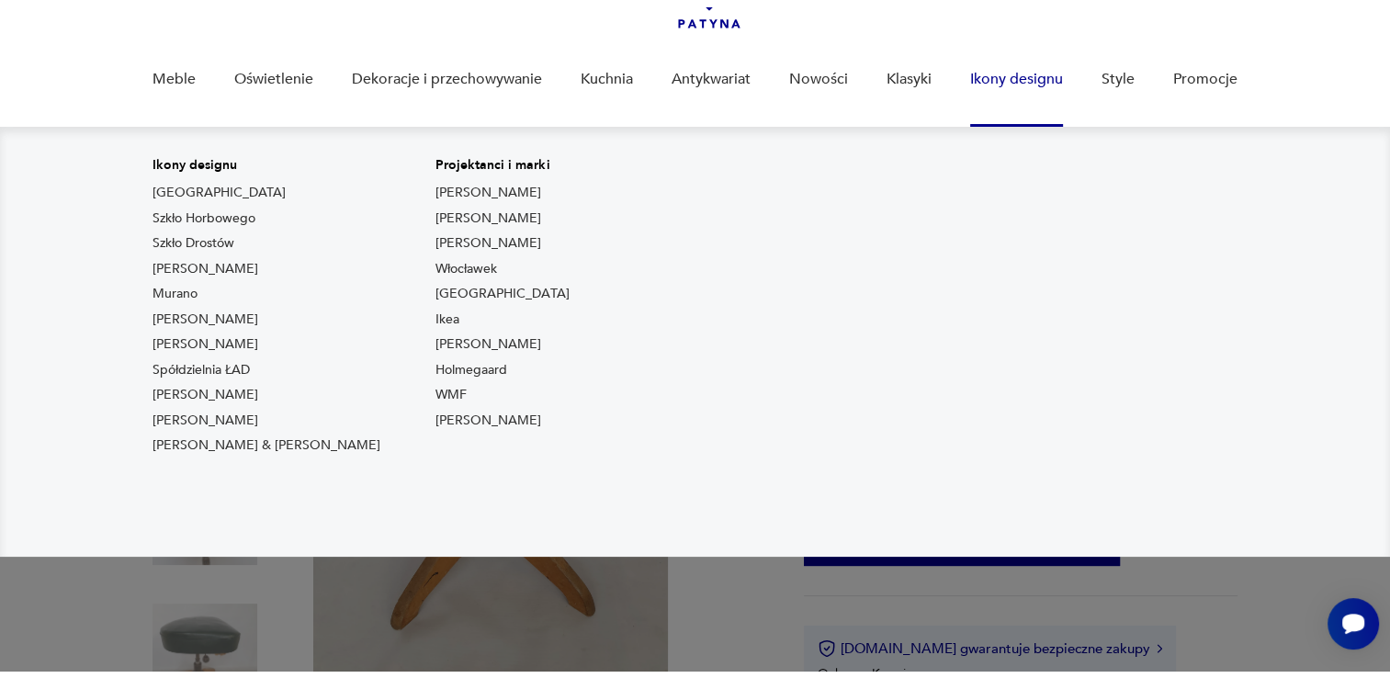
scroll to position [184, 0]
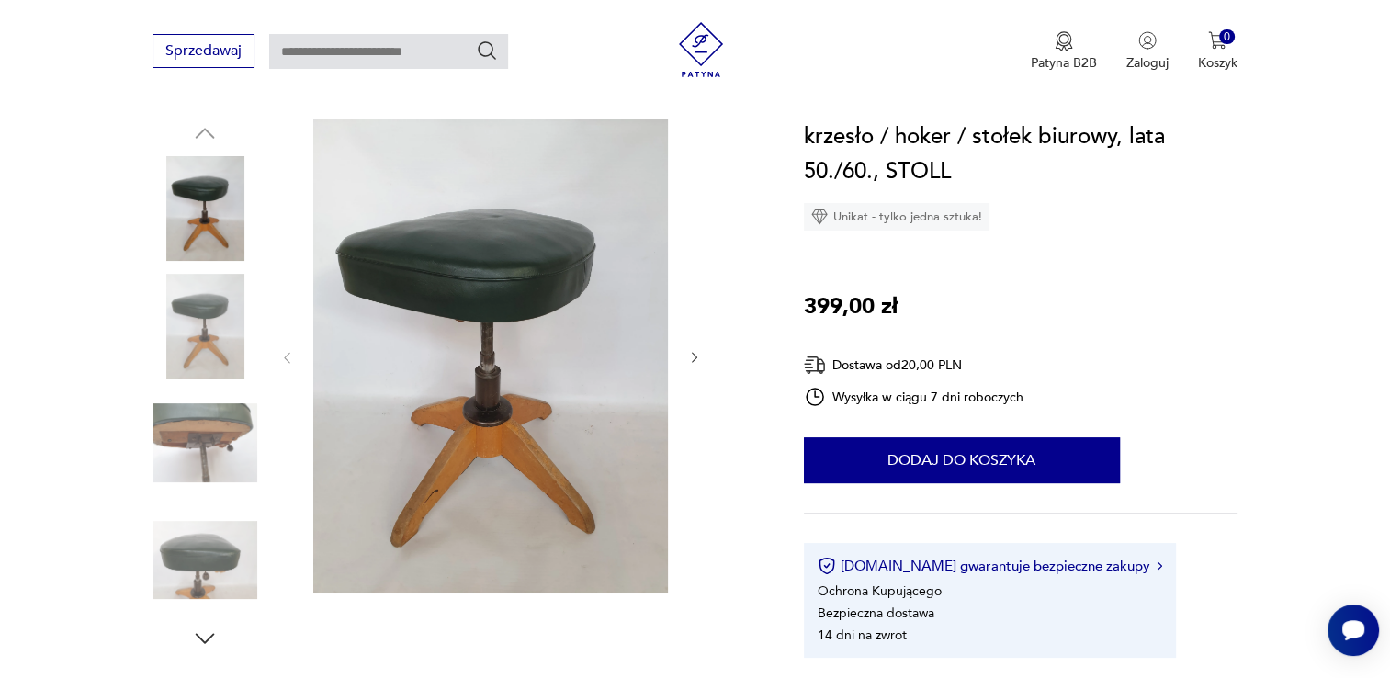
click at [694, 355] on icon "button" at bounding box center [695, 358] width 6 height 11
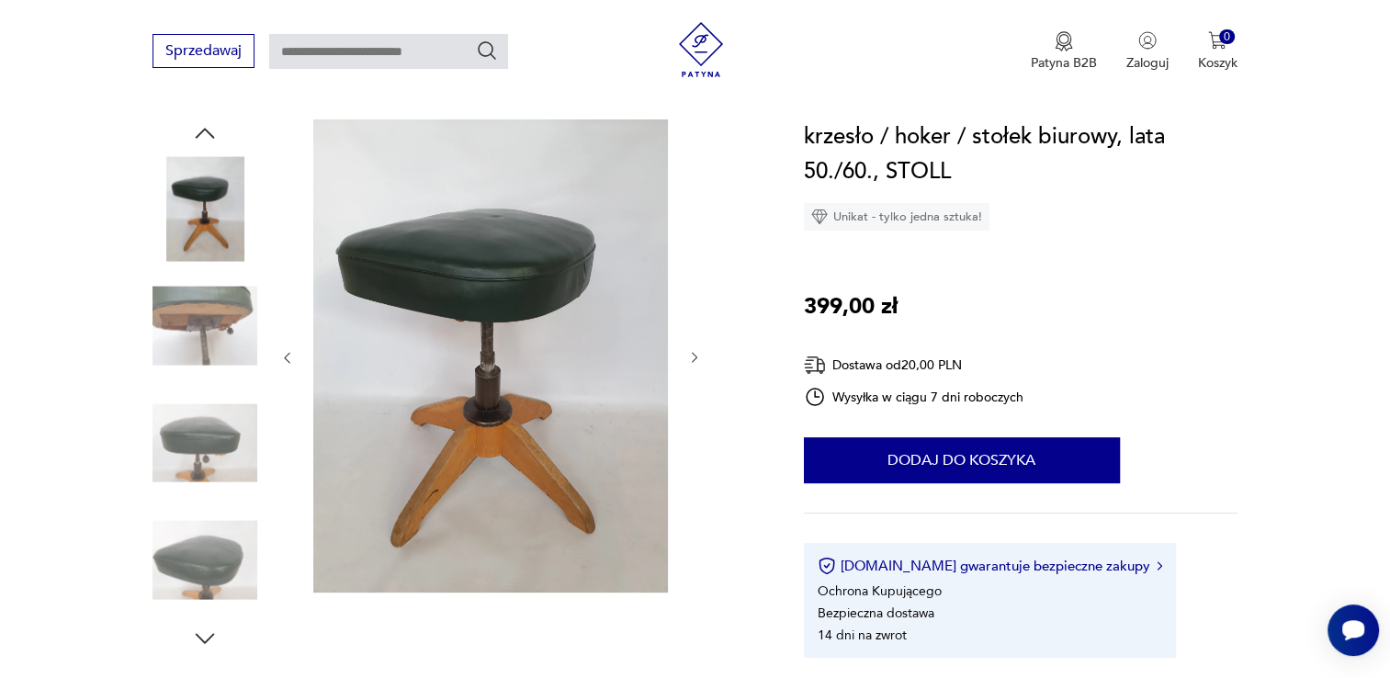
click at [693, 355] on icon "button" at bounding box center [695, 358] width 6 height 11
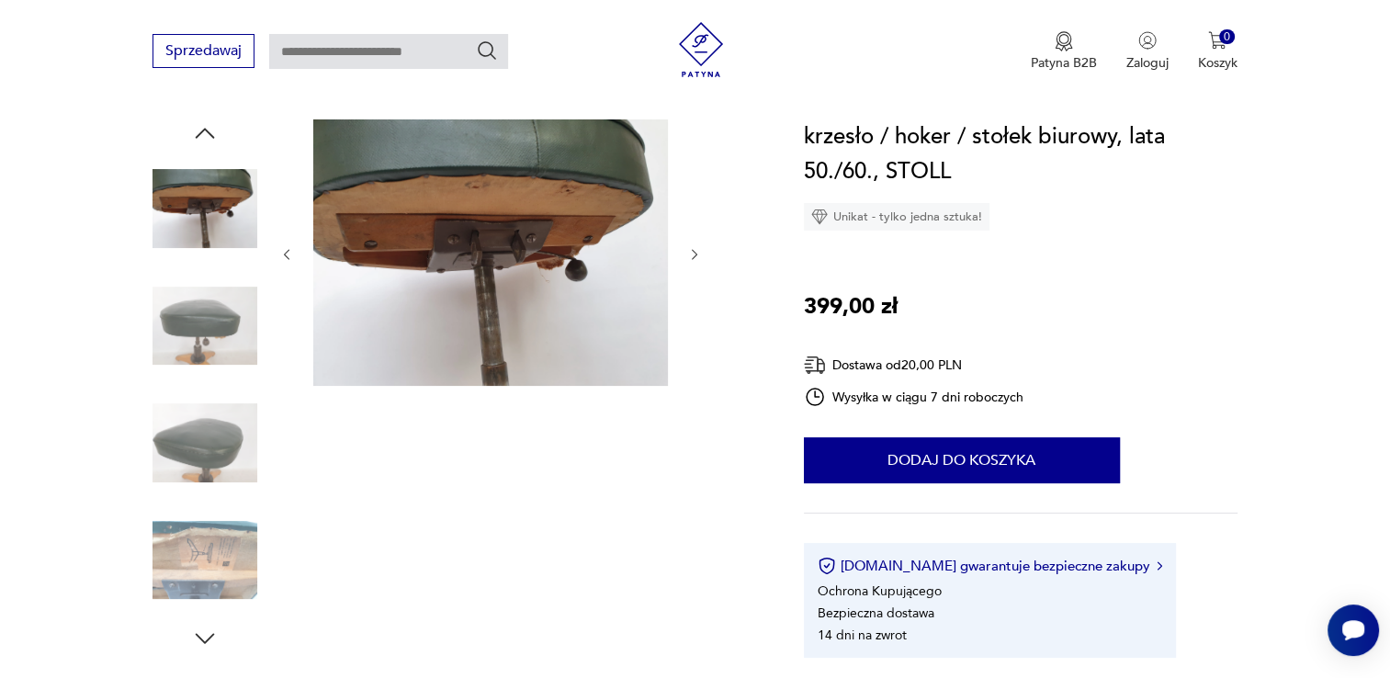
click at [693, 355] on div at bounding box center [490, 254] width 422 height 270
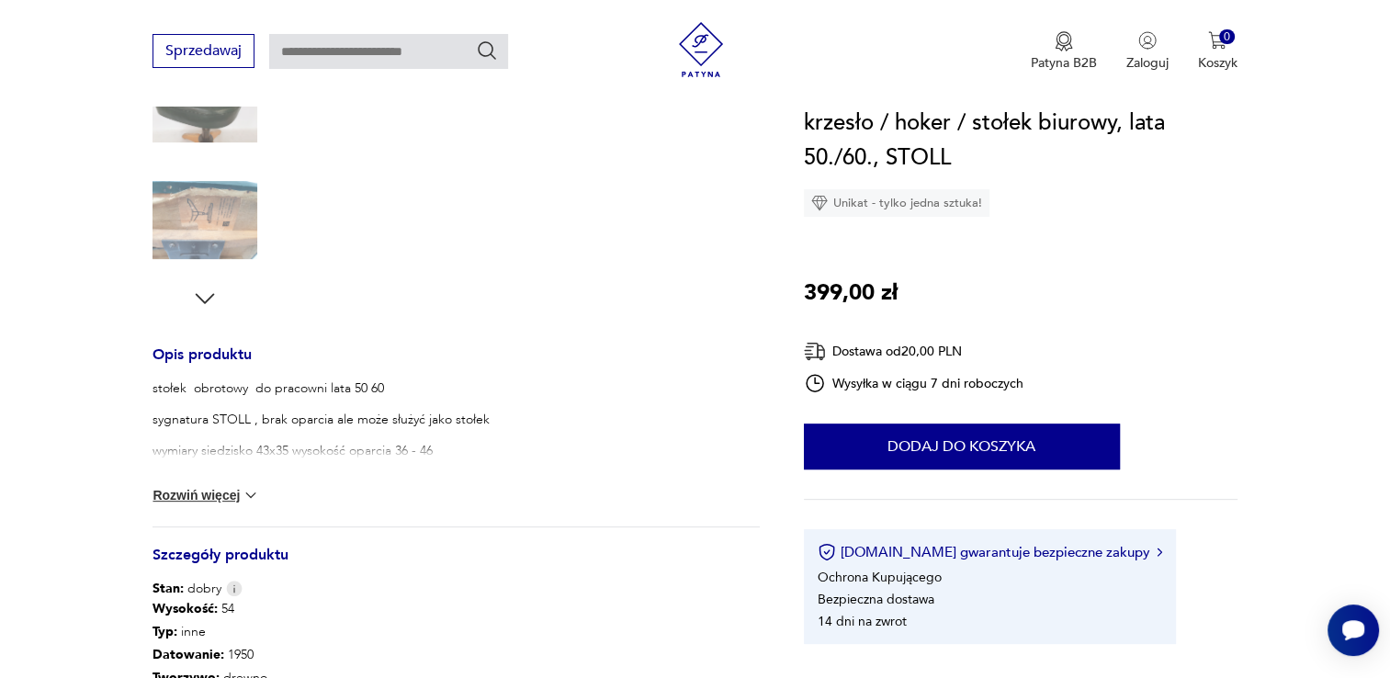
scroll to position [735, 0]
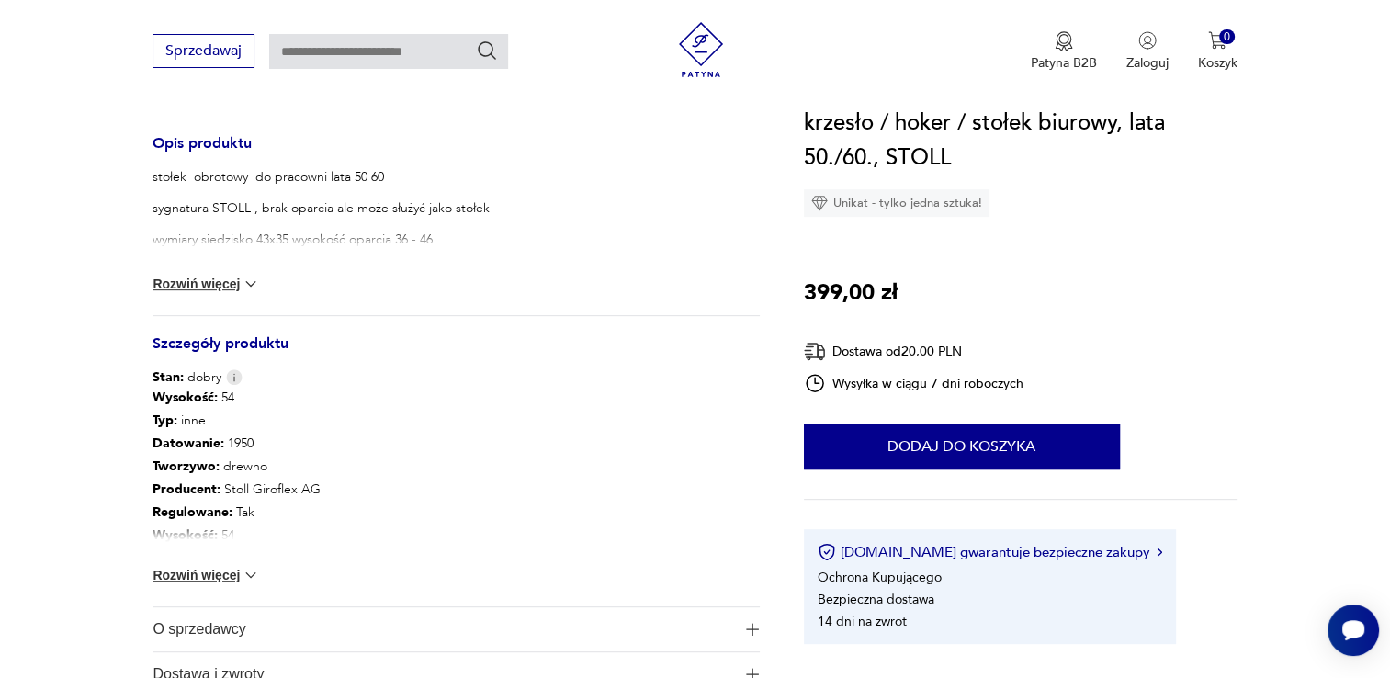
click at [231, 564] on div "Wysokość : 54 Typ : inne Datowanie : 1950 Tworzywo : drewno Producent : Stoll G…" at bounding box center [455, 496] width 606 height 219
click at [231, 578] on button "Rozwiń więcej" at bounding box center [205, 575] width 107 height 18
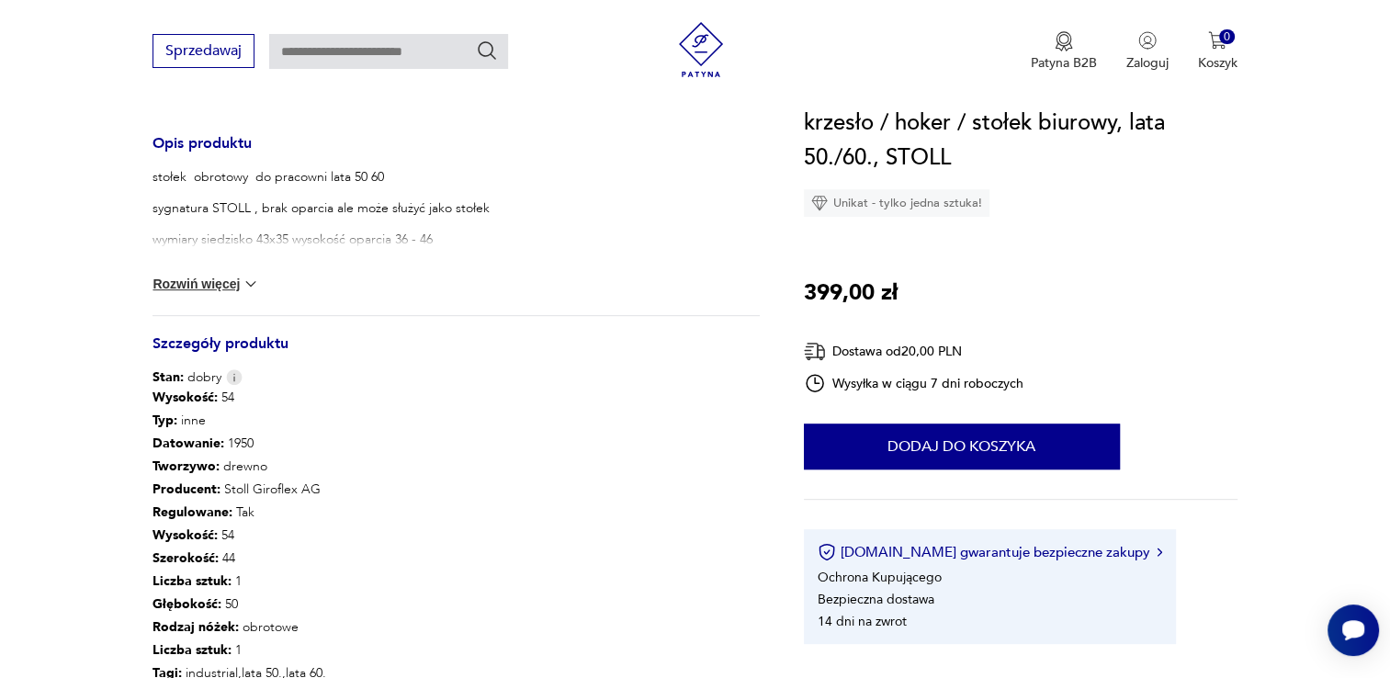
scroll to position [827, 0]
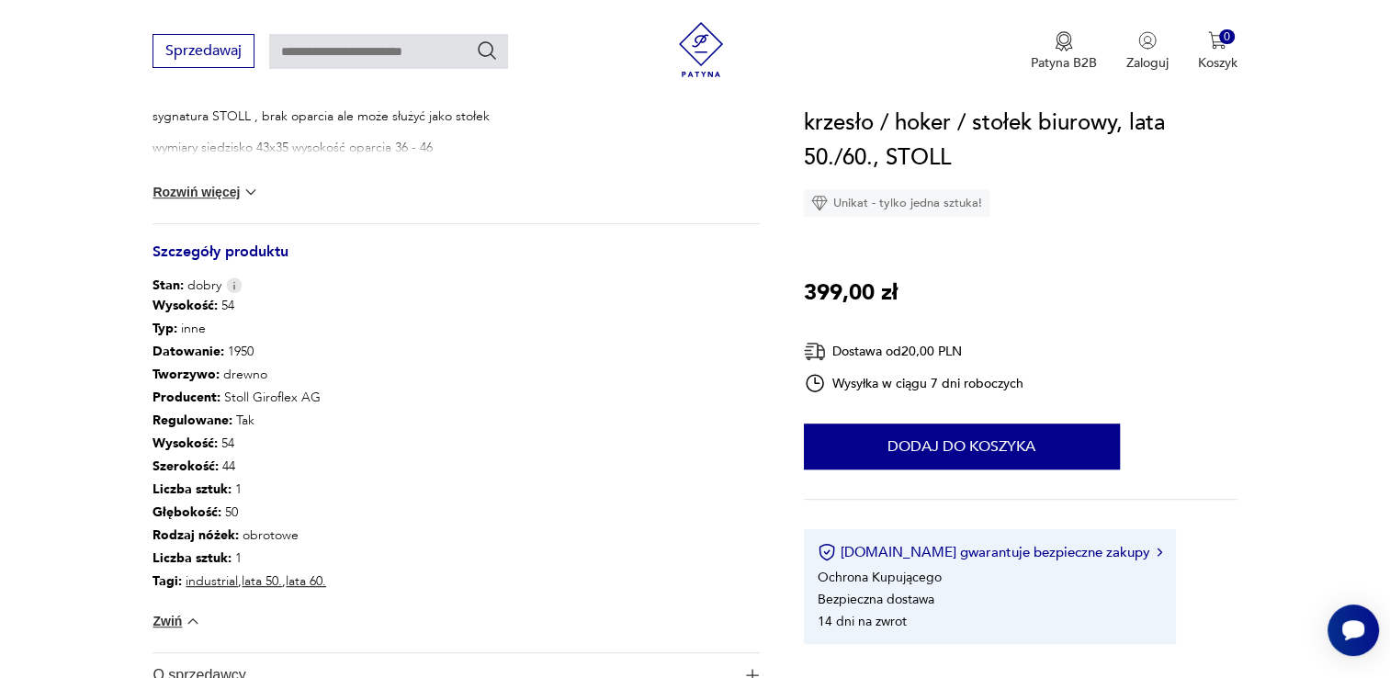
click at [246, 192] on img at bounding box center [251, 192] width 18 height 18
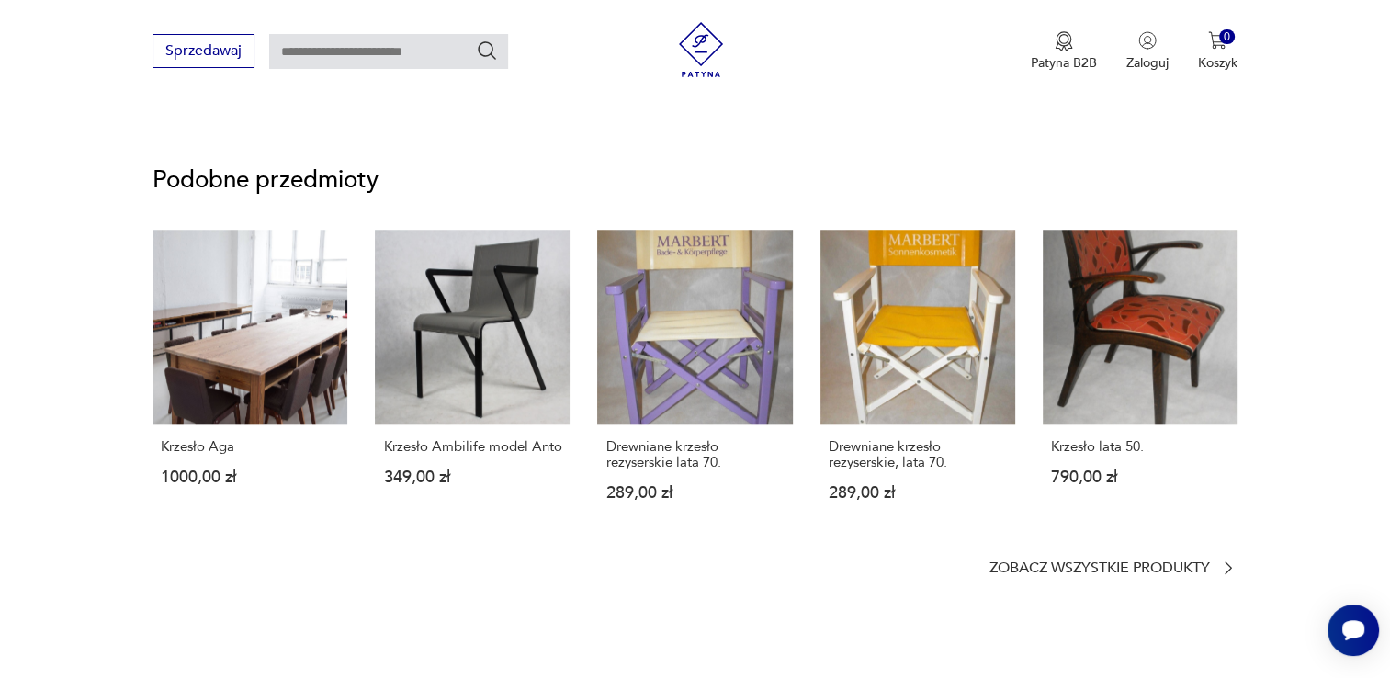
scroll to position [1561, 0]
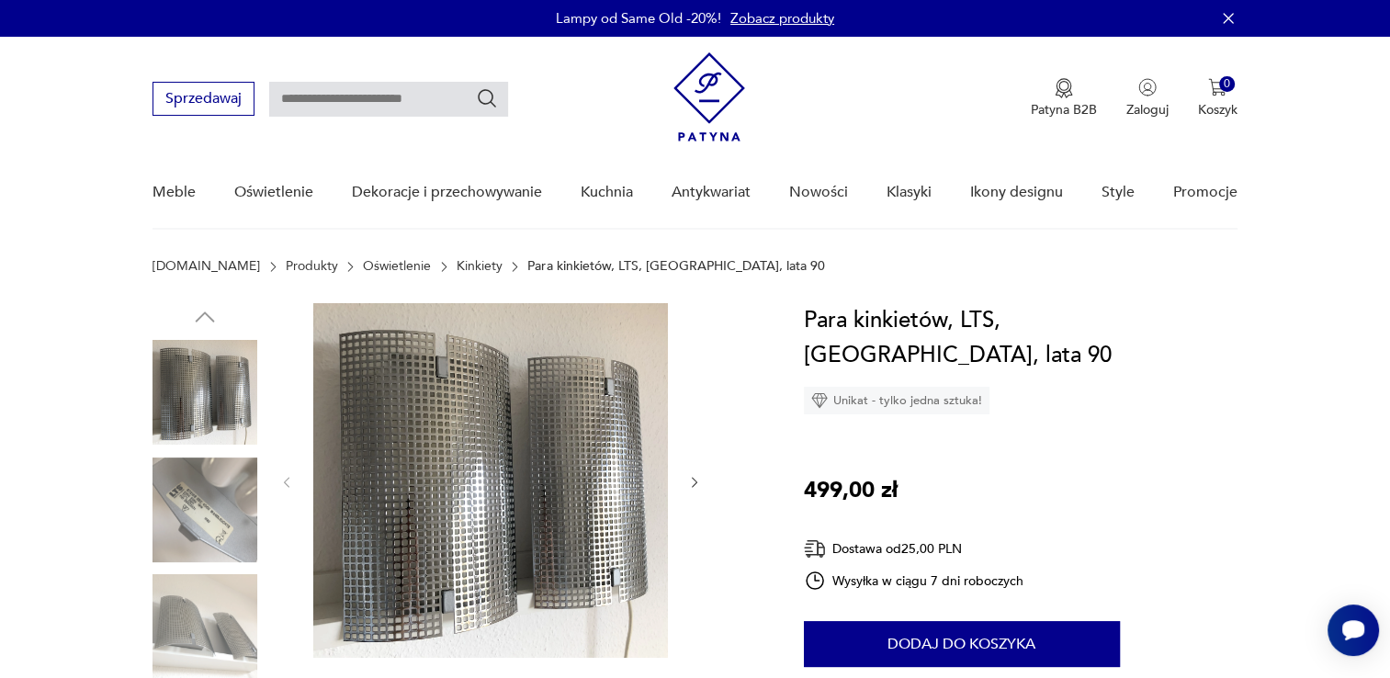
click at [380, 90] on input "text" at bounding box center [388, 99] width 239 height 35
type input "**********"
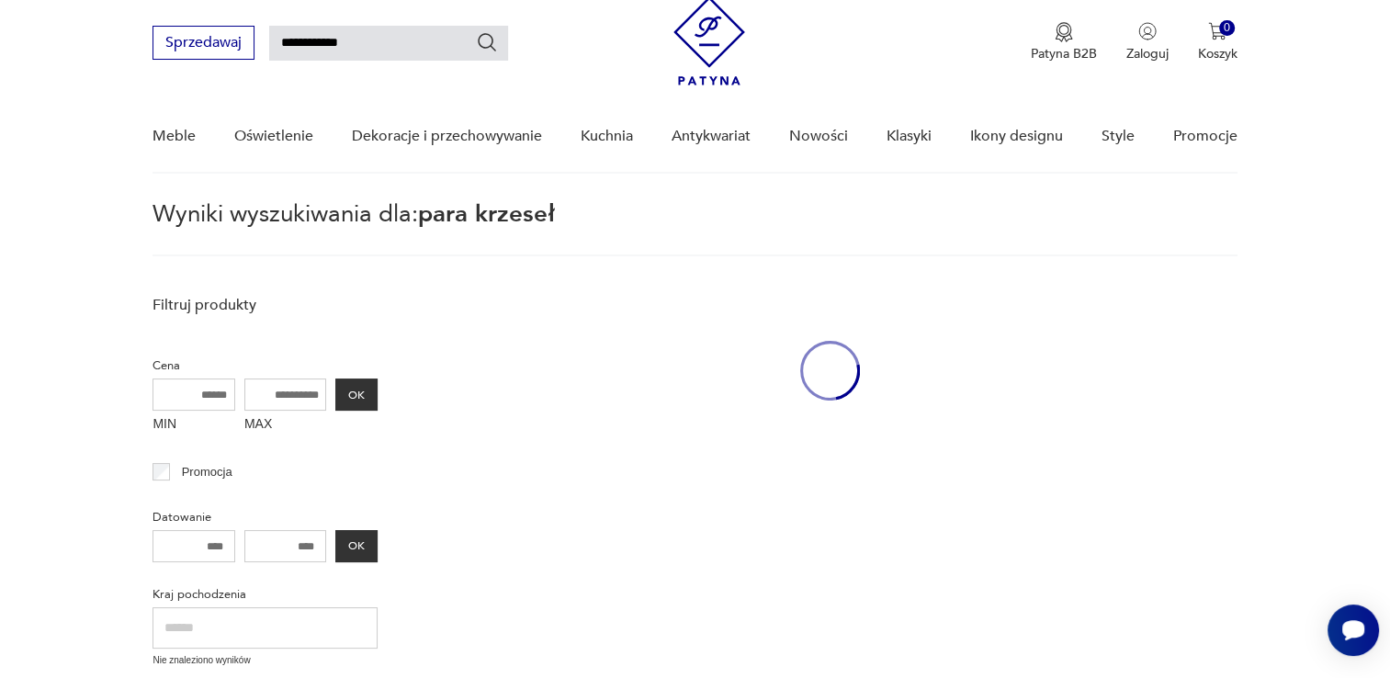
scroll to position [65, 0]
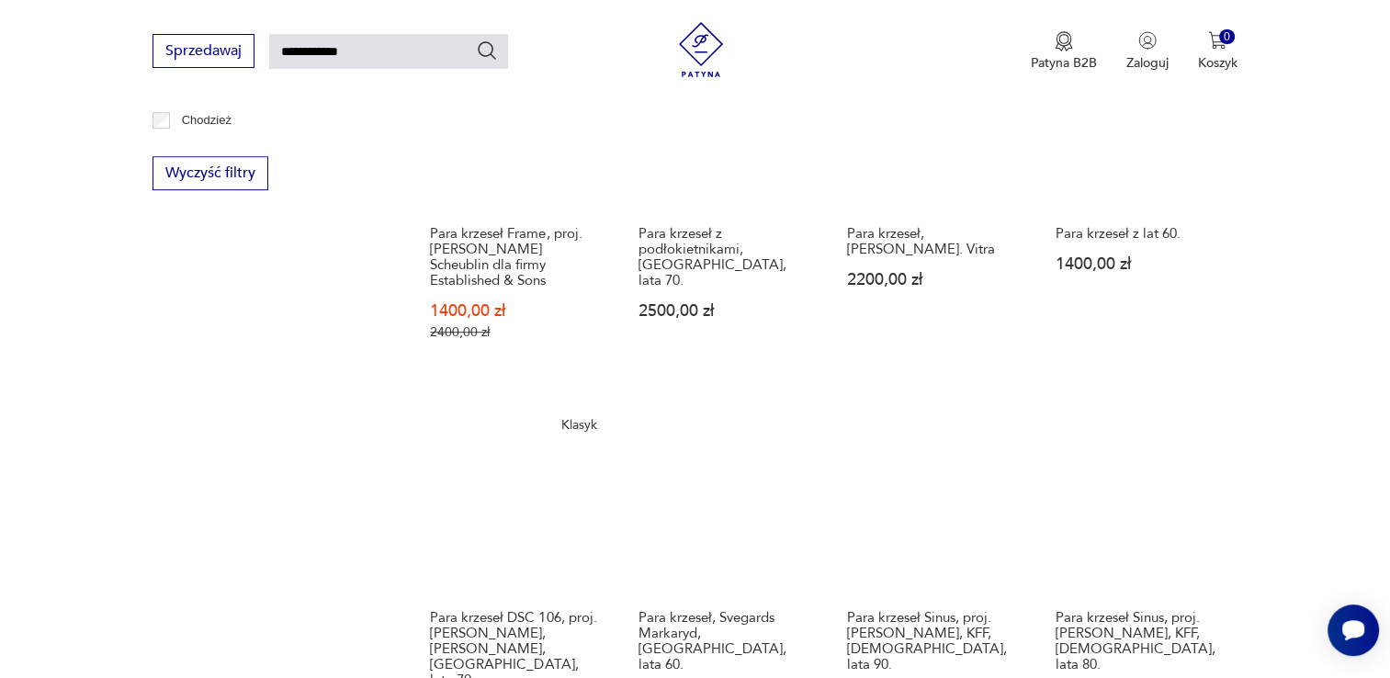
scroll to position [1351, 0]
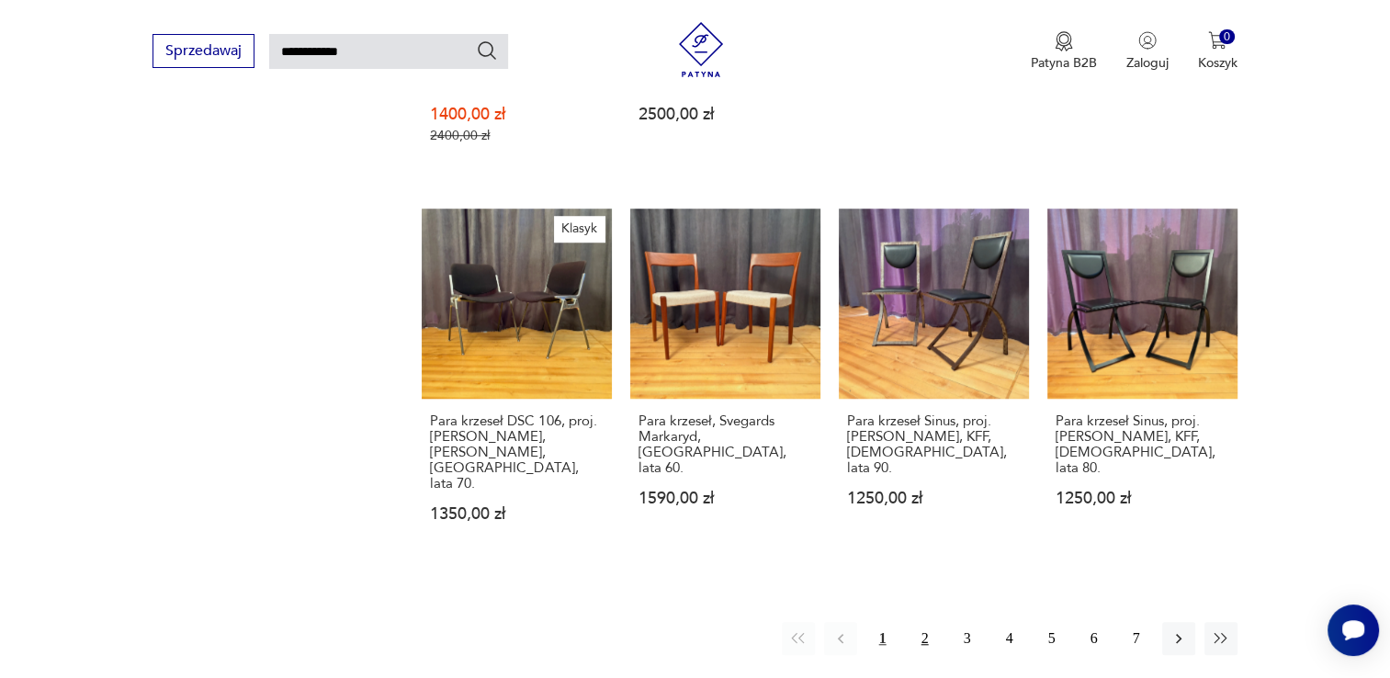
click at [917, 622] on button "2" at bounding box center [924, 638] width 33 height 33
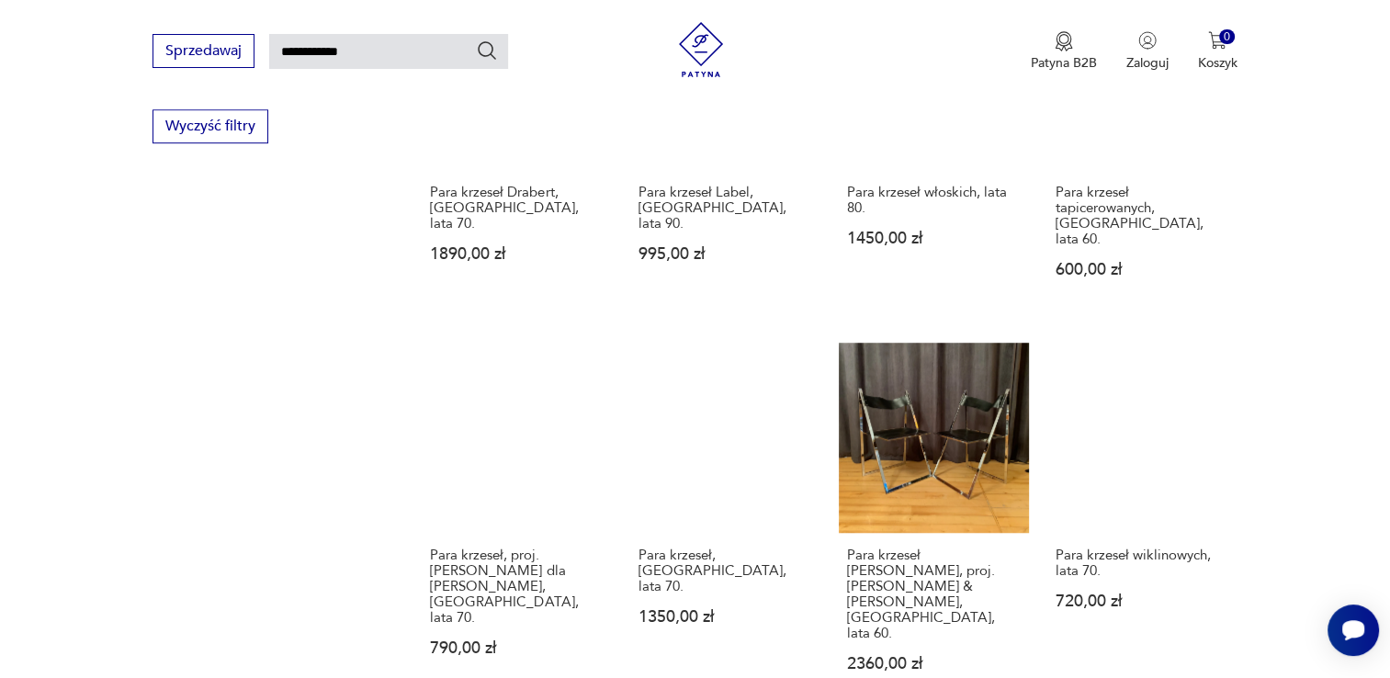
scroll to position [1351, 0]
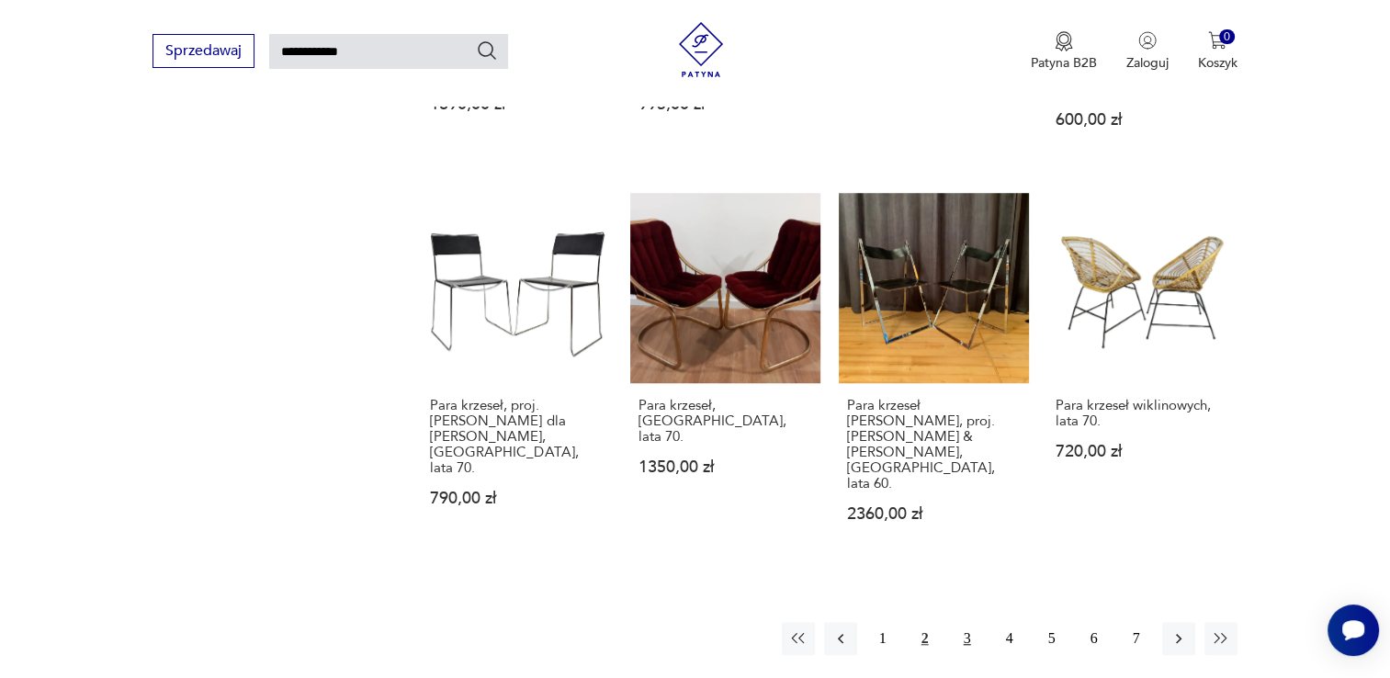
click at [974, 622] on button "3" at bounding box center [967, 638] width 33 height 33
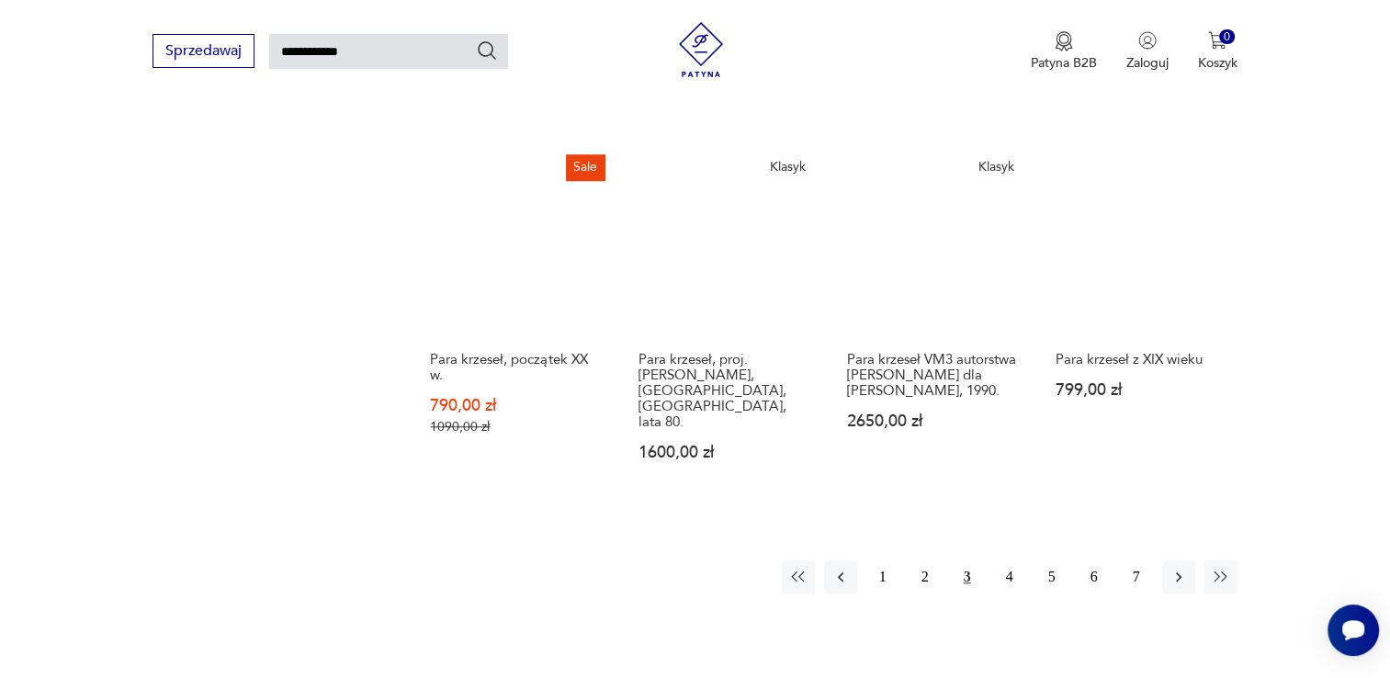
scroll to position [1443, 0]
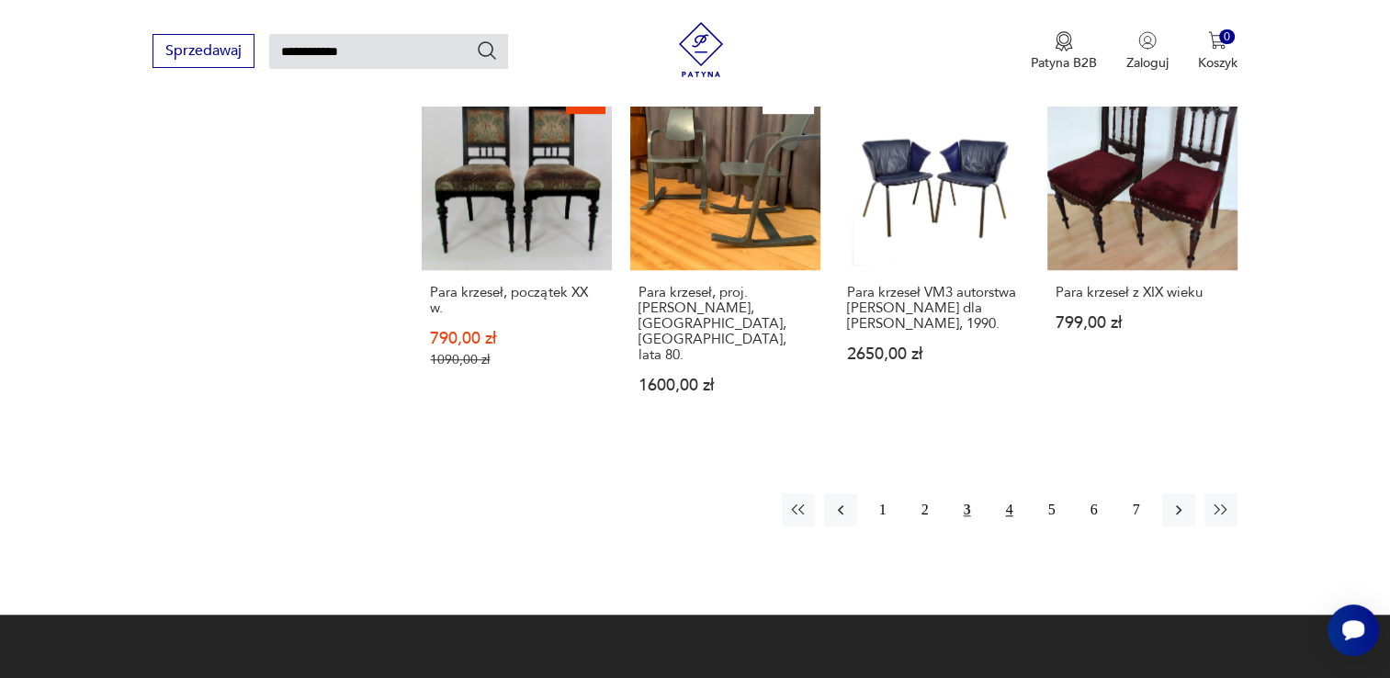
click at [1008, 493] on button "4" at bounding box center [1009, 509] width 33 height 33
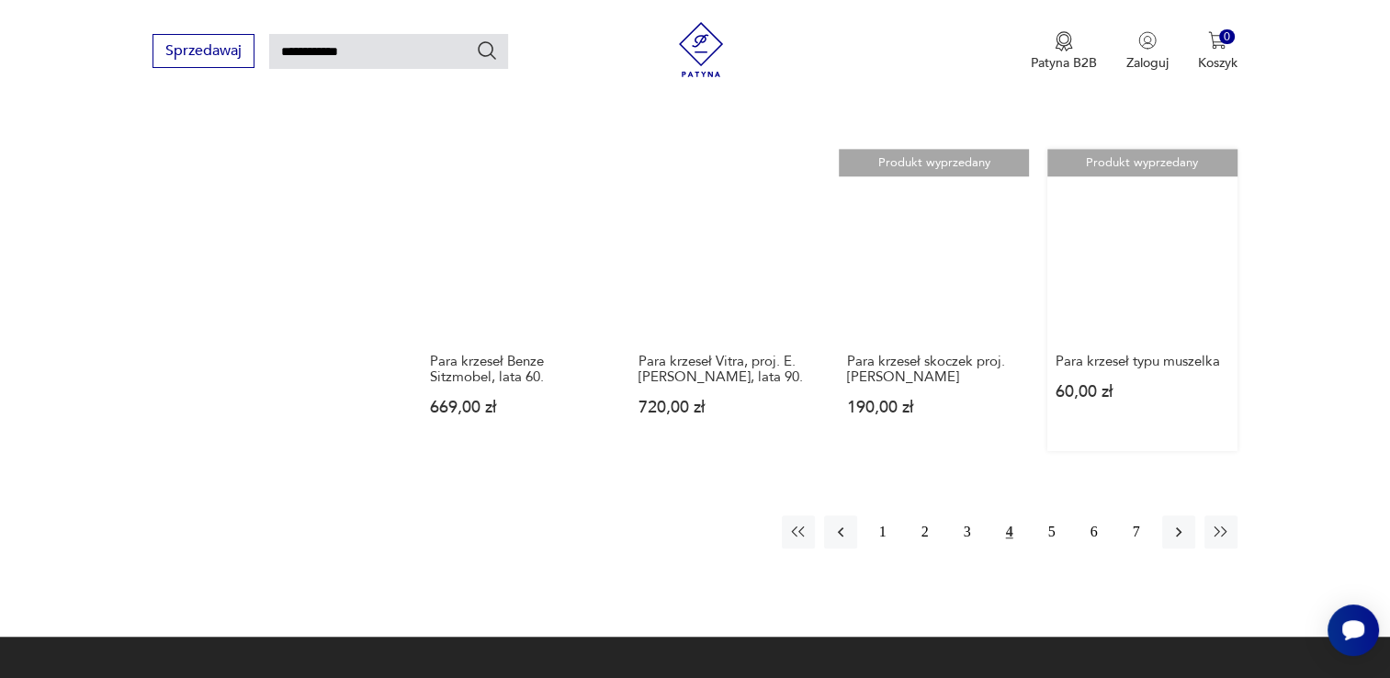
scroll to position [1351, 0]
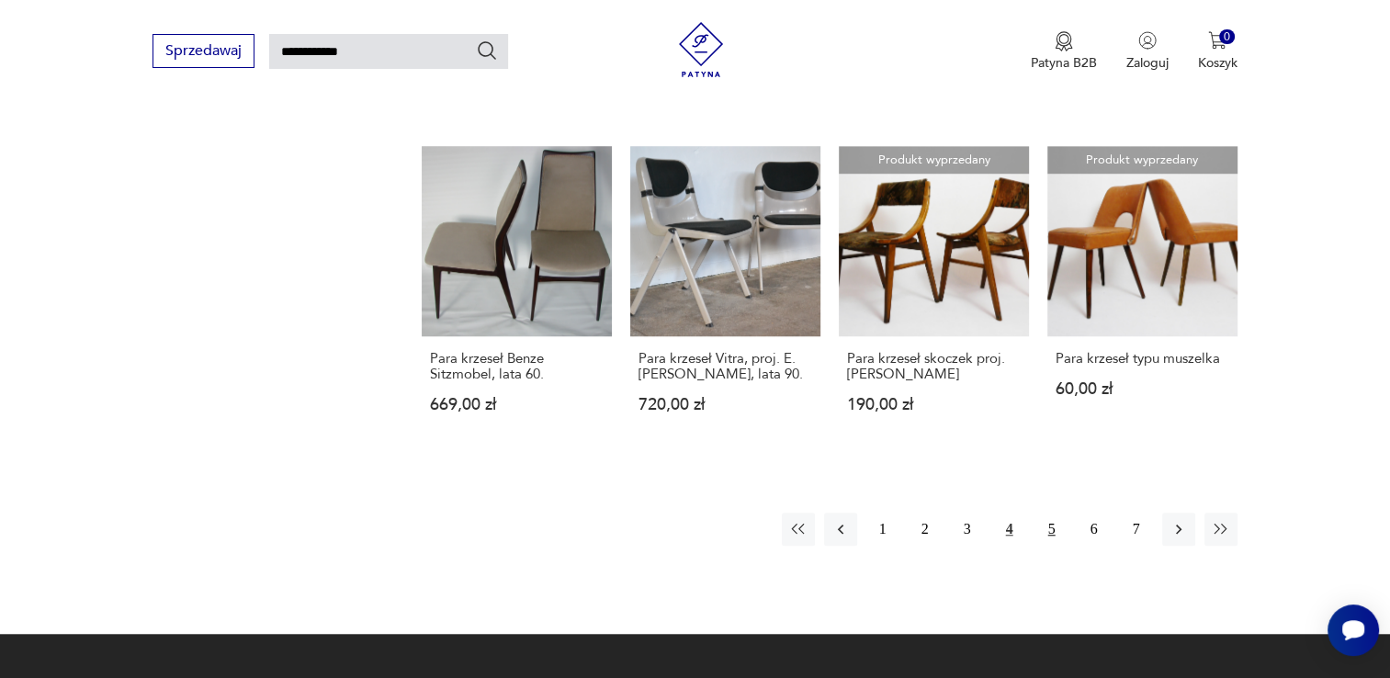
click at [1051, 512] on button "5" at bounding box center [1051, 528] width 33 height 33
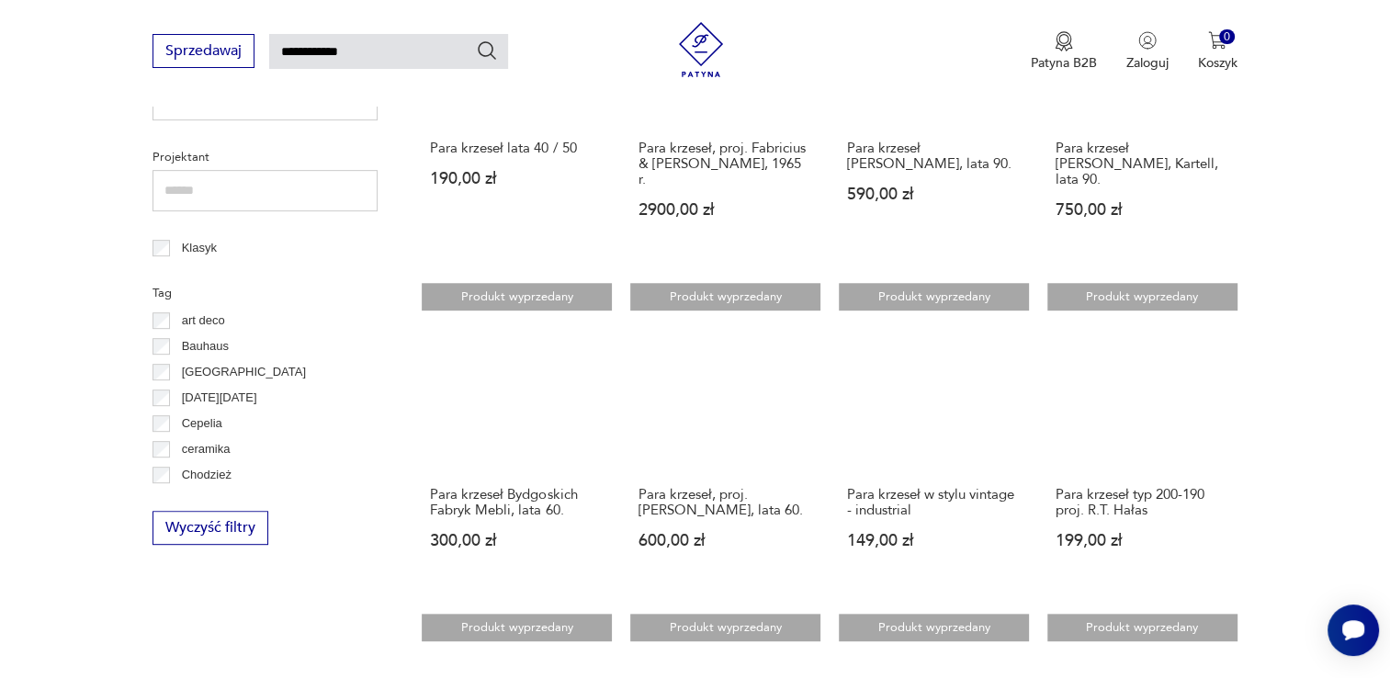
scroll to position [1167, 0]
